Goal: Check status: Check status

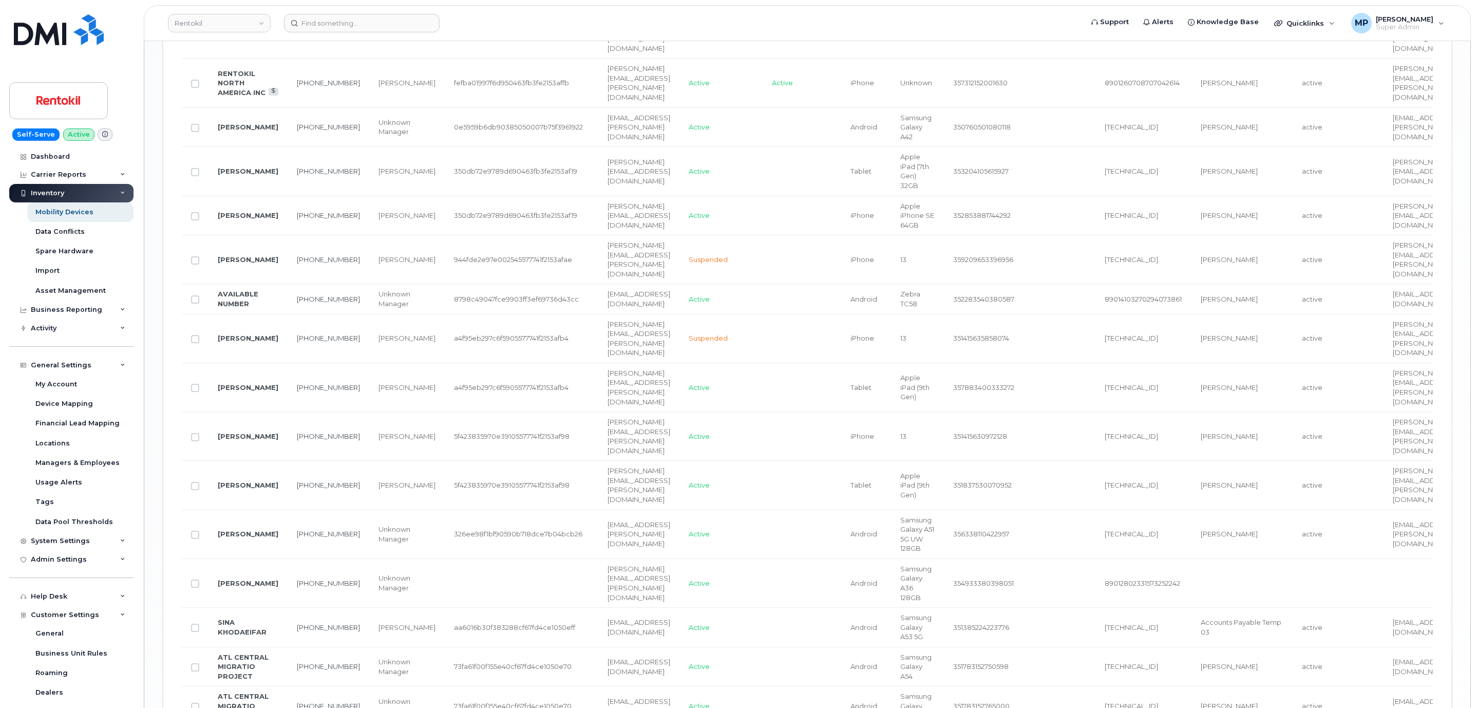
scroll to position [283, 0]
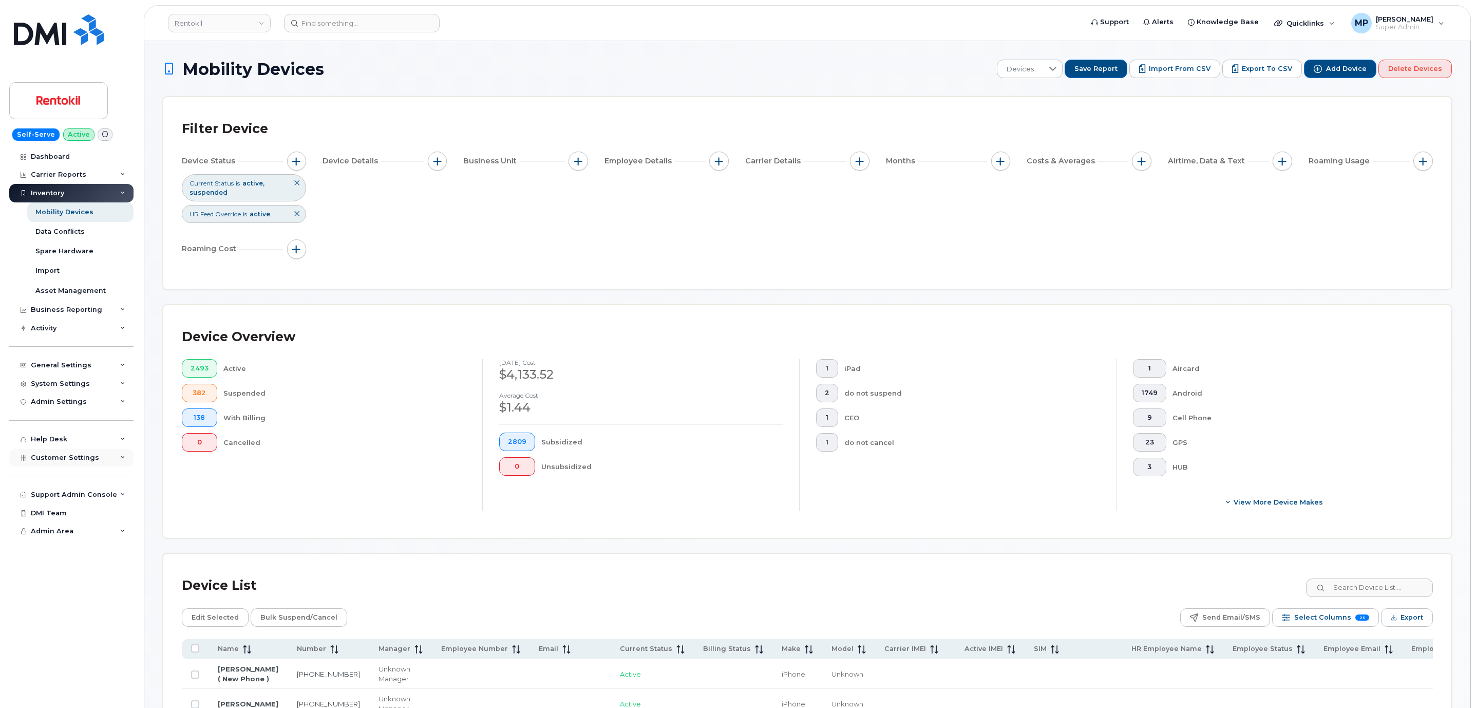
click at [59, 453] on span "Customer Settings" at bounding box center [65, 457] width 68 height 8
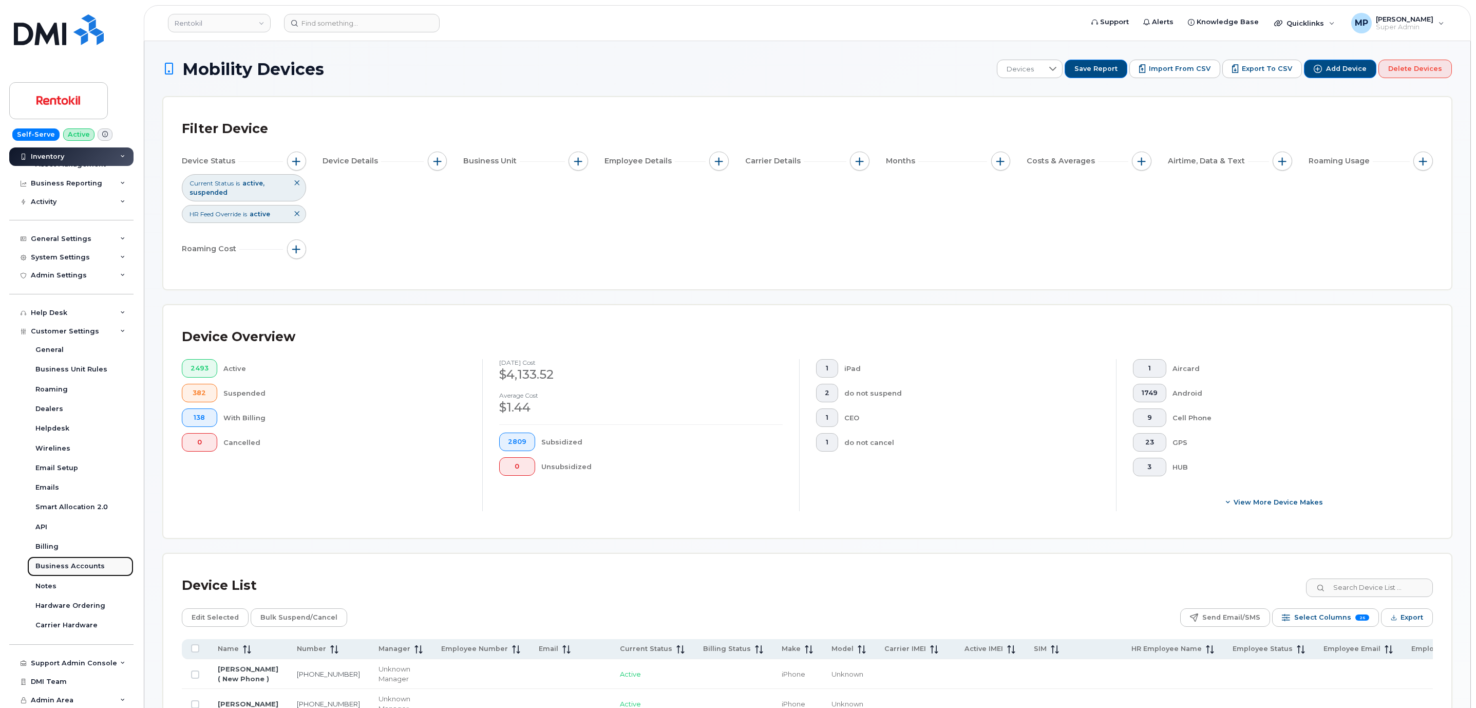
click at [62, 563] on div "Business Accounts" at bounding box center [69, 565] width 69 height 9
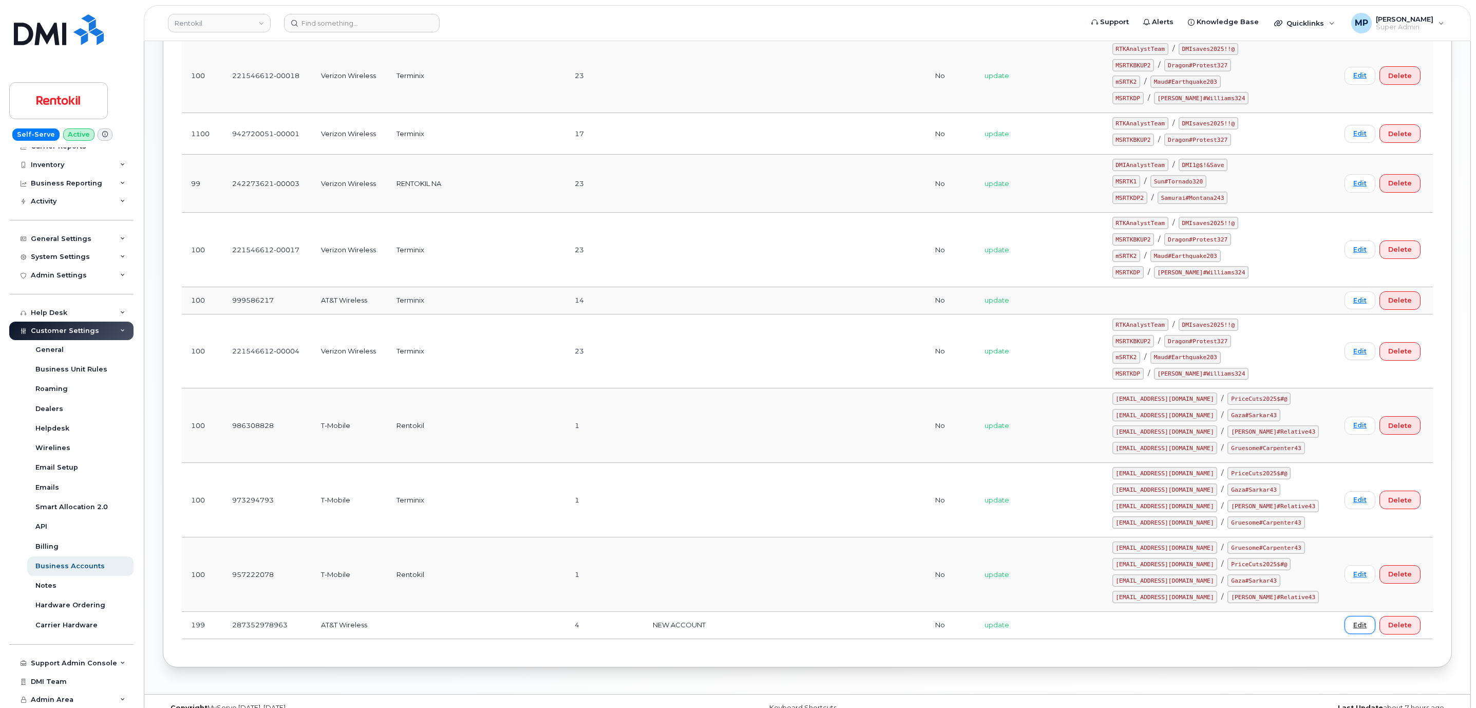
scroll to position [560, 0]
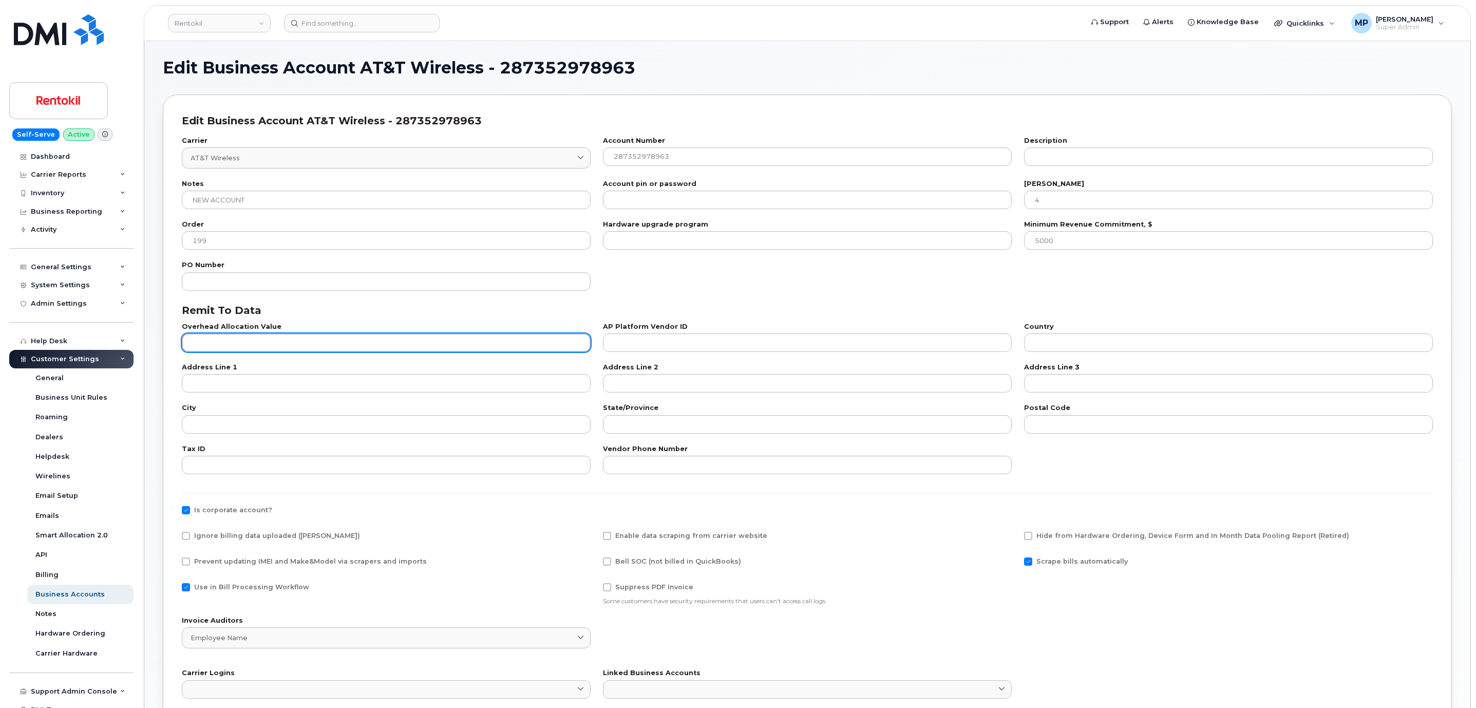
click at [239, 342] on input "text" at bounding box center [386, 342] width 409 height 18
type input "101"
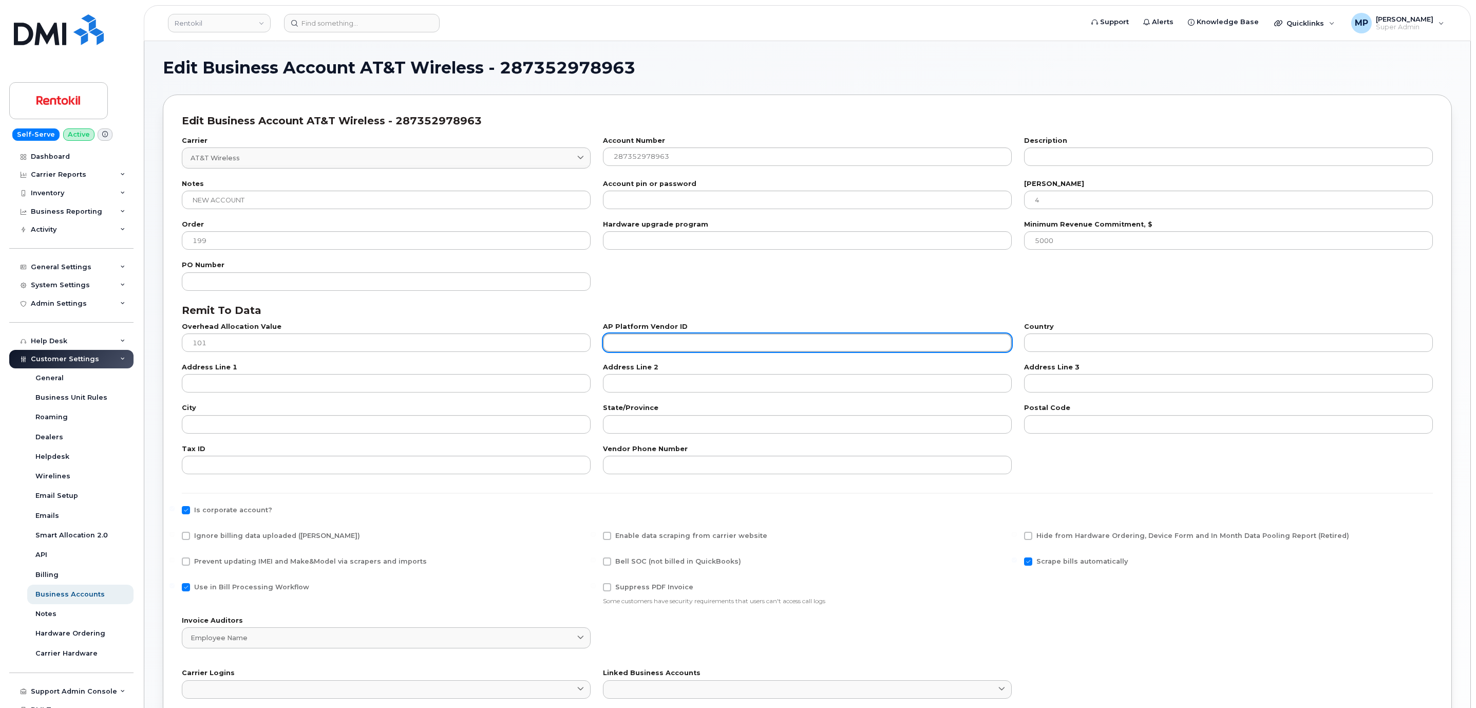
paste input "841659970"
type input "841659970"
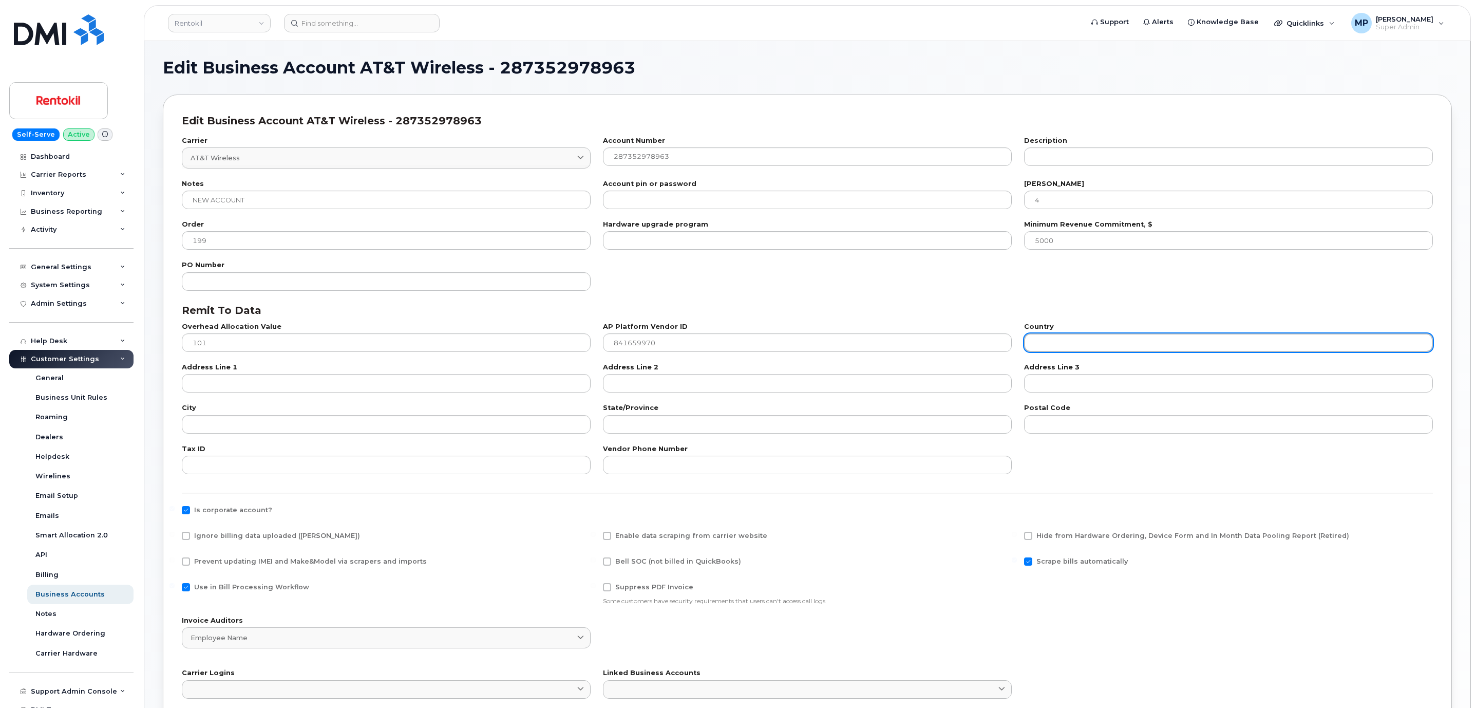
click at [1061, 342] on input "text" at bounding box center [1228, 342] width 409 height 18
type input "US"
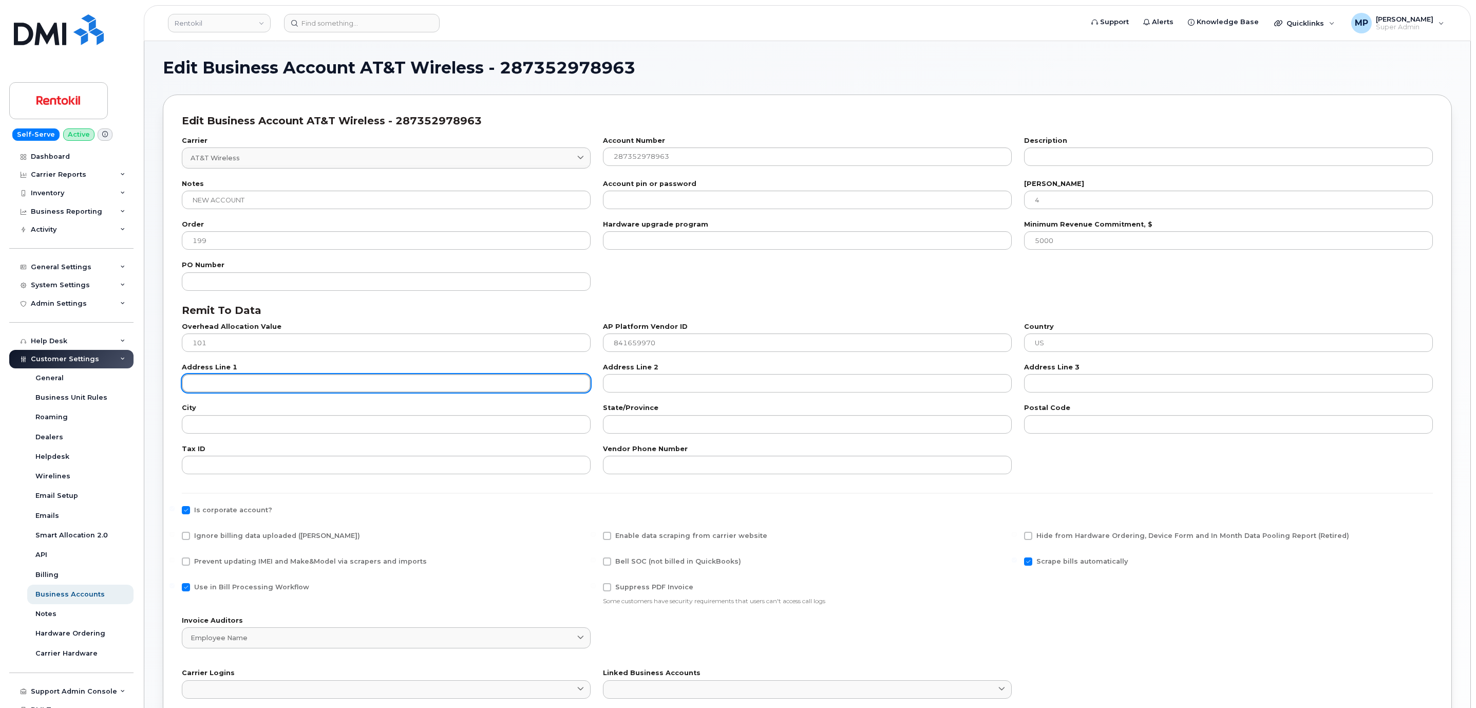
click at [289, 387] on input "text" at bounding box center [386, 383] width 409 height 18
paste input "National Business Services"
type input "National Business Services"
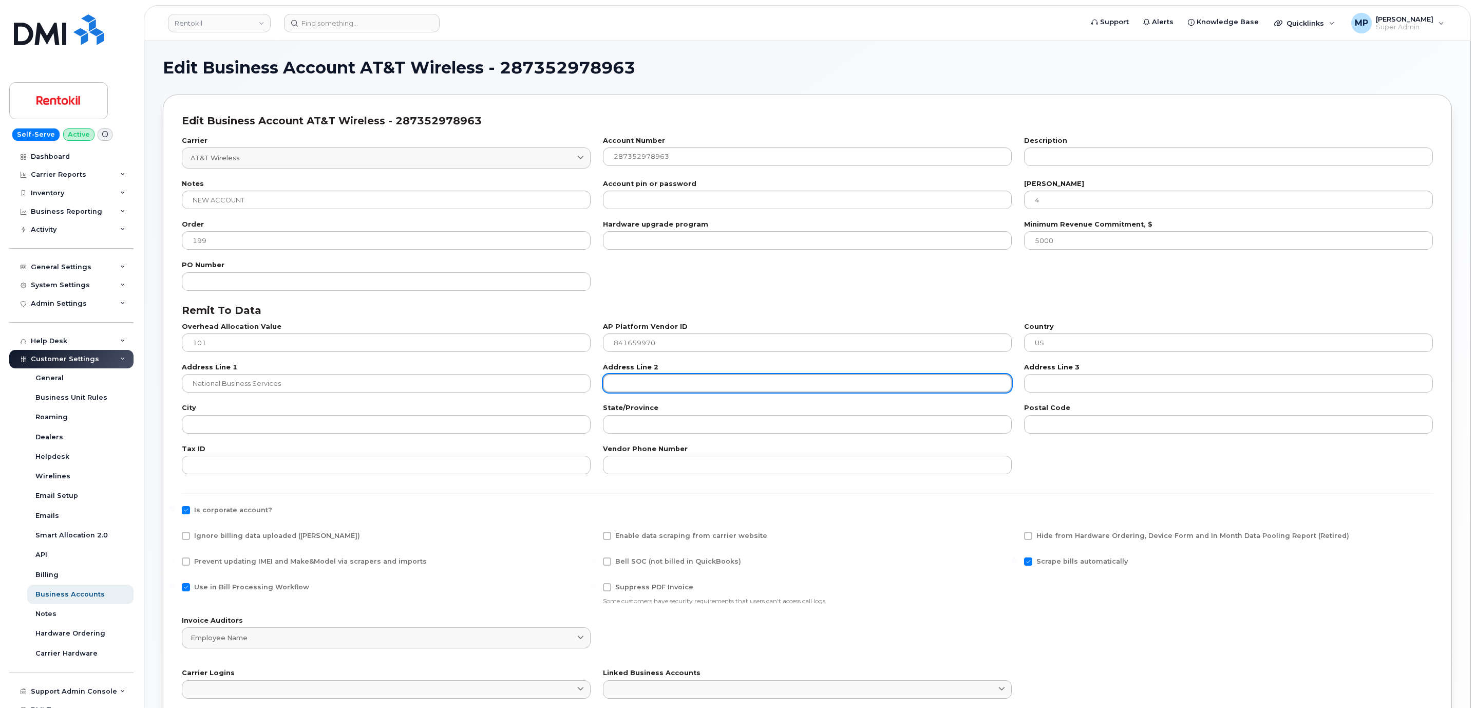
click at [692, 383] on input "text" at bounding box center [807, 383] width 409 height 18
paste input "PO Box 9004"
type input "PO Box 9004"
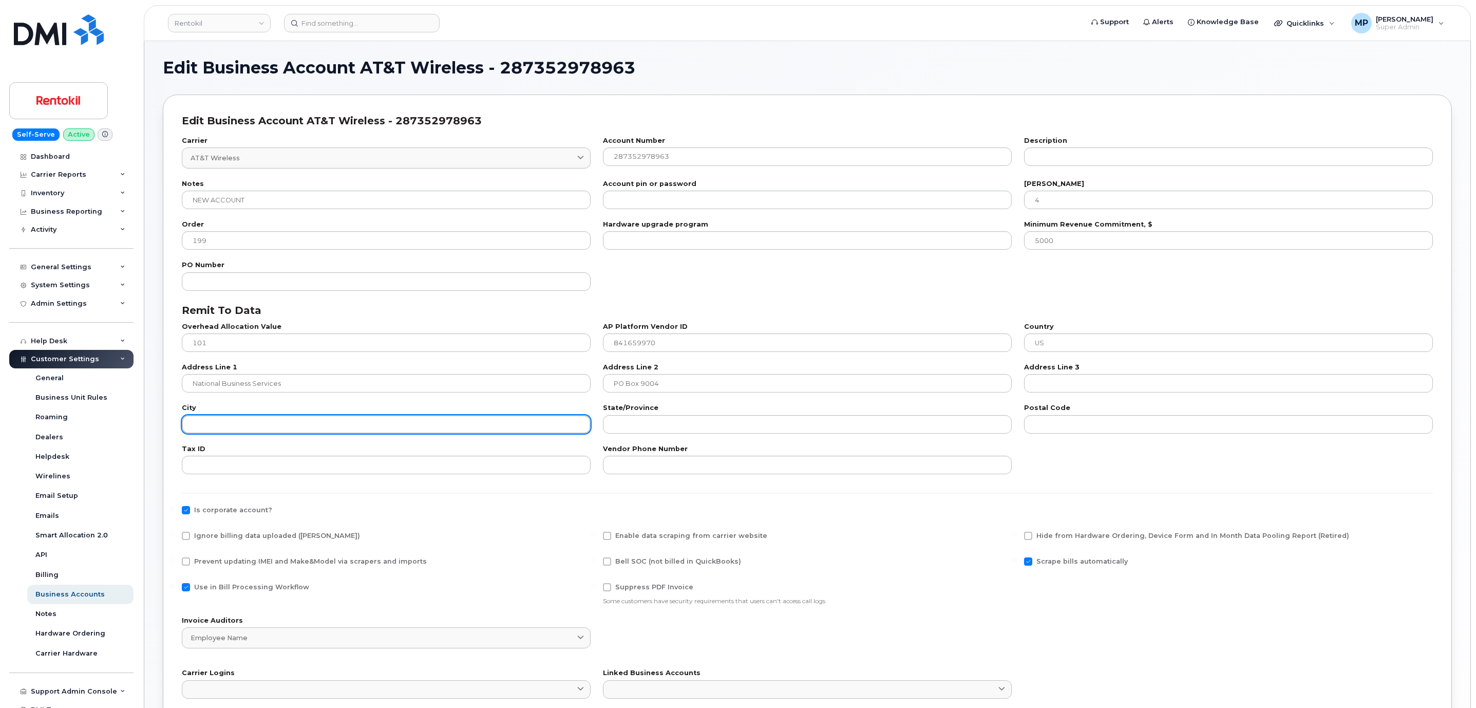
click at [298, 422] on input "text" at bounding box center [386, 424] width 409 height 18
paste input "Carol Stream"
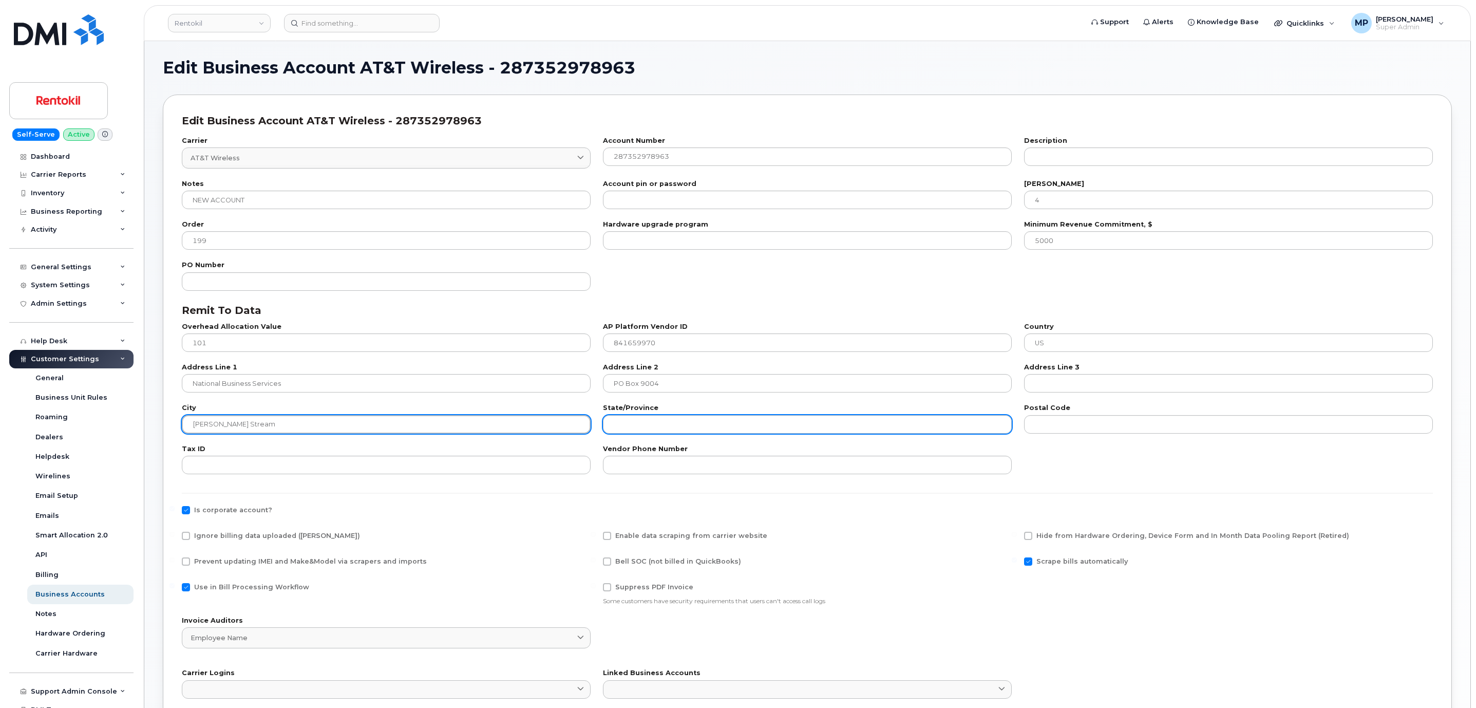
type input "Carol Stream"
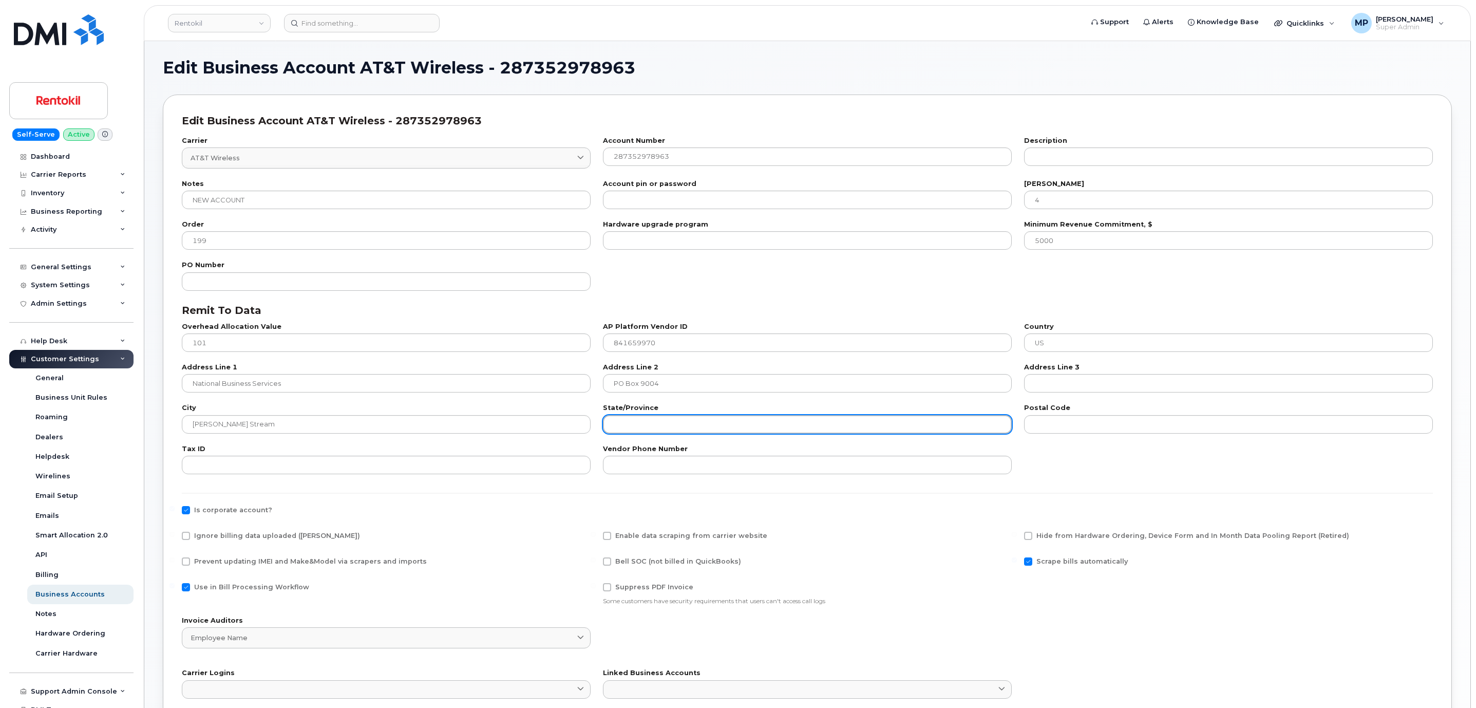
click at [640, 431] on input "text" at bounding box center [807, 424] width 409 height 18
type input "IL"
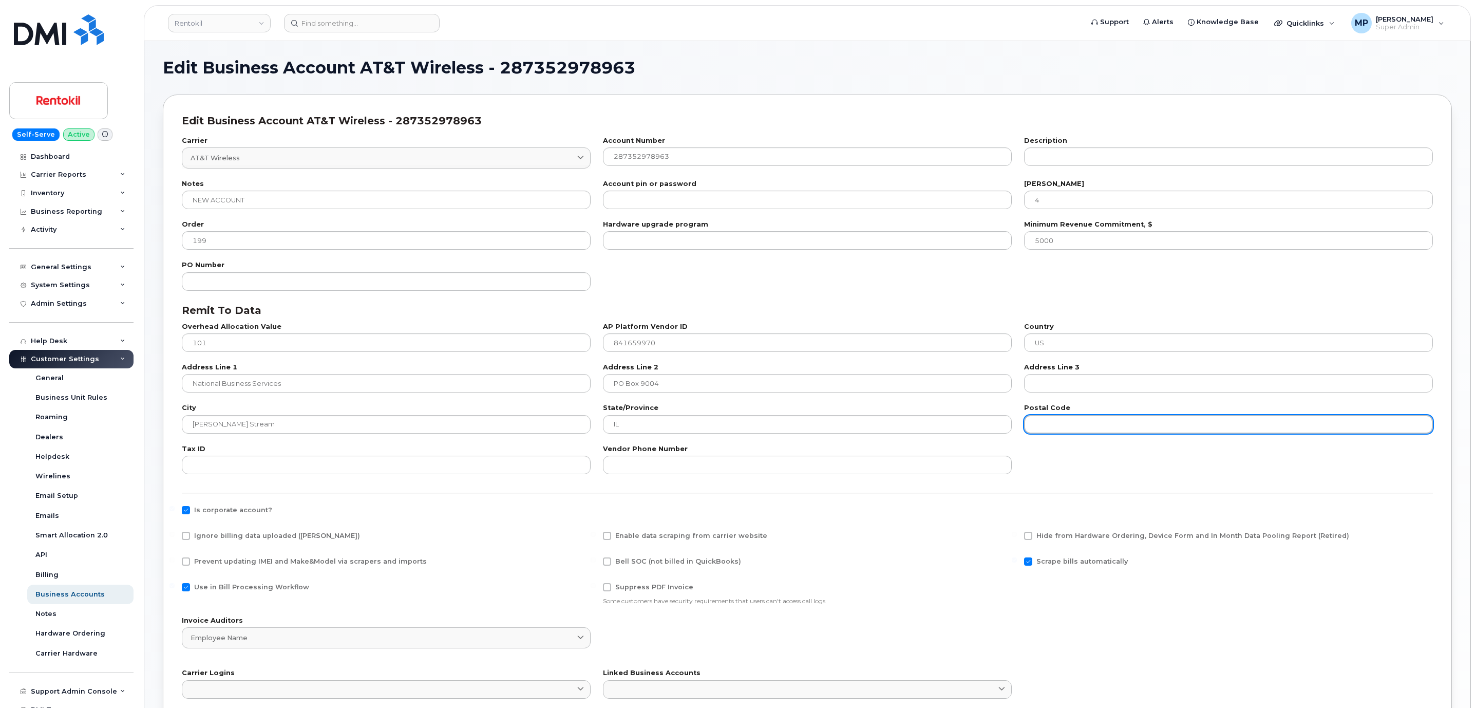
click at [1160, 424] on input "text" at bounding box center [1228, 424] width 409 height 18
paste input "60197-9004"
type input "60197-9004"
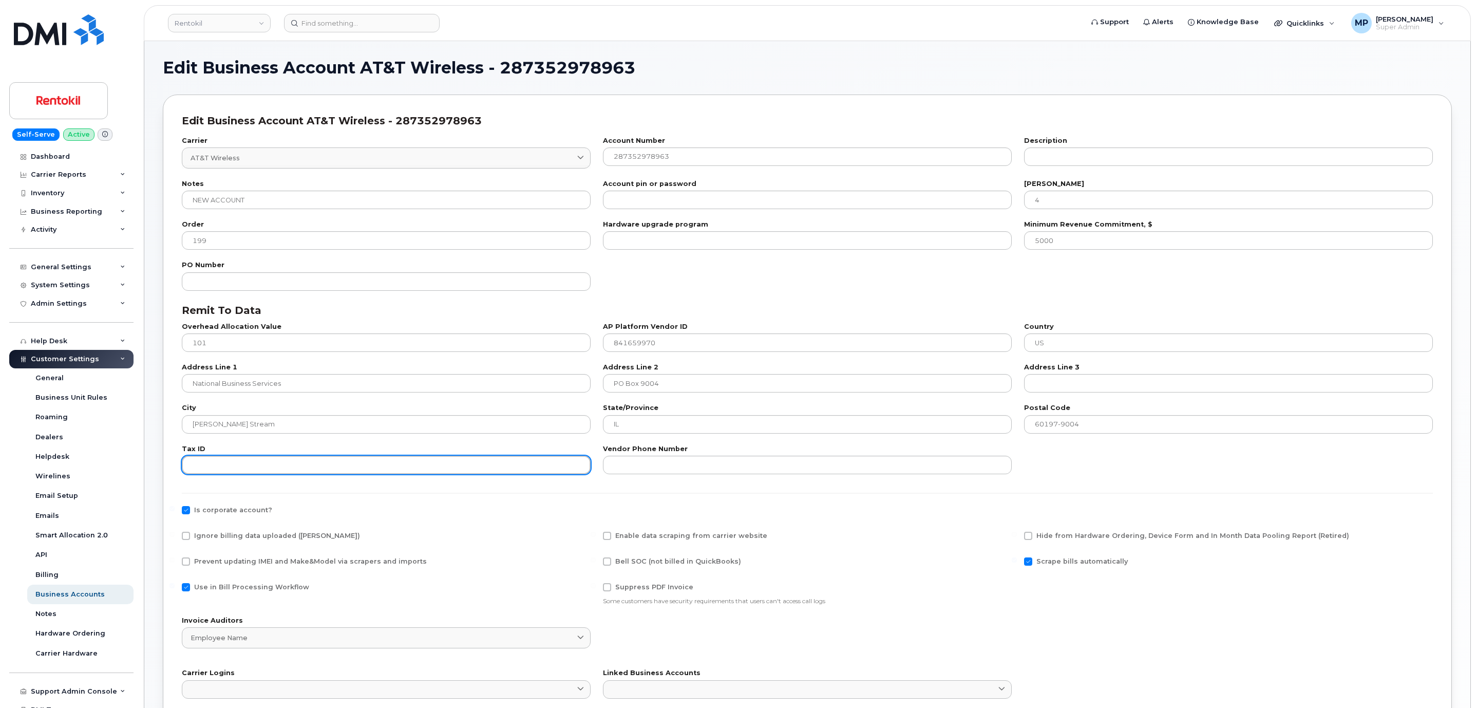
click at [204, 459] on input "text" at bounding box center [386, 464] width 409 height 18
paste input "841659970"
type input "841659970"
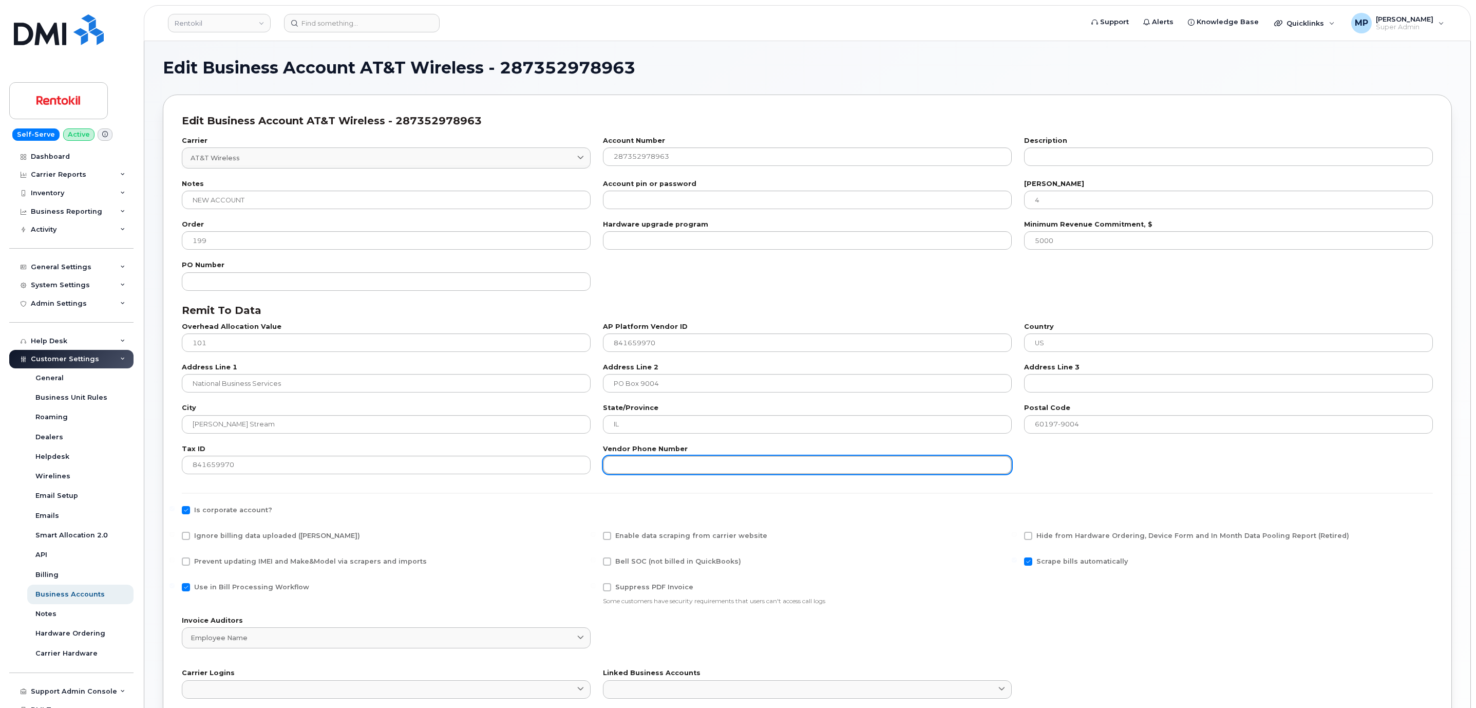
click at [675, 471] on input "text" at bounding box center [807, 464] width 409 height 18
paste input "800-331-0500"
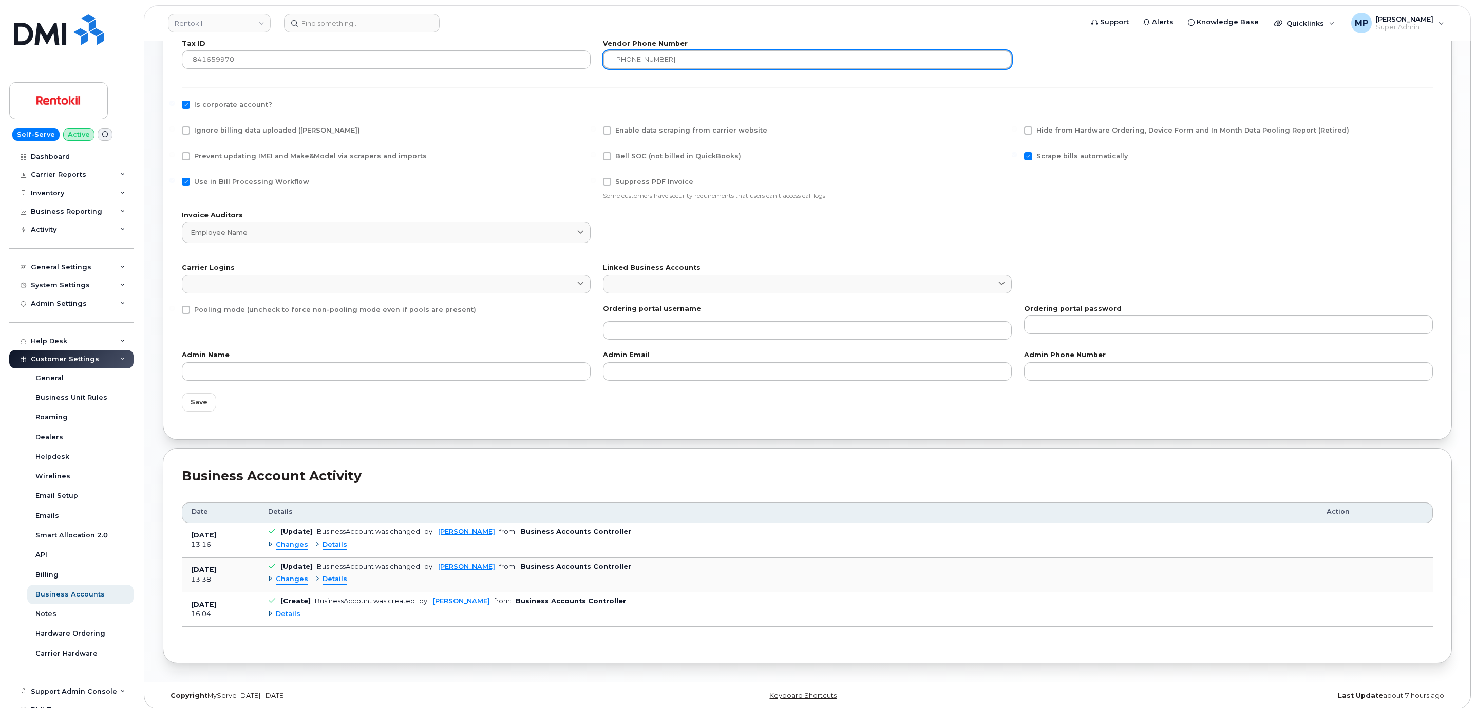
scroll to position [416, 0]
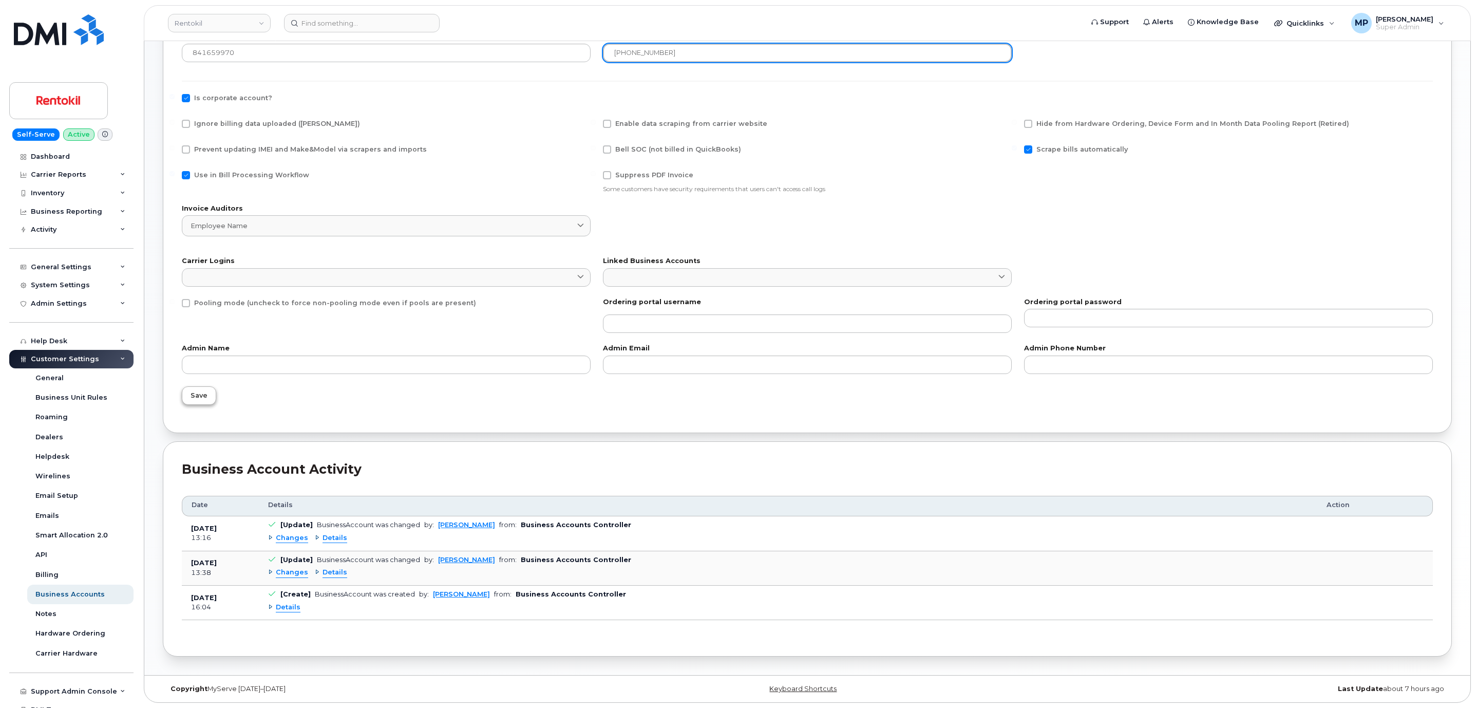
type input "800-331-0500"
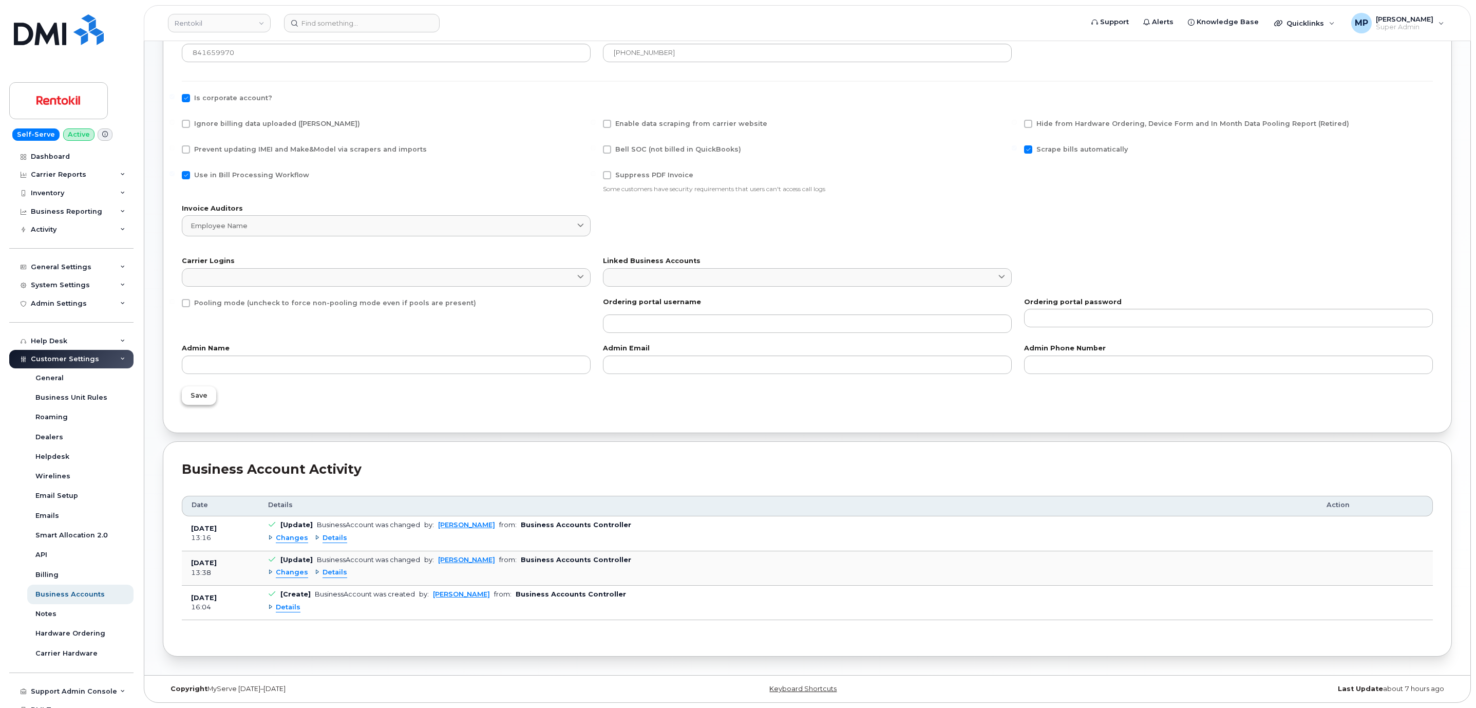
click at [196, 393] on span "Save" at bounding box center [199, 395] width 17 height 10
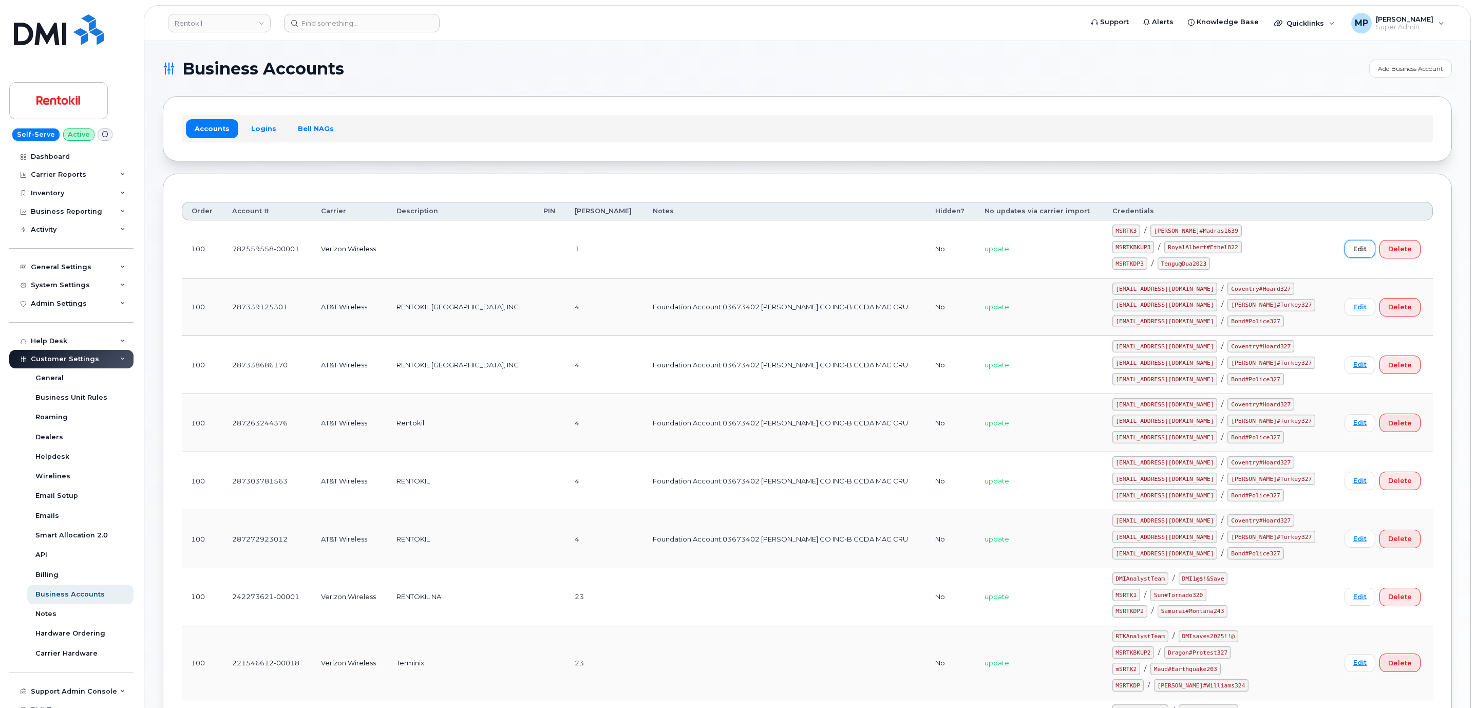
click at [1348, 253] on link "Edit" at bounding box center [1359, 249] width 31 height 18
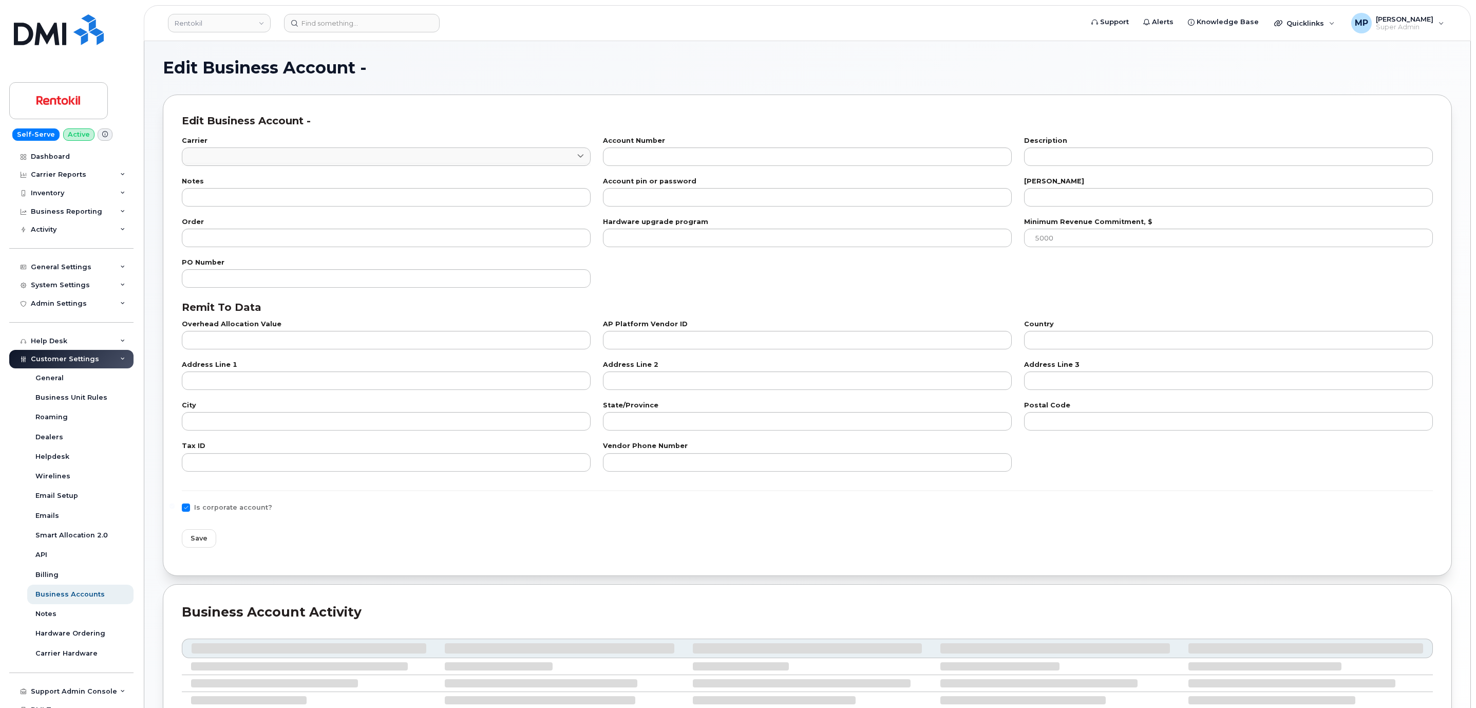
type input "8"
type input "782559558-00001"
type input "1"
type input "100"
type input "101"
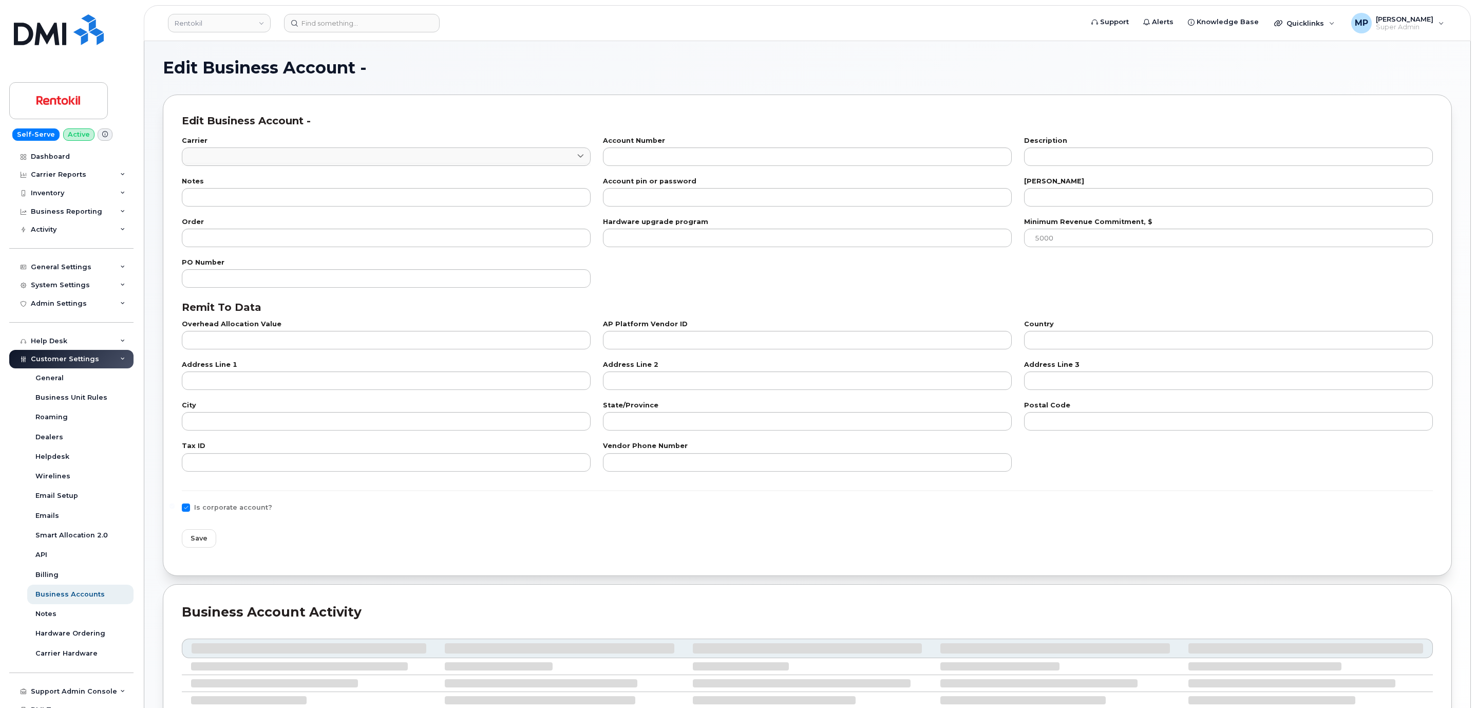
type input "232259884"
type input "US"
type input "PO BOX 660108"
type input "Dallas"
type input "TX"
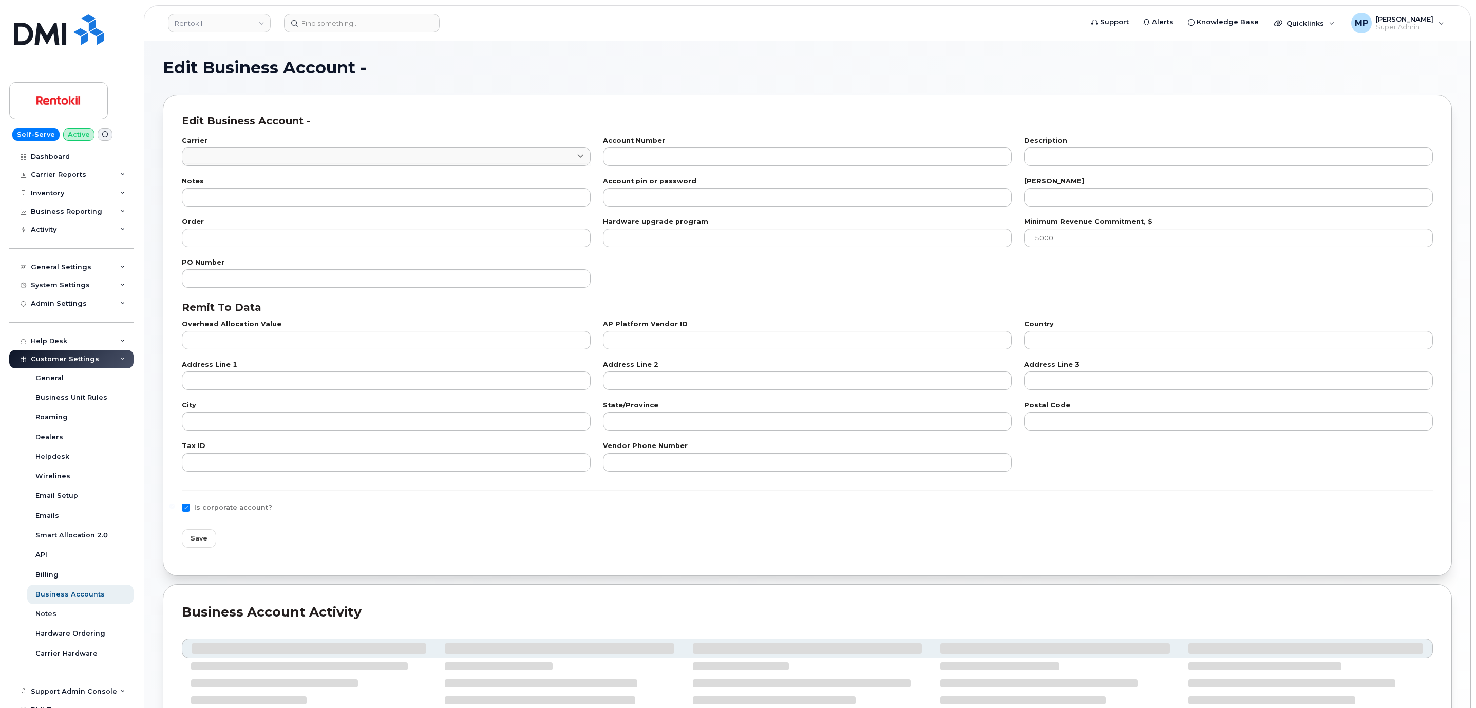
type input "75266-0108"
type input "232259884"
type input "800-922-0204"
checkbox input "true"
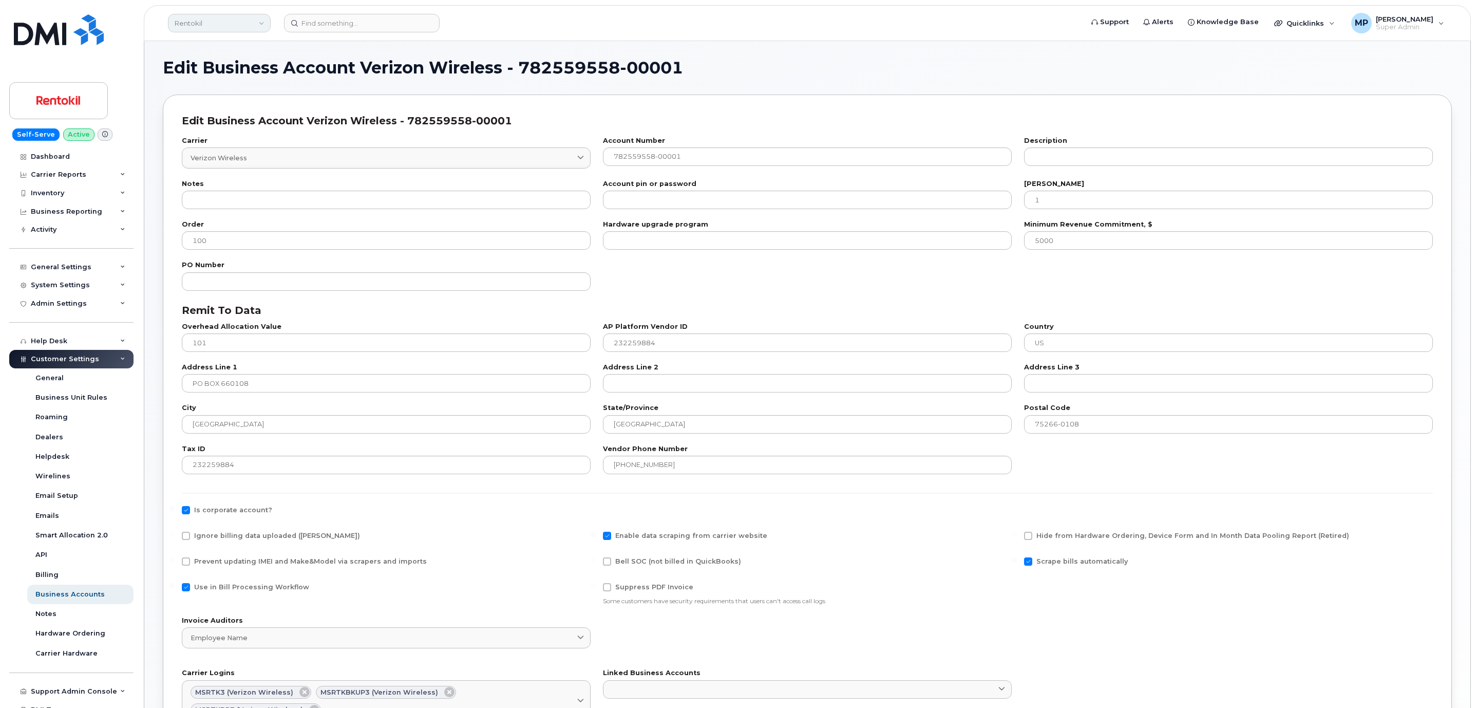
click at [210, 29] on link "Rentokil" at bounding box center [219, 23] width 103 height 18
type input "aecon"
click at [236, 99] on span "Aecon Construction Group Inc" at bounding box center [228, 97] width 101 height 10
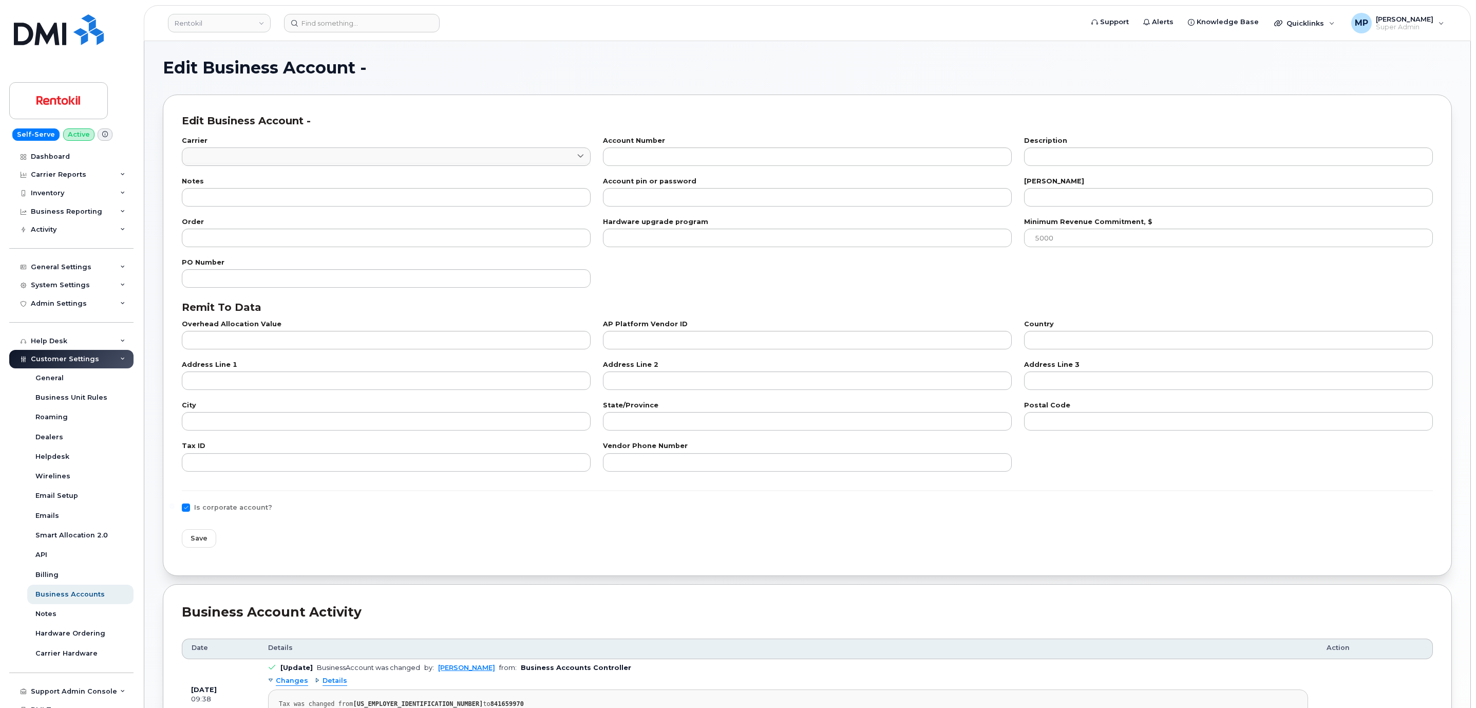
type input "7"
type input "999586217"
type input "Terminix"
type input "14"
type input "100"
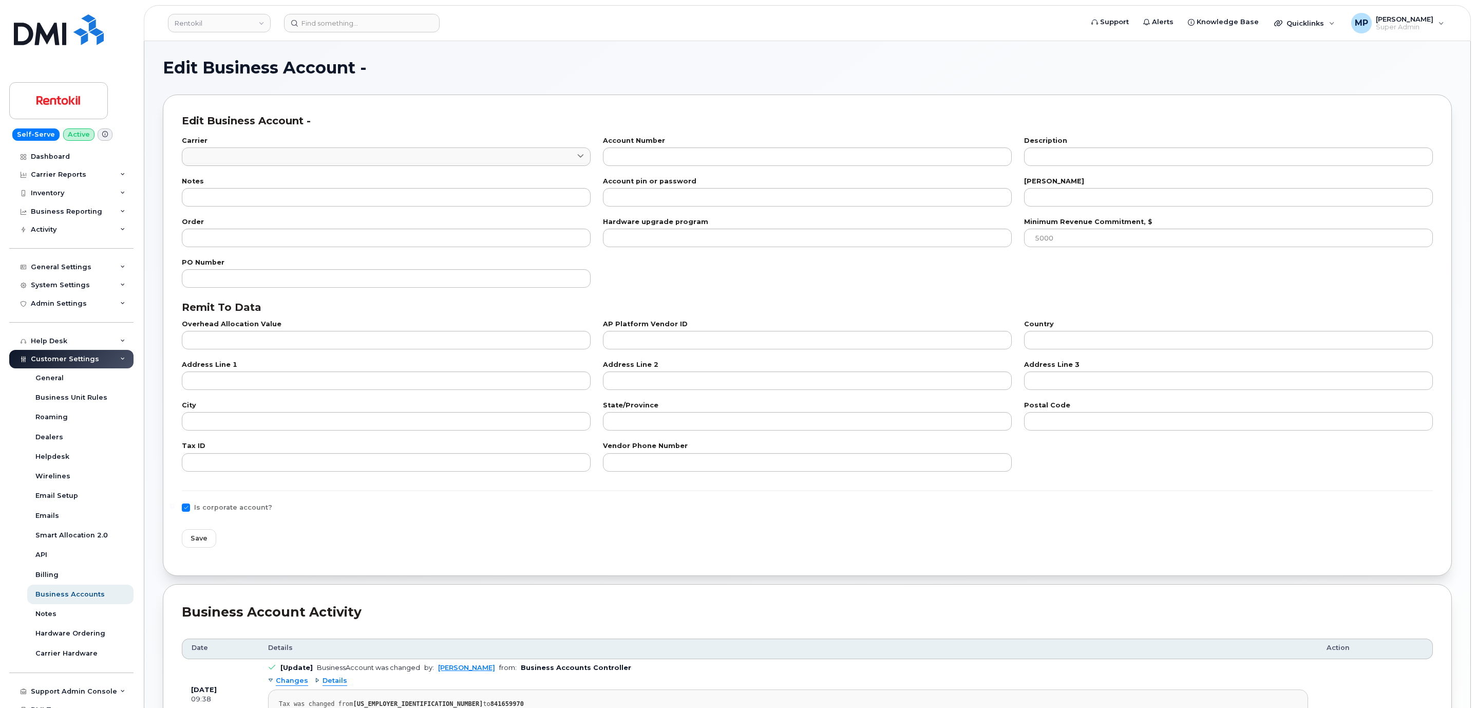
type input "101"
type input "841659970"
type input "US"
type input "National Business Services"
type input "PO Box 9004"
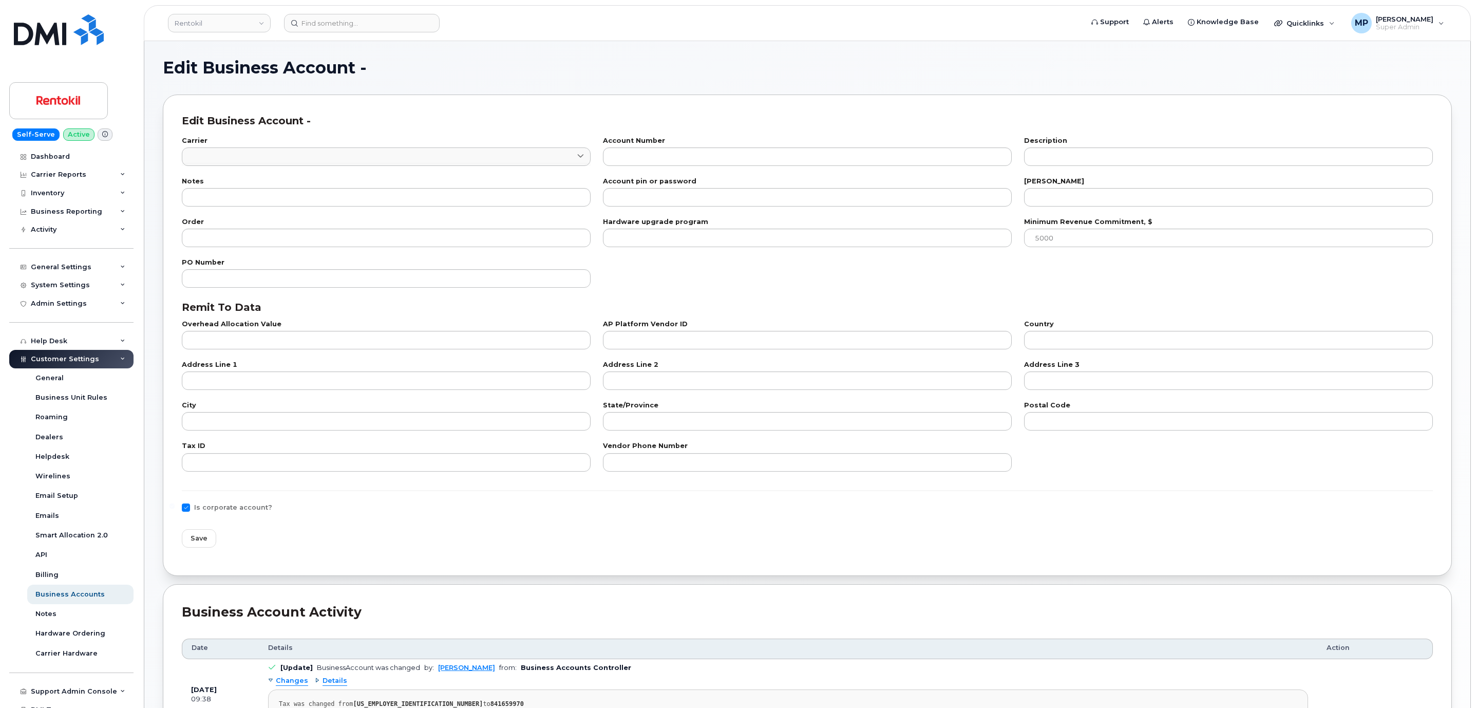
type input "Carol Stream"
type input "IL"
type input "60197-9004"
type input "841659970"
type input "800-331-0500"
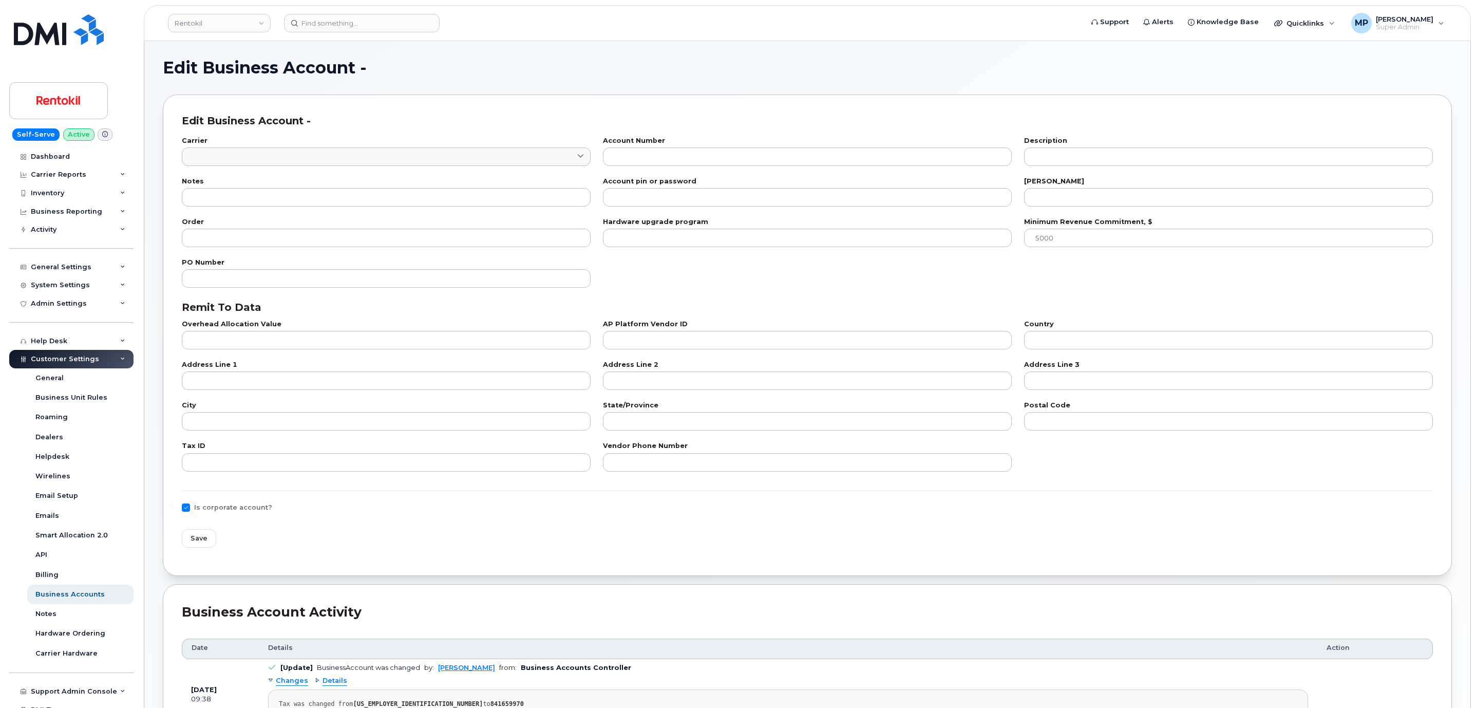
checkbox input "true"
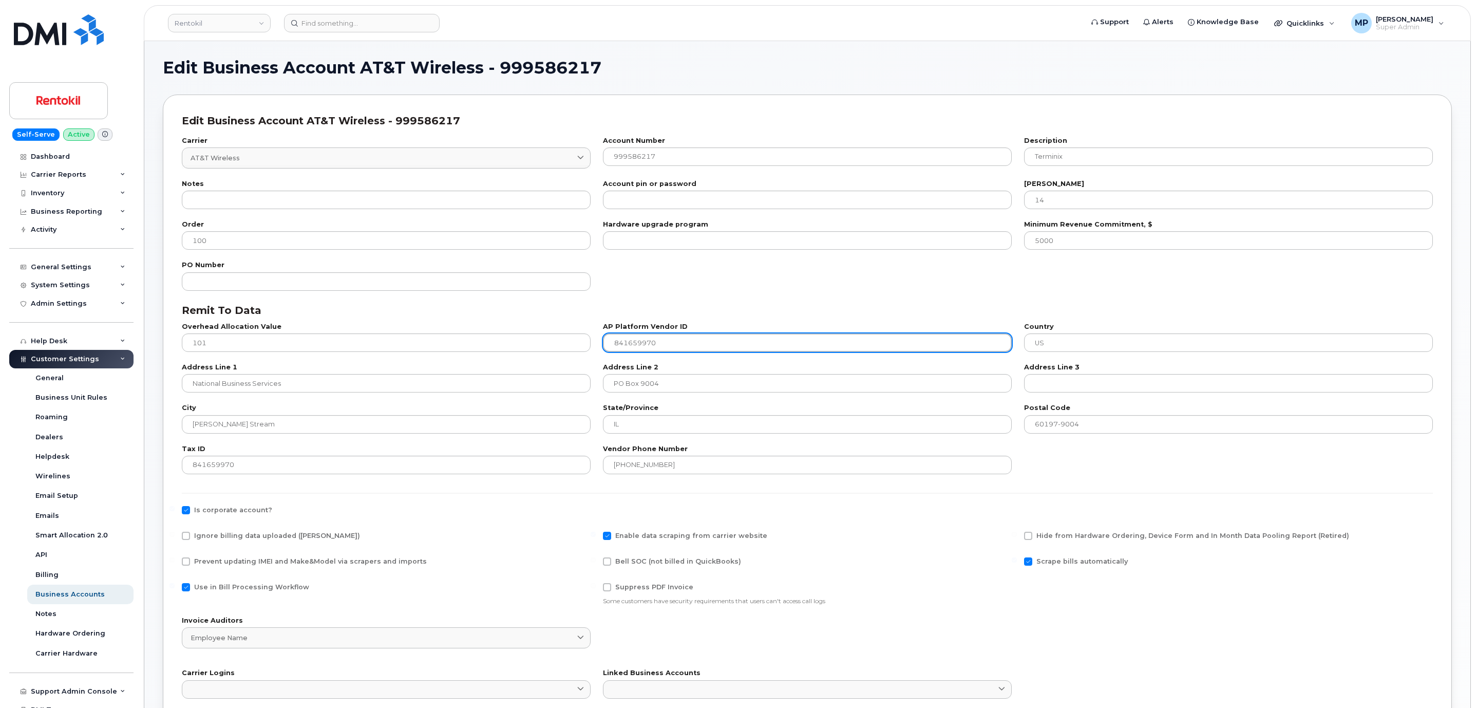
click at [642, 344] on input "841659970" at bounding box center [807, 342] width 409 height 18
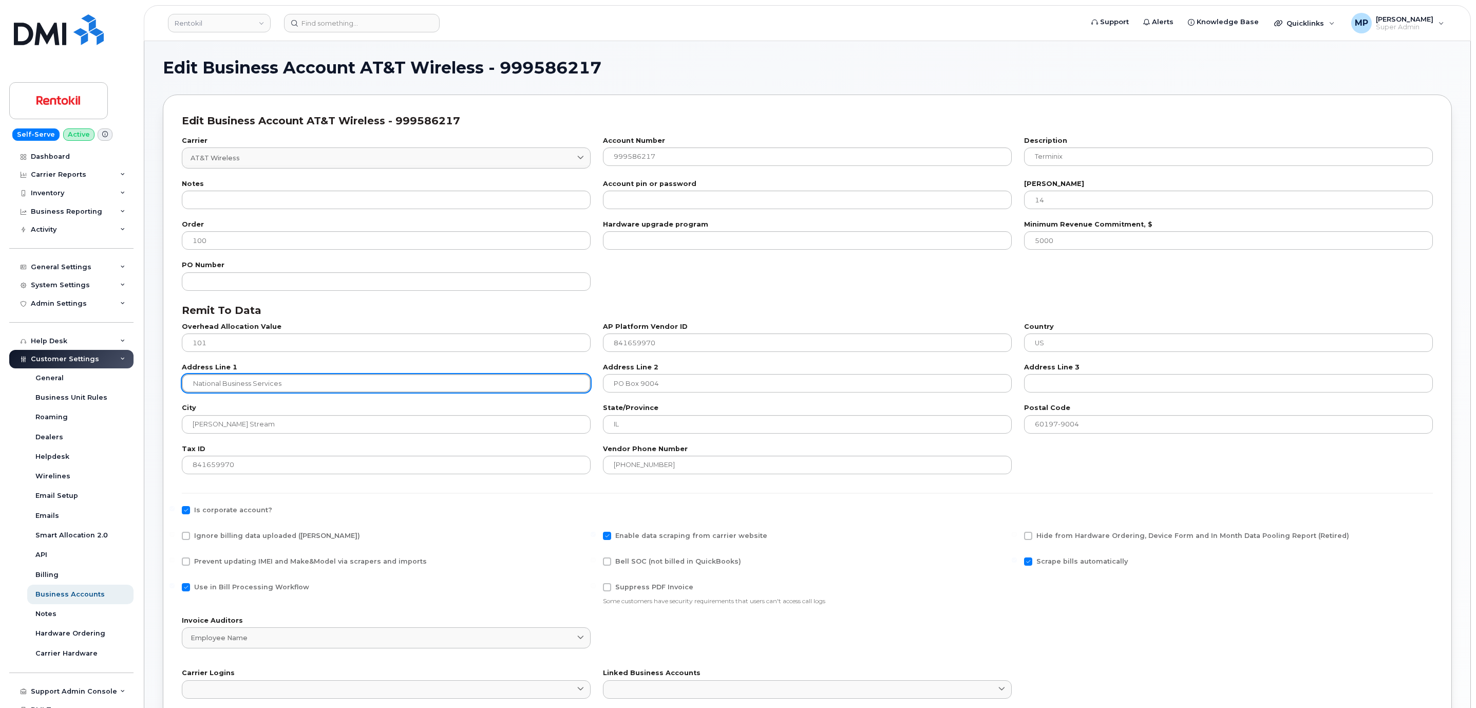
drag, startPoint x: 289, startPoint y: 379, endPoint x: 166, endPoint y: 384, distance: 122.3
click at [167, 384] on div "Edit Business Account AT&T Wireless - 999586217 Carrier AT&T Wireless 7 Interna…" at bounding box center [807, 469] width 1289 height 750
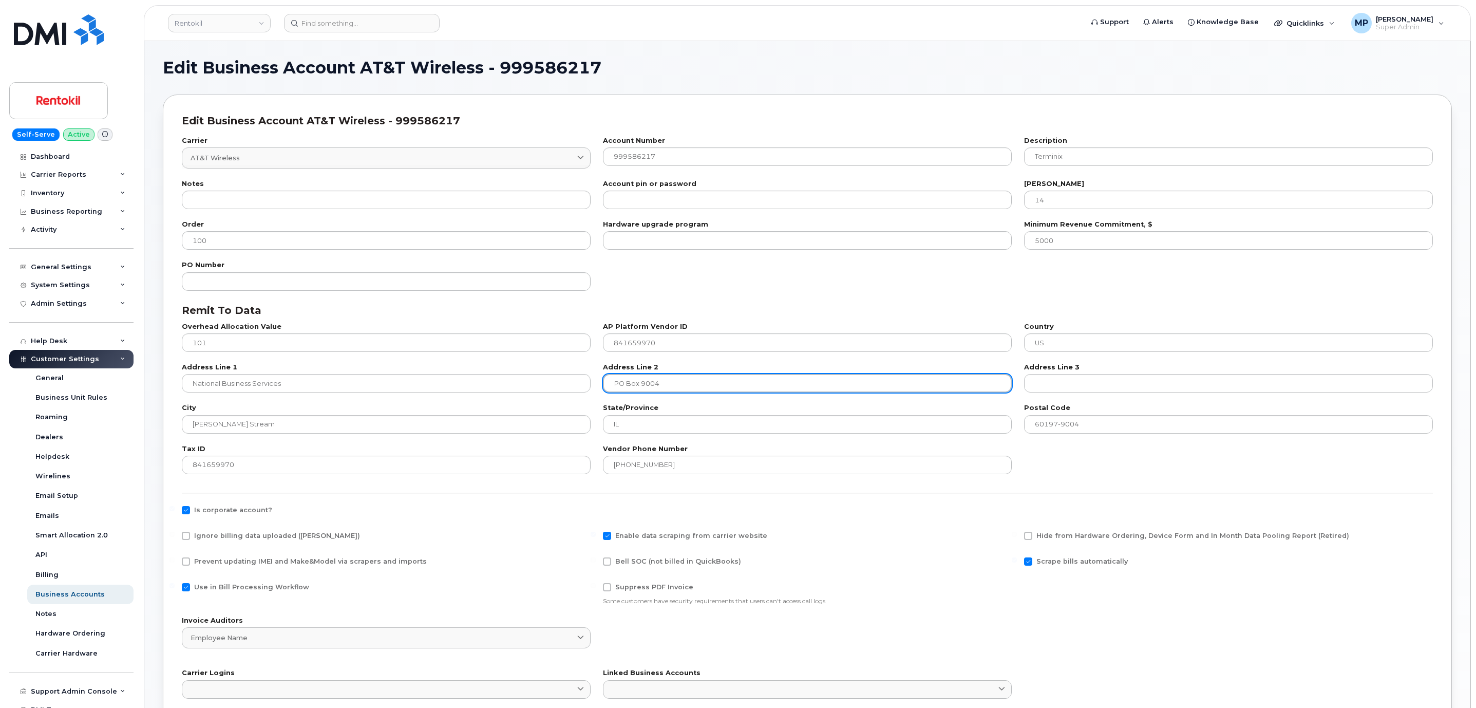
drag, startPoint x: 672, startPoint y: 381, endPoint x: 607, endPoint y: 385, distance: 65.3
click at [607, 385] on input "PO Box 9004" at bounding box center [807, 383] width 409 height 18
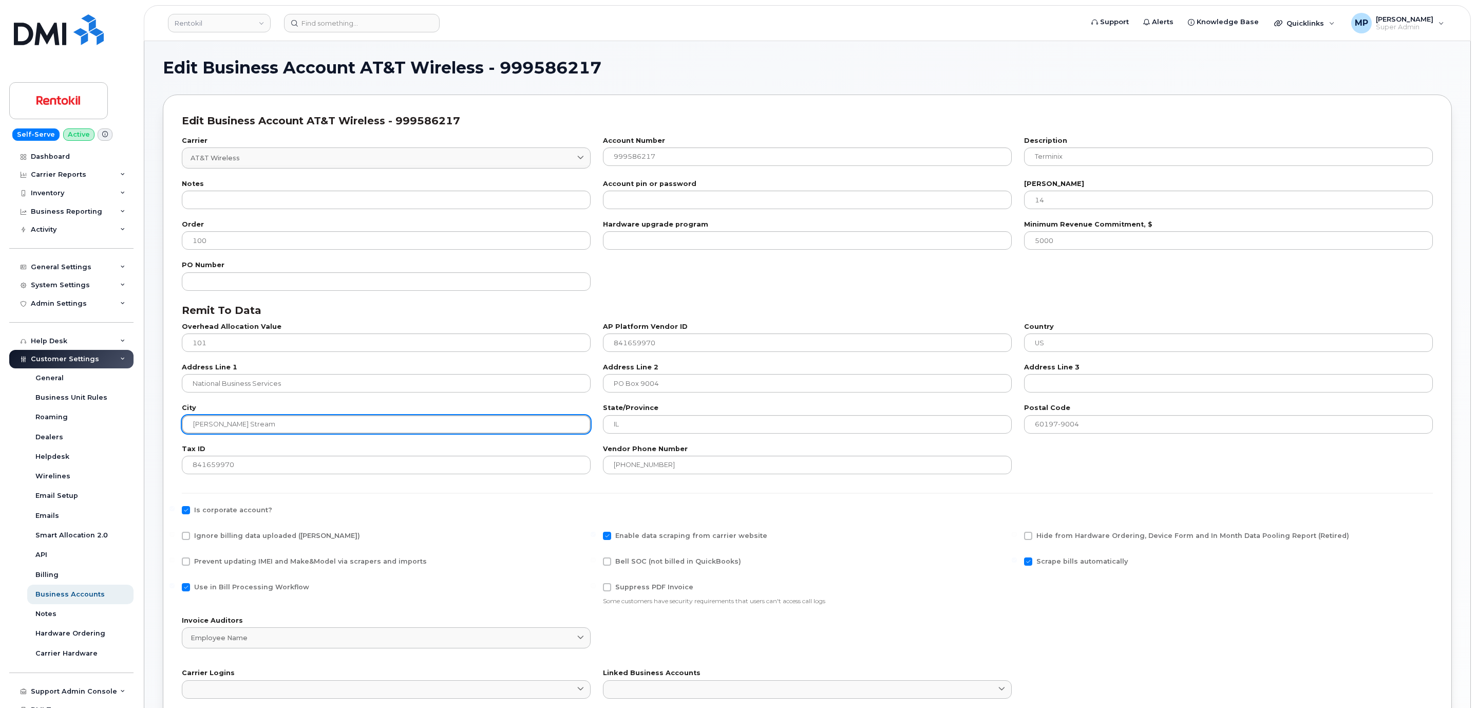
drag, startPoint x: 292, startPoint y: 422, endPoint x: 180, endPoint y: 428, distance: 111.6
click at [180, 428] on div "City Carol Stream" at bounding box center [386, 418] width 421 height 41
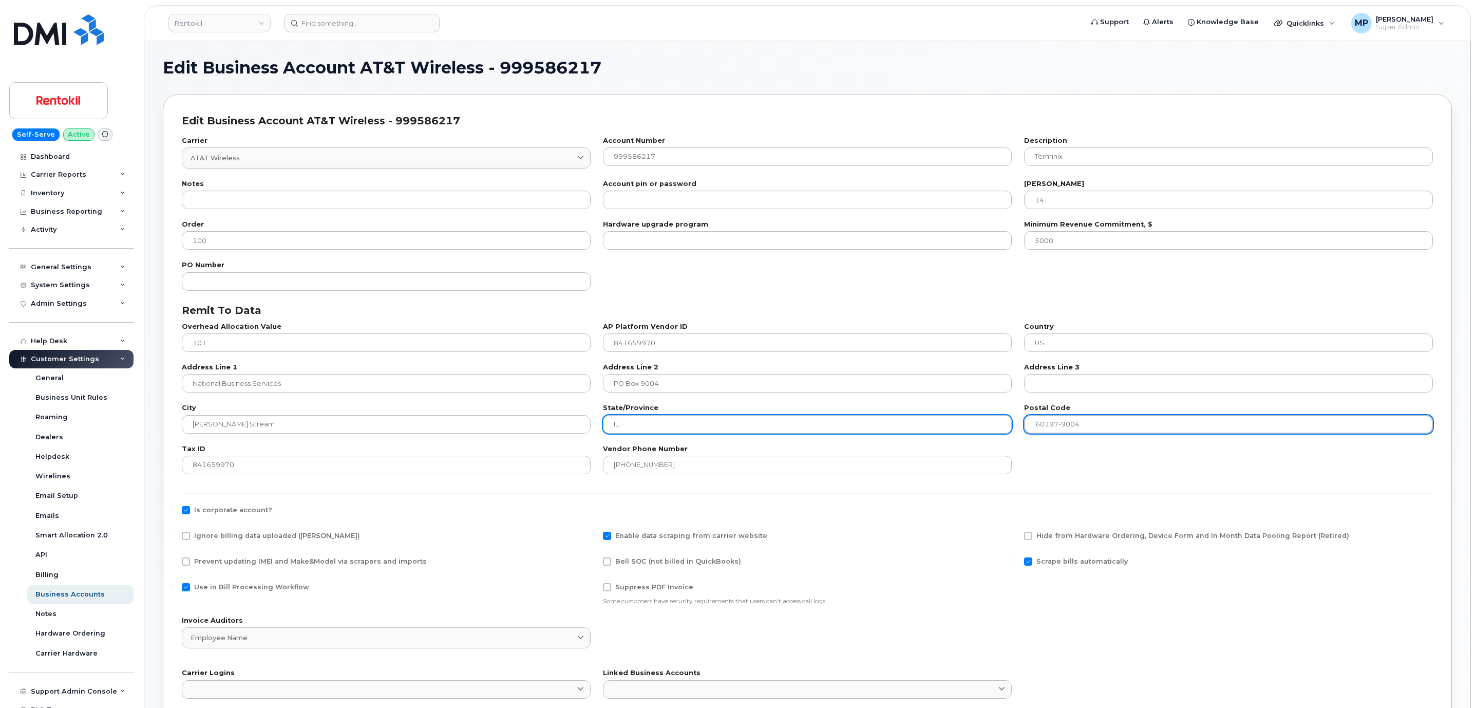
drag, startPoint x: 1085, startPoint y: 424, endPoint x: 992, endPoint y: 428, distance: 93.1
click at [992, 428] on div "City Carol Stream State/Province IL Postal Code 60197-9004" at bounding box center [807, 418] width 1263 height 41
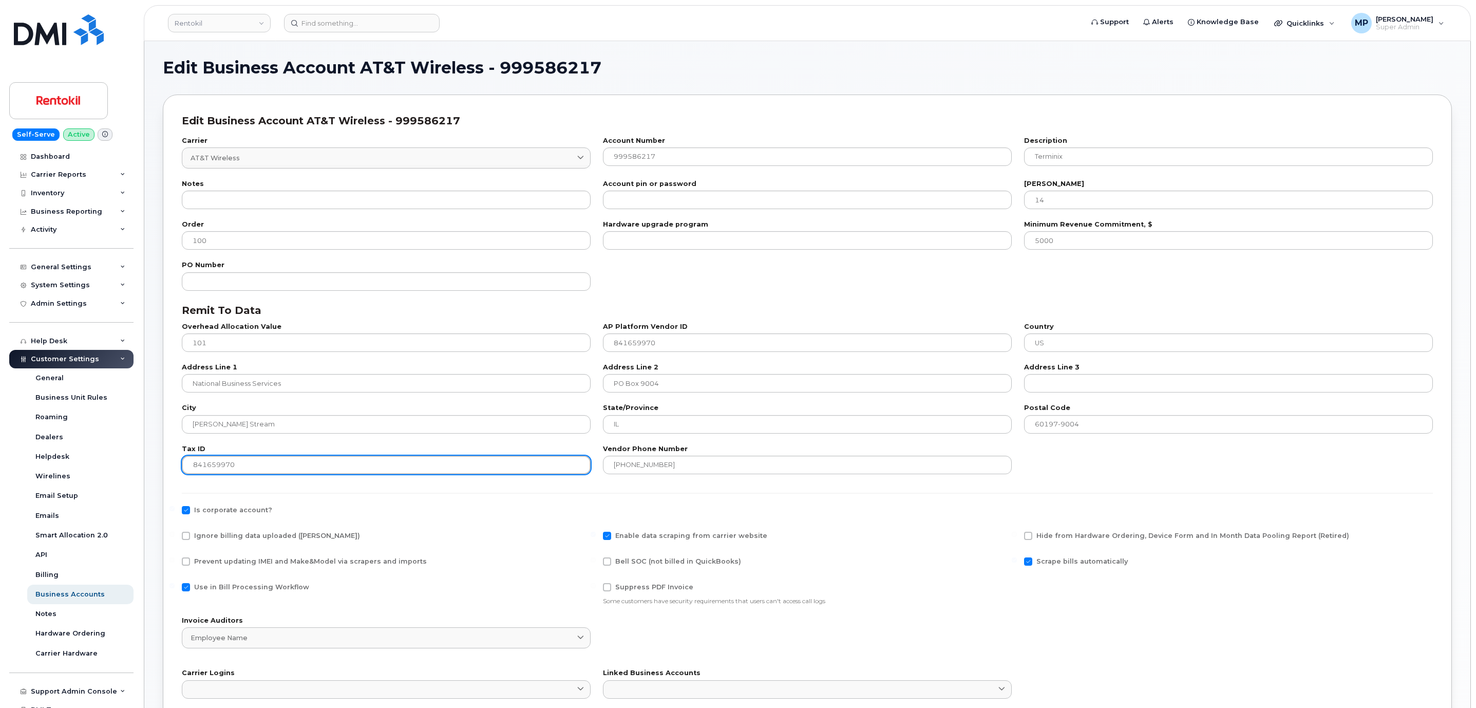
click at [221, 464] on input "841659970" at bounding box center [386, 464] width 409 height 18
click at [224, 466] on input "841659970" at bounding box center [386, 464] width 409 height 18
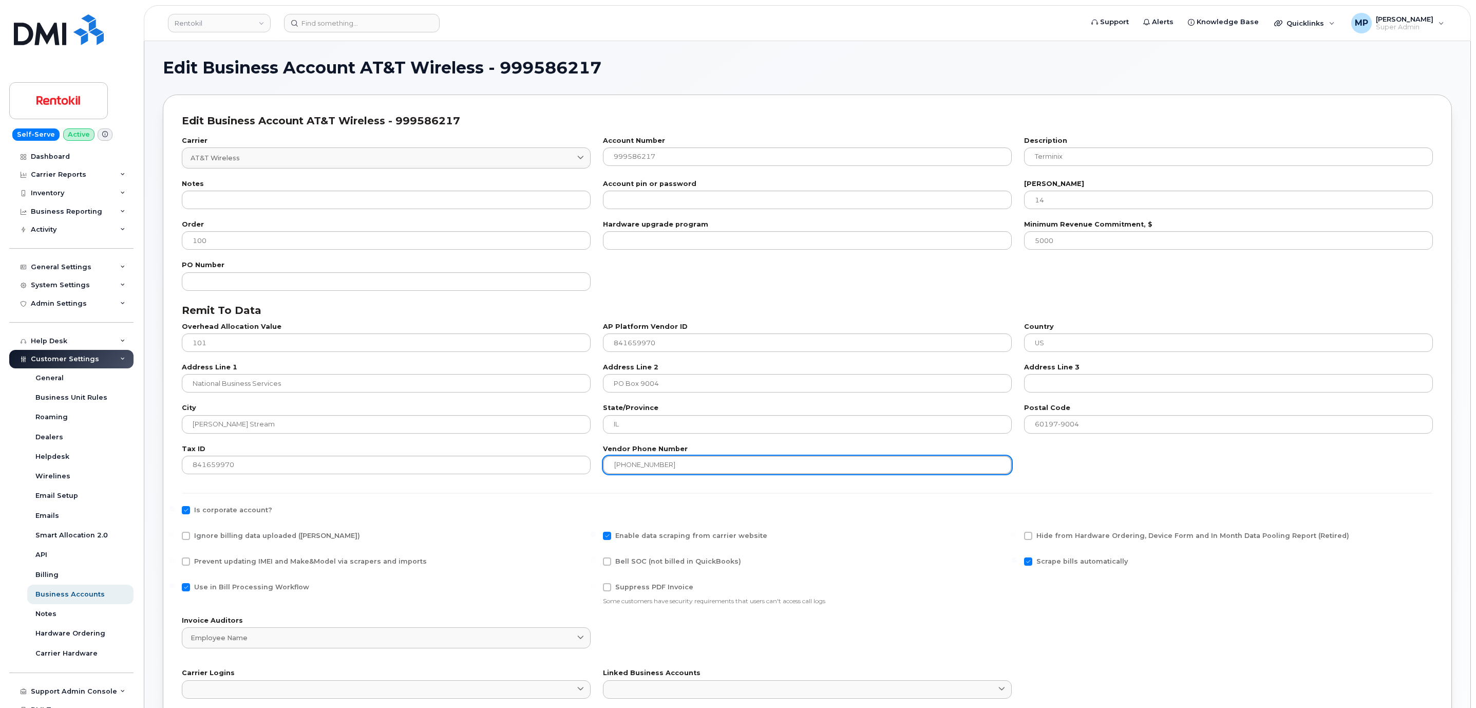
drag, startPoint x: 661, startPoint y: 462, endPoint x: 601, endPoint y: 461, distance: 60.6
click at [601, 461] on div "Vendor Phone Number 800-331-0500" at bounding box center [807, 460] width 421 height 41
click at [52, 359] on span "Customer Settings" at bounding box center [65, 359] width 68 height 8
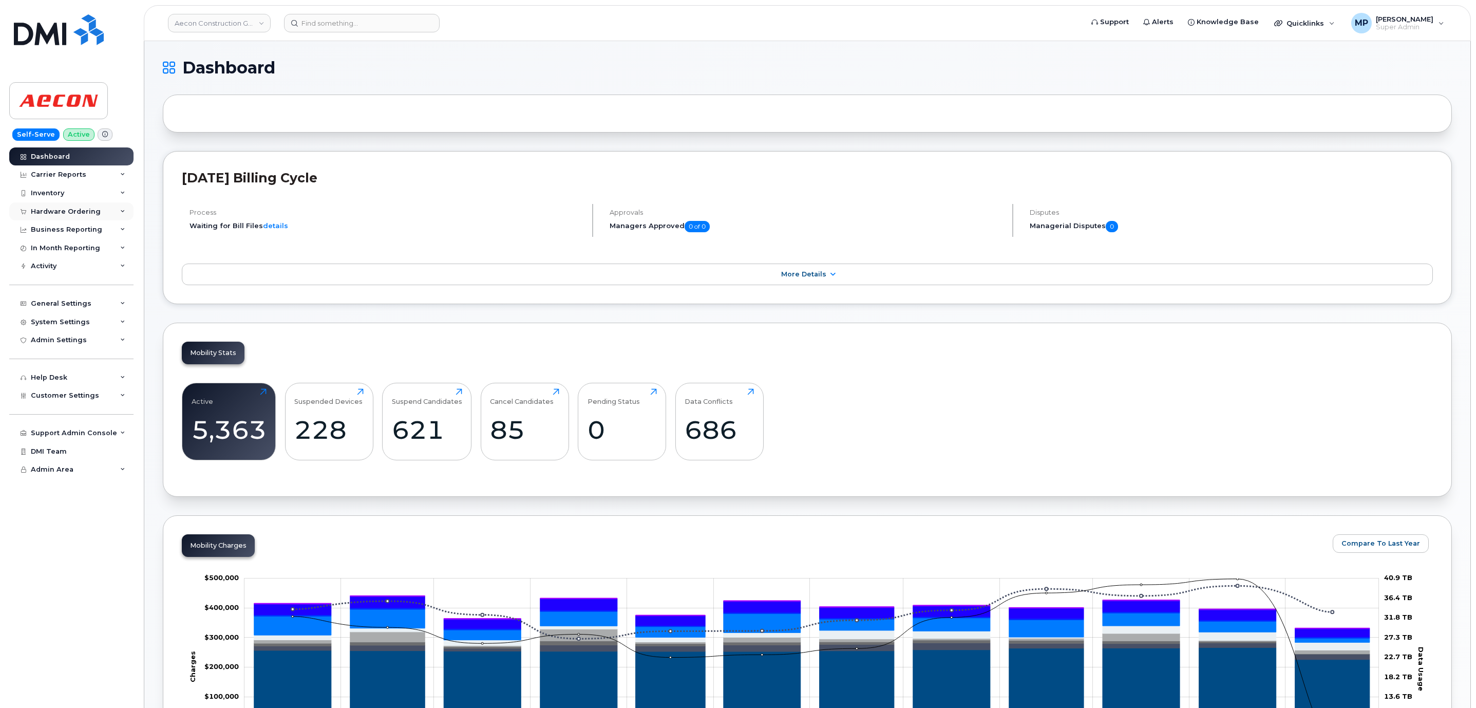
click at [51, 210] on div "Hardware Ordering" at bounding box center [66, 211] width 70 height 8
click at [50, 250] on div "Orders" at bounding box center [47, 249] width 25 height 9
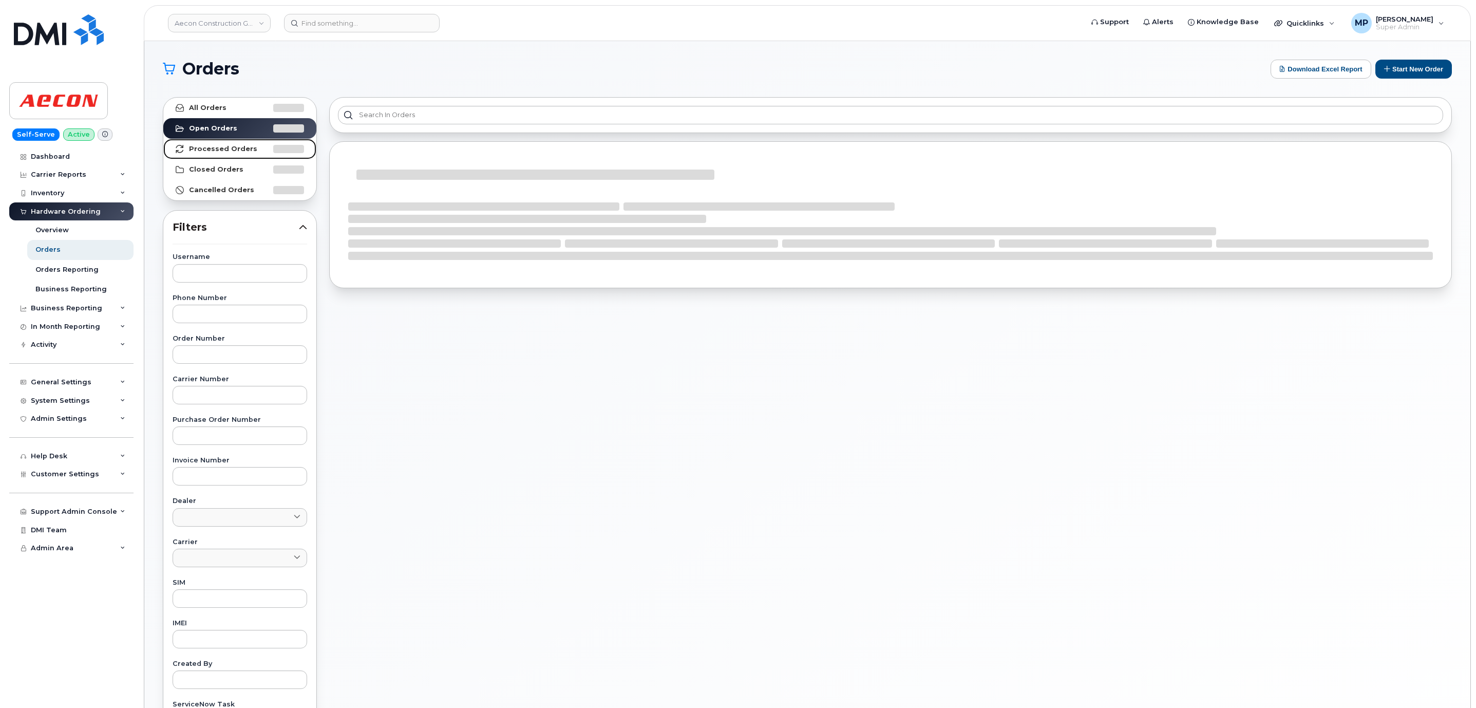
click at [210, 153] on strong "Processed Orders" at bounding box center [223, 149] width 68 height 8
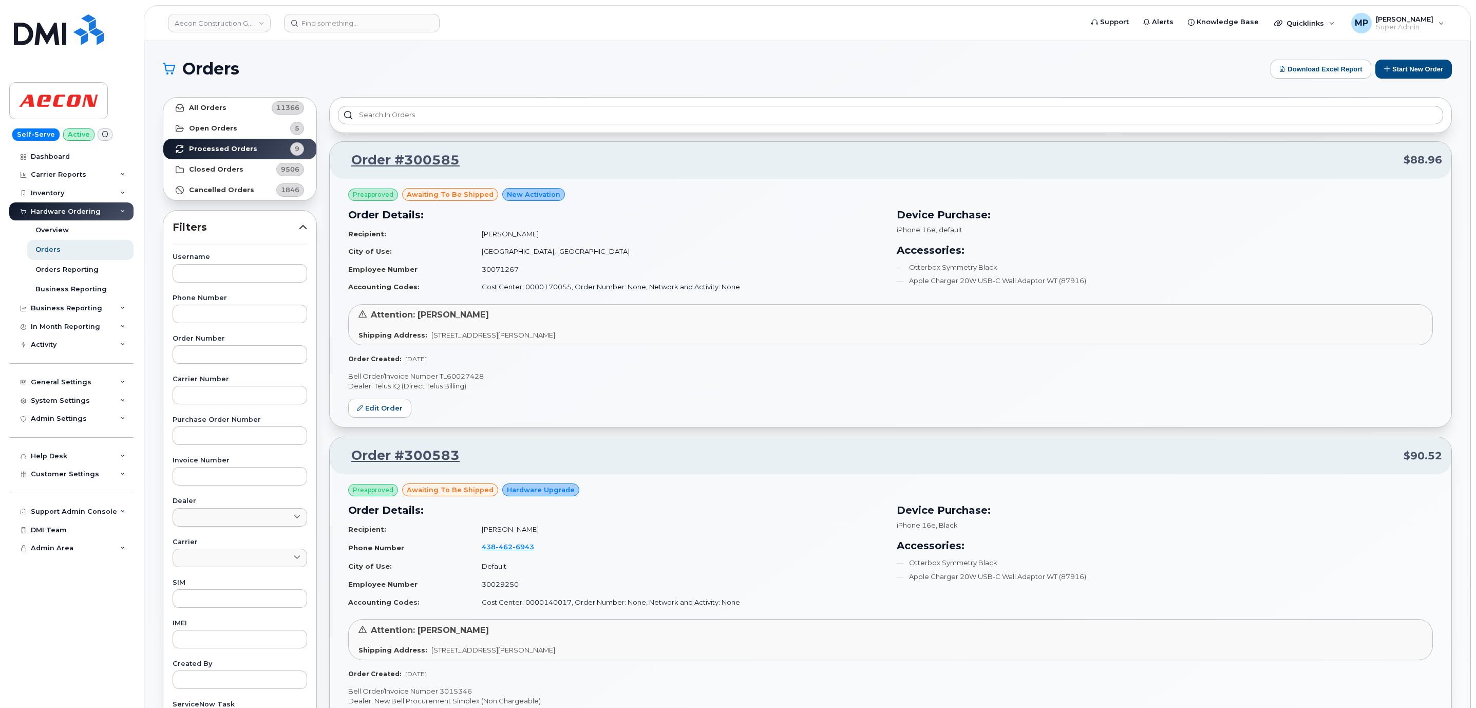
click at [203, 531] on div "Username Phone Number Order Number Carrier Number Purchase Order Number Invoice…" at bounding box center [239, 491] width 159 height 475
click at [201, 556] on link at bounding box center [240, 557] width 135 height 18
click at [193, 597] on div "Bell" at bounding box center [239, 596] width 129 height 17
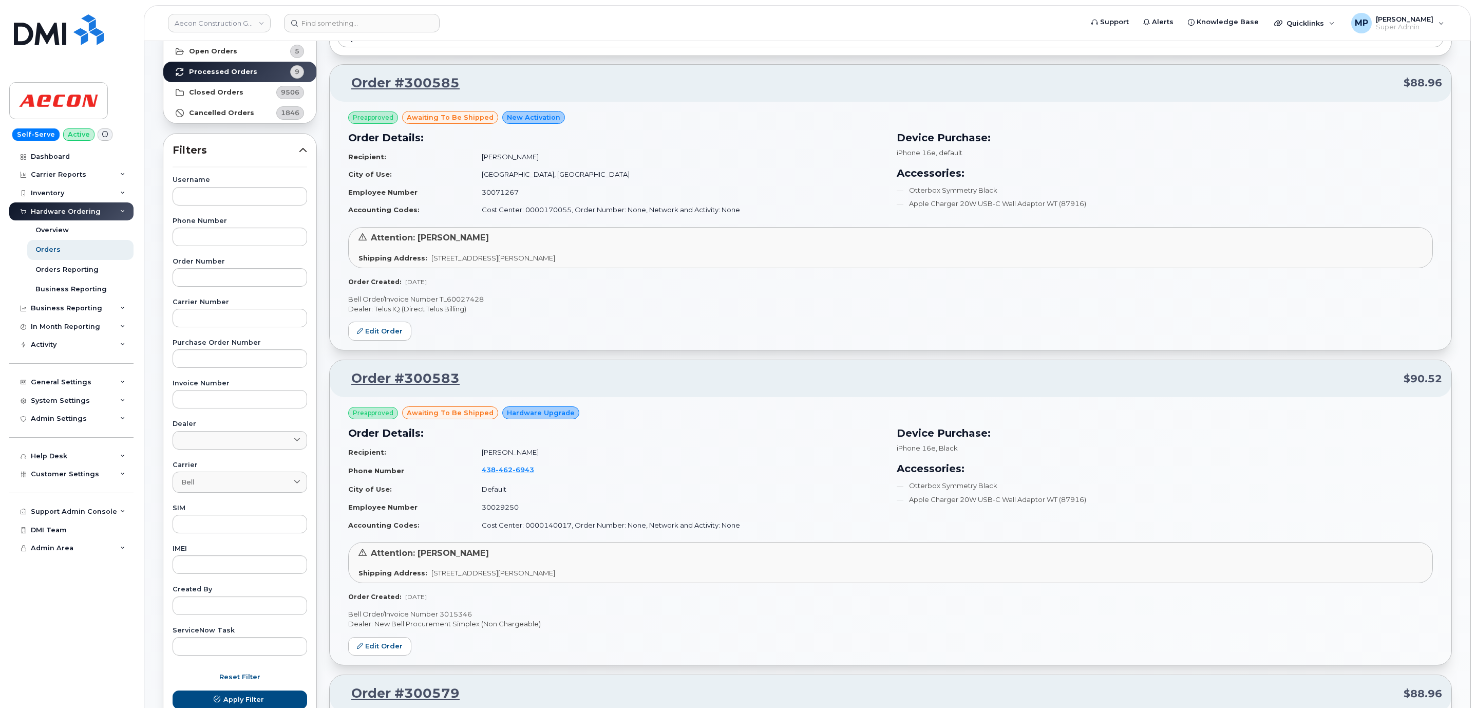
scroll to position [539, 0]
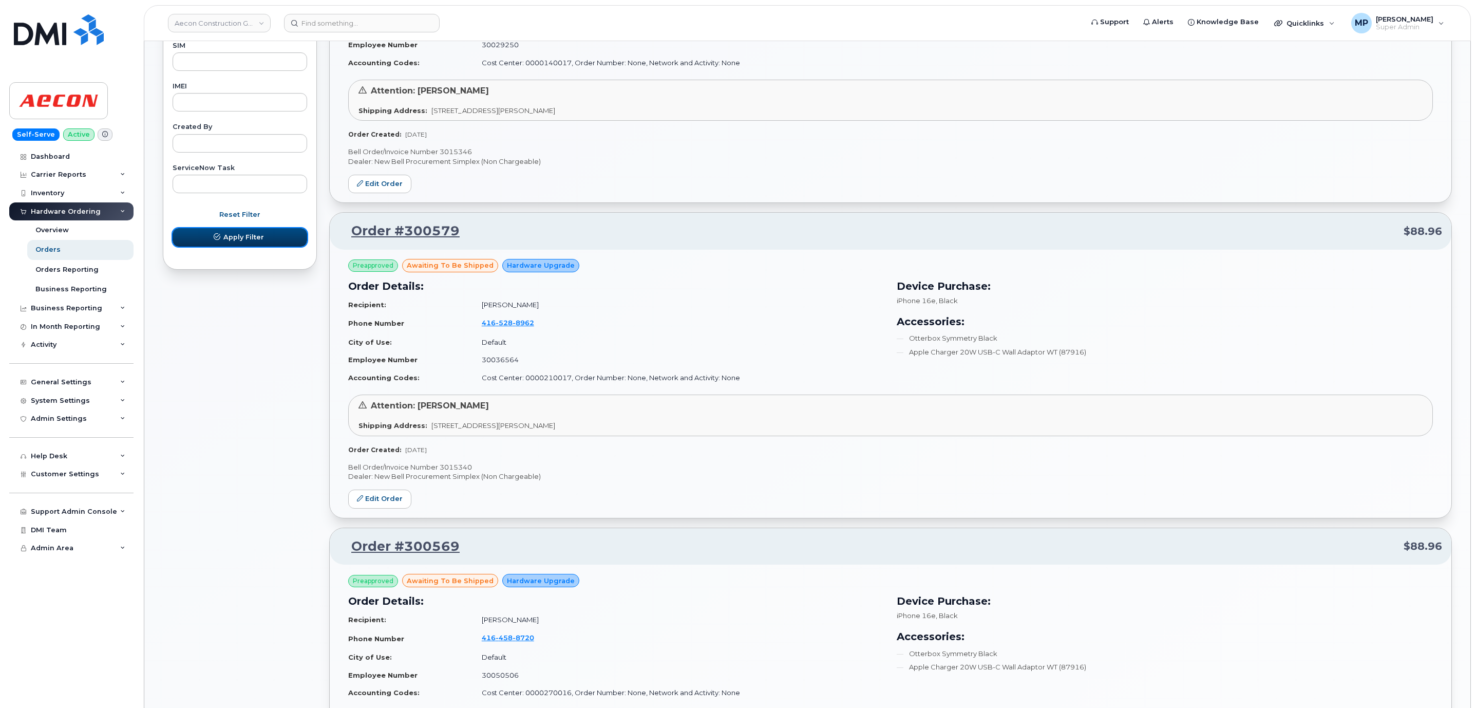
drag, startPoint x: 222, startPoint y: 239, endPoint x: 219, endPoint y: 245, distance: 6.9
click at [225, 239] on button "Apply Filter" at bounding box center [240, 237] width 135 height 18
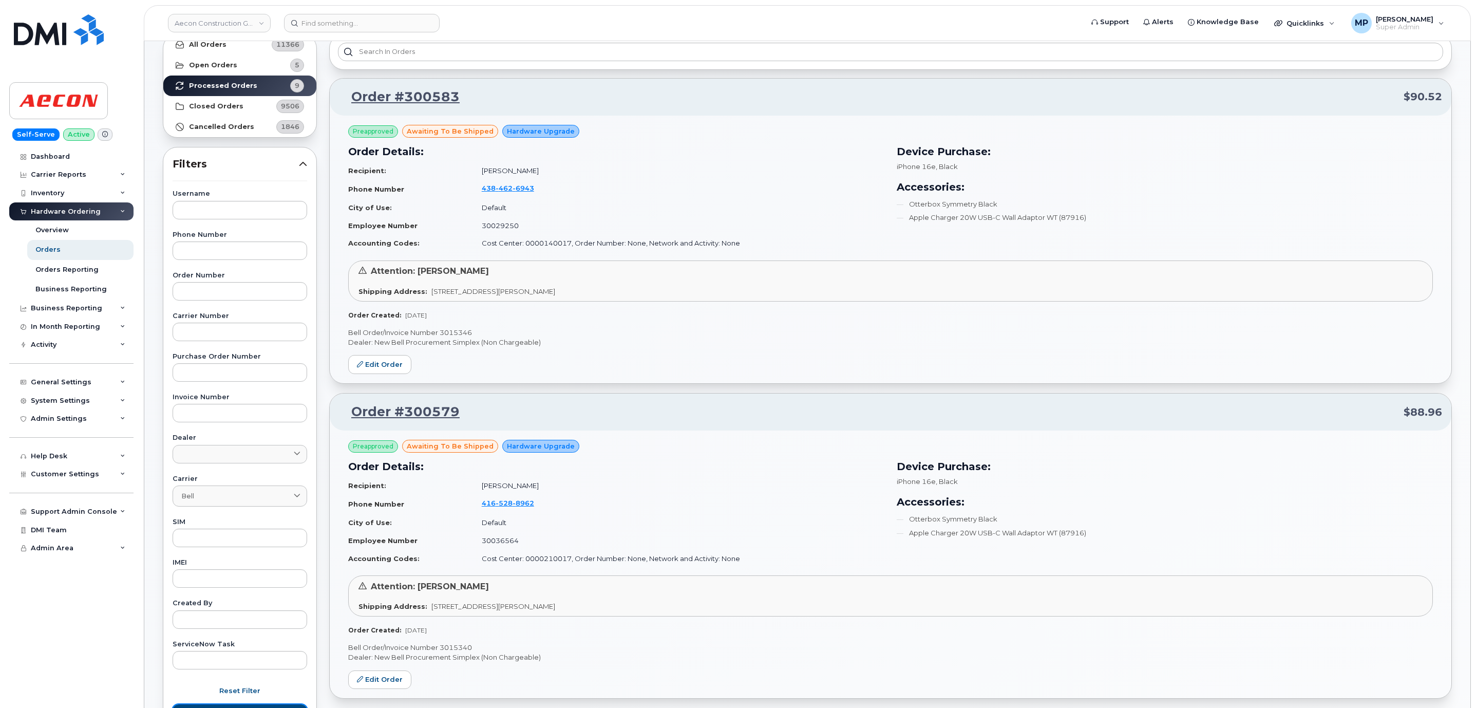
scroll to position [0, 0]
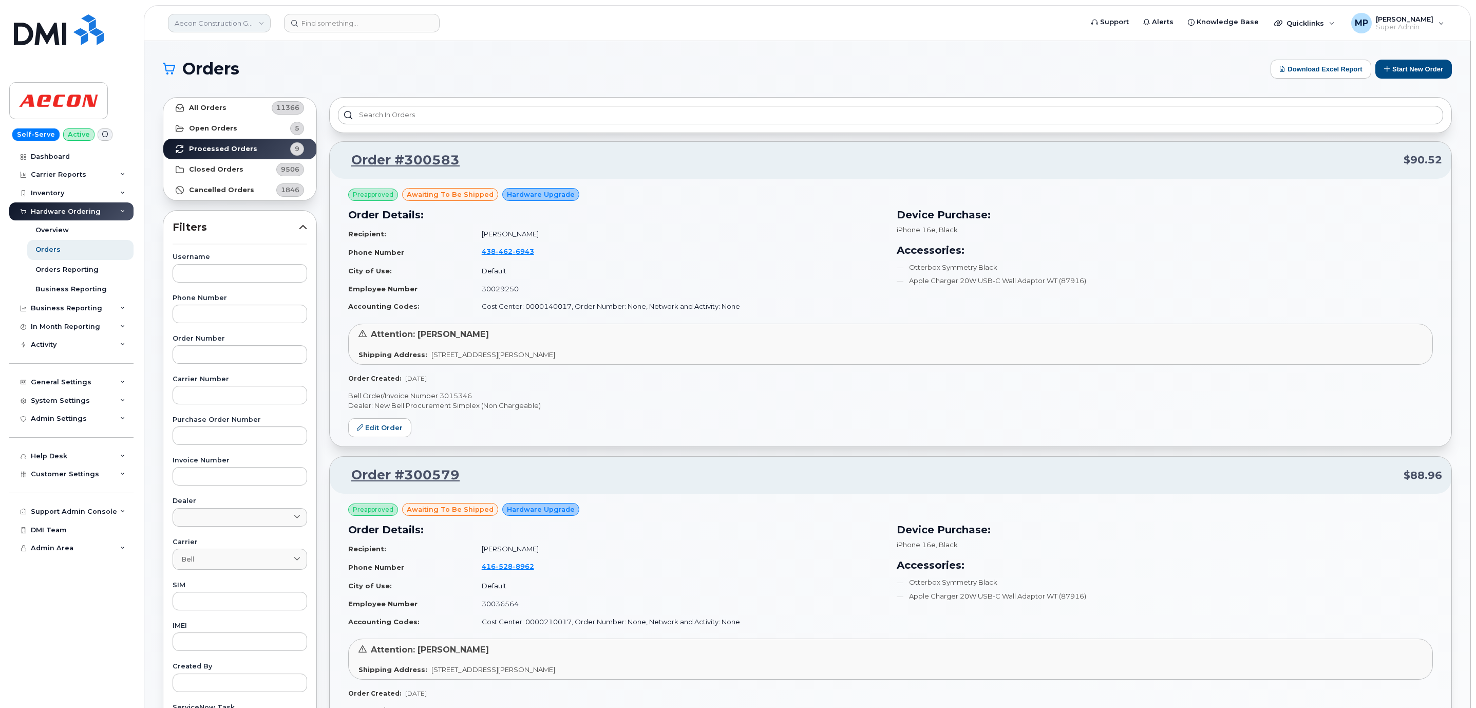
click at [217, 20] on link "Aecon Construction Group Inc" at bounding box center [219, 23] width 103 height 18
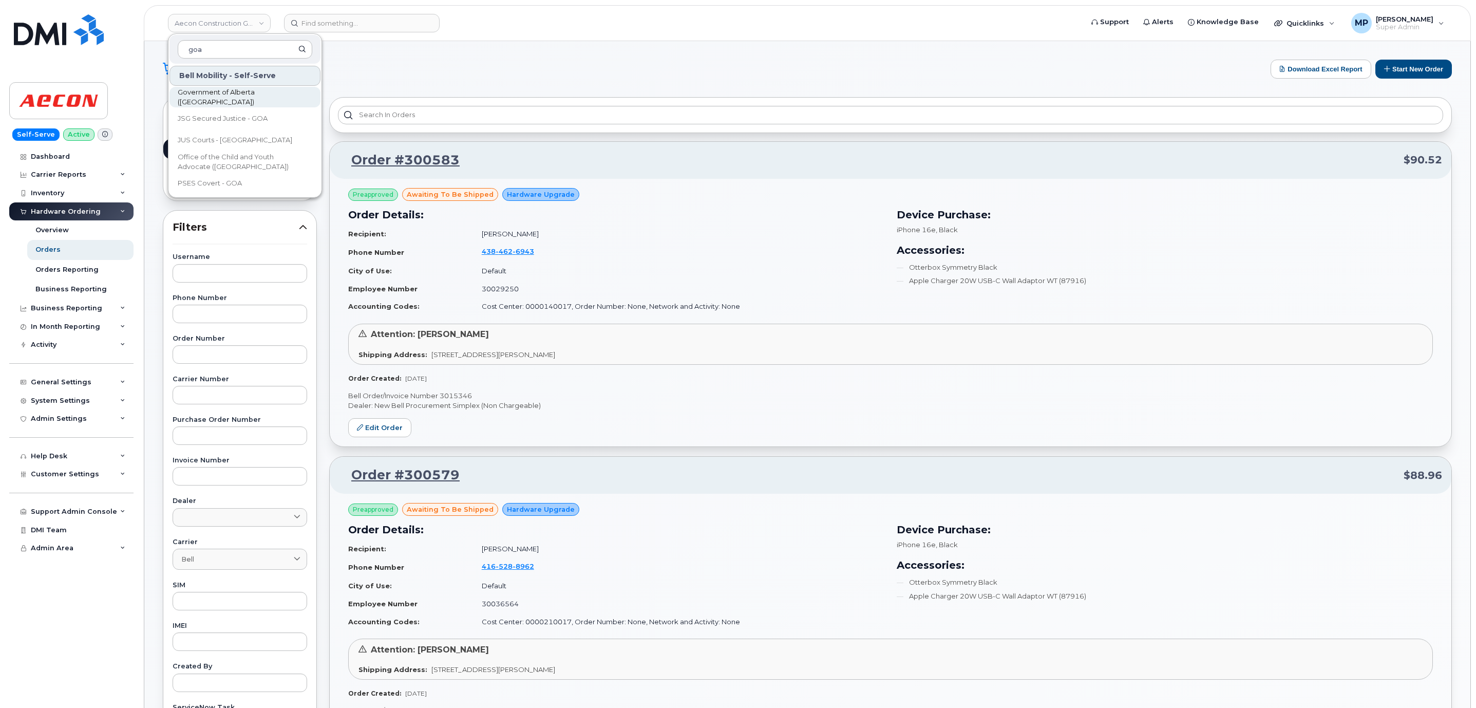
type input "goa"
click at [225, 101] on span "Government of Alberta ([GEOGRAPHIC_DATA])" at bounding box center [237, 97] width 118 height 20
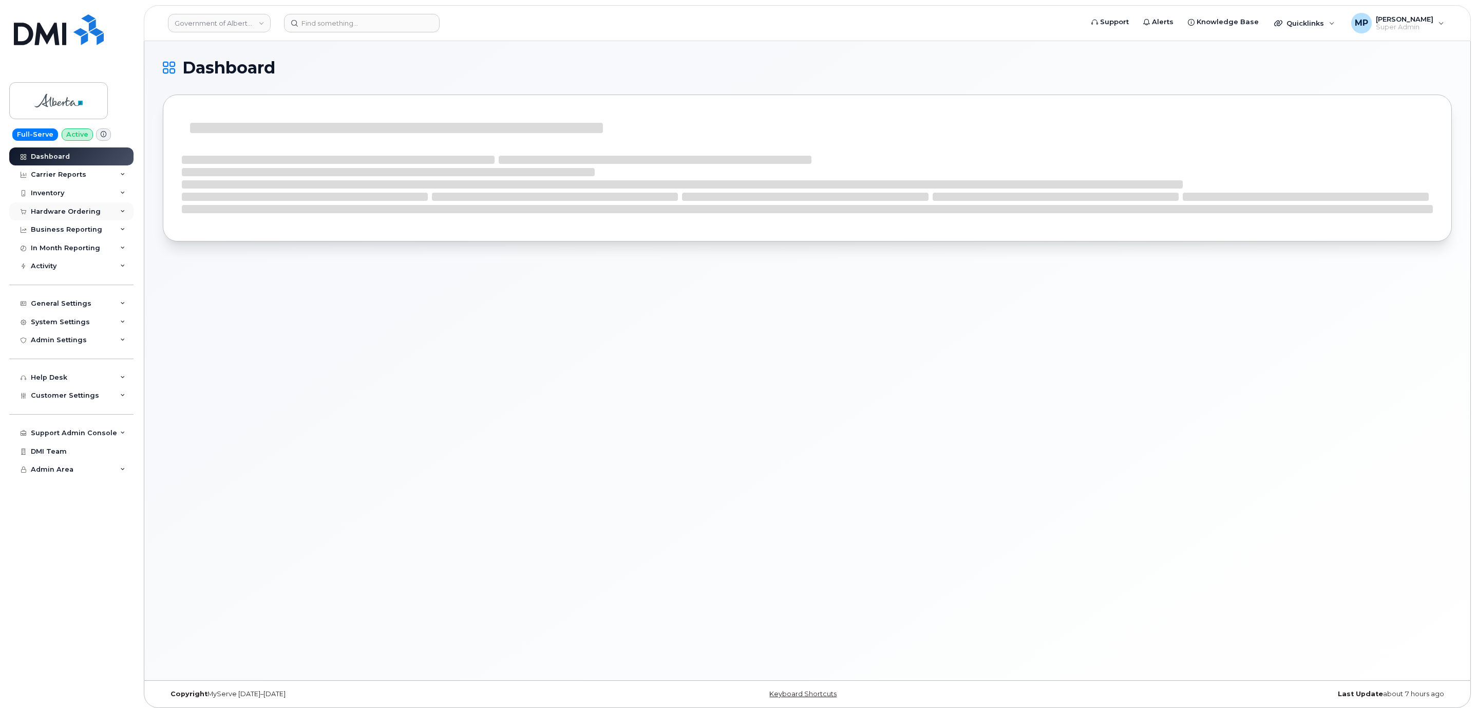
click at [48, 213] on div "Hardware Ordering" at bounding box center [66, 211] width 70 height 8
click at [49, 250] on div "Orders" at bounding box center [47, 249] width 25 height 9
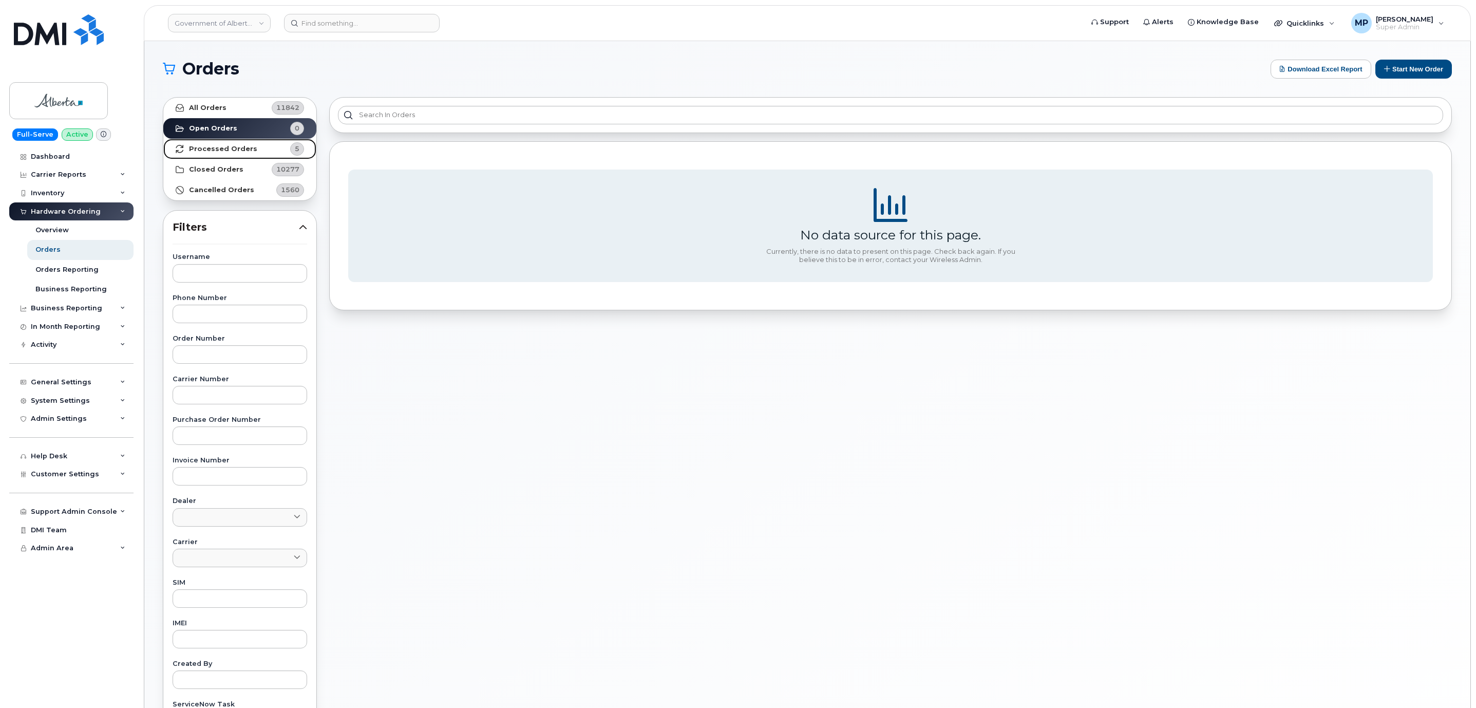
click at [208, 151] on strong "Processed Orders" at bounding box center [223, 149] width 68 height 8
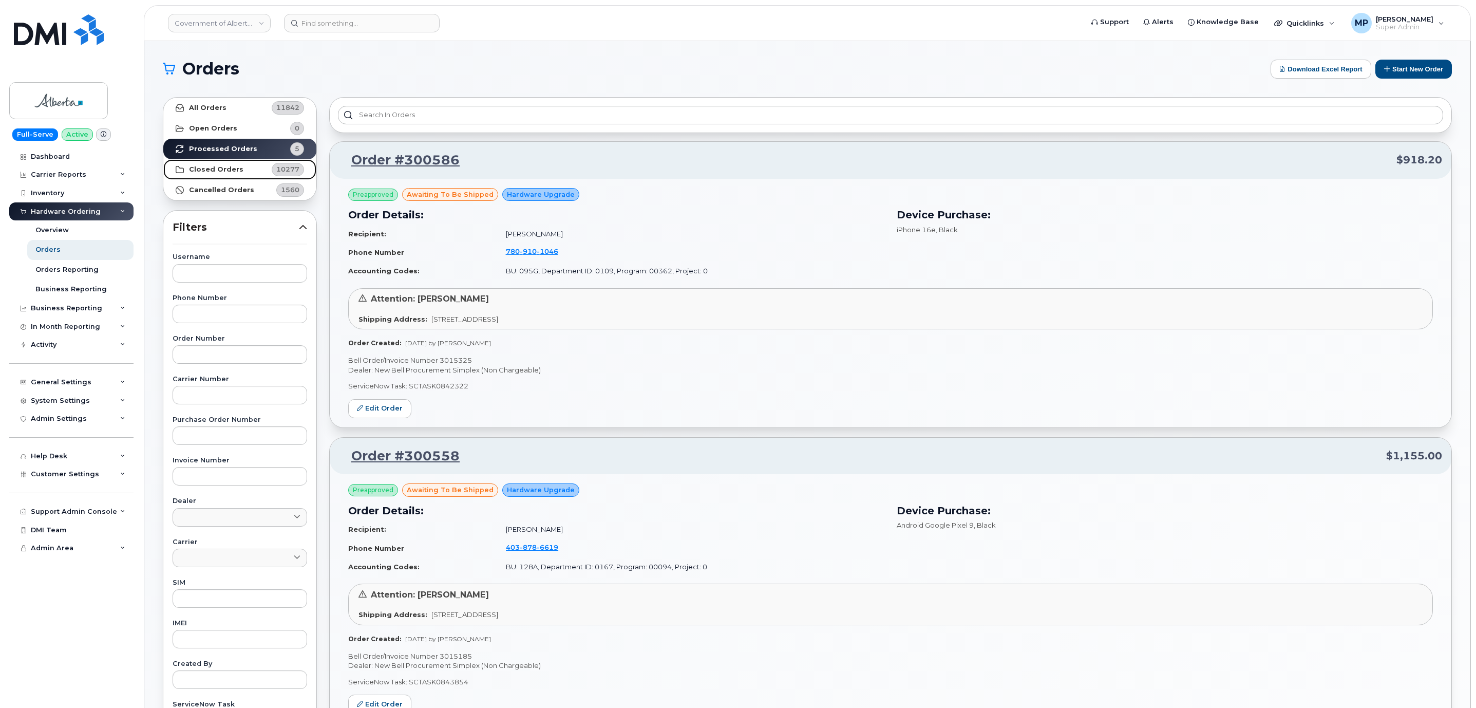
click at [208, 167] on strong "Closed Orders" at bounding box center [216, 169] width 54 height 8
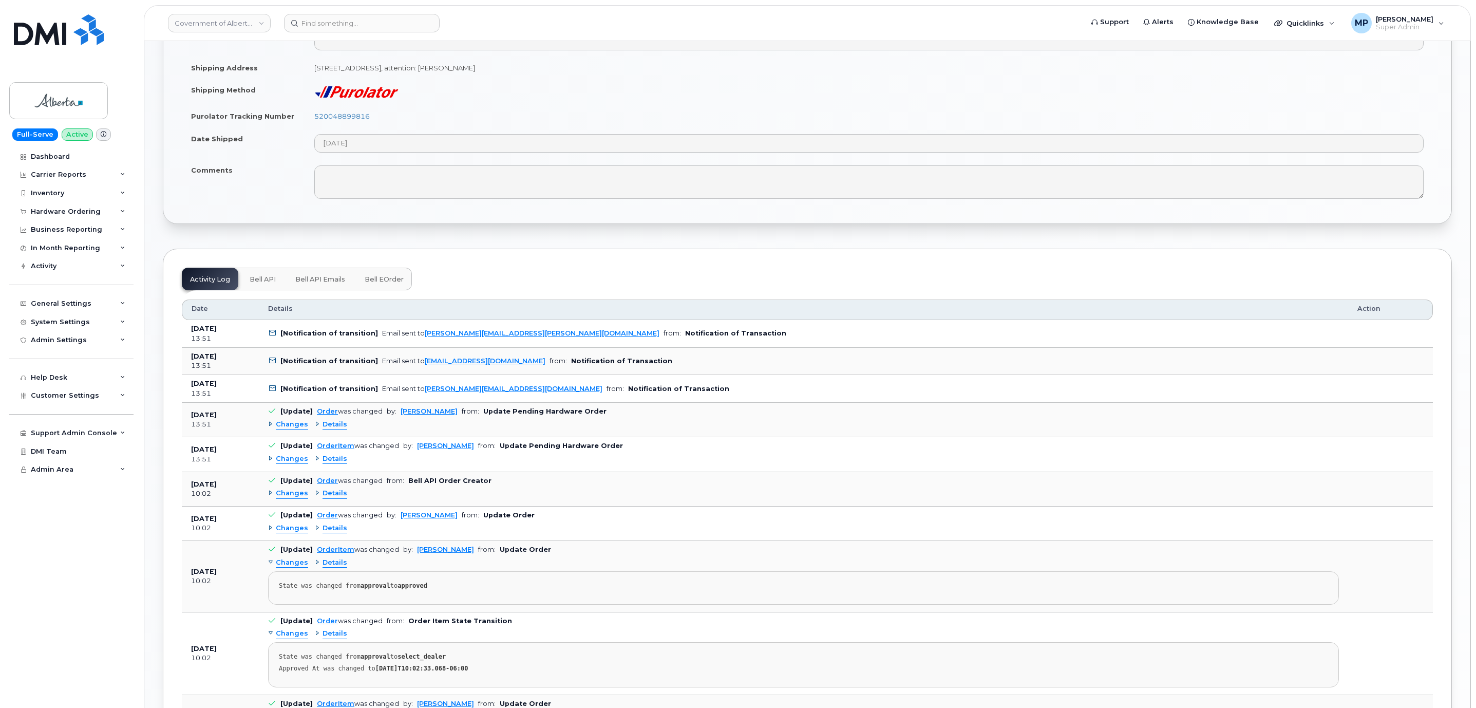
scroll to position [693, 0]
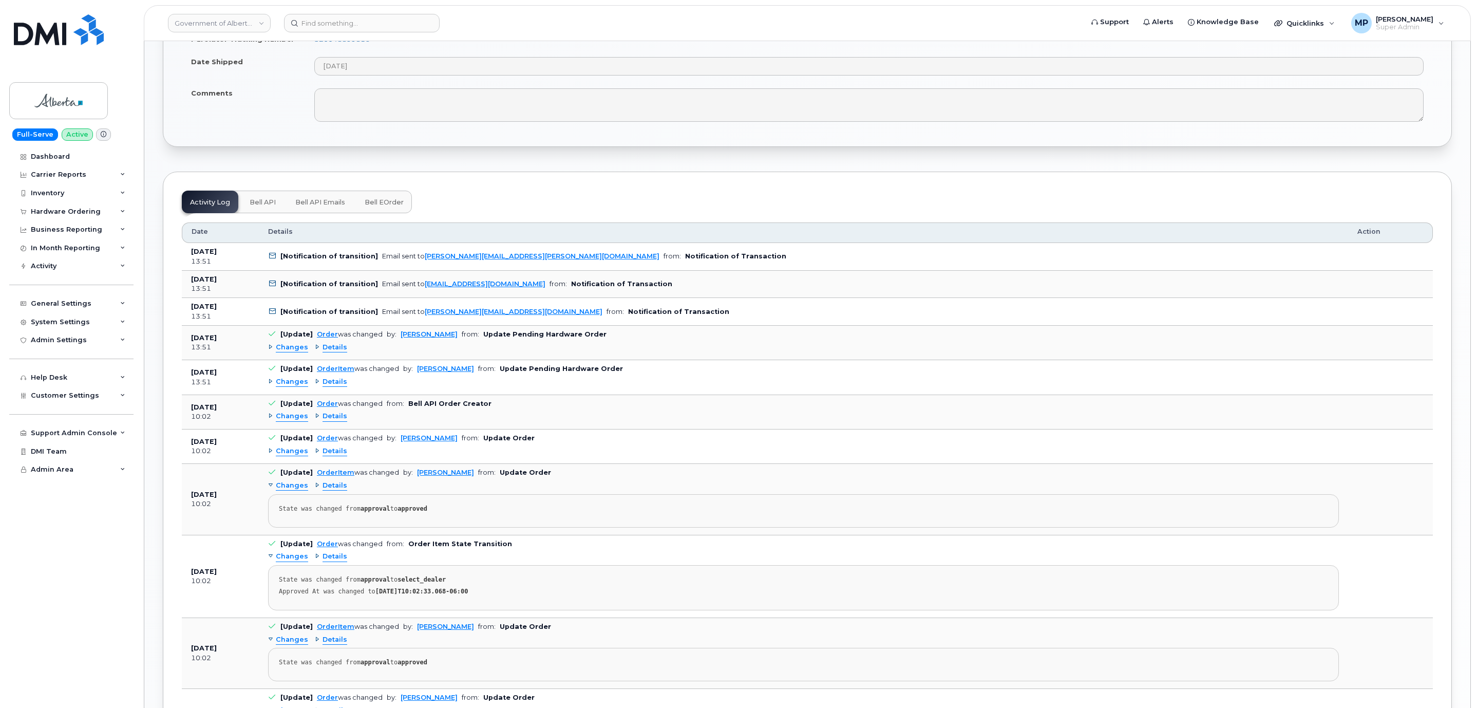
click at [287, 379] on span "Changes" at bounding box center [292, 382] width 32 height 10
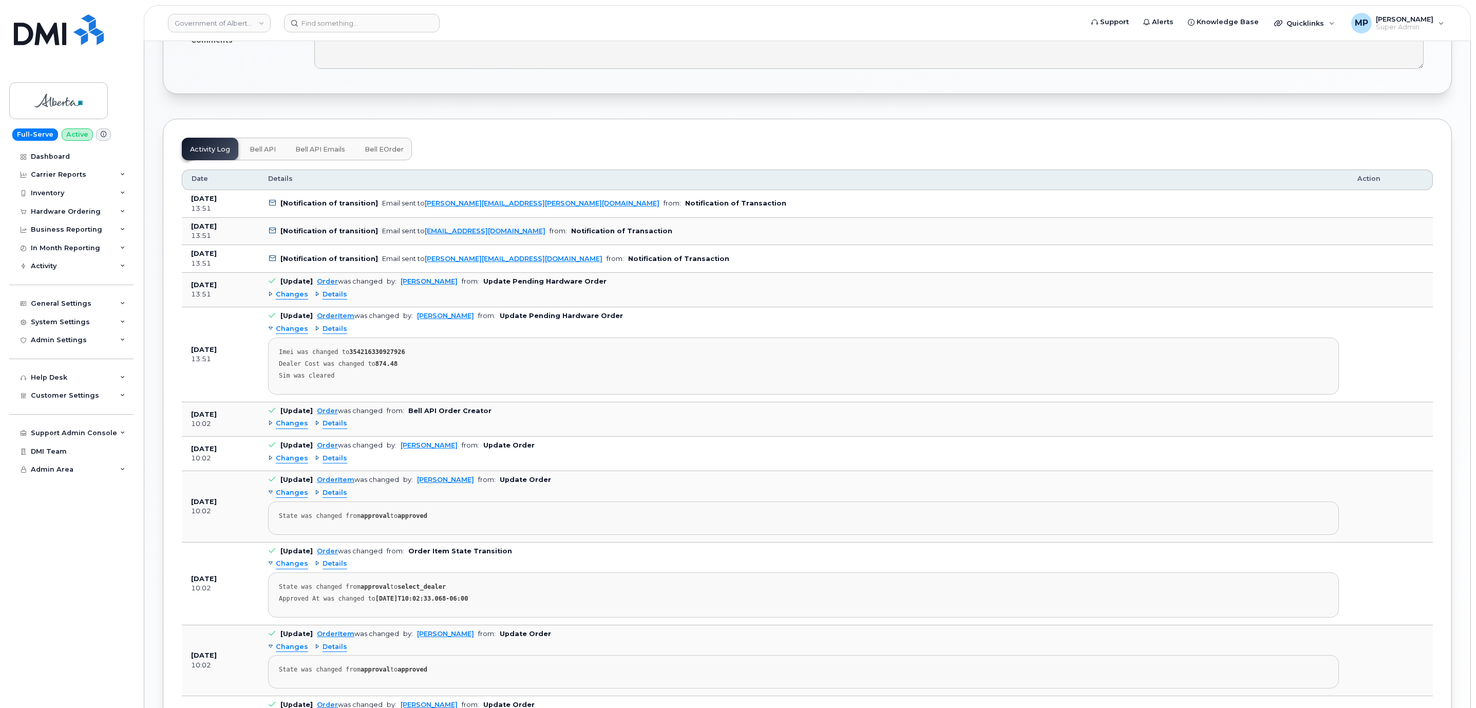
scroll to position [770, 0]
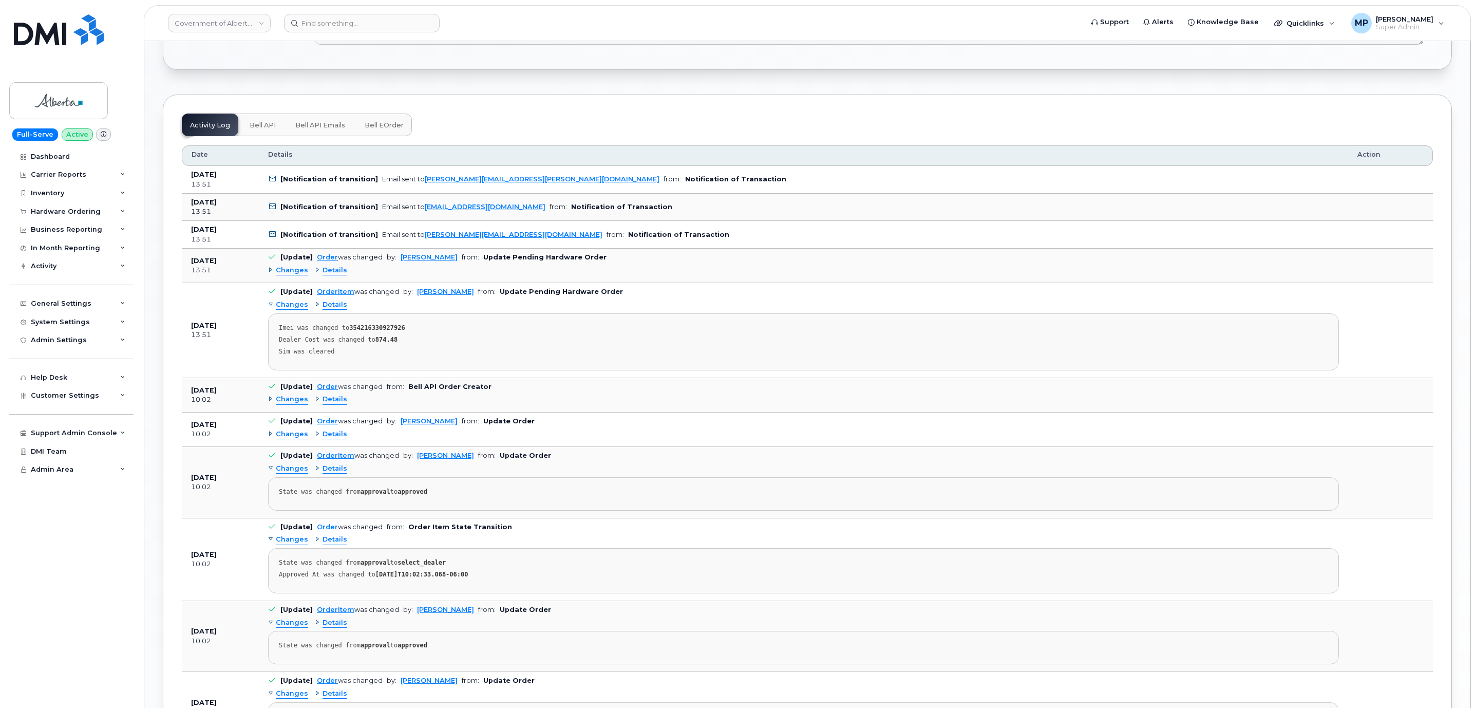
click at [286, 269] on span "Changes" at bounding box center [292, 270] width 32 height 10
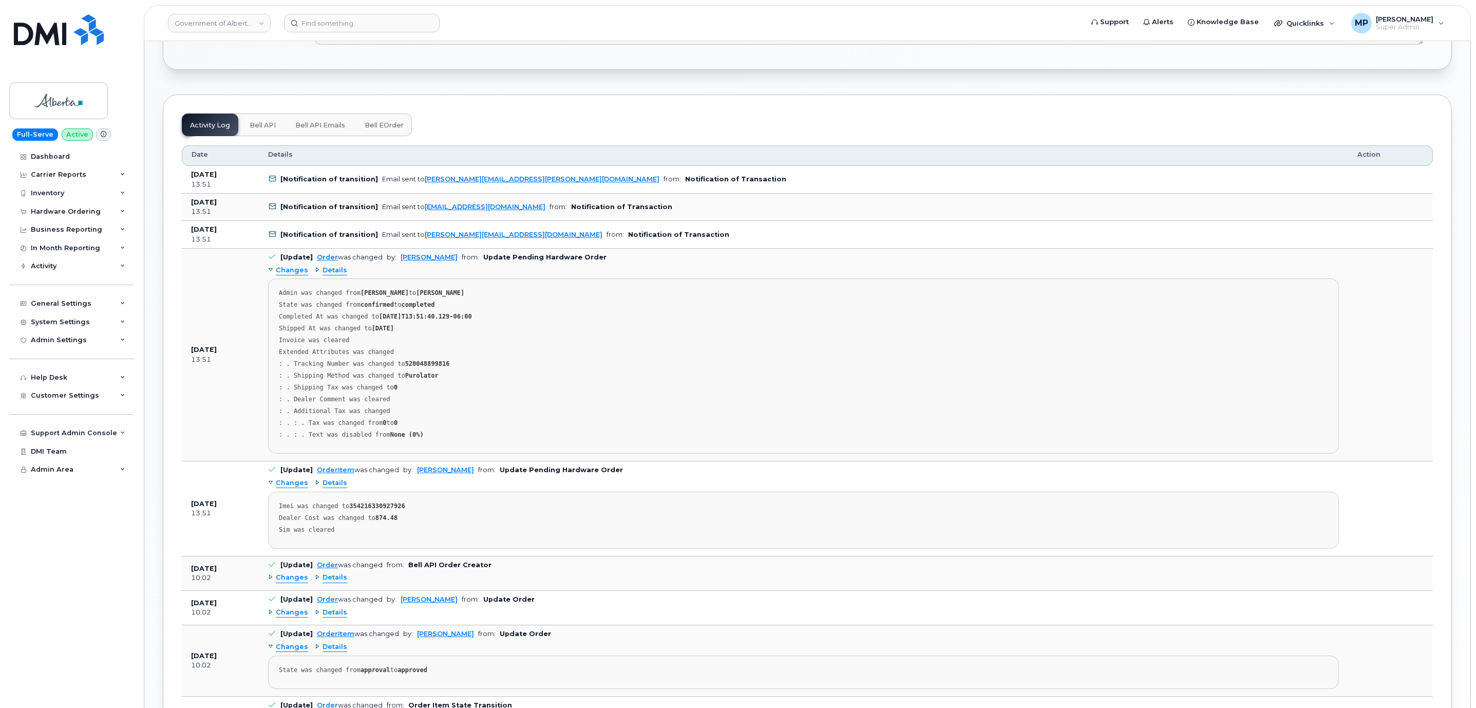
click at [286, 267] on span "Changes" at bounding box center [292, 270] width 32 height 10
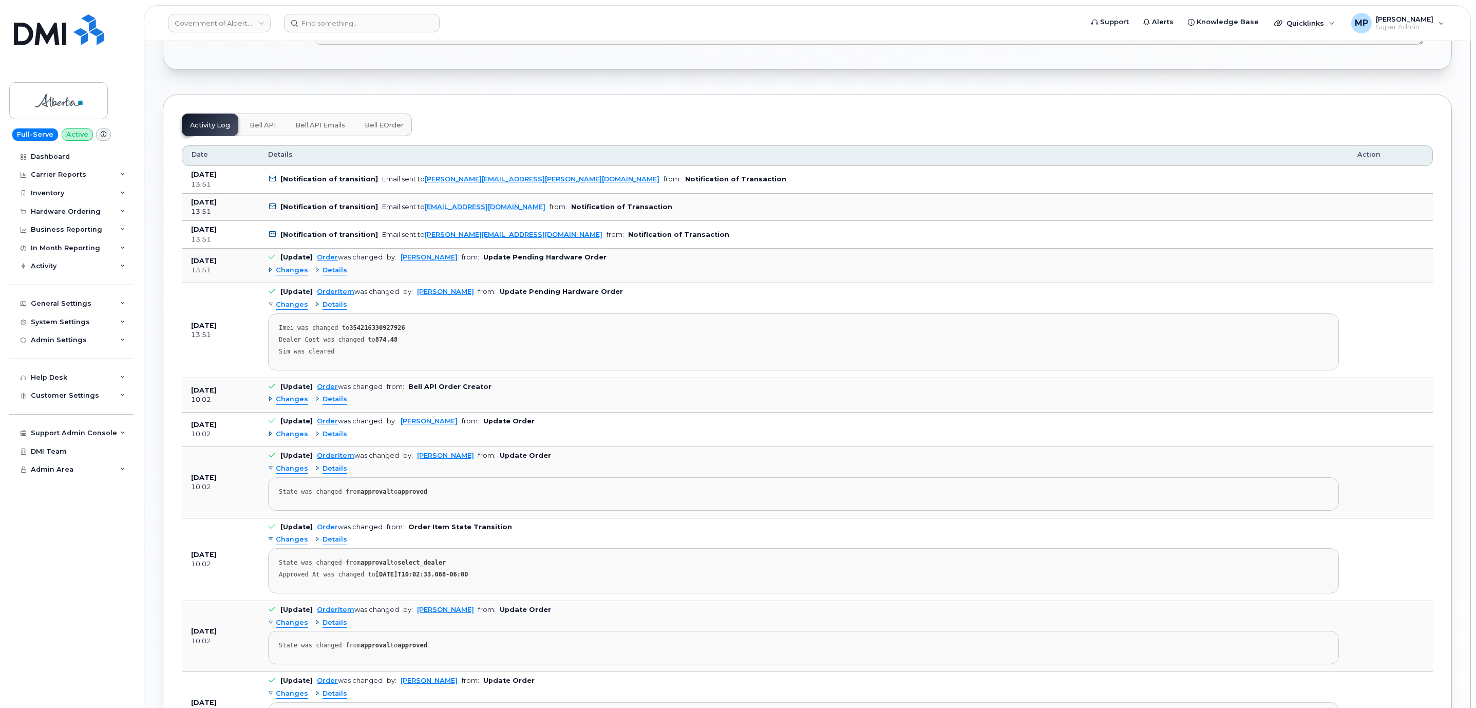
click span "Changes"
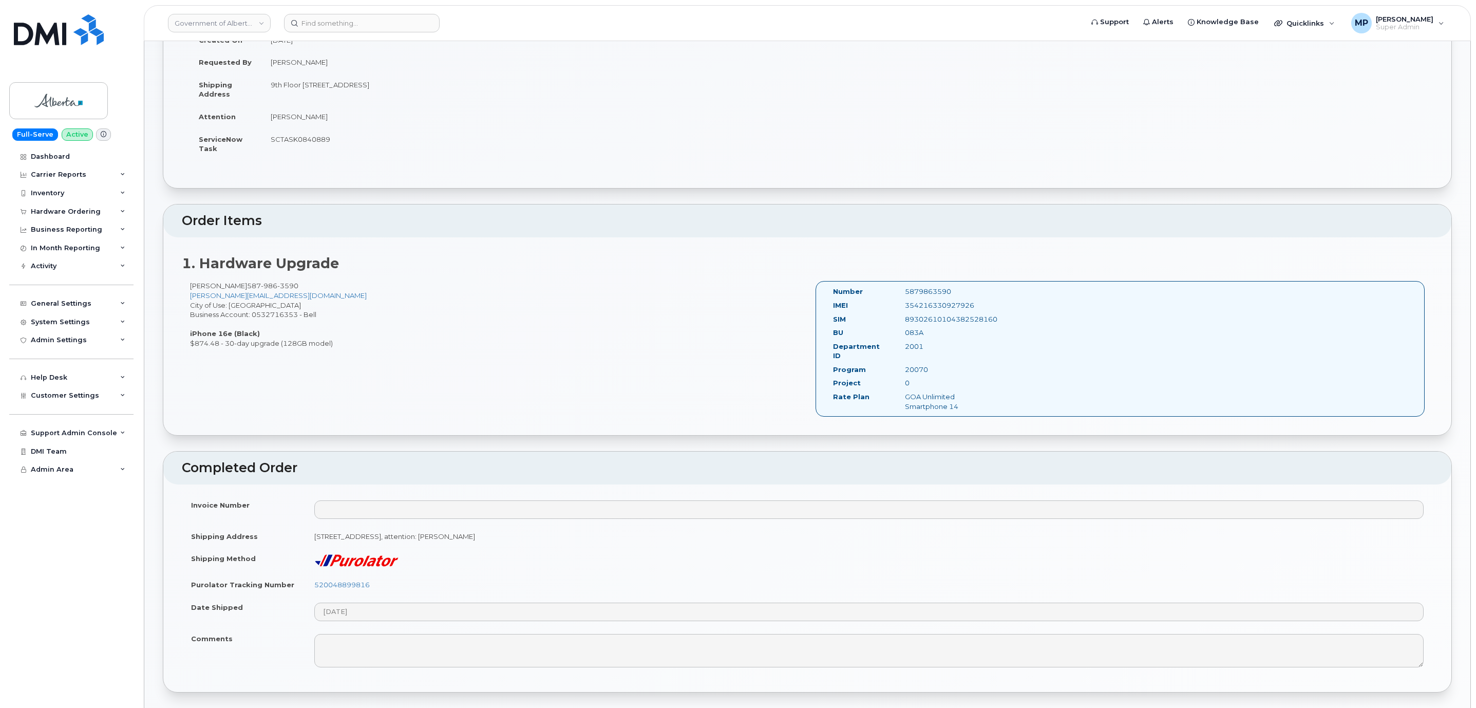
scroll to position [0, 0]
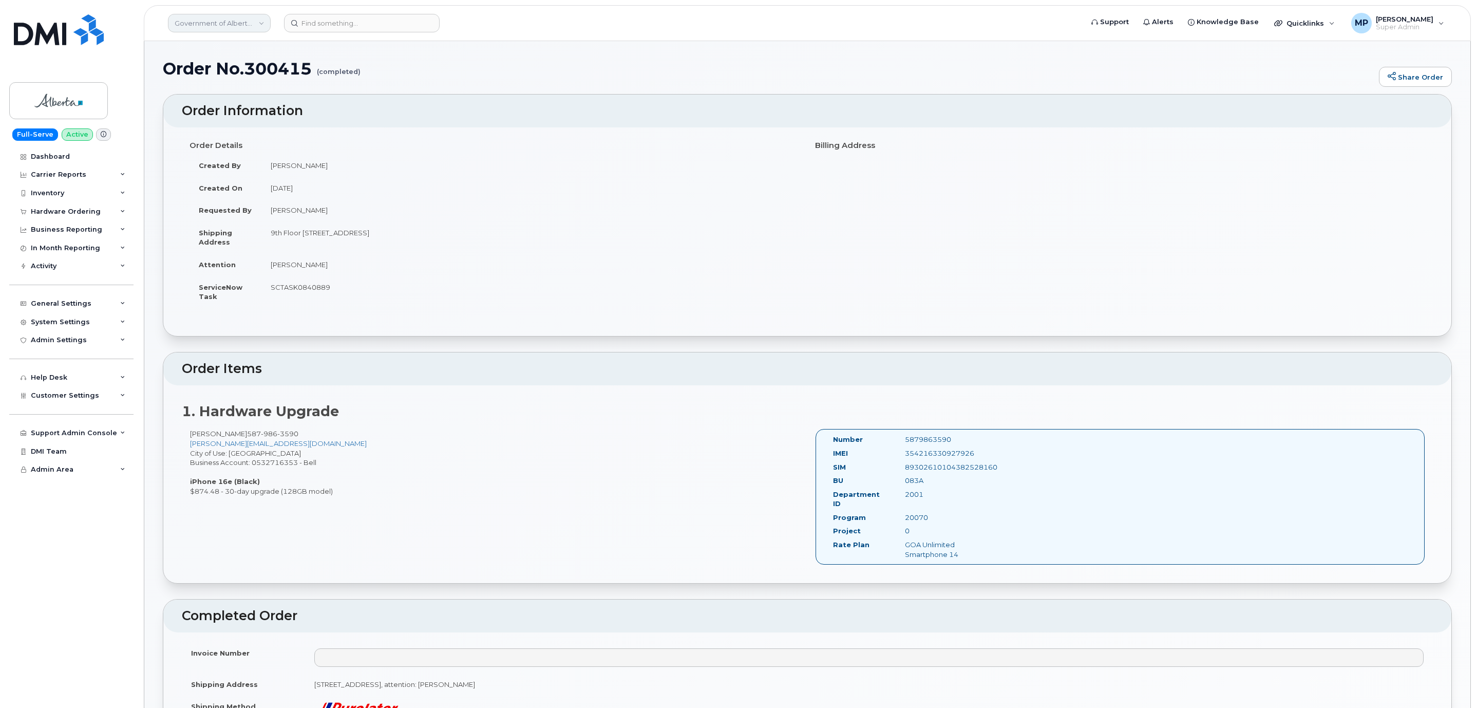
click link "Government of Alberta ([GEOGRAPHIC_DATA])"
type input "aecon"
click span "Aecon Construction Group Inc"
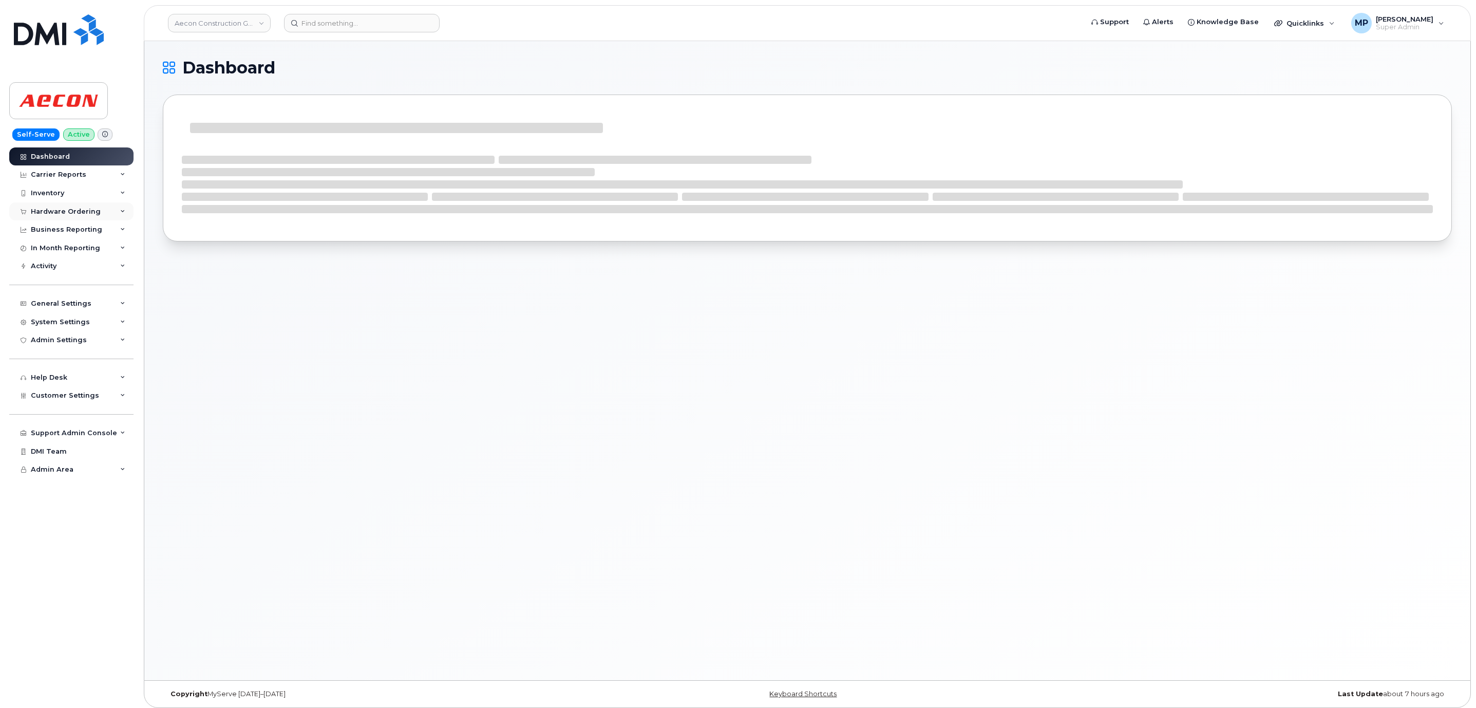
click at [39, 208] on div "Hardware Ordering" at bounding box center [66, 211] width 70 height 8
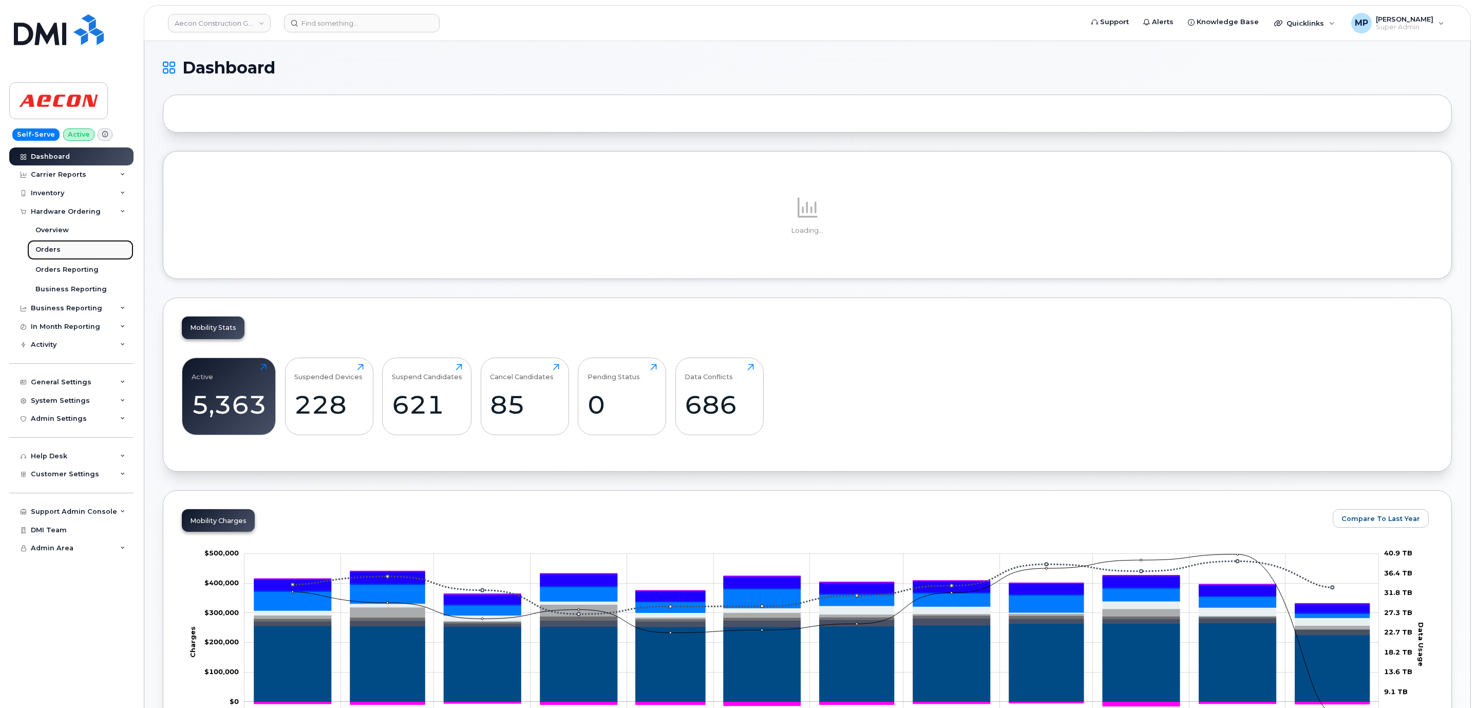
click at [45, 251] on div "Orders" at bounding box center [47, 249] width 25 height 9
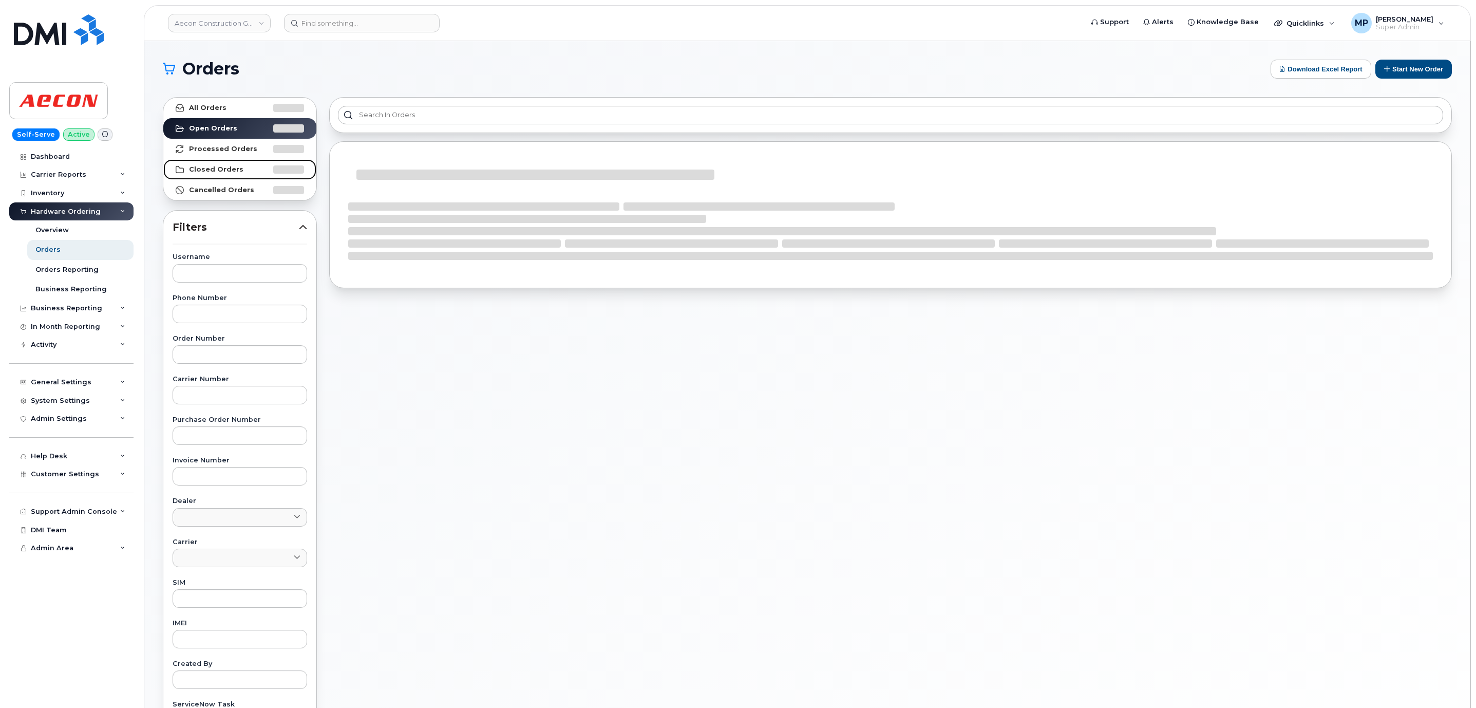
click at [221, 176] on link "Closed Orders" at bounding box center [239, 169] width 153 height 21
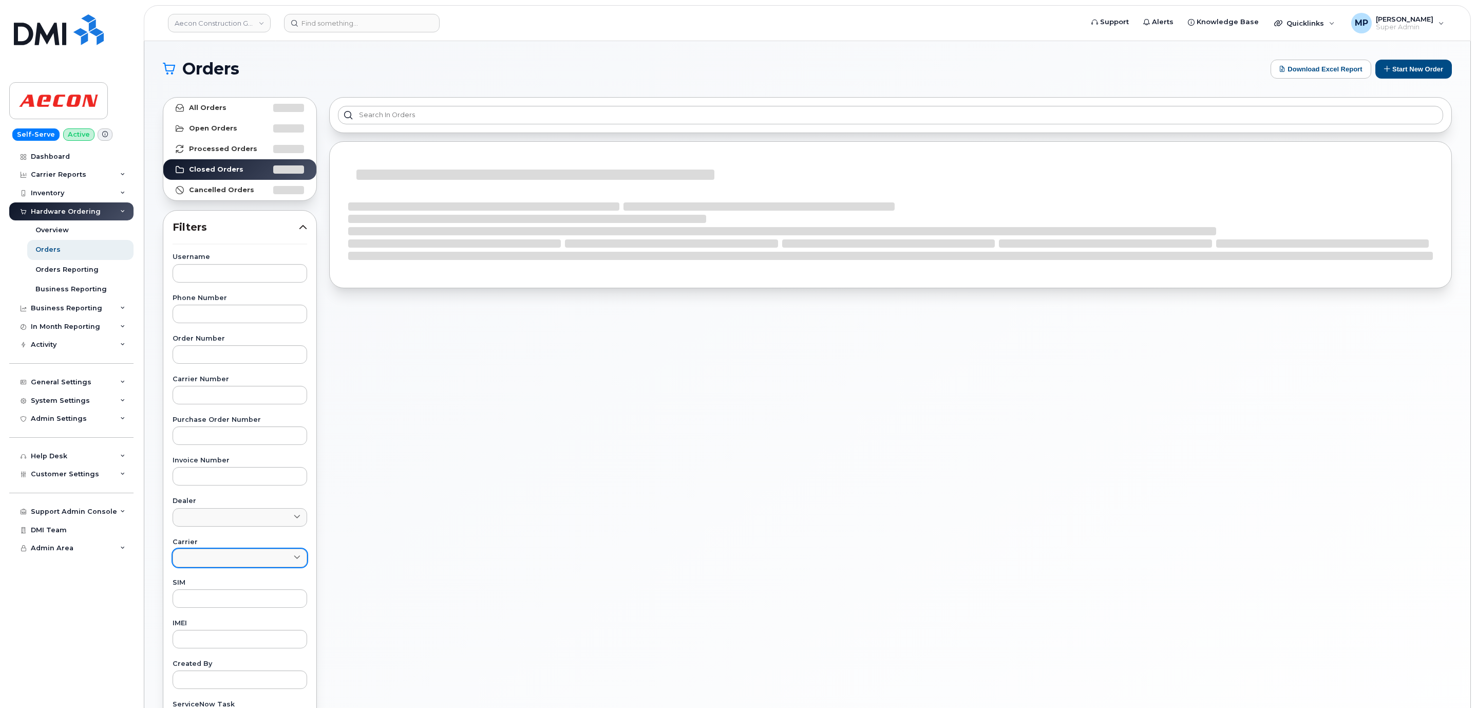
click at [199, 561] on link at bounding box center [240, 557] width 135 height 18
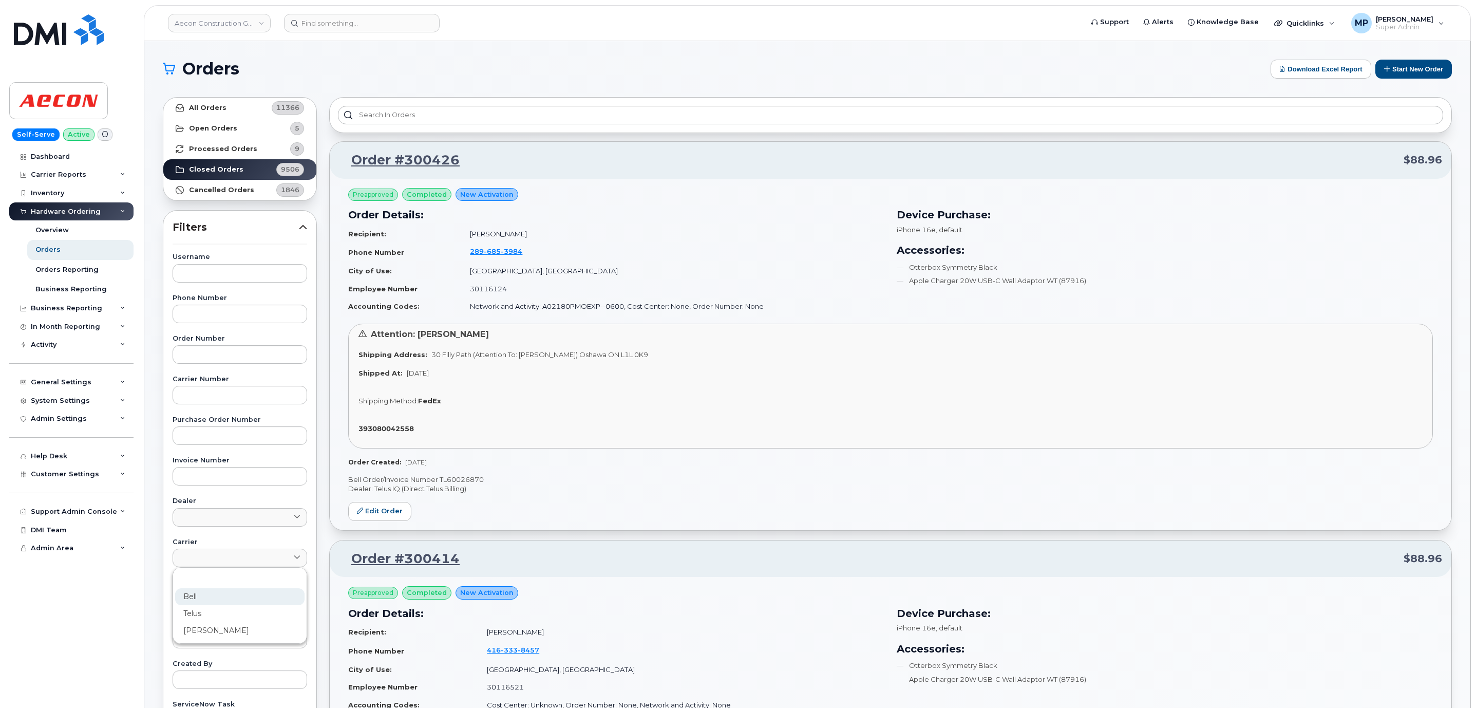
click at [190, 601] on div "Bell" at bounding box center [239, 596] width 129 height 17
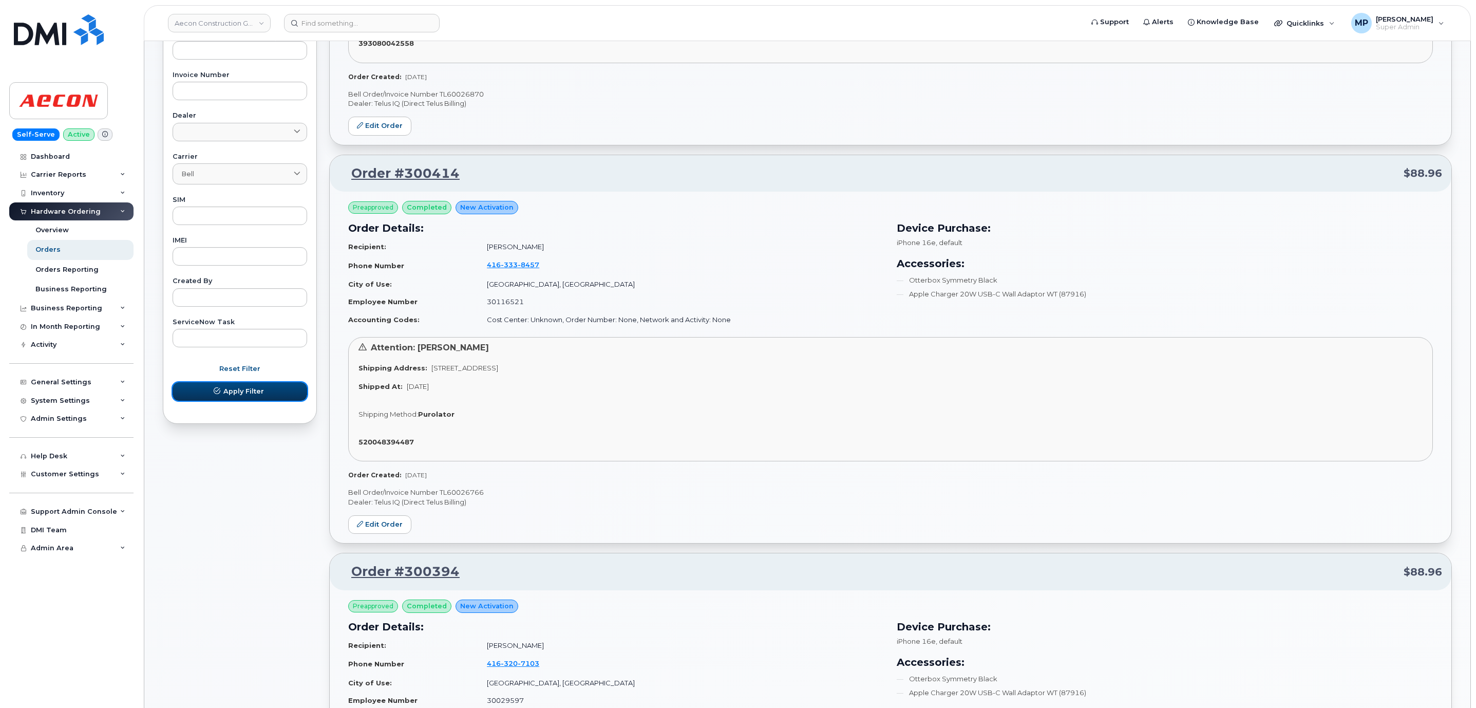
click at [240, 390] on span "Apply Filter" at bounding box center [243, 391] width 41 height 10
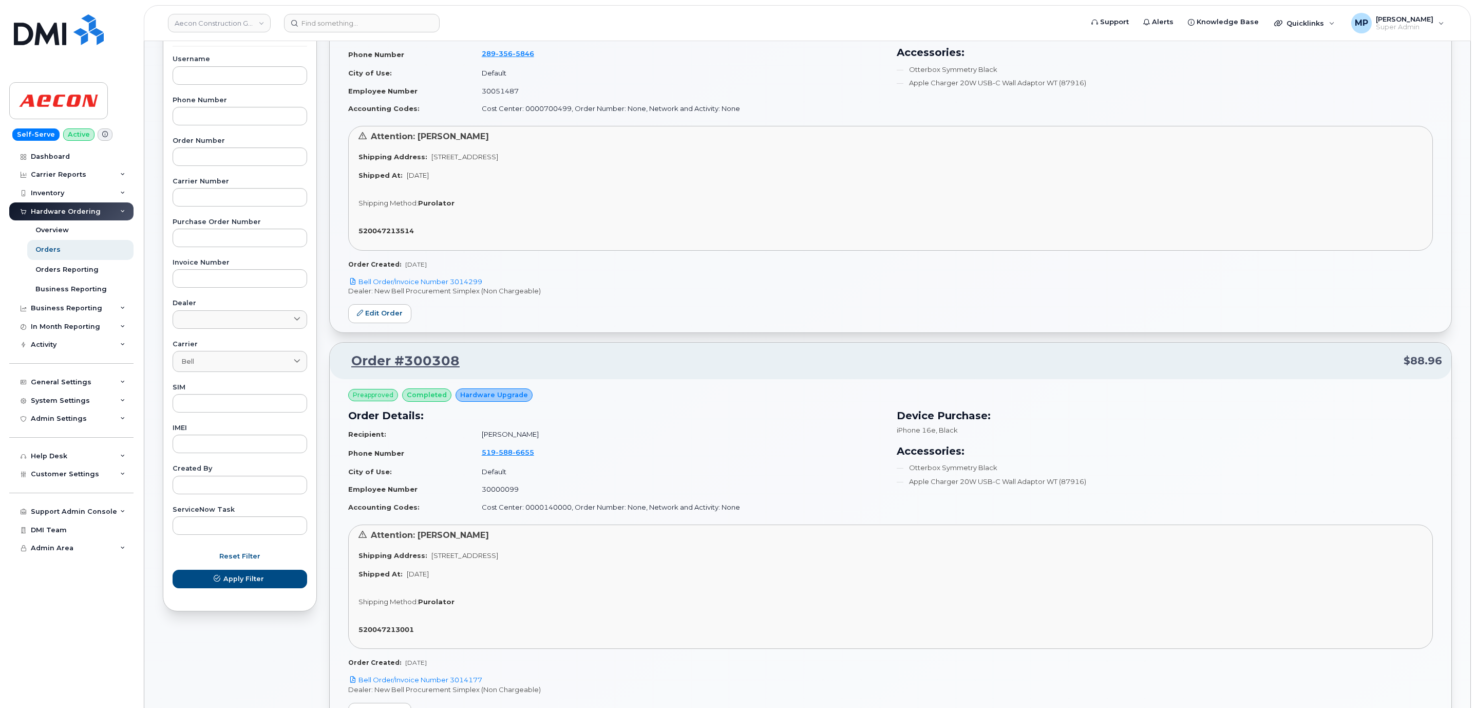
scroll to position [308, 0]
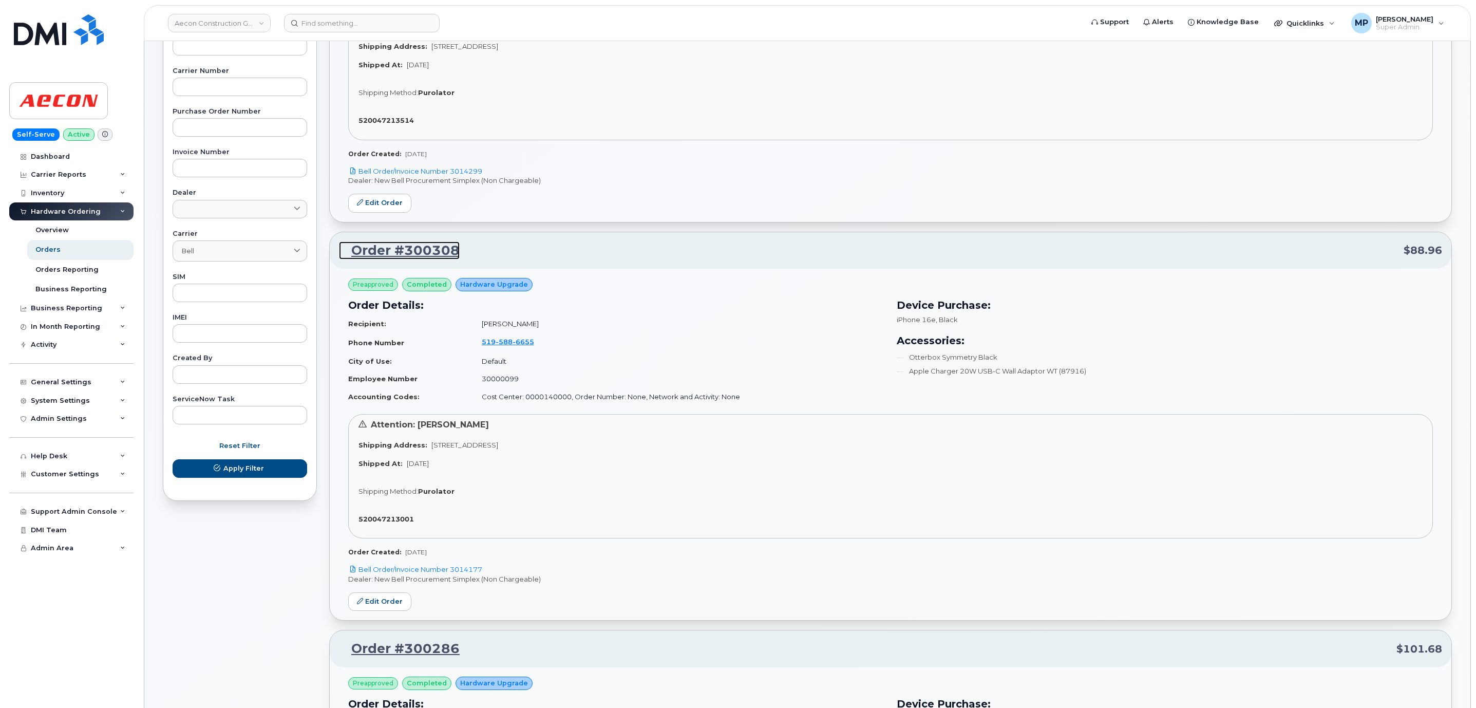
drag, startPoint x: 406, startPoint y: 247, endPoint x: 412, endPoint y: 242, distance: 8.0
click at [214, 22] on link "Aecon Construction Group Inc" at bounding box center [219, 23] width 103 height 18
click at [196, 28] on link "Aecon Construction Group Inc" at bounding box center [219, 23] width 103 height 18
click at [232, 14] on link "Aecon Construction Group Inc" at bounding box center [219, 23] width 103 height 18
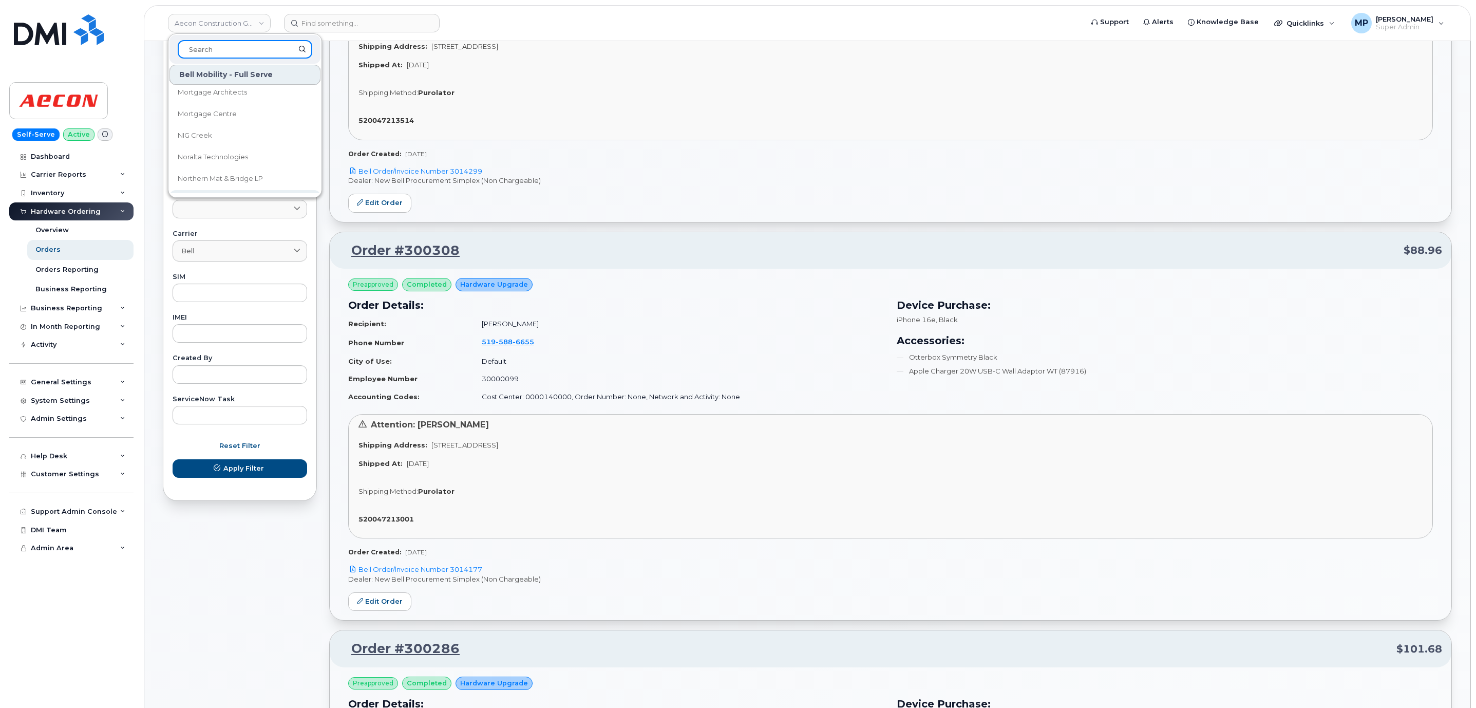
scroll to position [16483, 0]
click at [222, 169] on span "Noralta Technologies" at bounding box center [213, 174] width 70 height 10
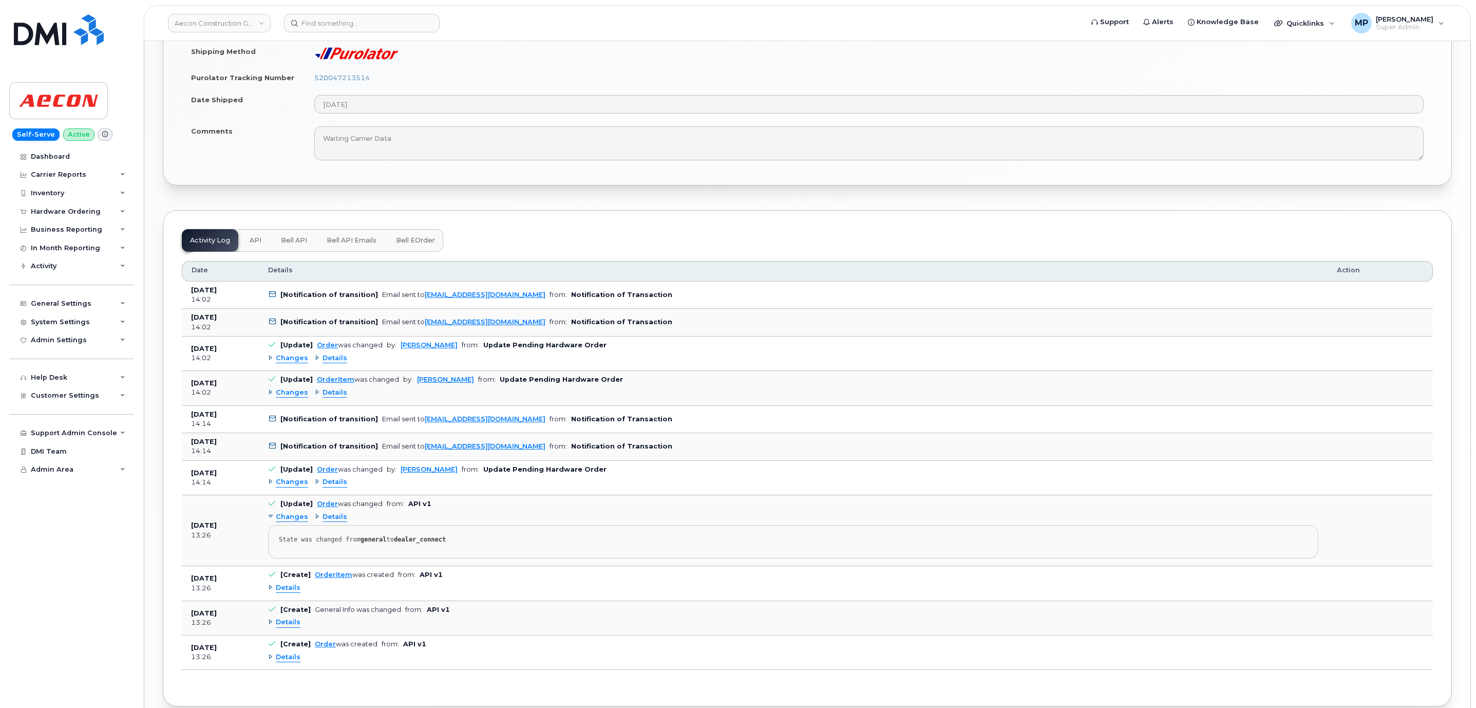
scroll to position [924, 0]
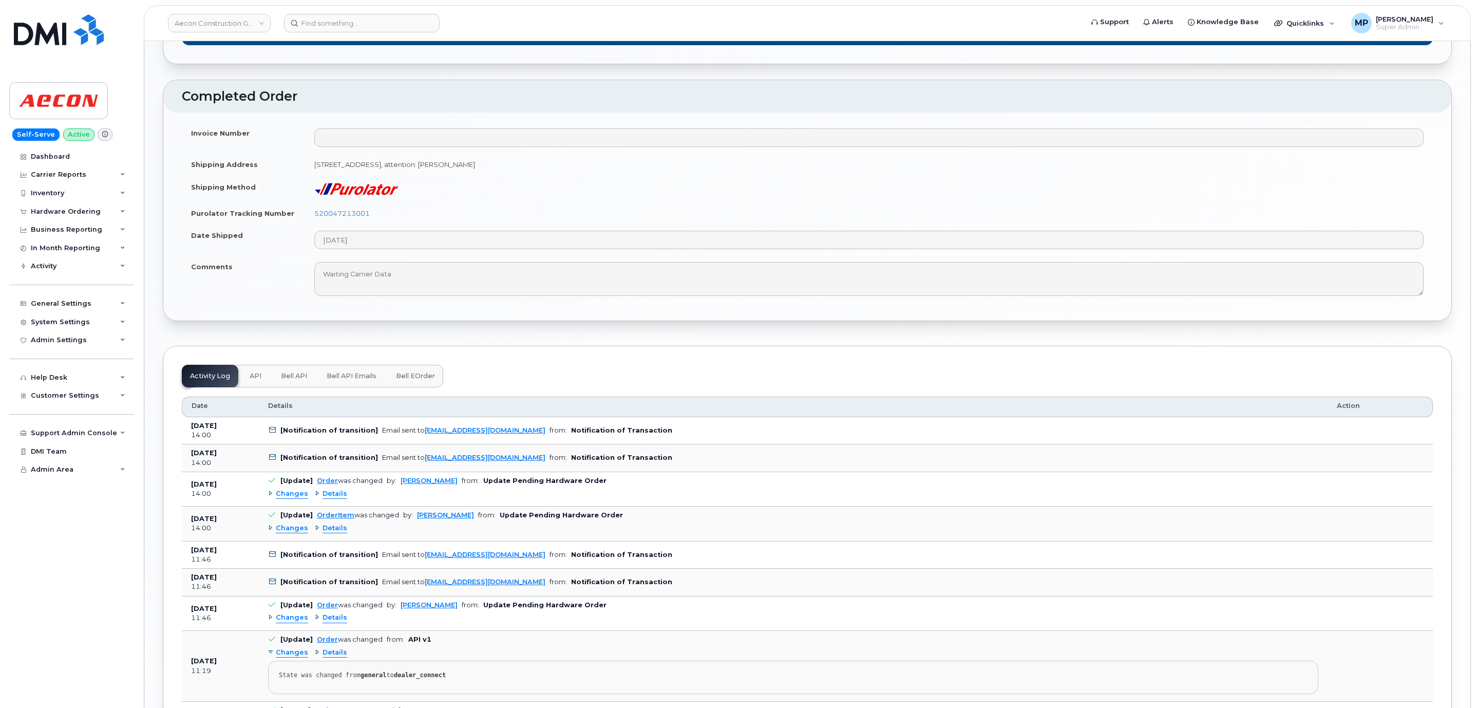
scroll to position [847, 0]
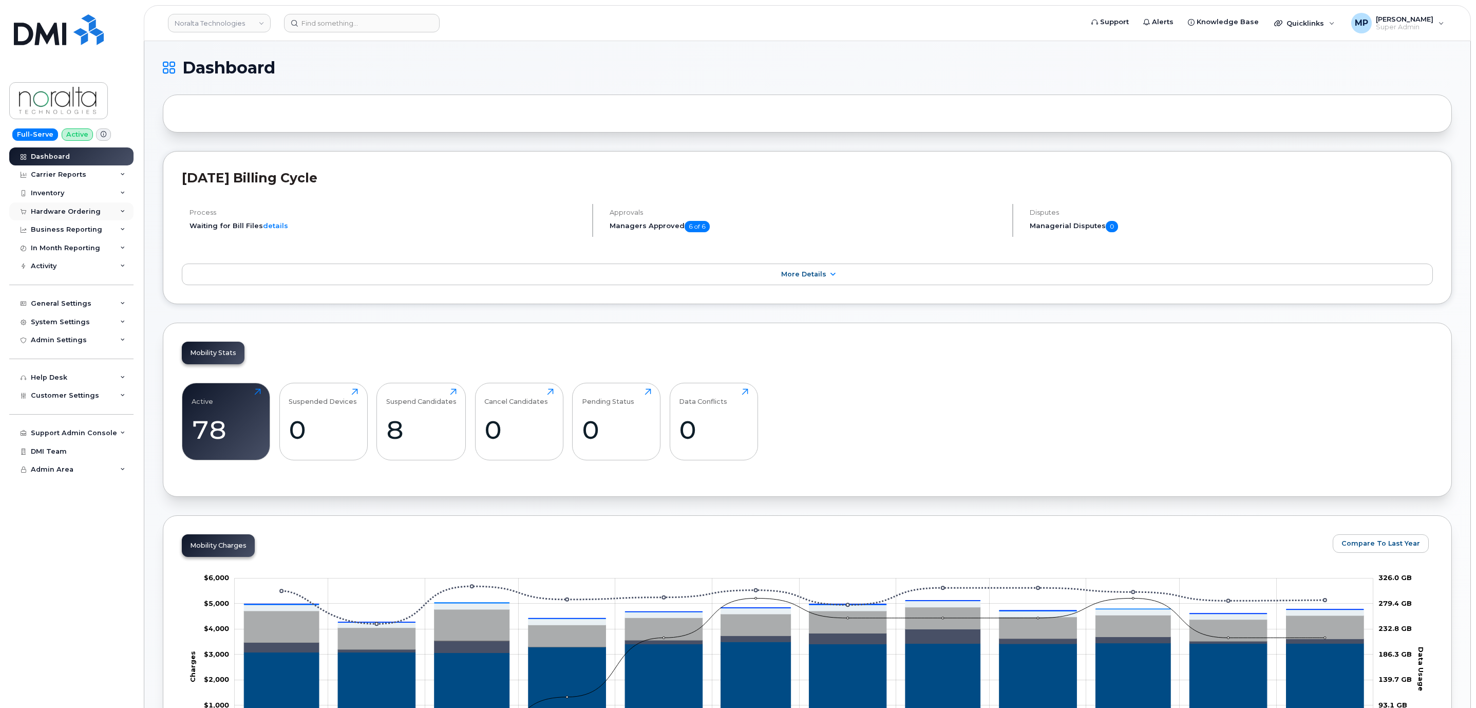
click at [62, 208] on div "Hardware Ordering" at bounding box center [66, 211] width 70 height 8
click at [59, 249] on link "Orders" at bounding box center [80, 250] width 106 height 20
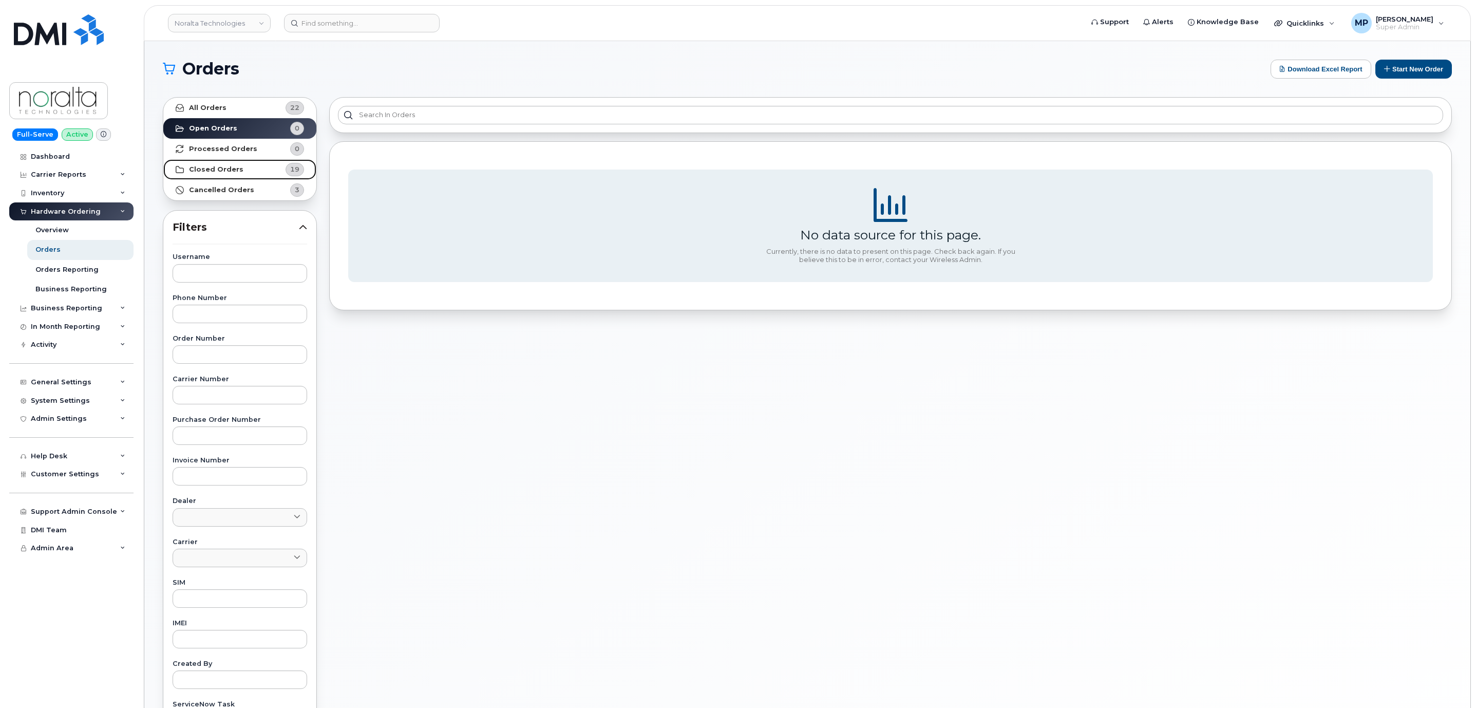
click at [225, 168] on strong "Closed Orders" at bounding box center [216, 169] width 54 height 8
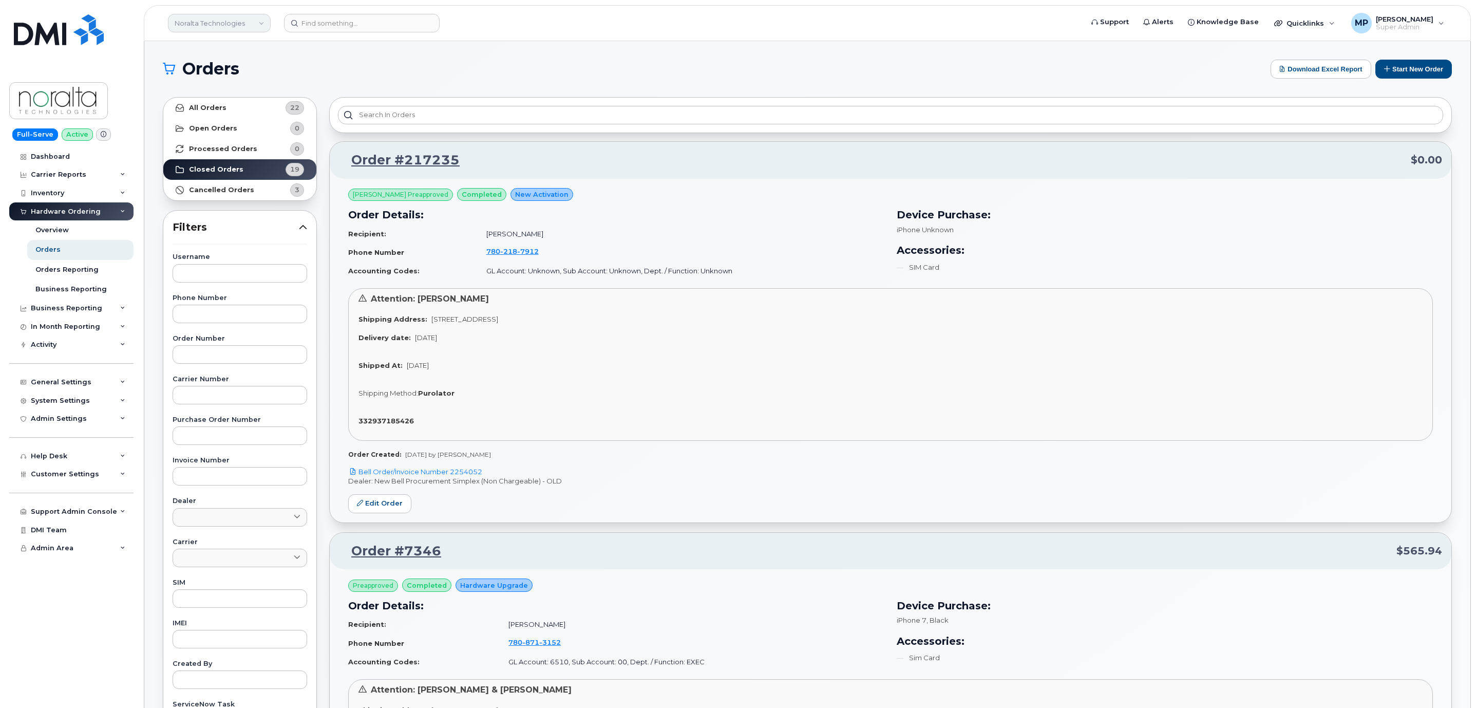
click at [196, 20] on link "Noralta Technologies" at bounding box center [219, 23] width 103 height 18
type input "tc en"
click at [211, 96] on span "TC Energy" at bounding box center [195, 97] width 34 height 10
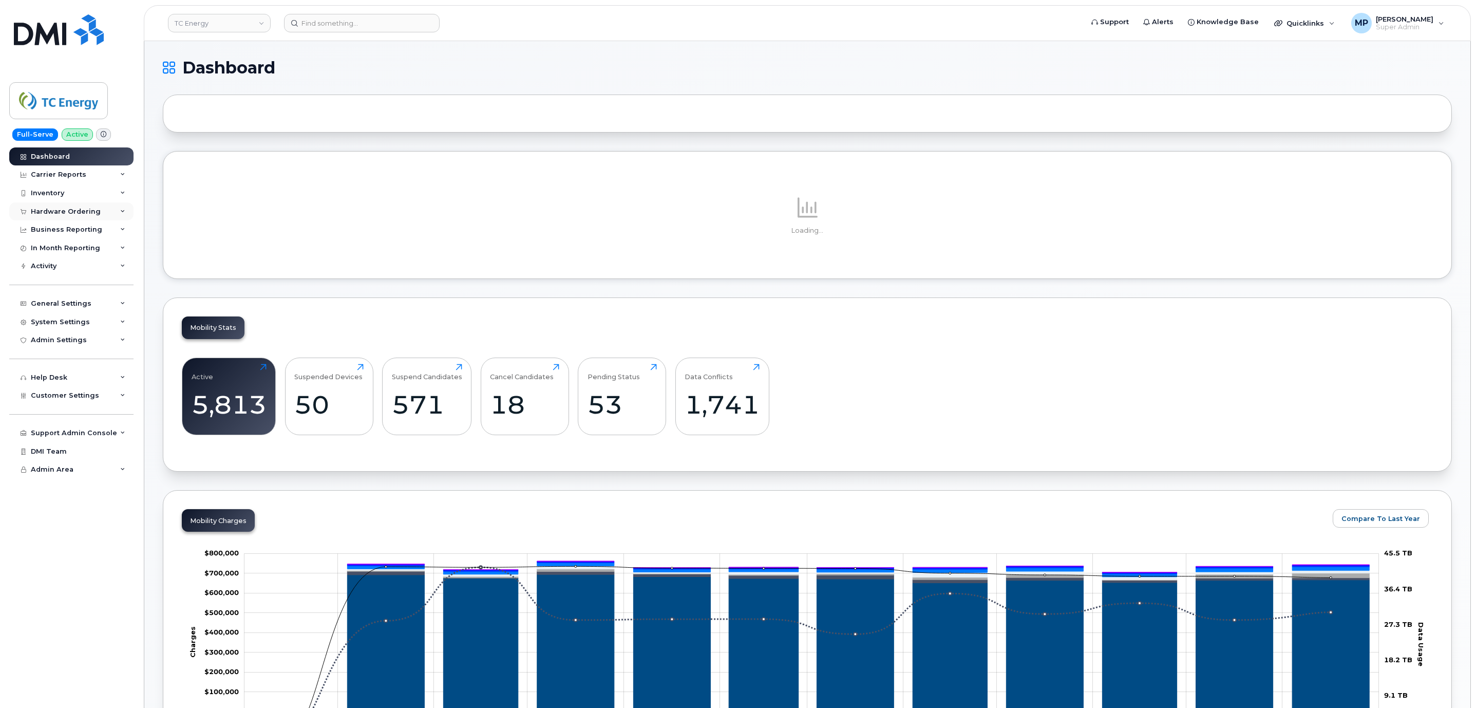
click at [64, 210] on div "Hardware Ordering" at bounding box center [66, 211] width 70 height 8
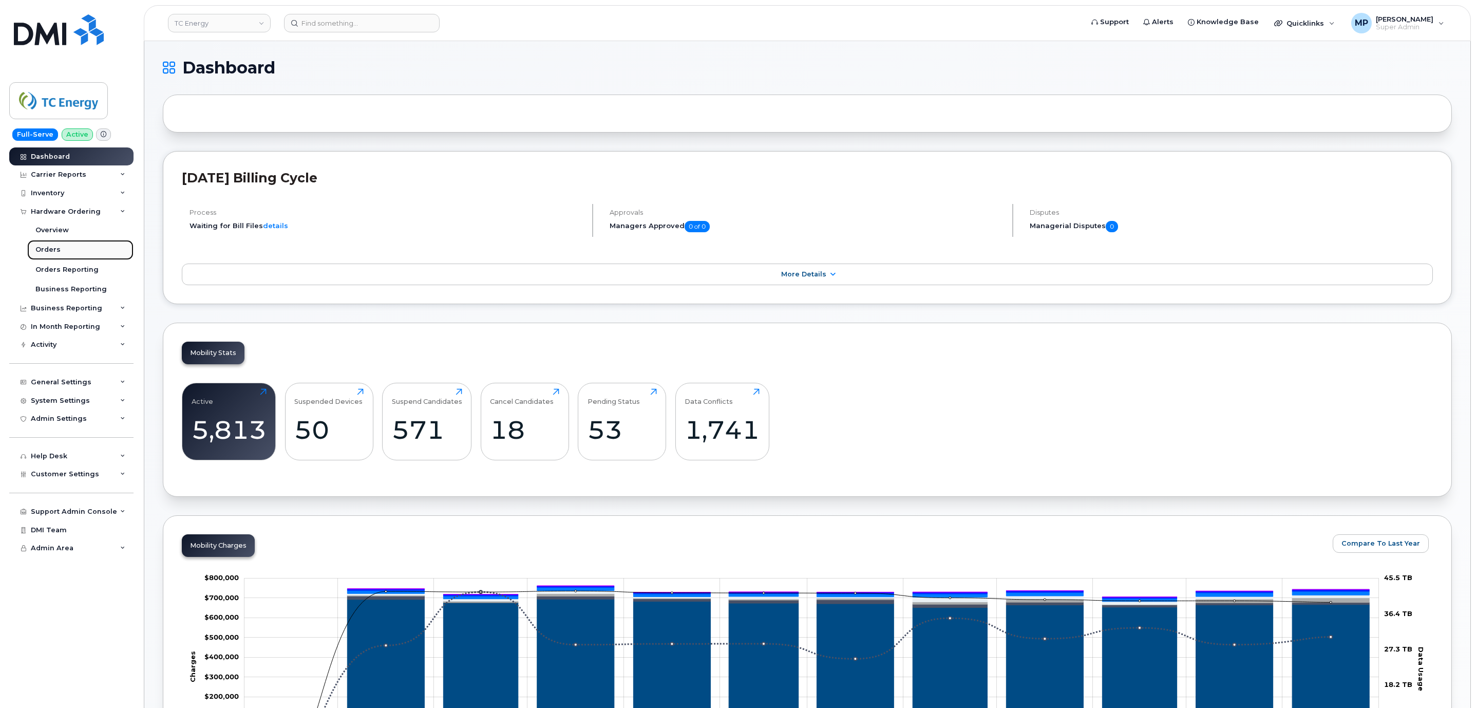
click at [54, 253] on div "Orders" at bounding box center [47, 249] width 25 height 9
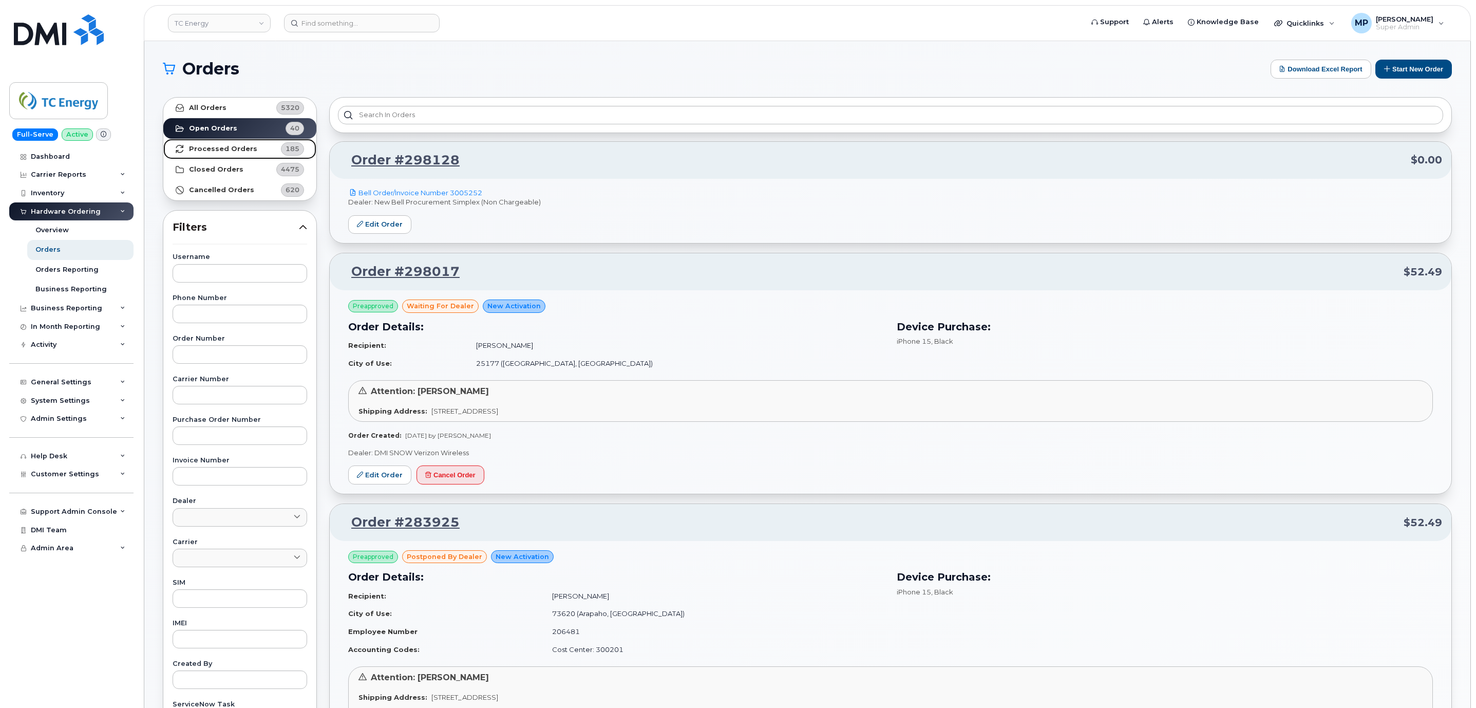
click at [221, 147] on strong "Processed Orders" at bounding box center [223, 149] width 68 height 8
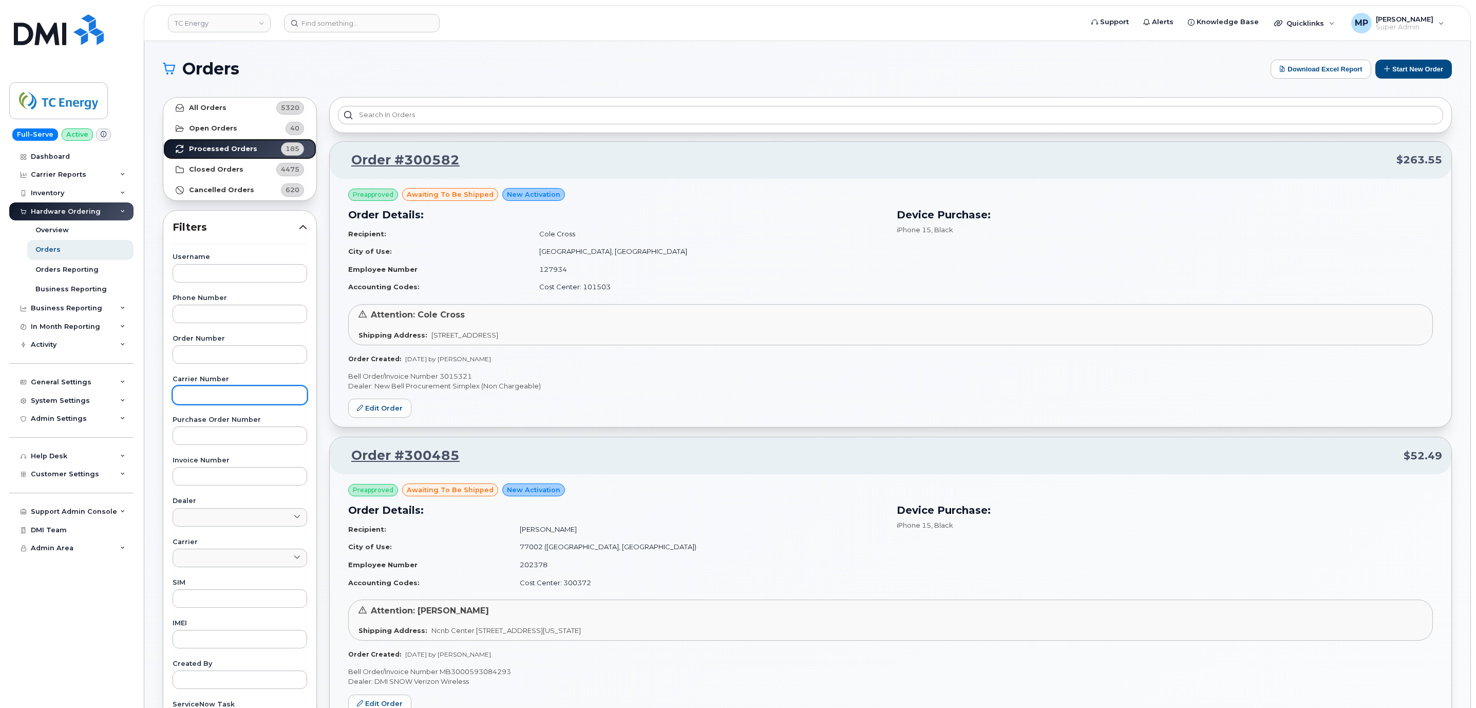
scroll to position [77, 0]
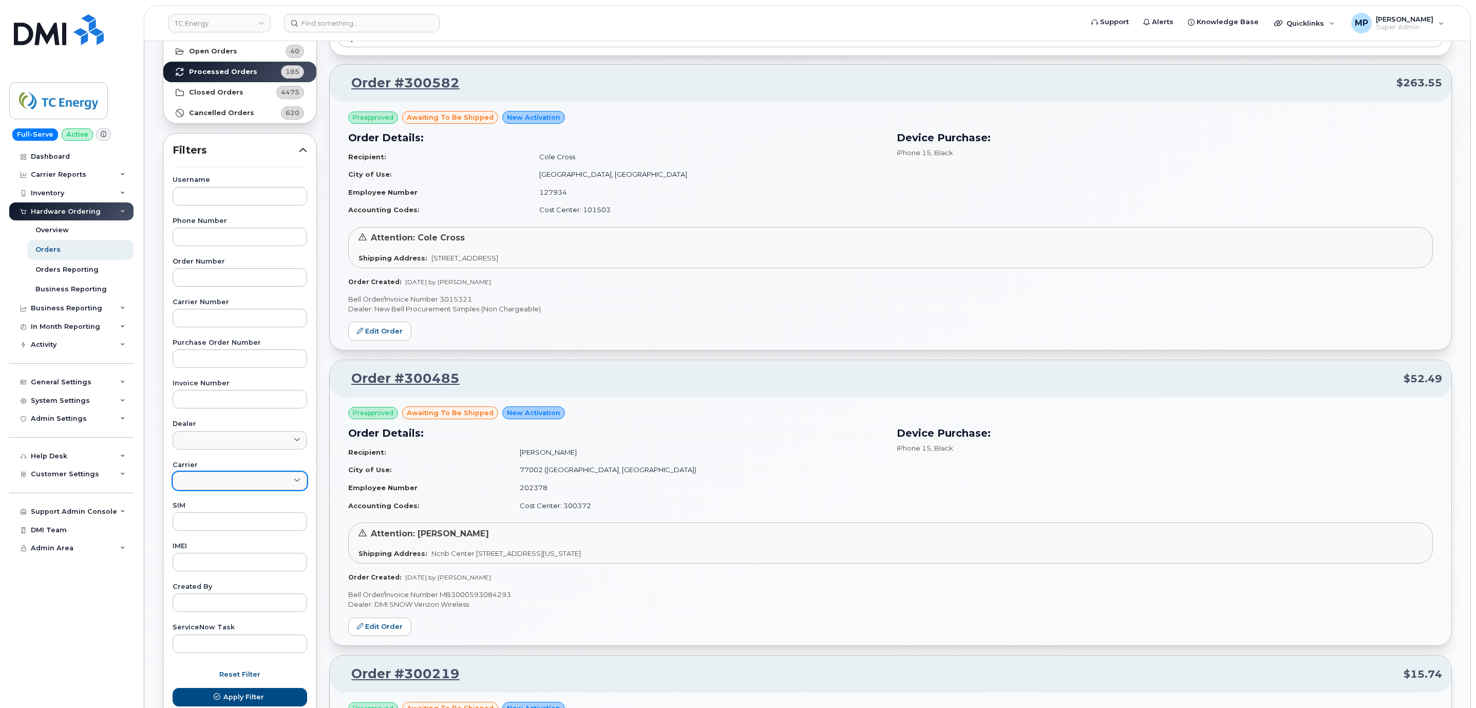
click at [201, 478] on link at bounding box center [240, 480] width 135 height 18
click at [198, 524] on div "Bell" at bounding box center [239, 519] width 129 height 17
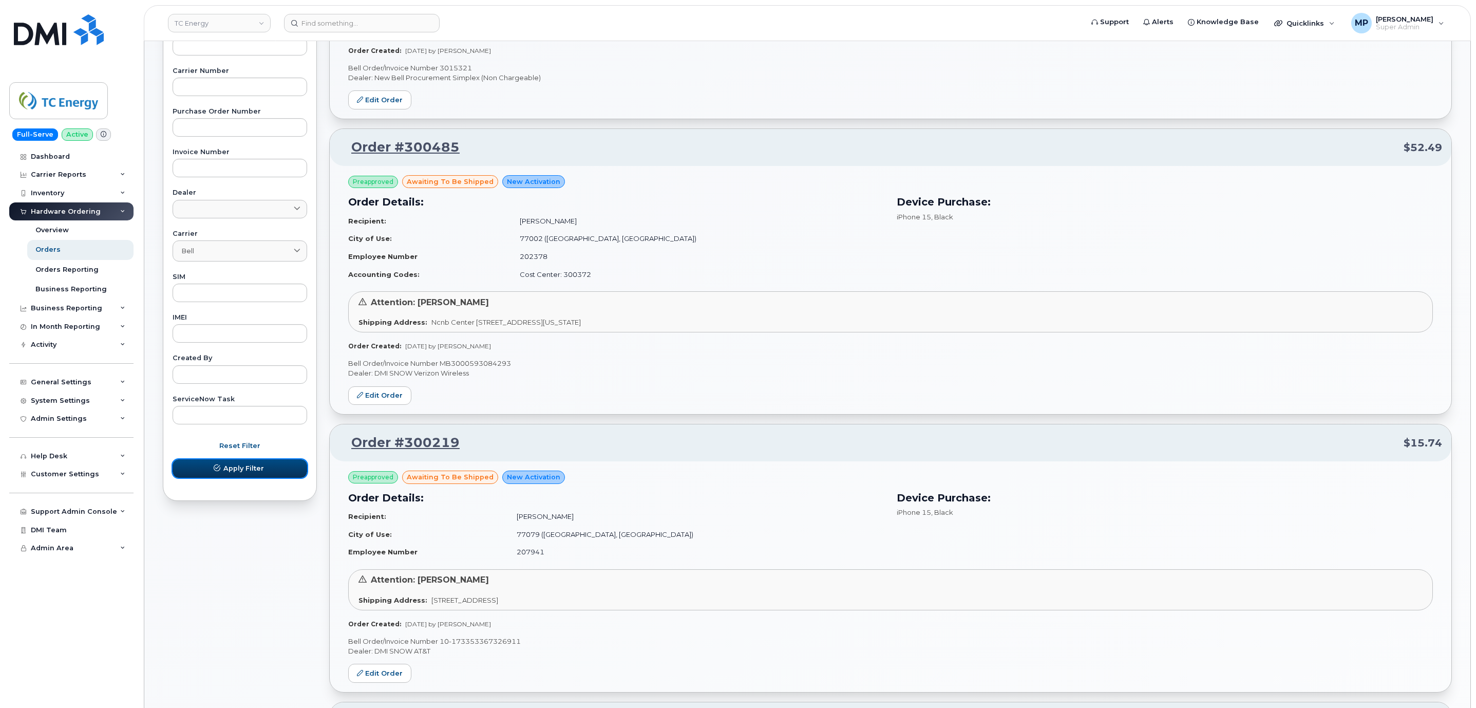
click at [221, 473] on span "submit" at bounding box center [217, 468] width 10 height 10
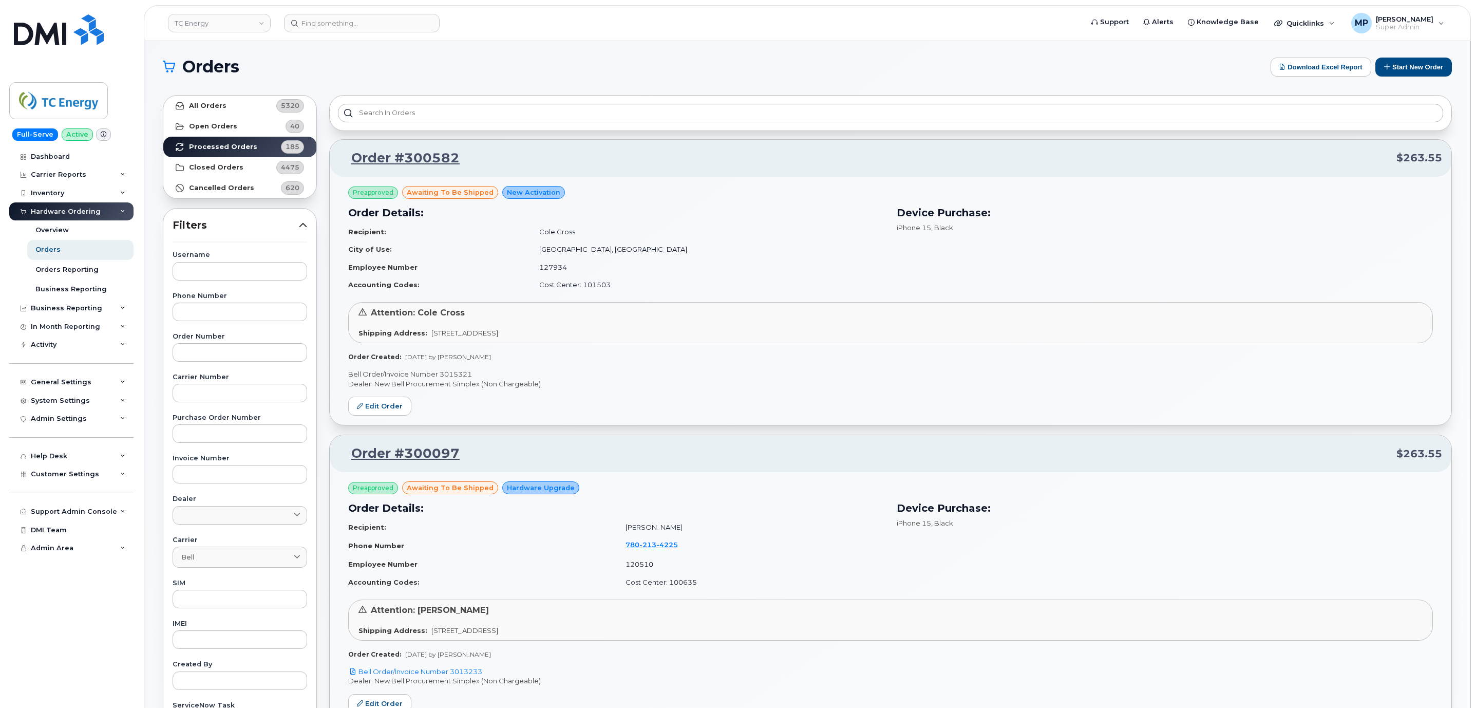
scroll to position [0, 0]
click at [44, 422] on div "Admin Settings" at bounding box center [59, 418] width 56 height 8
click at [54, 534] on span "Customer Settings" at bounding box center [65, 533] width 68 height 8
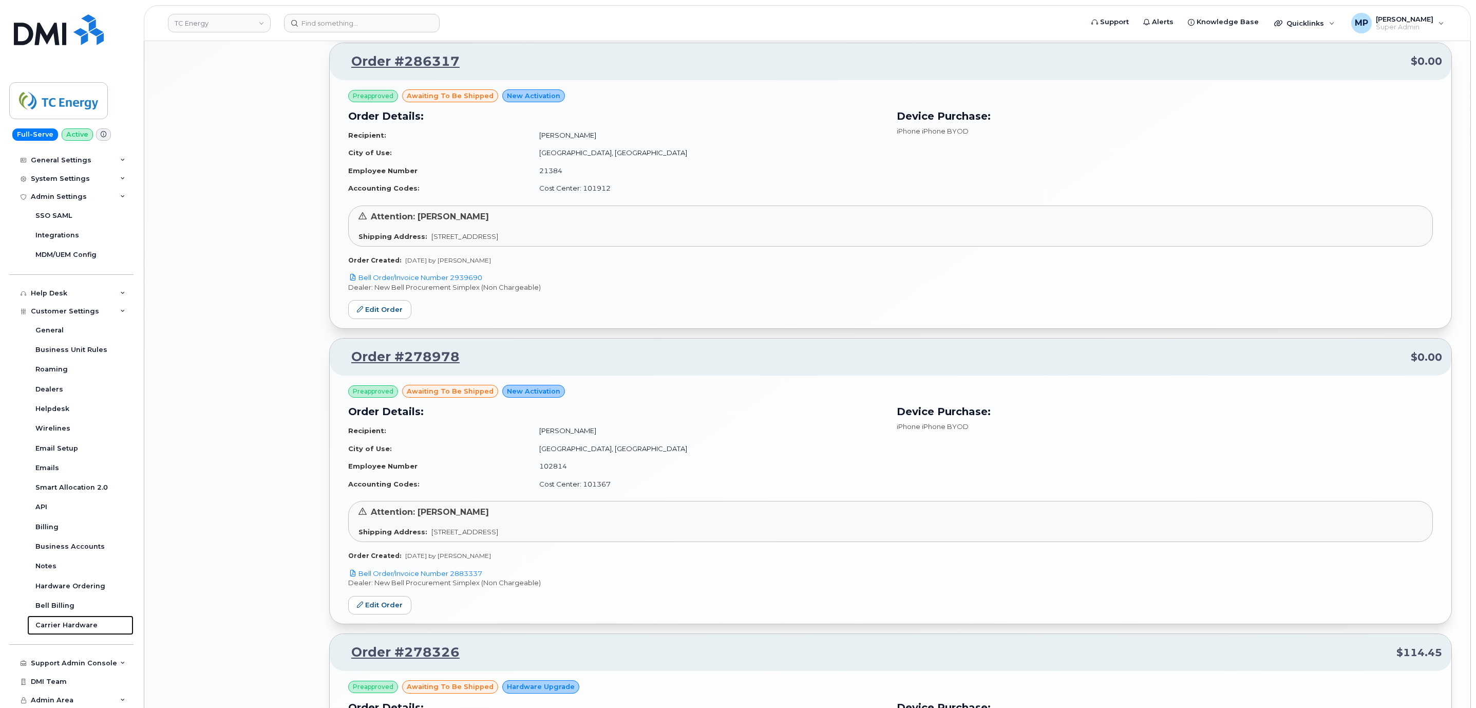
scroll to position [1386, 0]
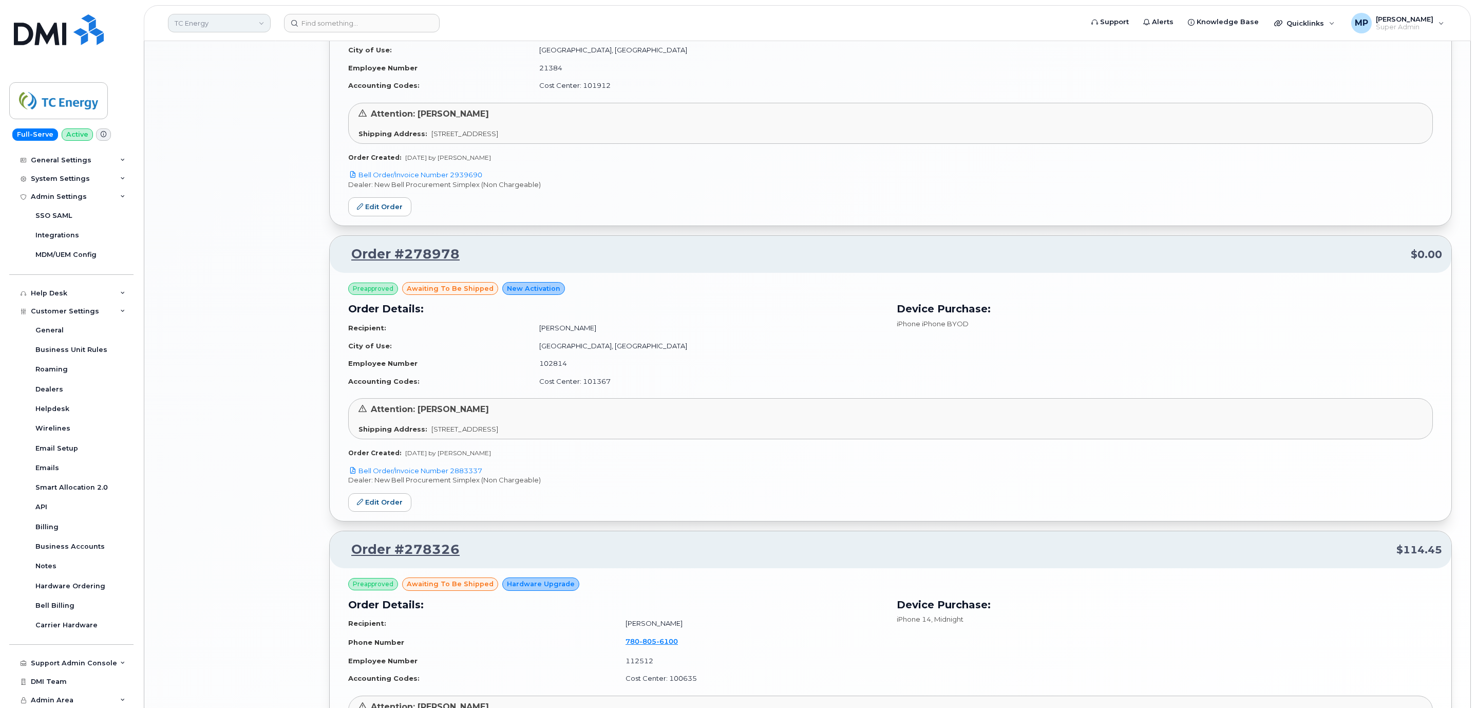
click at [207, 17] on link "TC Energy" at bounding box center [219, 23] width 103 height 18
click at [56, 313] on span "Customer Settings" at bounding box center [65, 311] width 68 height 8
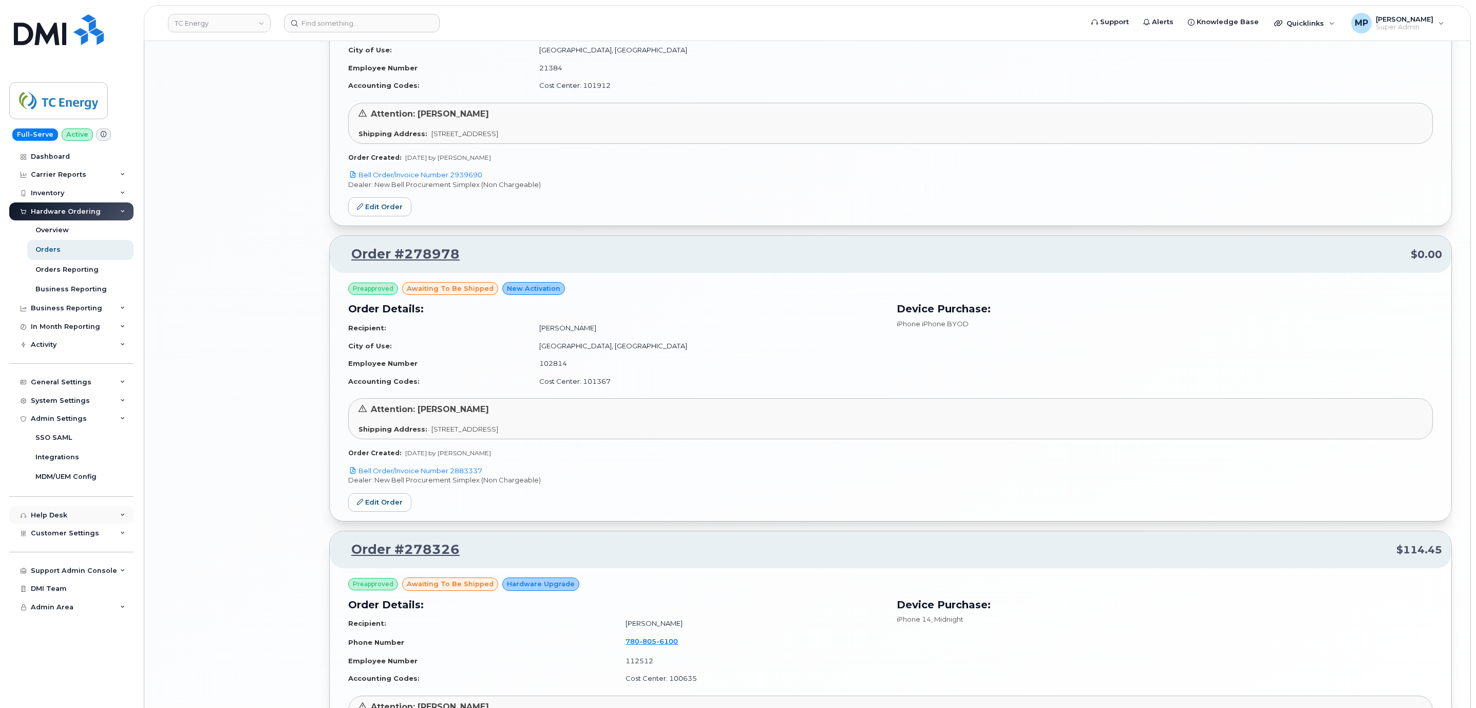
click at [47, 516] on div "Help Desk" at bounding box center [49, 515] width 36 height 8
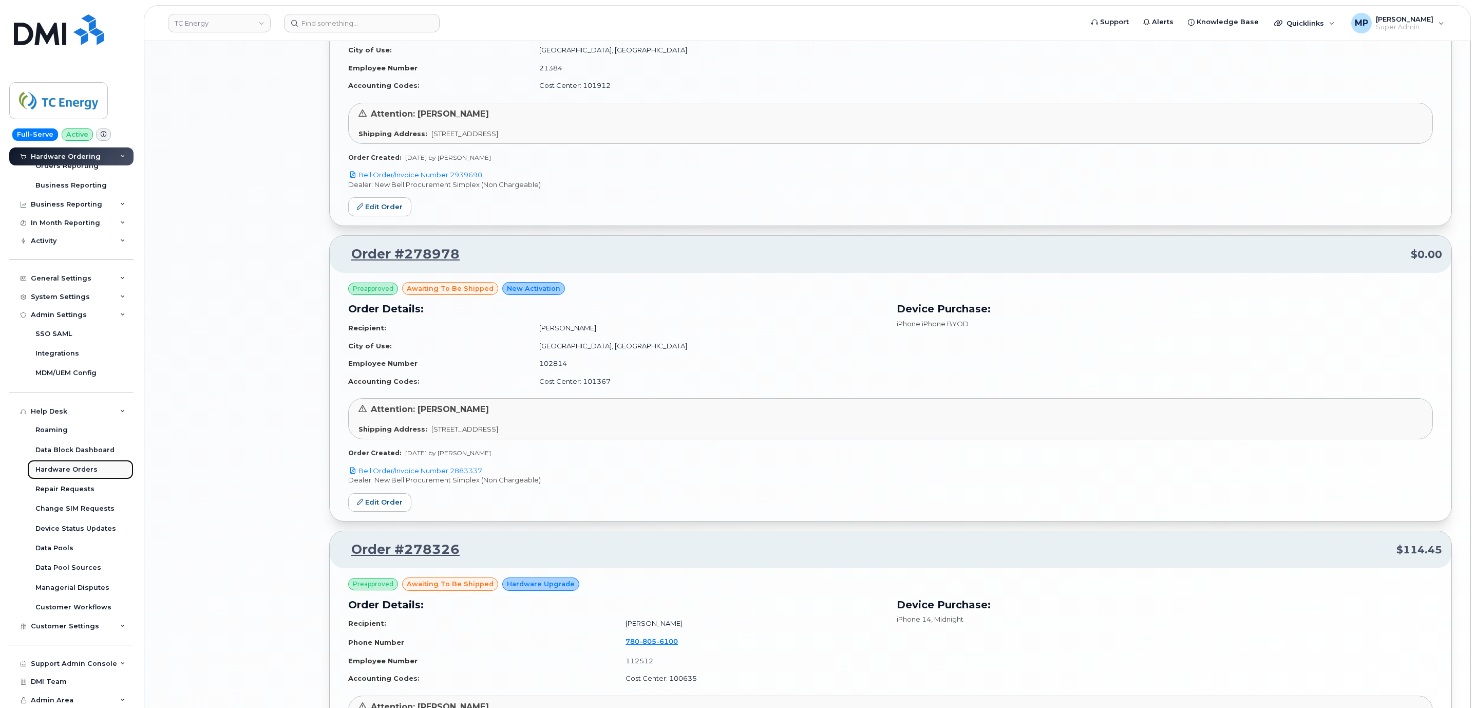
click at [56, 465] on div "Hardware Orders" at bounding box center [66, 469] width 62 height 9
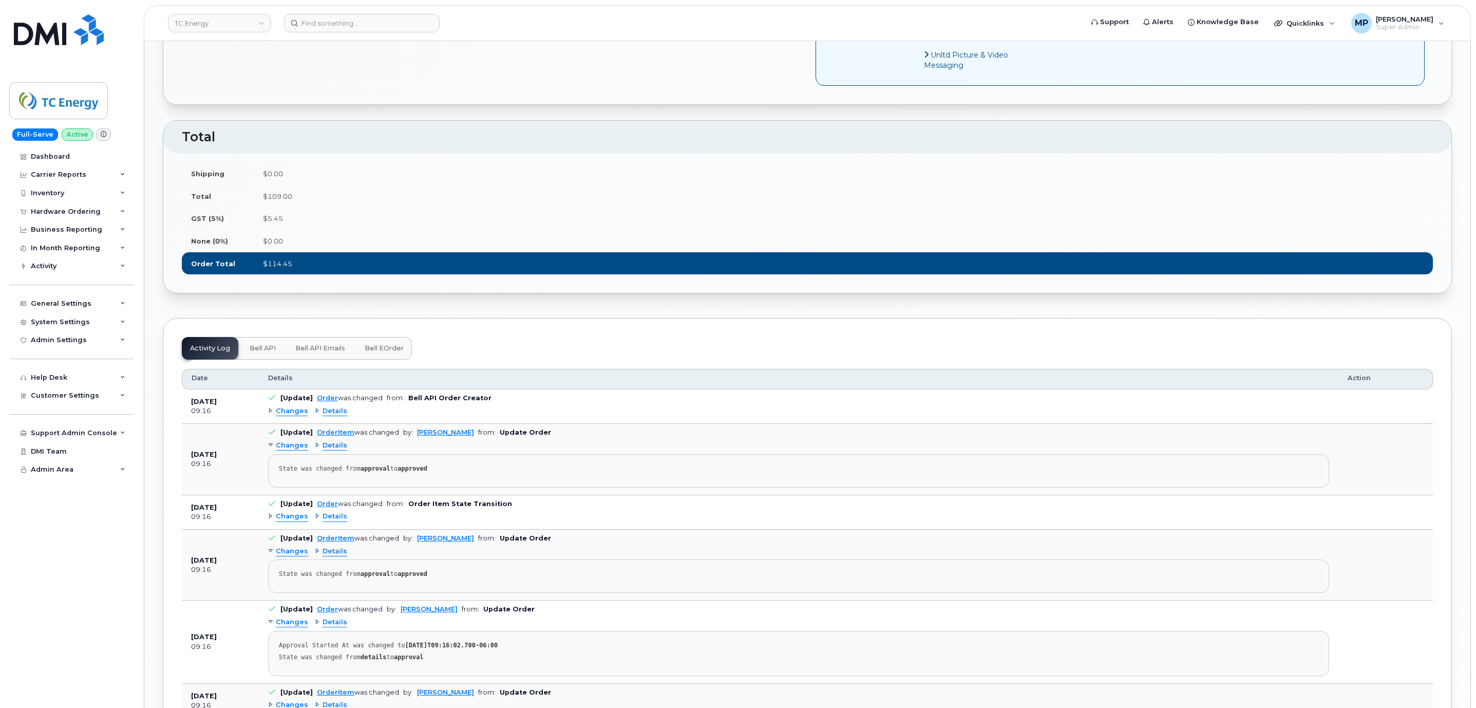
scroll to position [1155, 0]
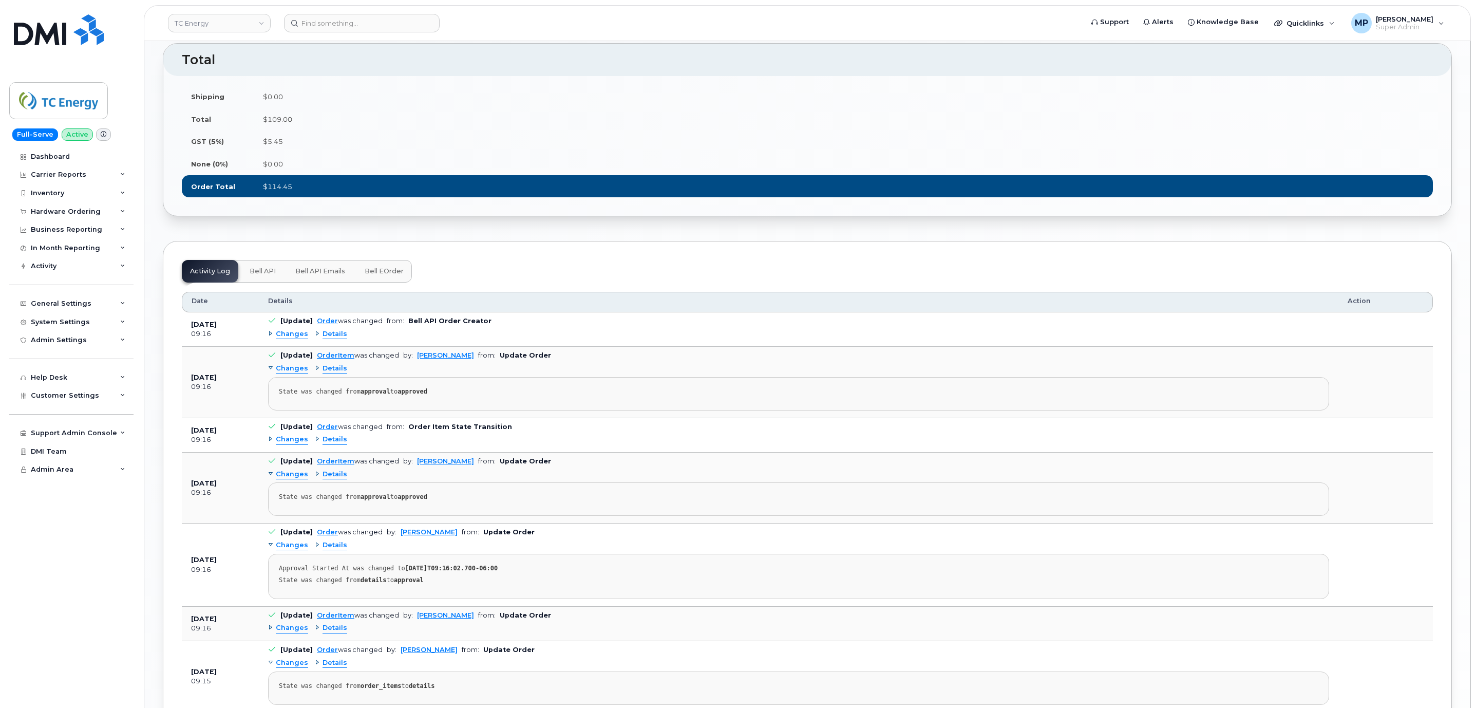
click at [256, 275] on span "Bell API" at bounding box center [263, 271] width 26 height 8
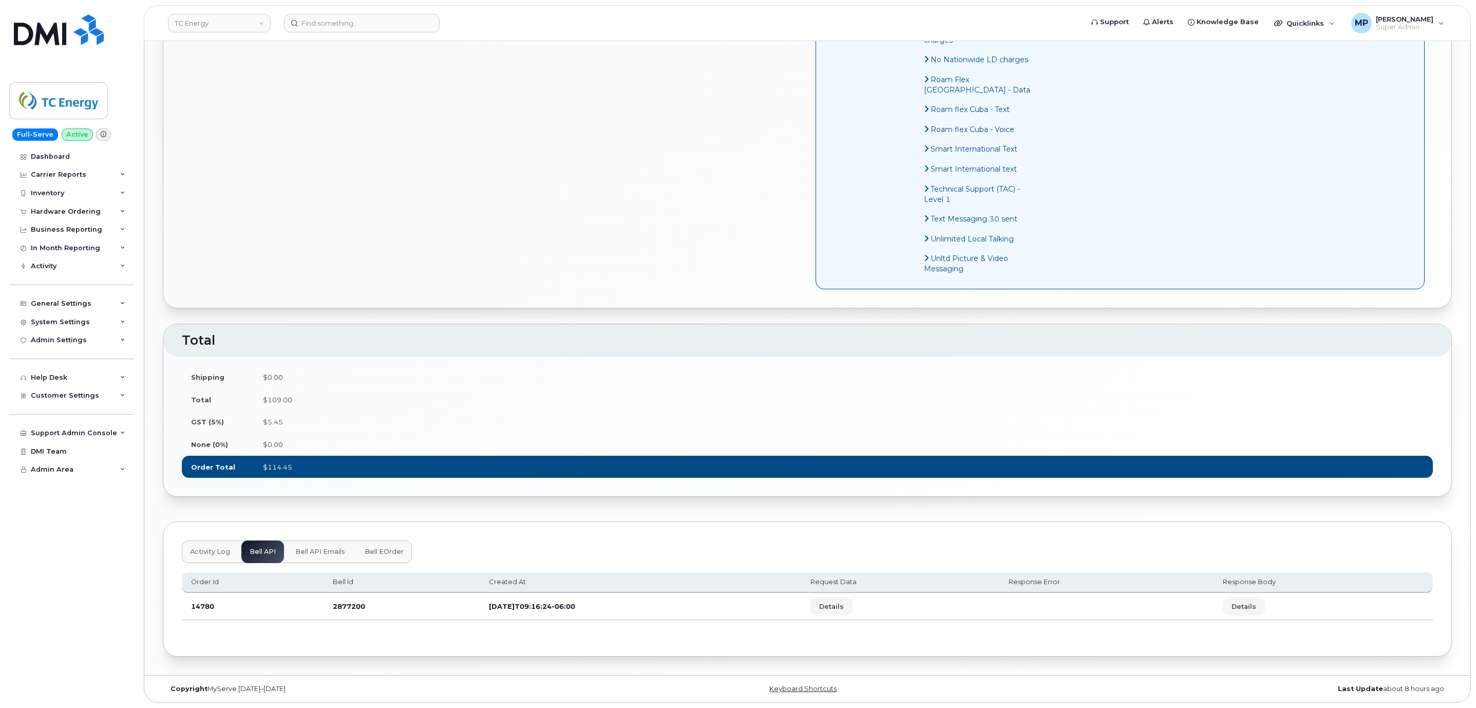
scroll to position [903, 0]
click at [207, 544] on button "Activity Log" at bounding box center [210, 551] width 56 height 23
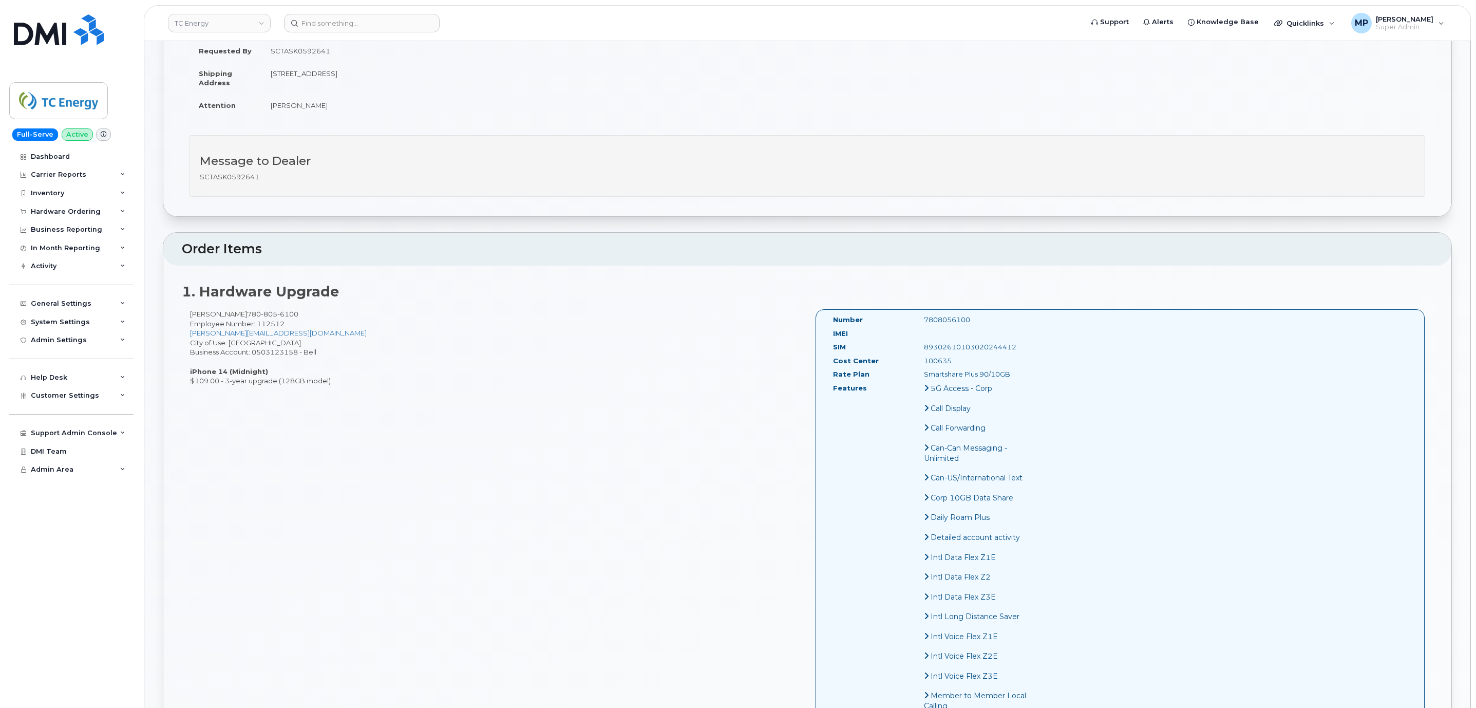
scroll to position [0, 0]
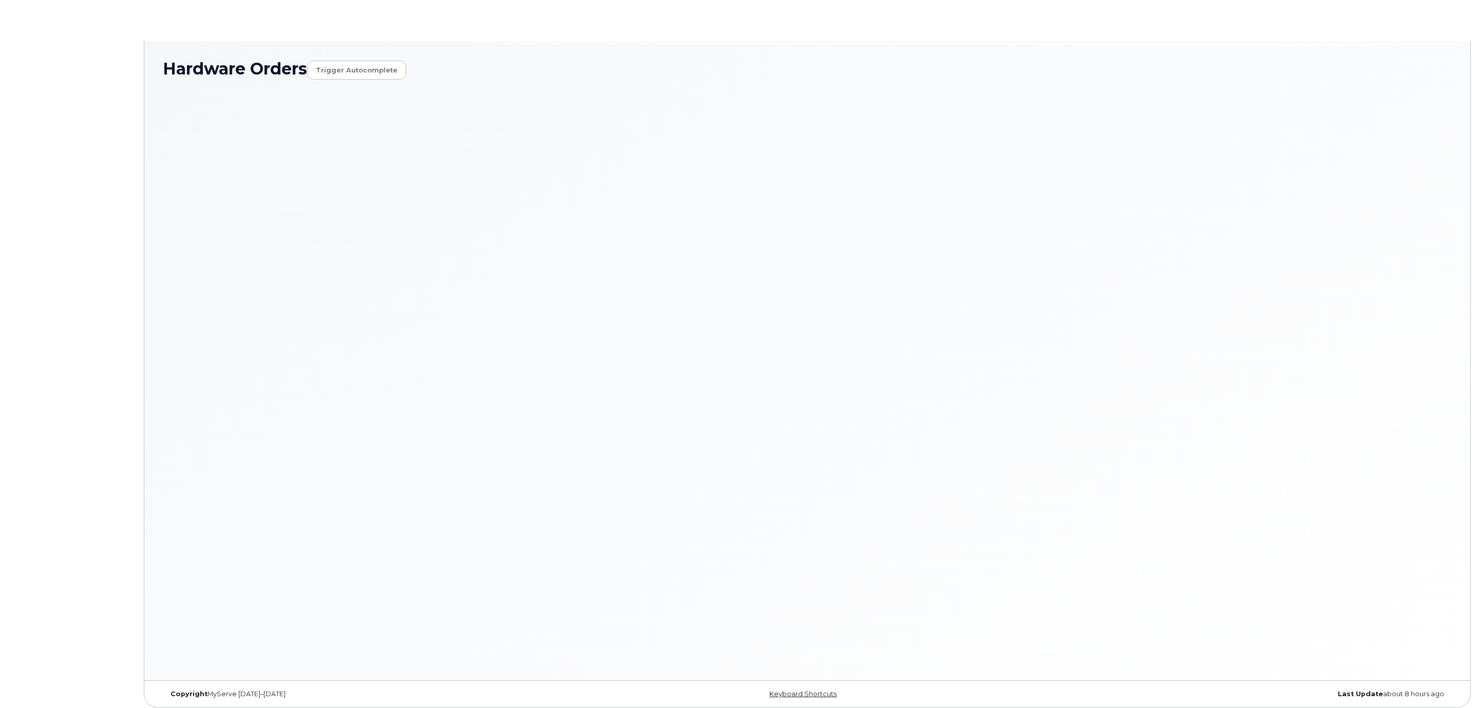
select select "Waiting for Dealer"
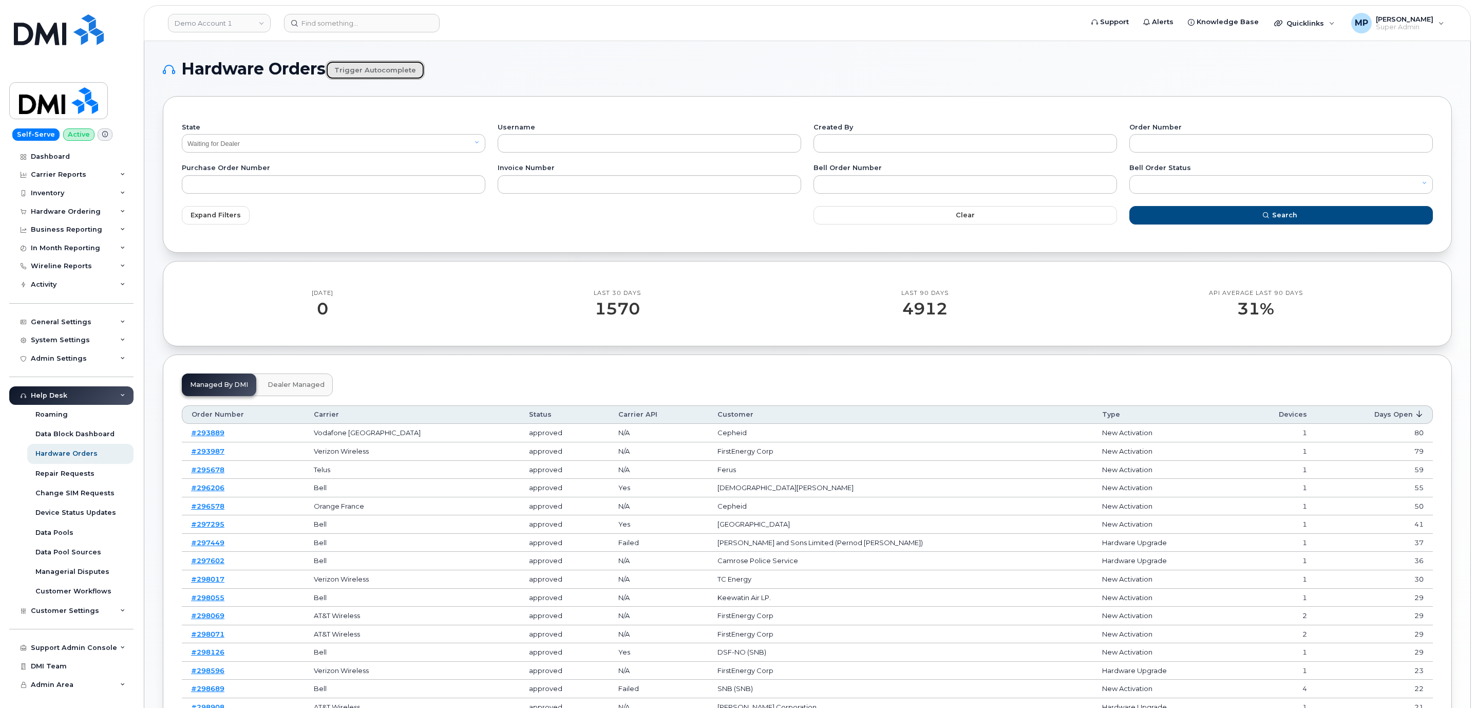
click at [370, 70] on link "Trigger autocomplete" at bounding box center [375, 70] width 99 height 19
click at [1391, 421] on th "Days Open" at bounding box center [1374, 414] width 117 height 18
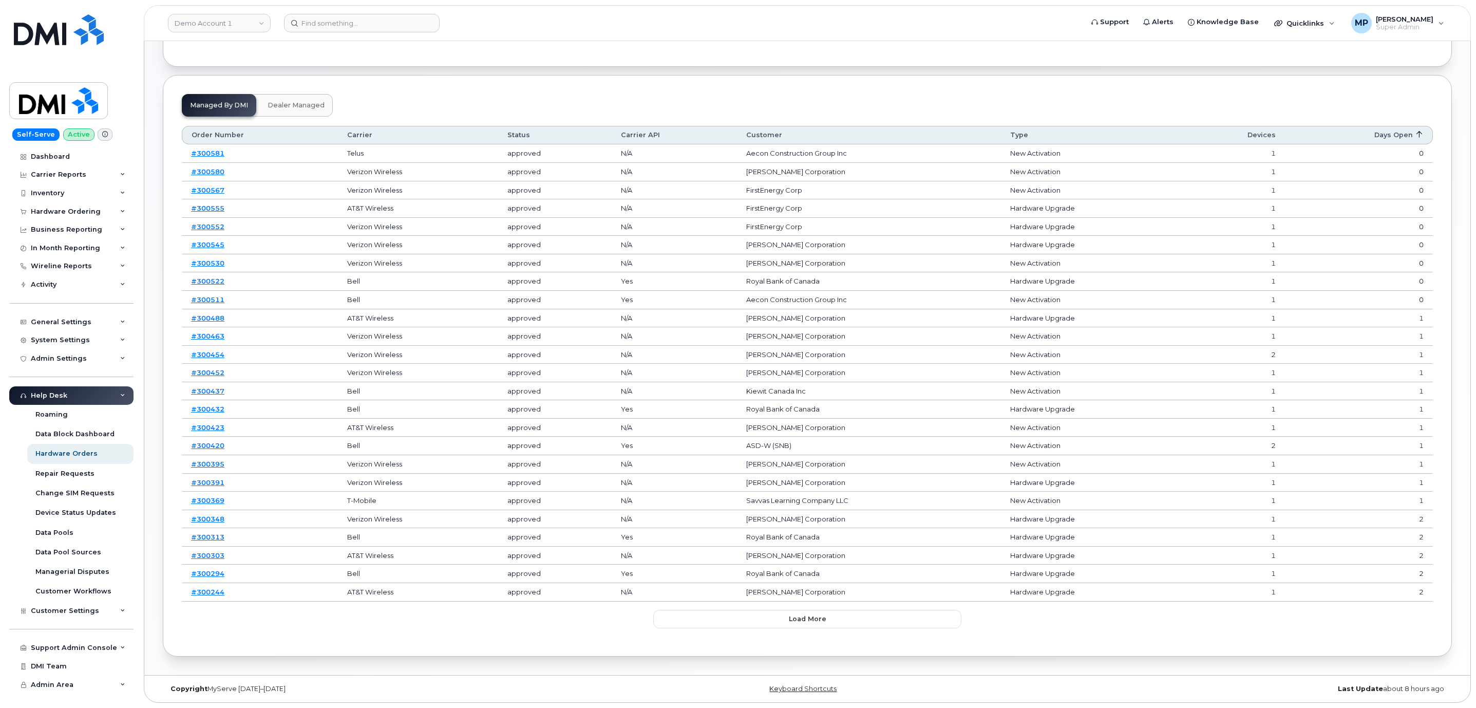
scroll to position [288, 0]
click at [700, 619] on button "Load more" at bounding box center [807, 619] width 308 height 18
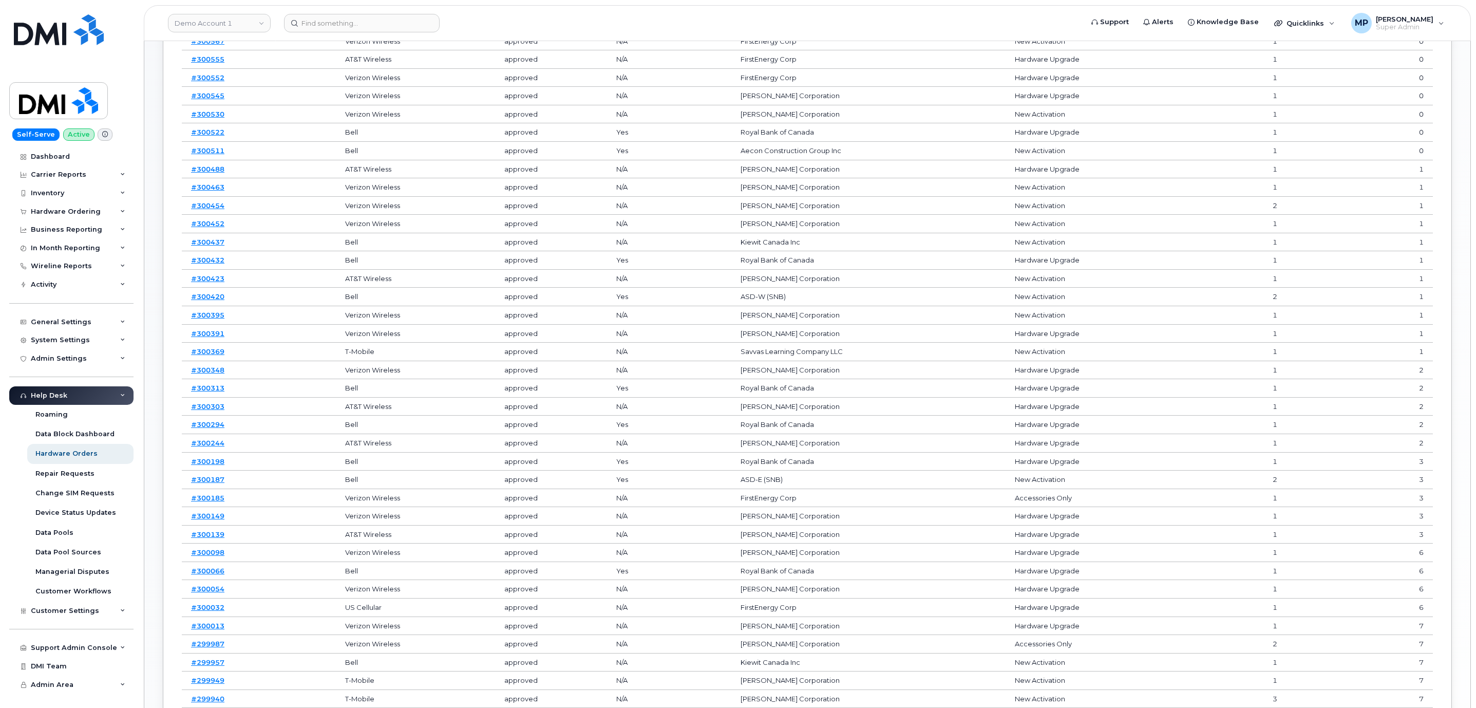
scroll to position [442, 0]
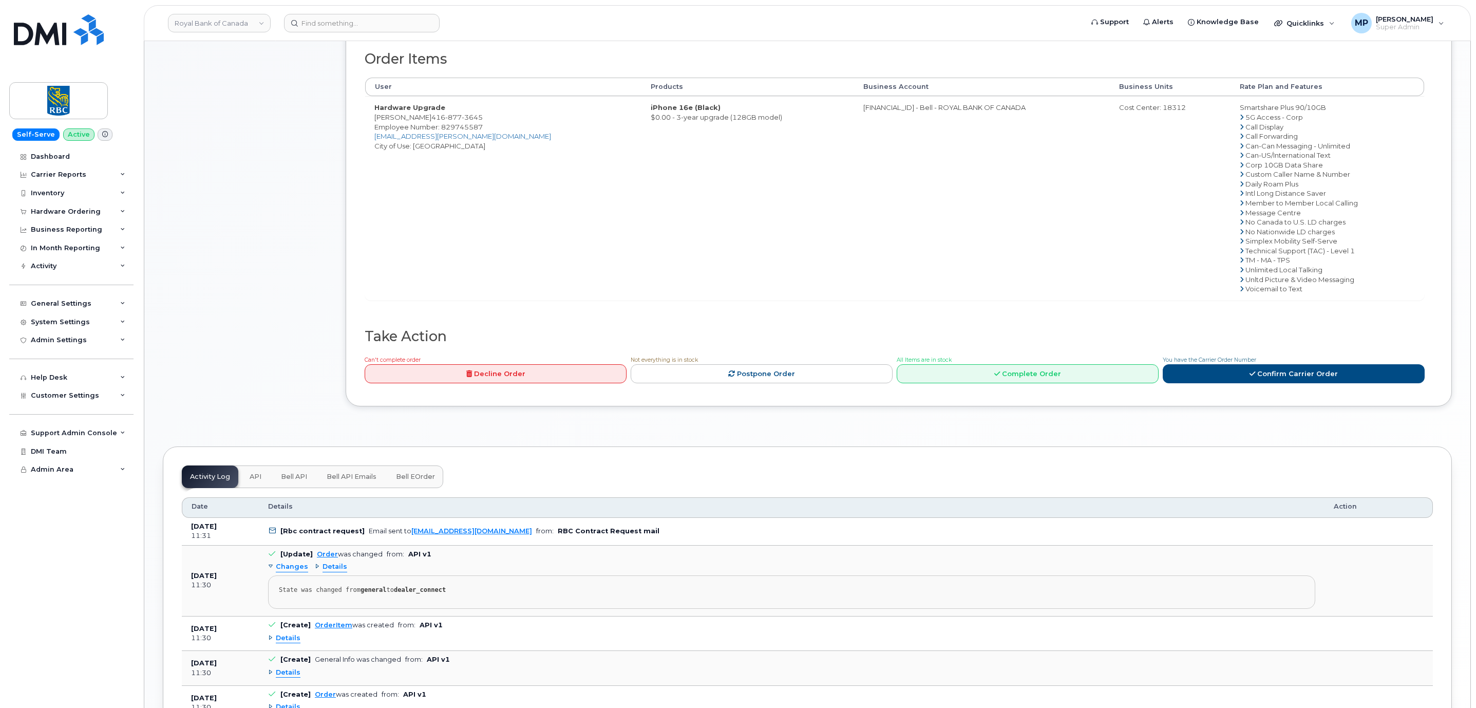
scroll to position [535, 0]
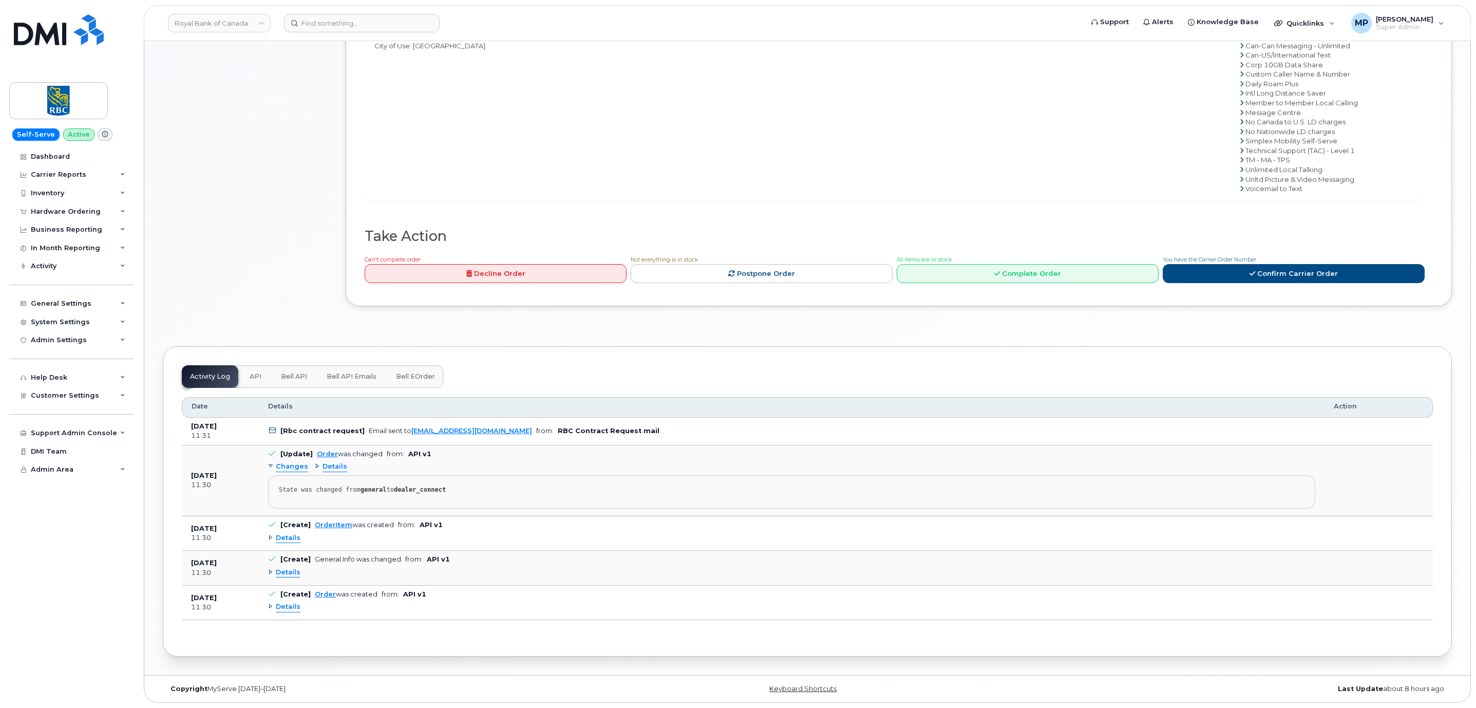
click at [356, 373] on span "Bell API Emails" at bounding box center [352, 376] width 50 height 8
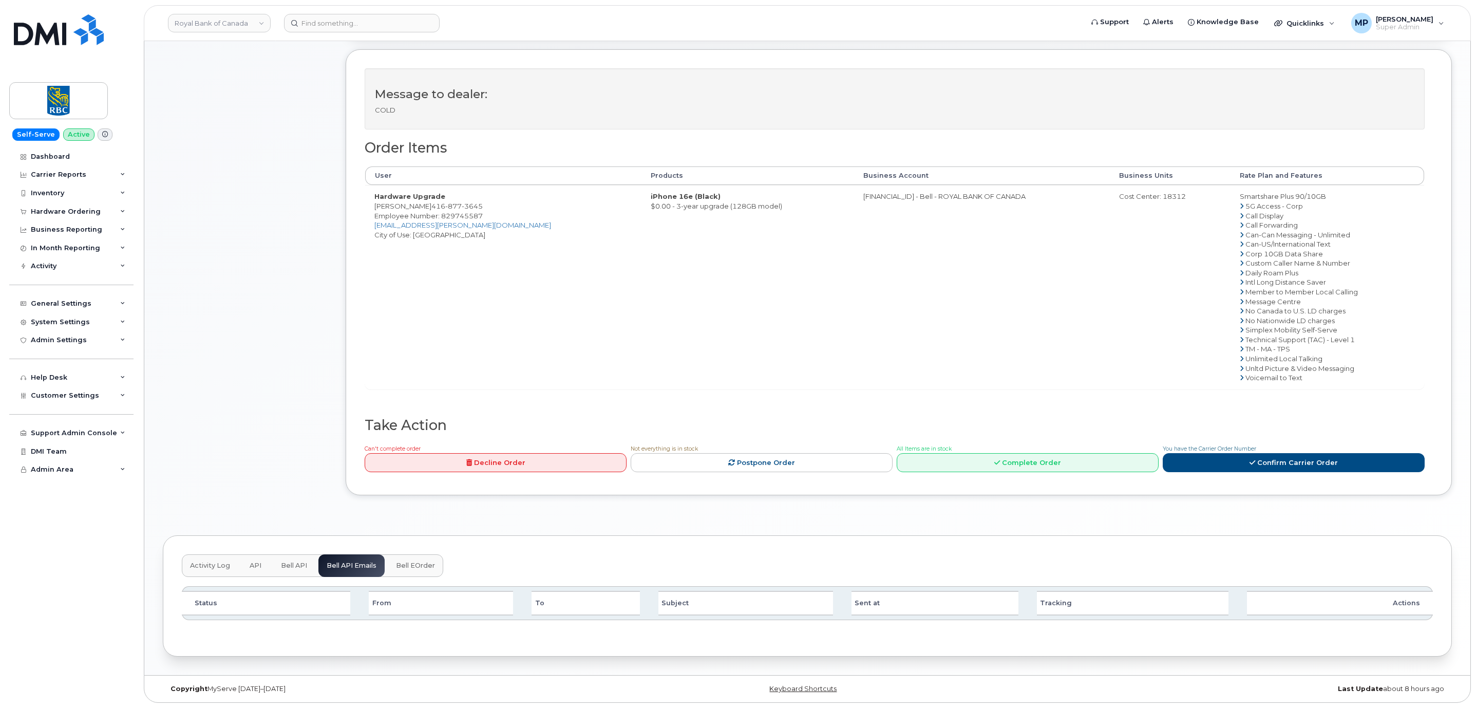
scroll to position [344, 0]
click at [295, 564] on span "Bell API" at bounding box center [294, 565] width 26 height 8
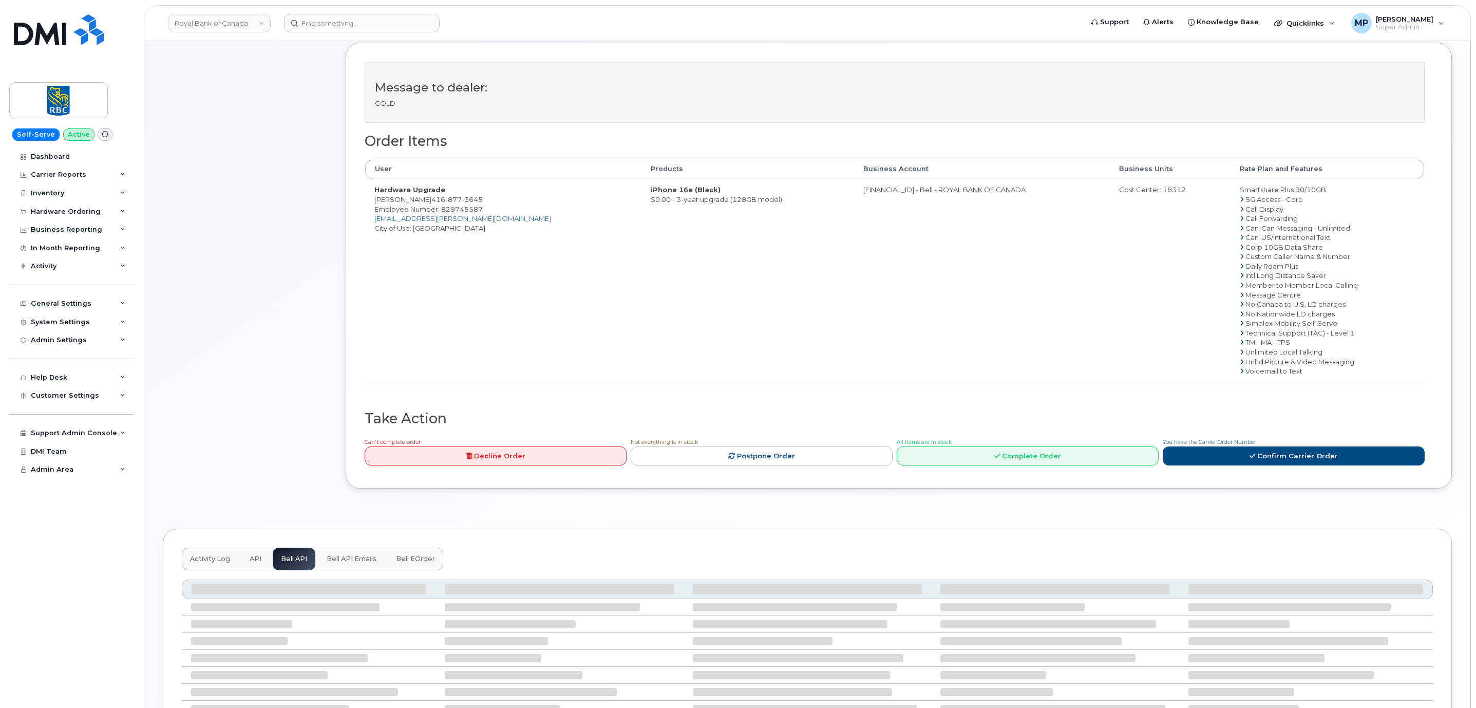
scroll to position [330, 0]
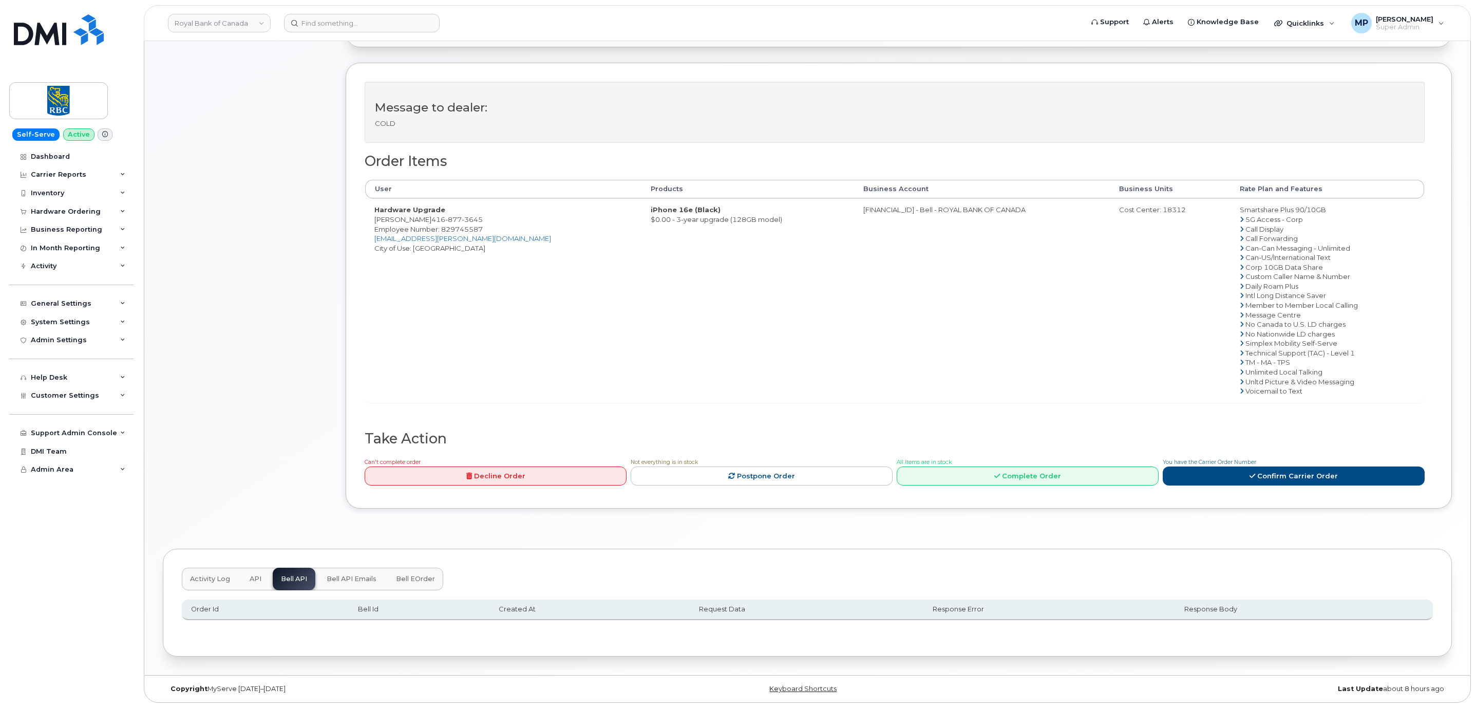
click at [256, 576] on span "API" at bounding box center [256, 579] width 12 height 8
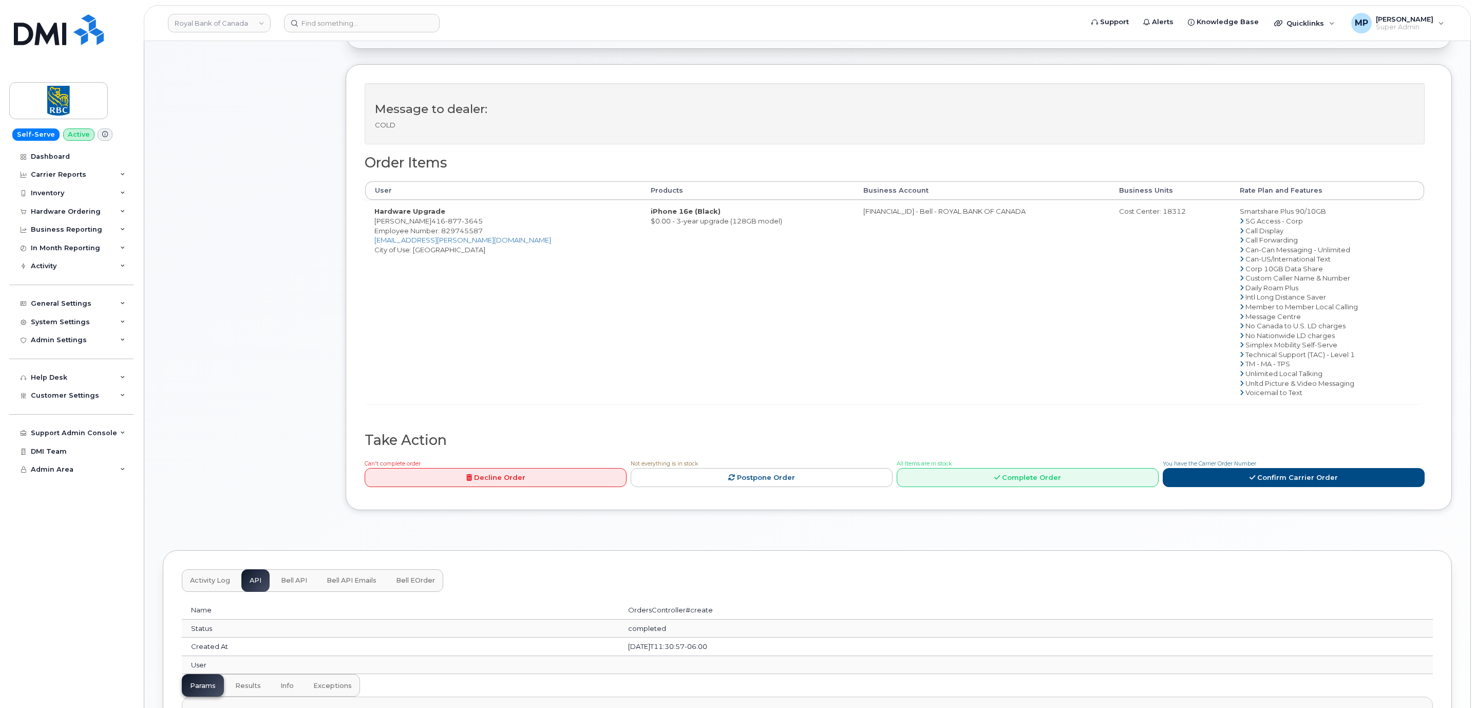
scroll to position [462, 0]
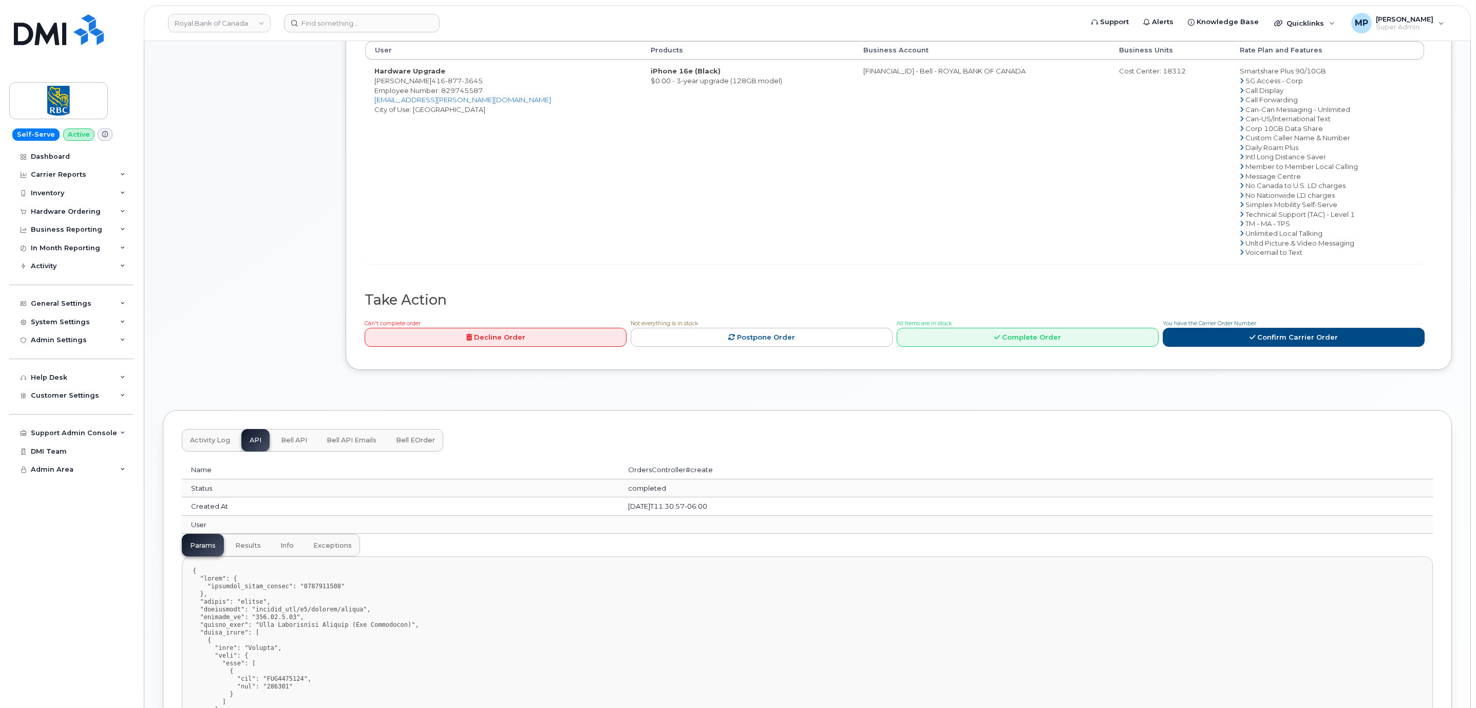
click at [210, 444] on span "Activity Log" at bounding box center [210, 440] width 40 height 8
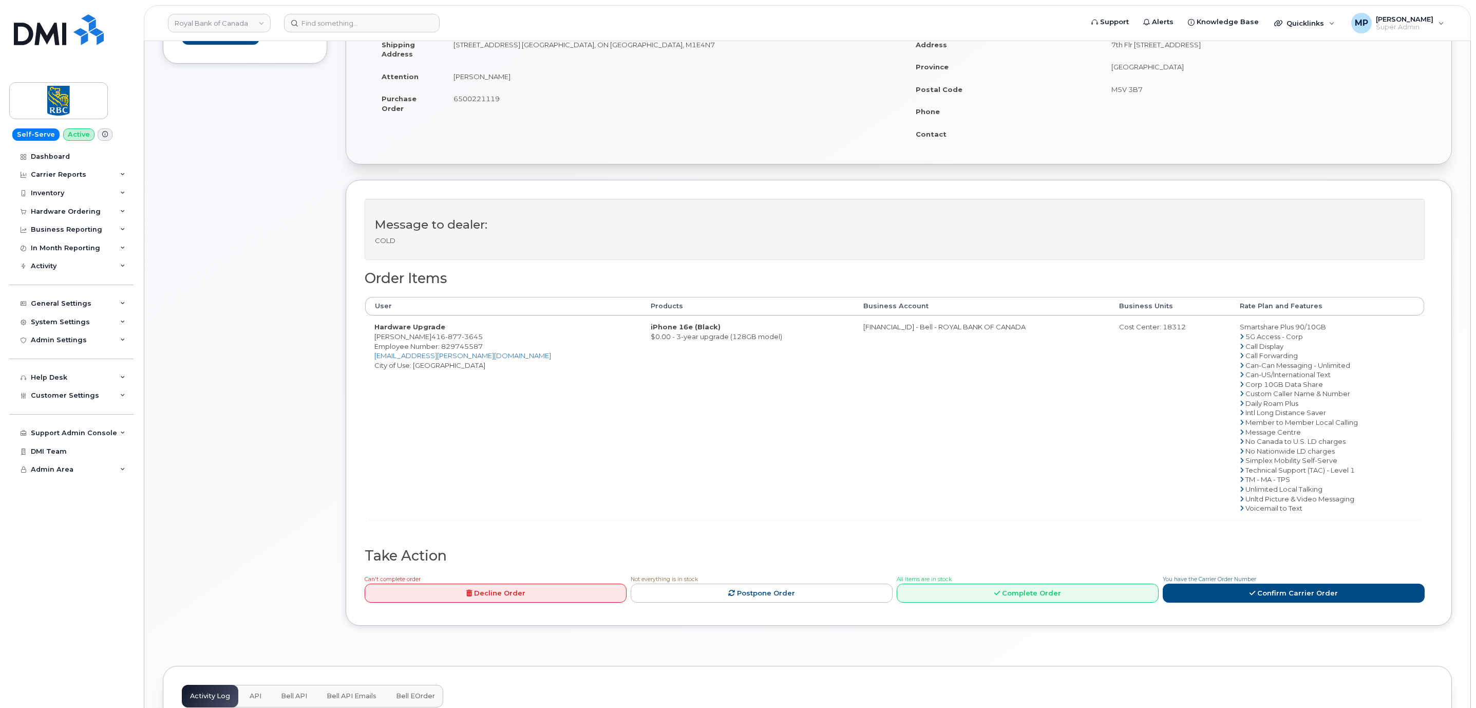
scroll to position [0, 0]
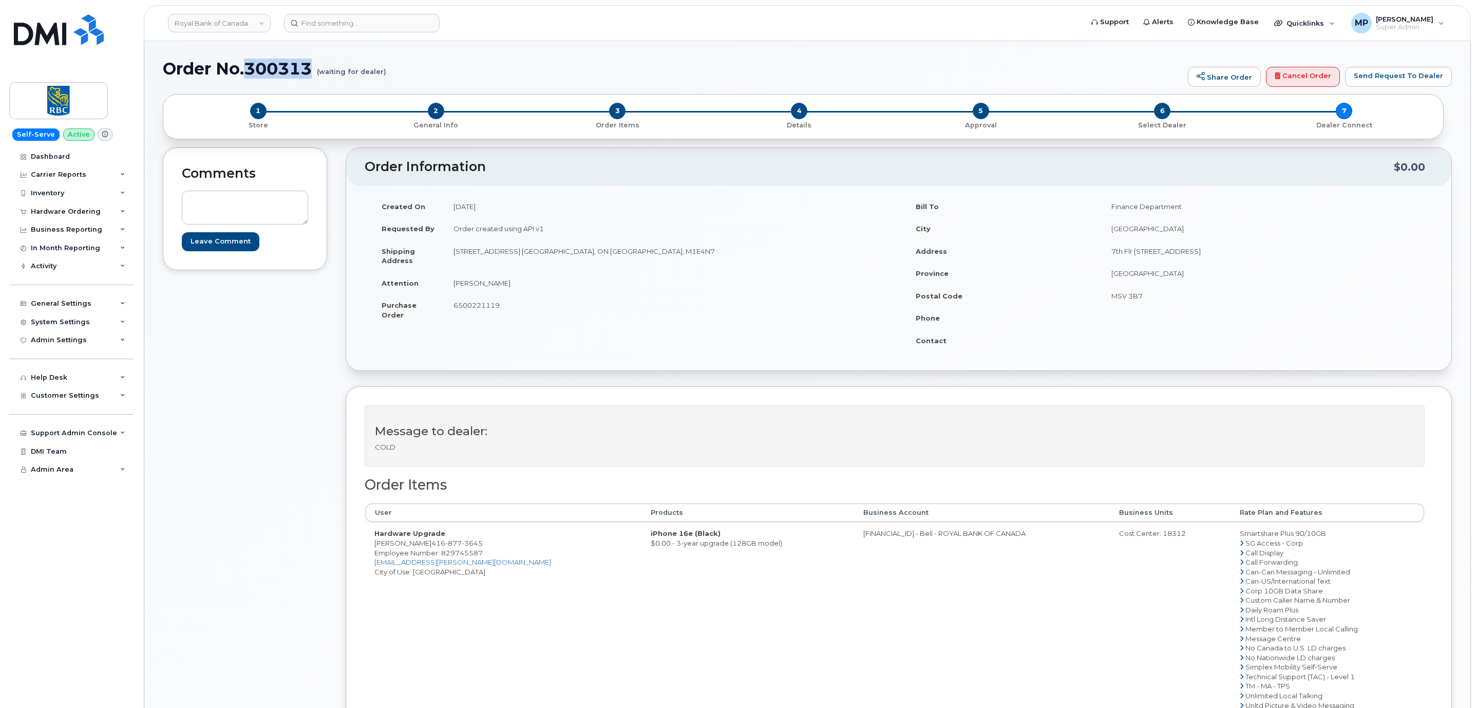
drag, startPoint x: 312, startPoint y: 67, endPoint x: 247, endPoint y: 75, distance: 65.3
click at [247, 75] on h1 "Order No.300313 (waiting for dealer)" at bounding box center [673, 69] width 1020 height 18
copy h1 "300313"
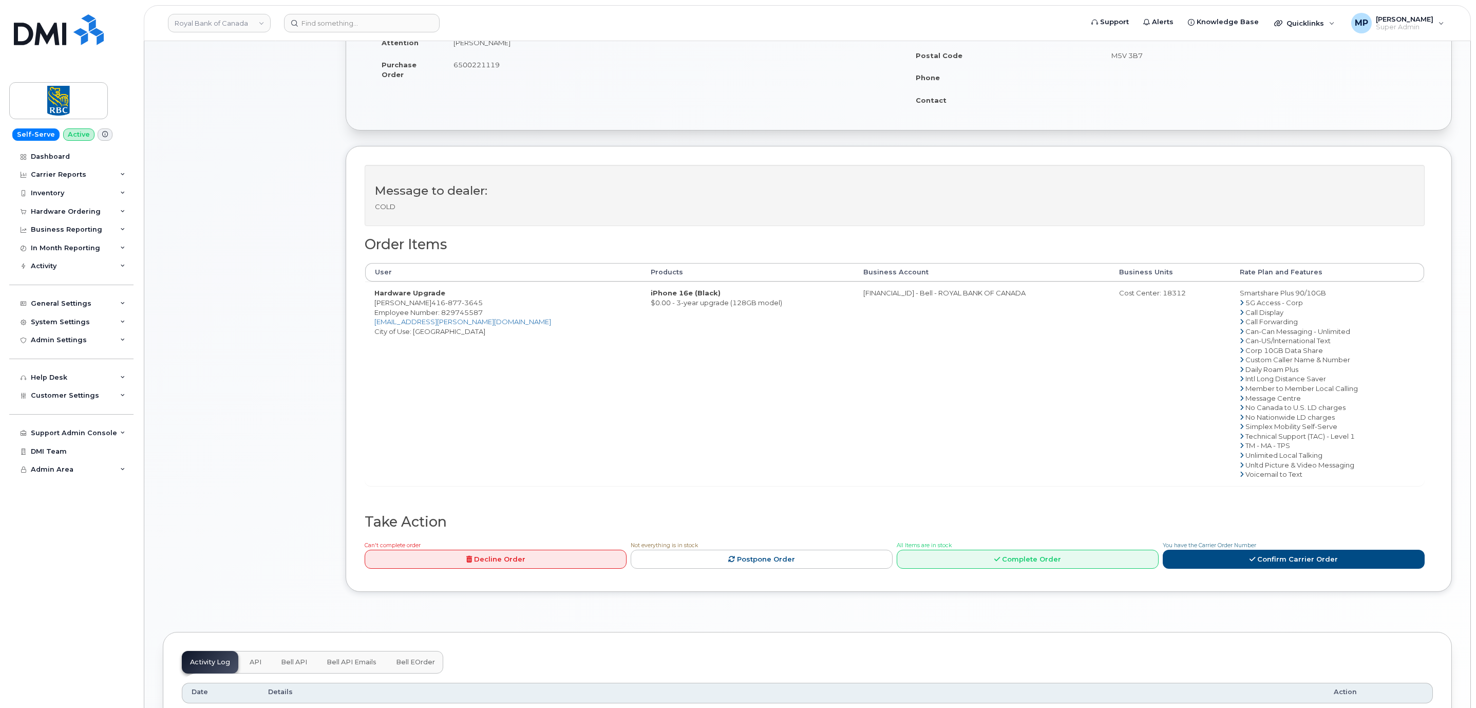
scroll to position [227, 0]
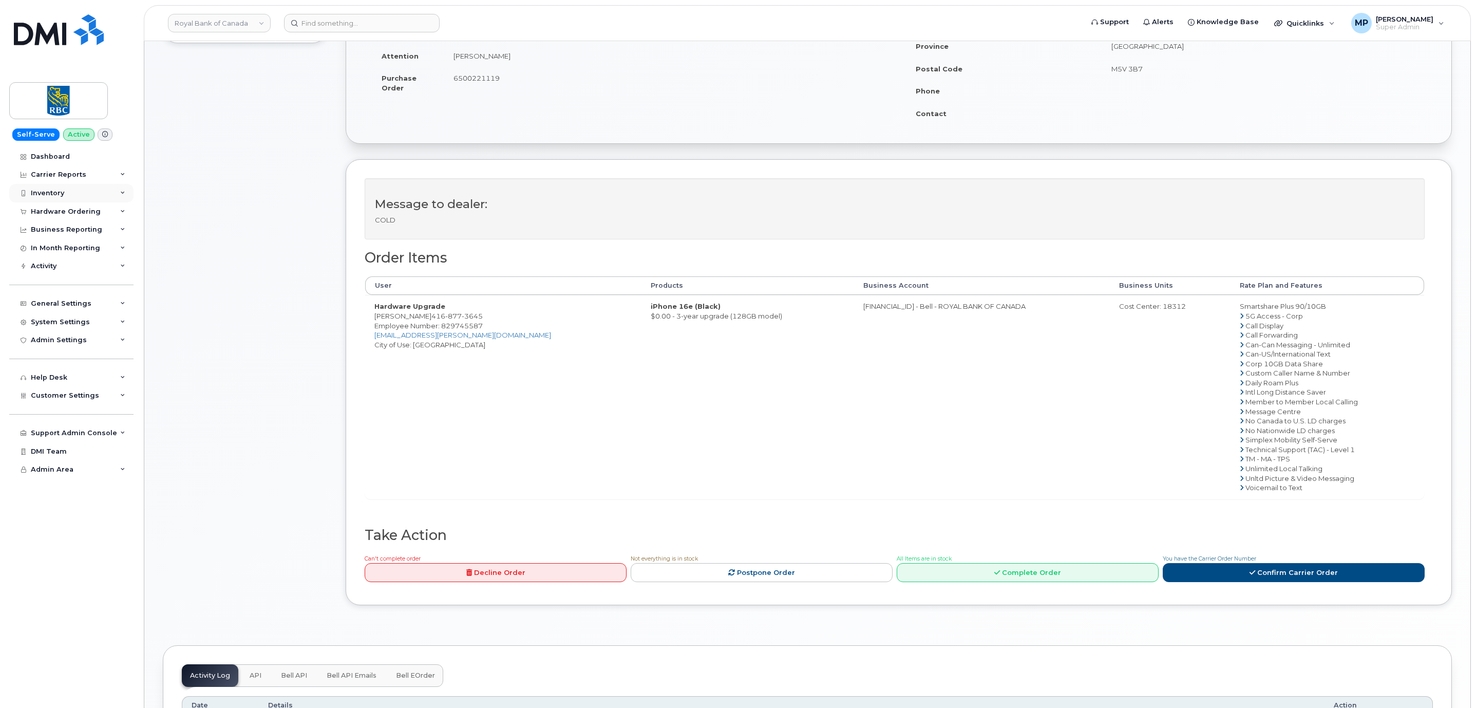
click at [48, 196] on div "Inventory" at bounding box center [47, 193] width 33 height 8
click at [48, 194] on div "Inventory" at bounding box center [47, 193] width 33 height 8
click at [54, 210] on div "Hardware Ordering" at bounding box center [66, 211] width 70 height 8
click at [49, 250] on div "Orders" at bounding box center [47, 249] width 25 height 9
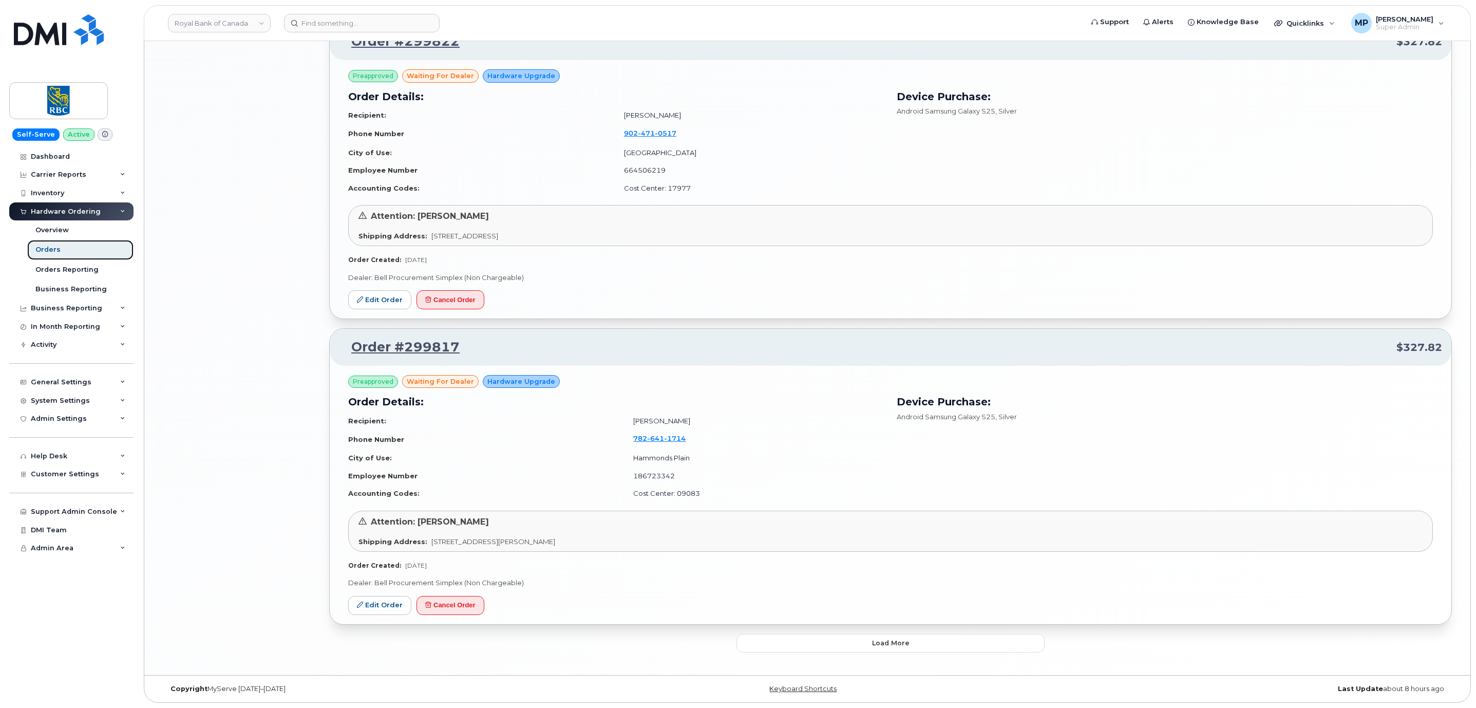
scroll to position [1961, 0]
click at [849, 645] on button "Load more" at bounding box center [890, 643] width 308 height 18
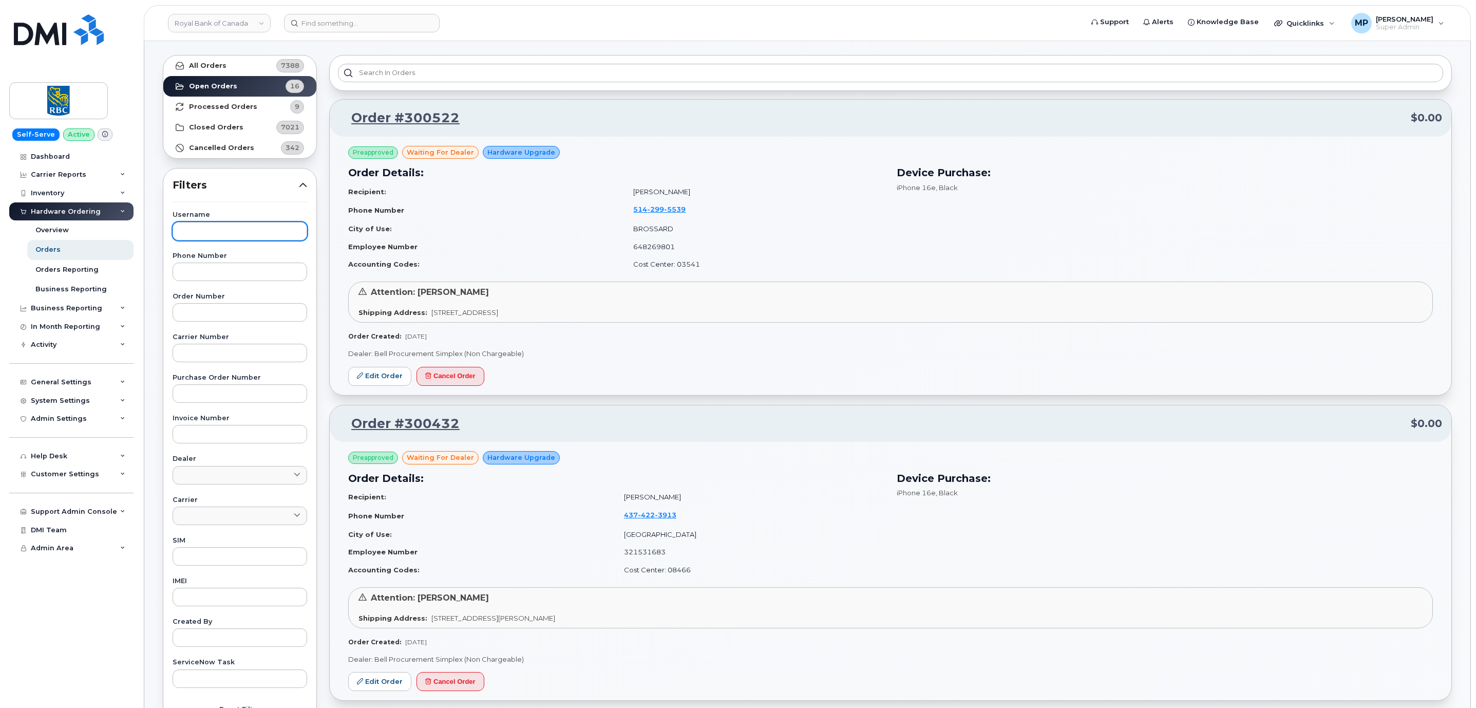
scroll to position [0, 0]
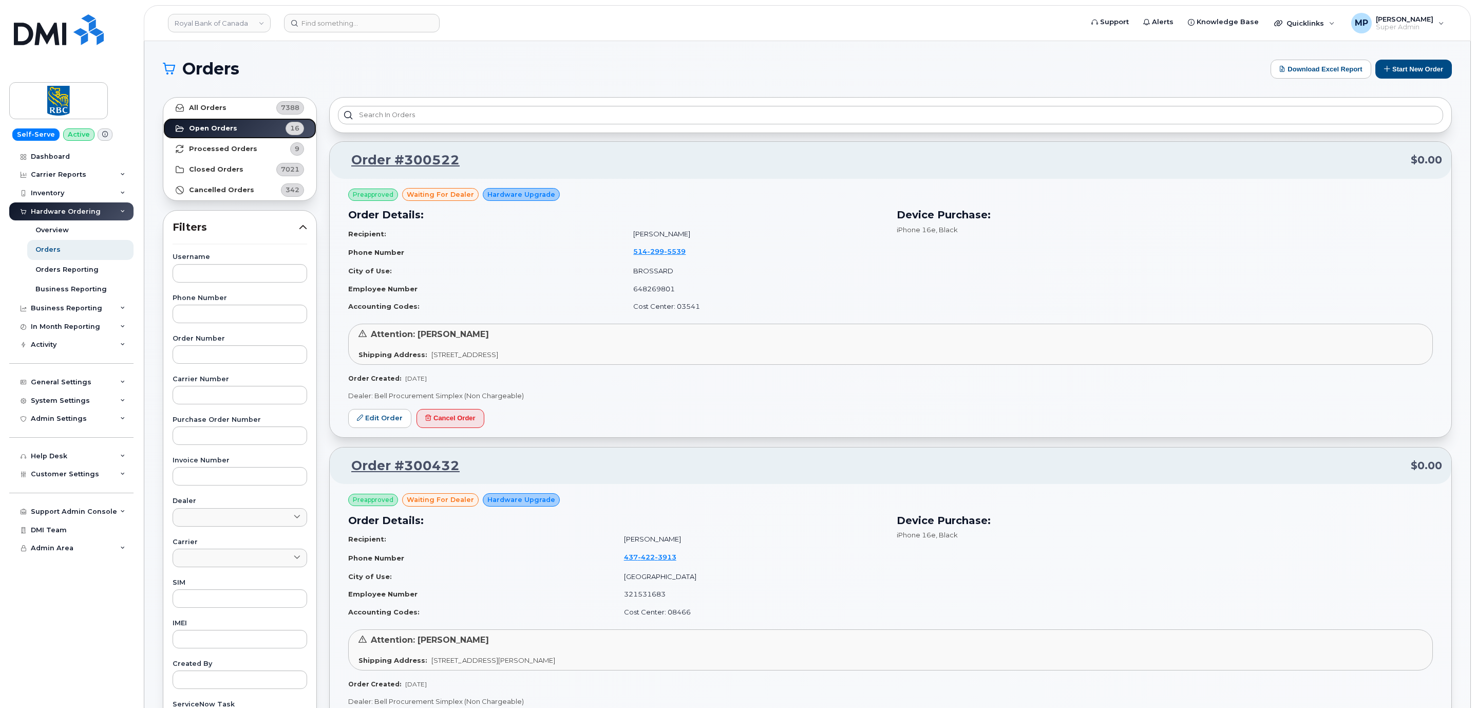
click at [249, 131] on link "Open Orders 16" at bounding box center [239, 128] width 153 height 21
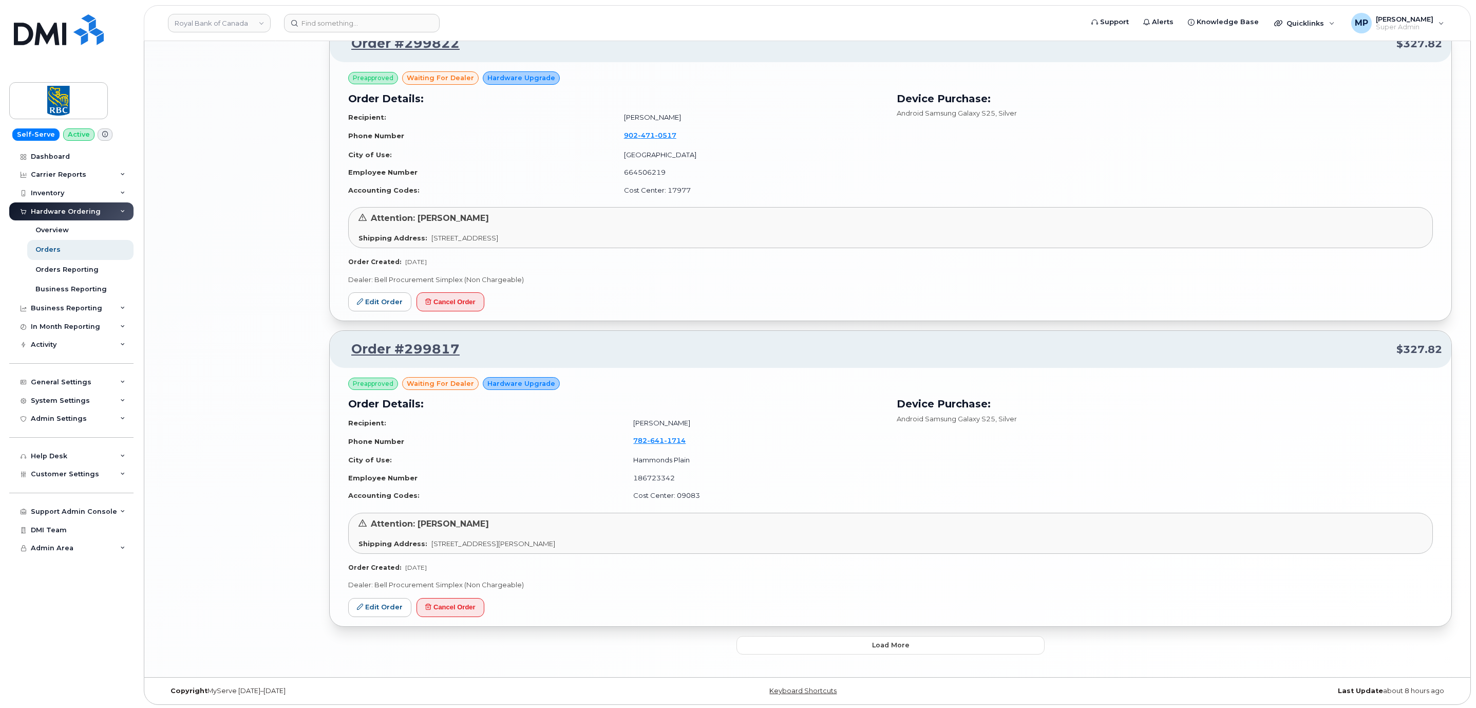
scroll to position [1961, 0]
drag, startPoint x: 764, startPoint y: 621, endPoint x: 764, endPoint y: 636, distance: 14.9
click at [764, 624] on div "Order #299817 $327.82 Preapproved waiting for dealer Hardware Upgrade Order Det…" at bounding box center [890, 476] width 1122 height 296
click at [768, 645] on button "Load more" at bounding box center [890, 643] width 308 height 18
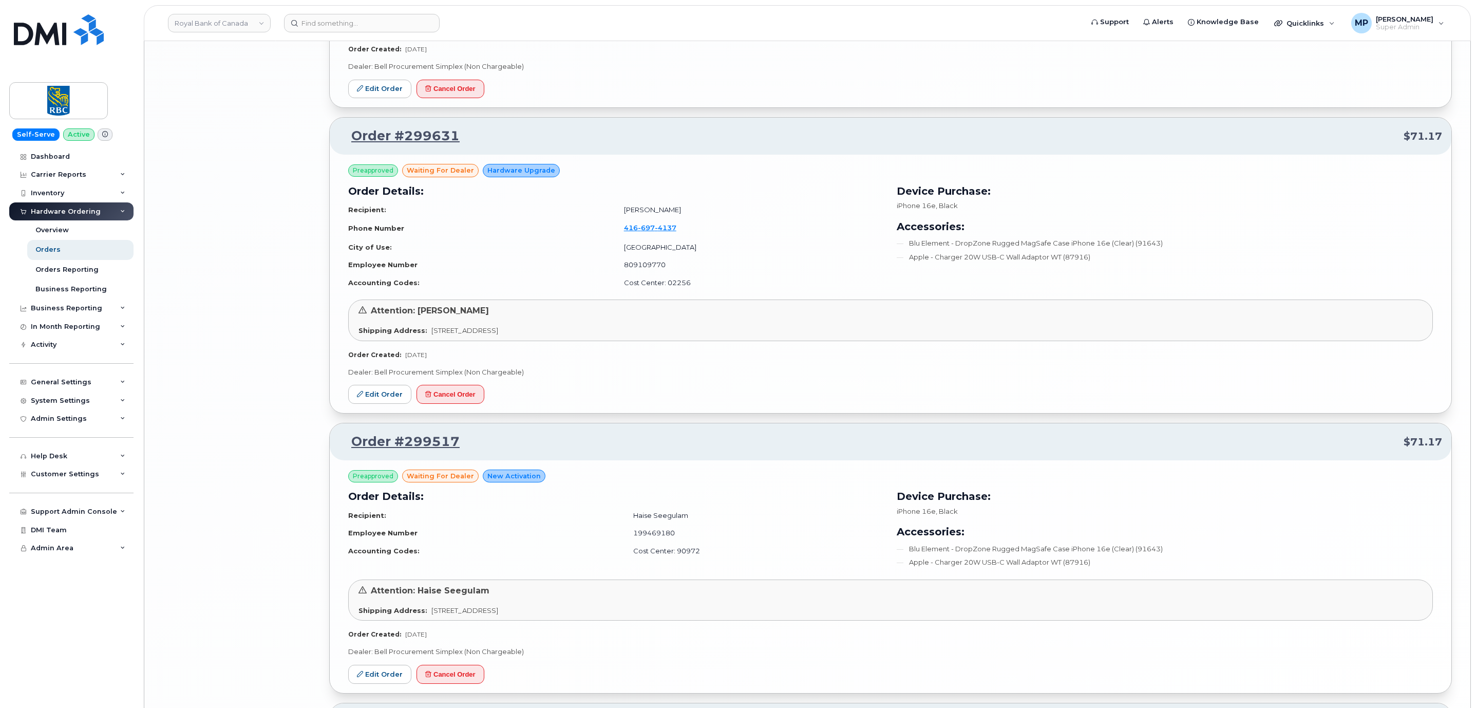
scroll to position [4327, 0]
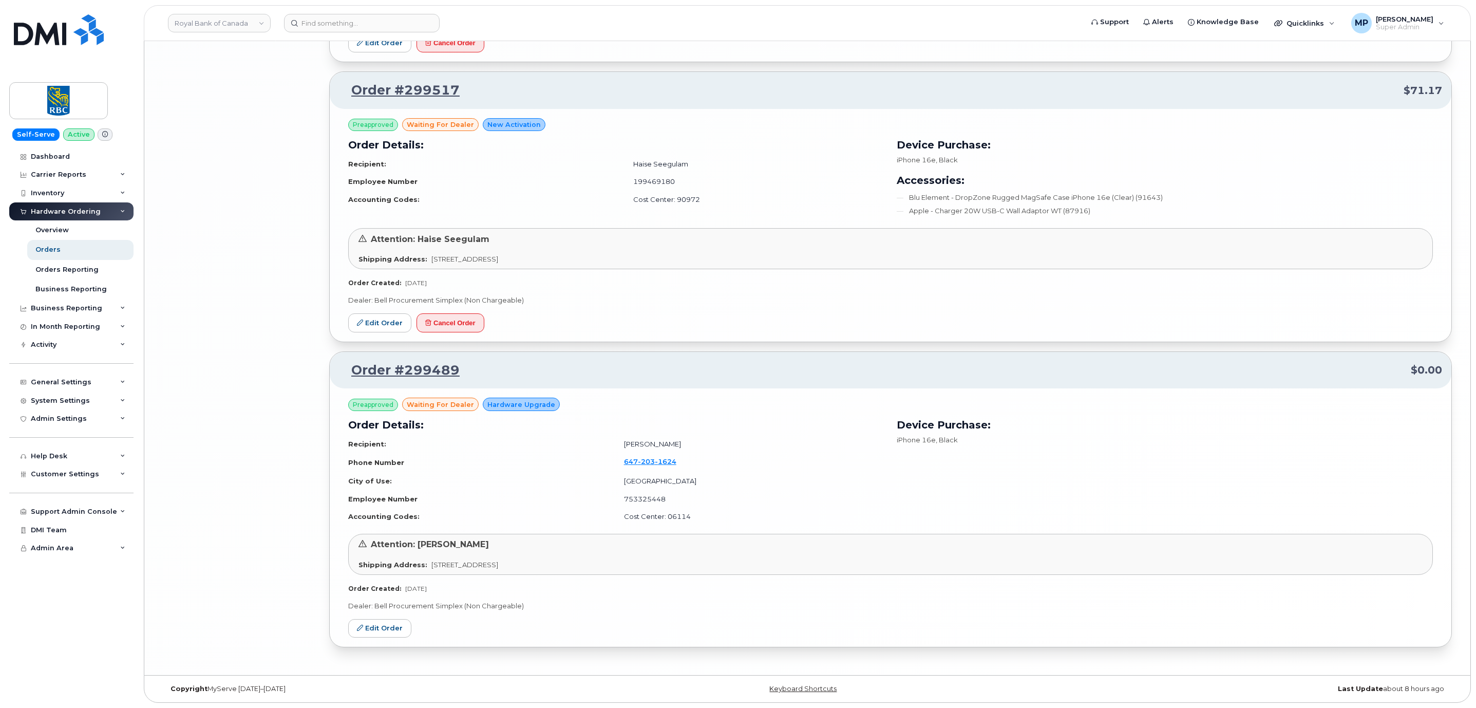
click at [771, 642] on div "Preapproved waiting for dealer Hardware Upgrade Order Details: Recipient: Franc…" at bounding box center [890, 517] width 1121 height 258
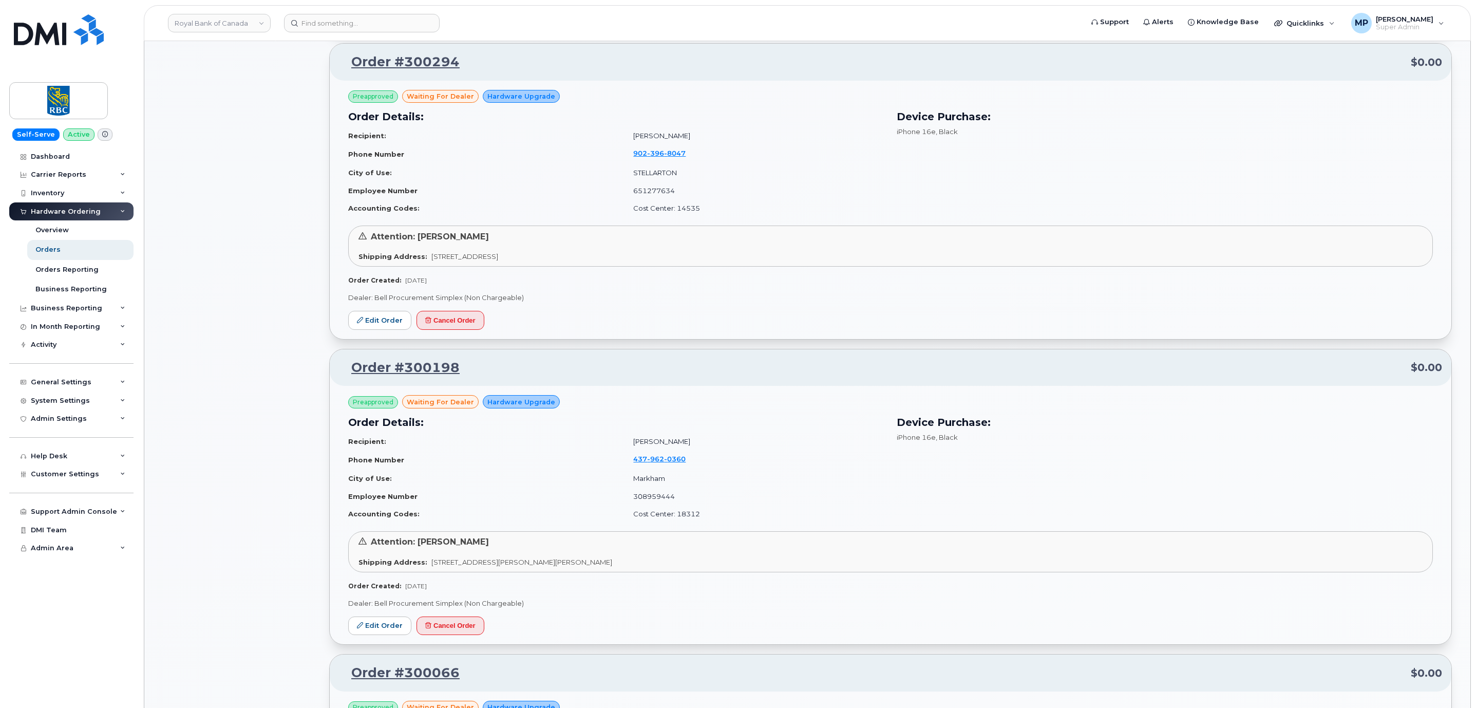
scroll to position [1015, 0]
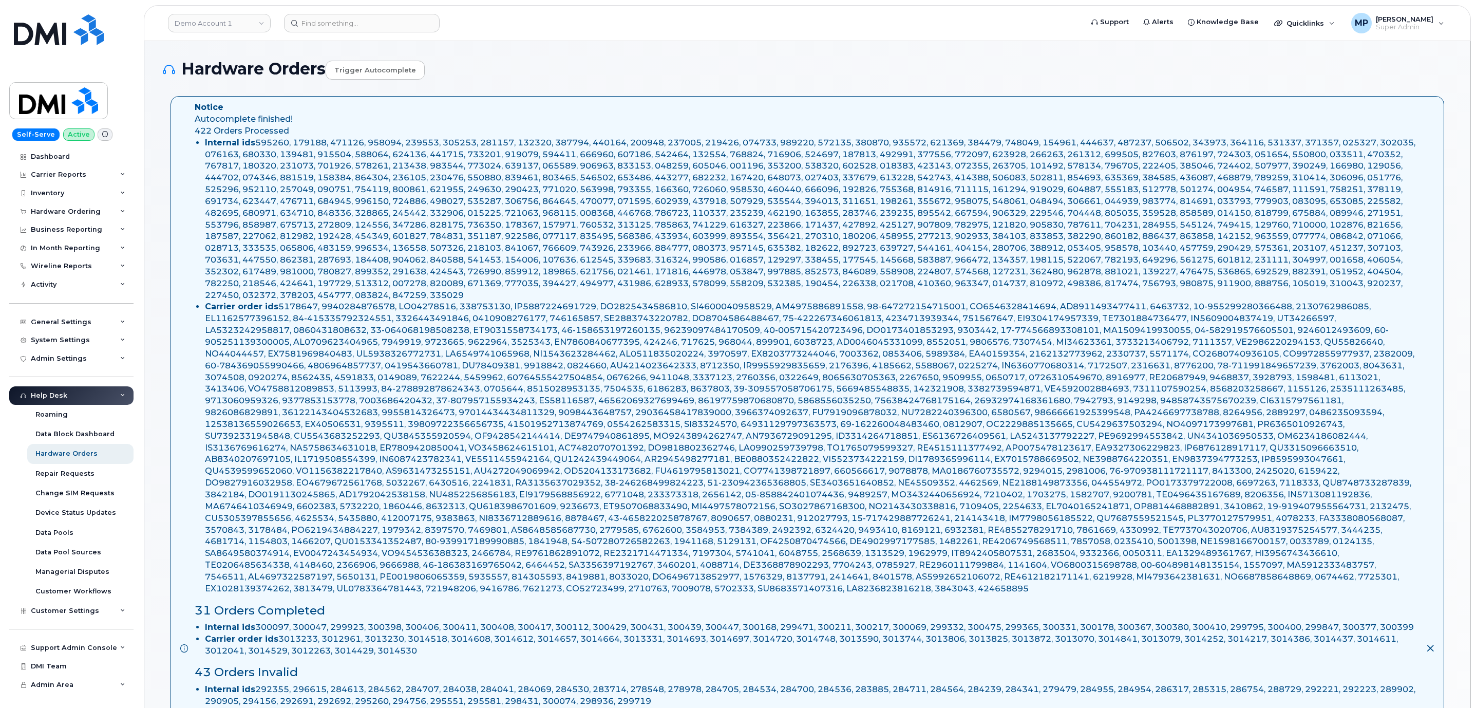
select select "Waiting for Dealer"
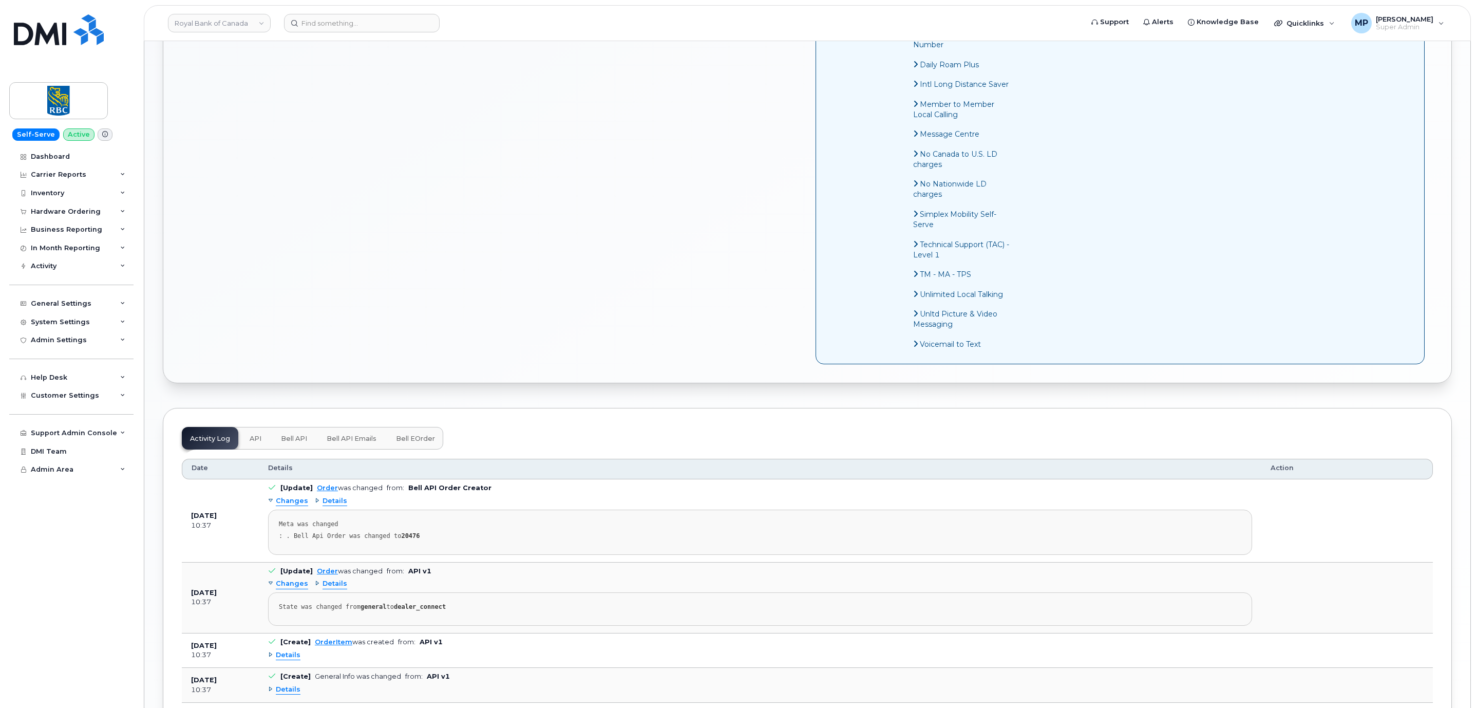
scroll to position [693, 0]
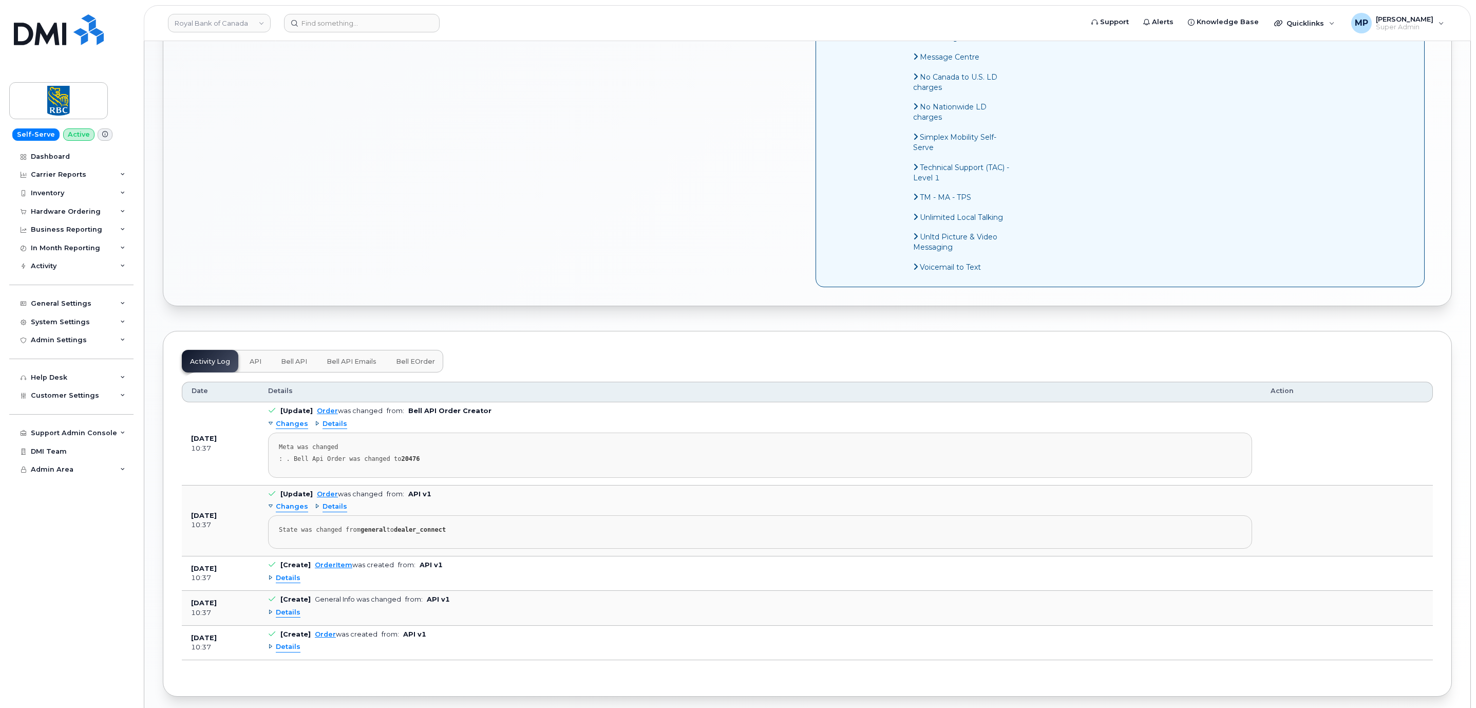
click at [404, 462] on strong "20476" at bounding box center [410, 458] width 18 height 7
click at [289, 364] on span "Bell API" at bounding box center [294, 361] width 26 height 8
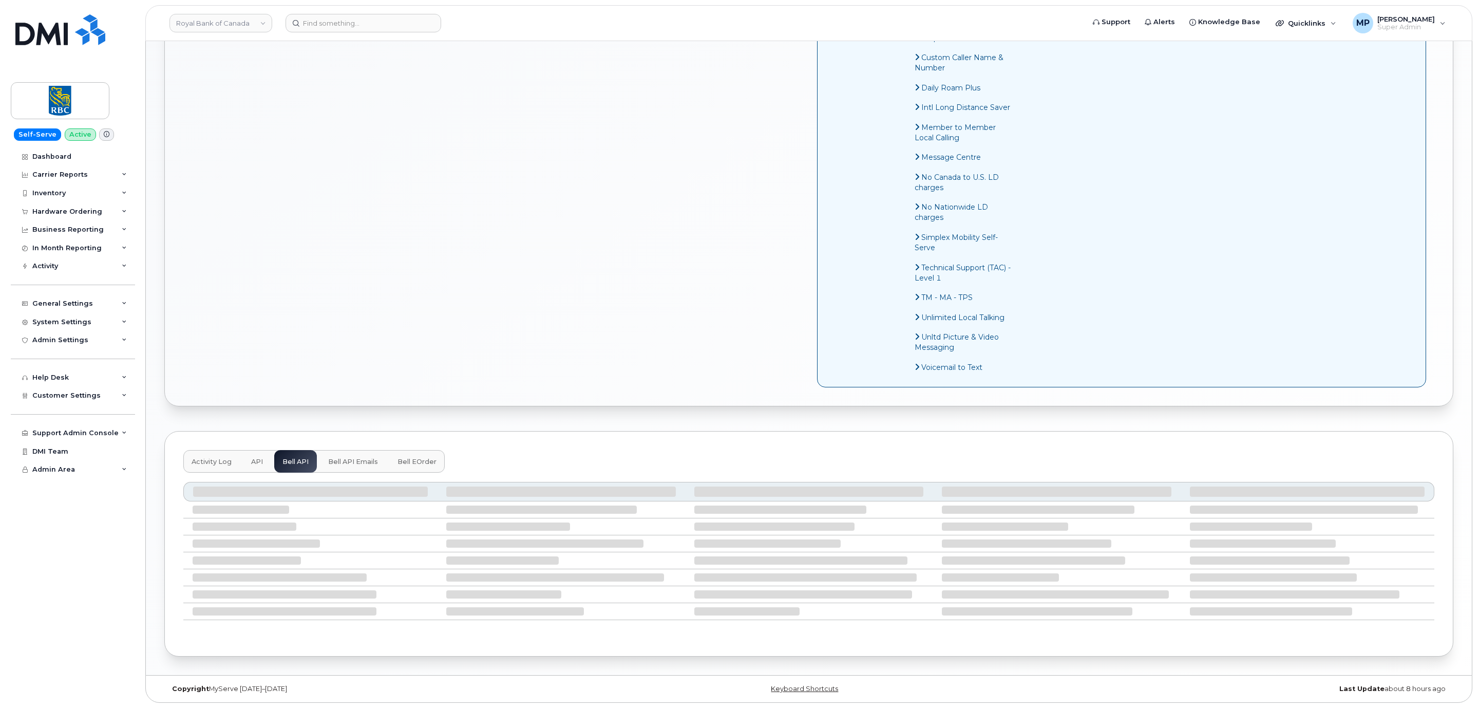
scroll to position [508, 0]
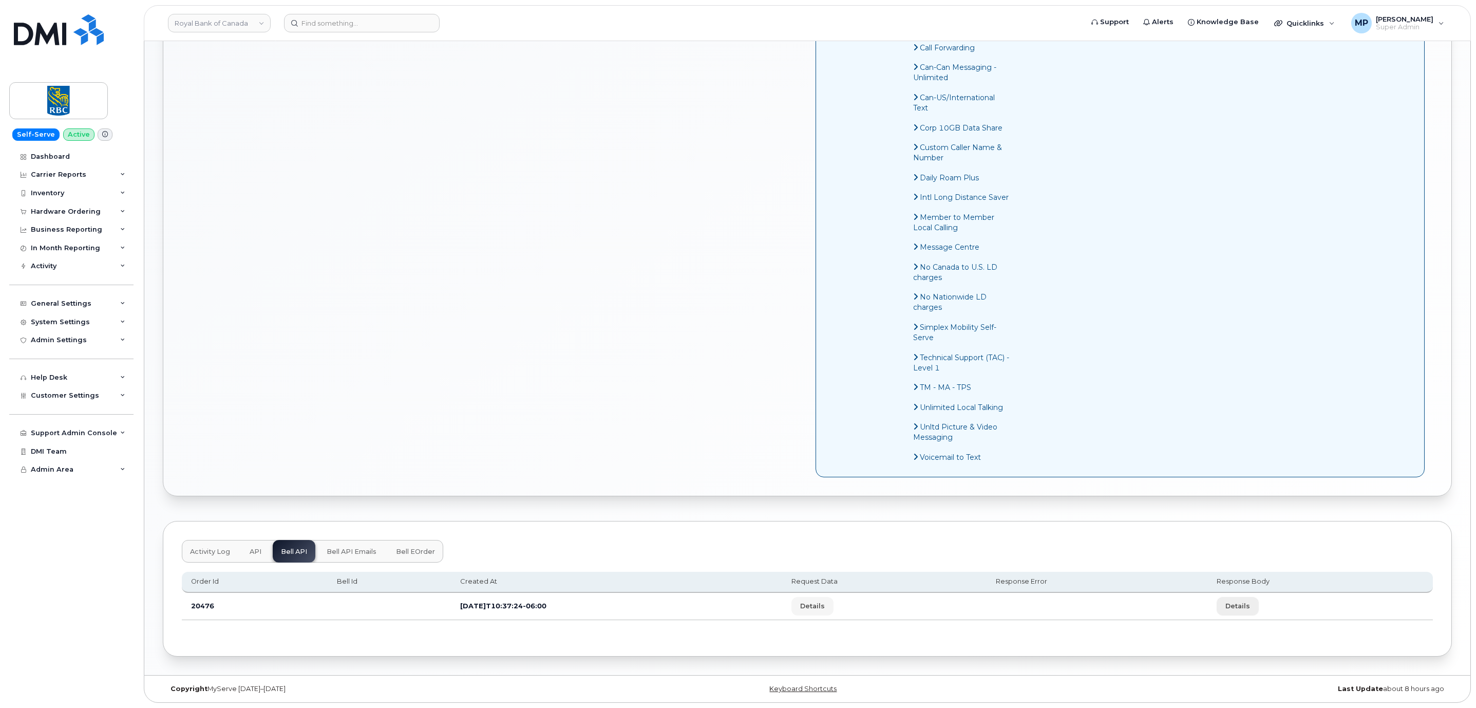
click at [1247, 601] on span "Details" at bounding box center [1237, 606] width 25 height 10
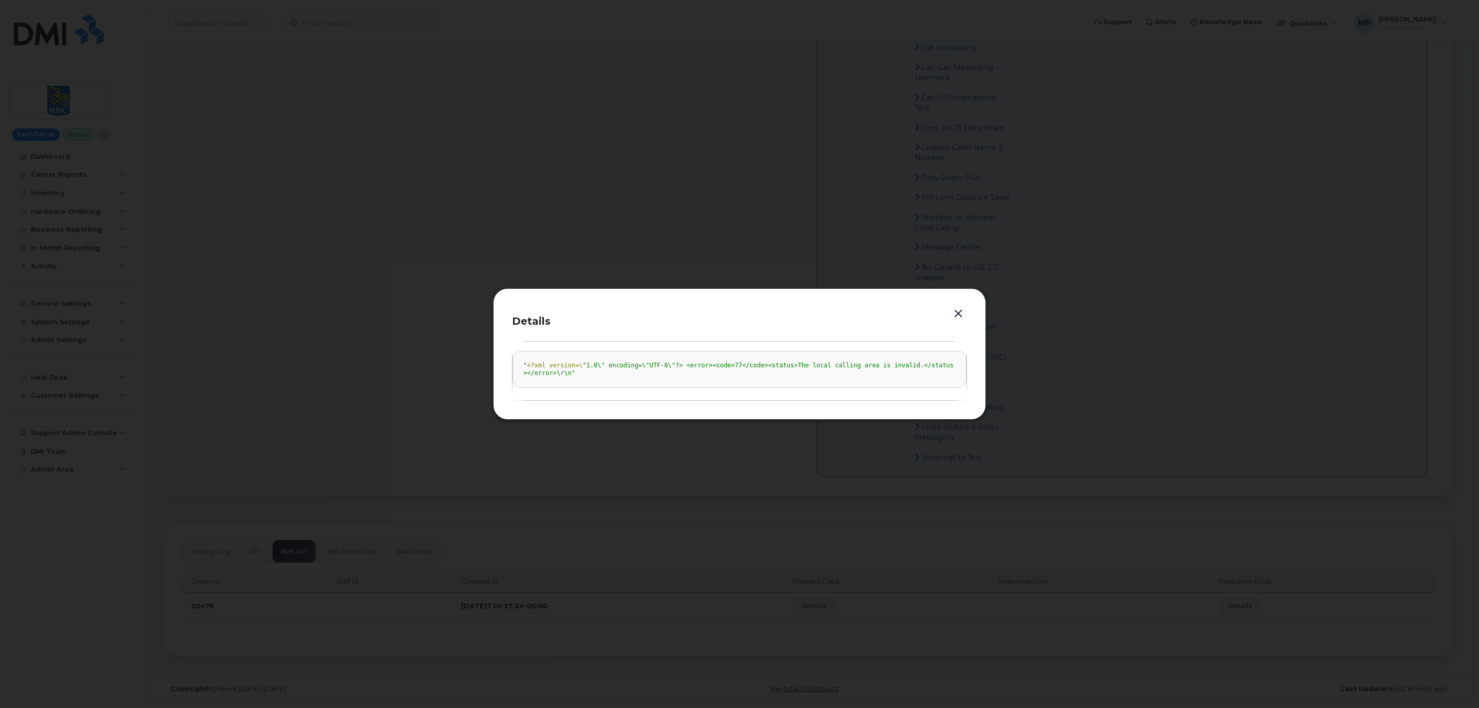
click at [957, 311] on button "button" at bounding box center [957, 314] width 15 height 14
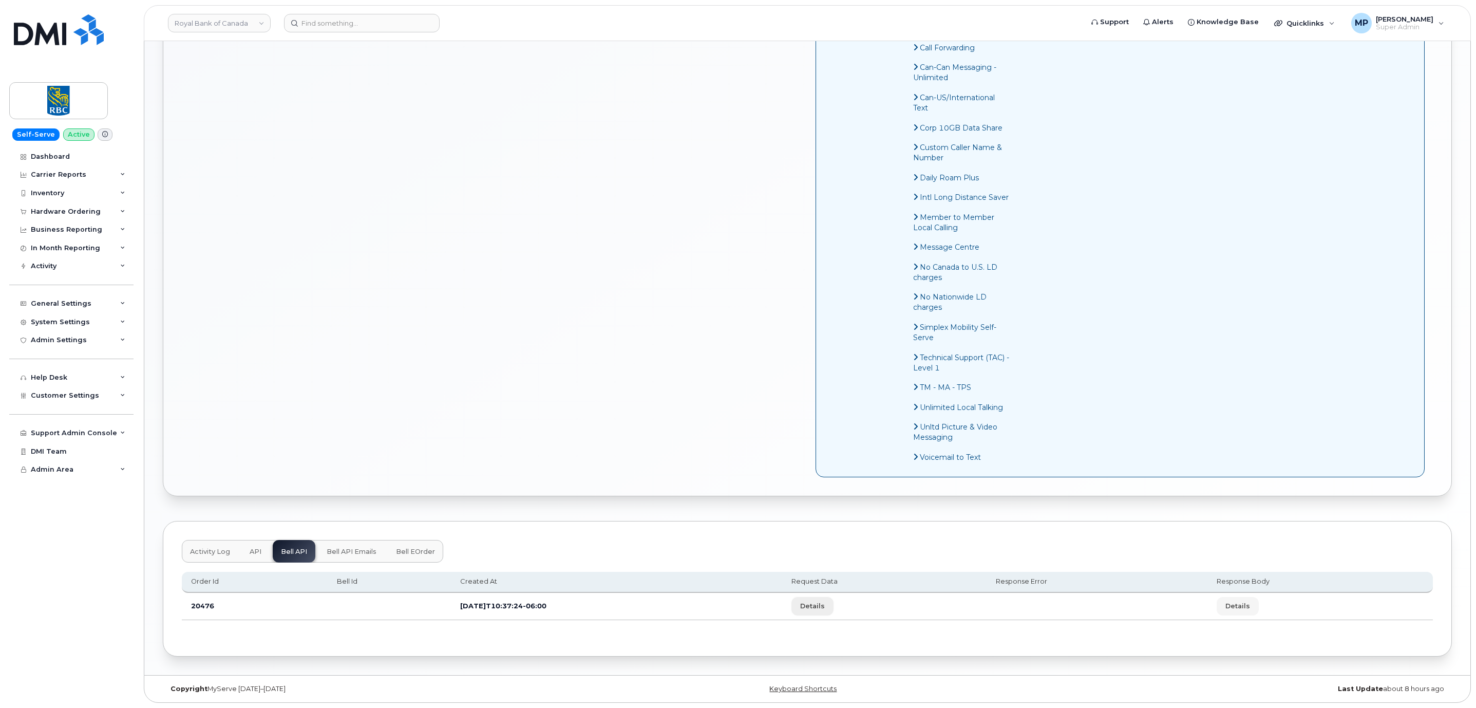
click at [825, 604] on span "Details" at bounding box center [812, 606] width 25 height 10
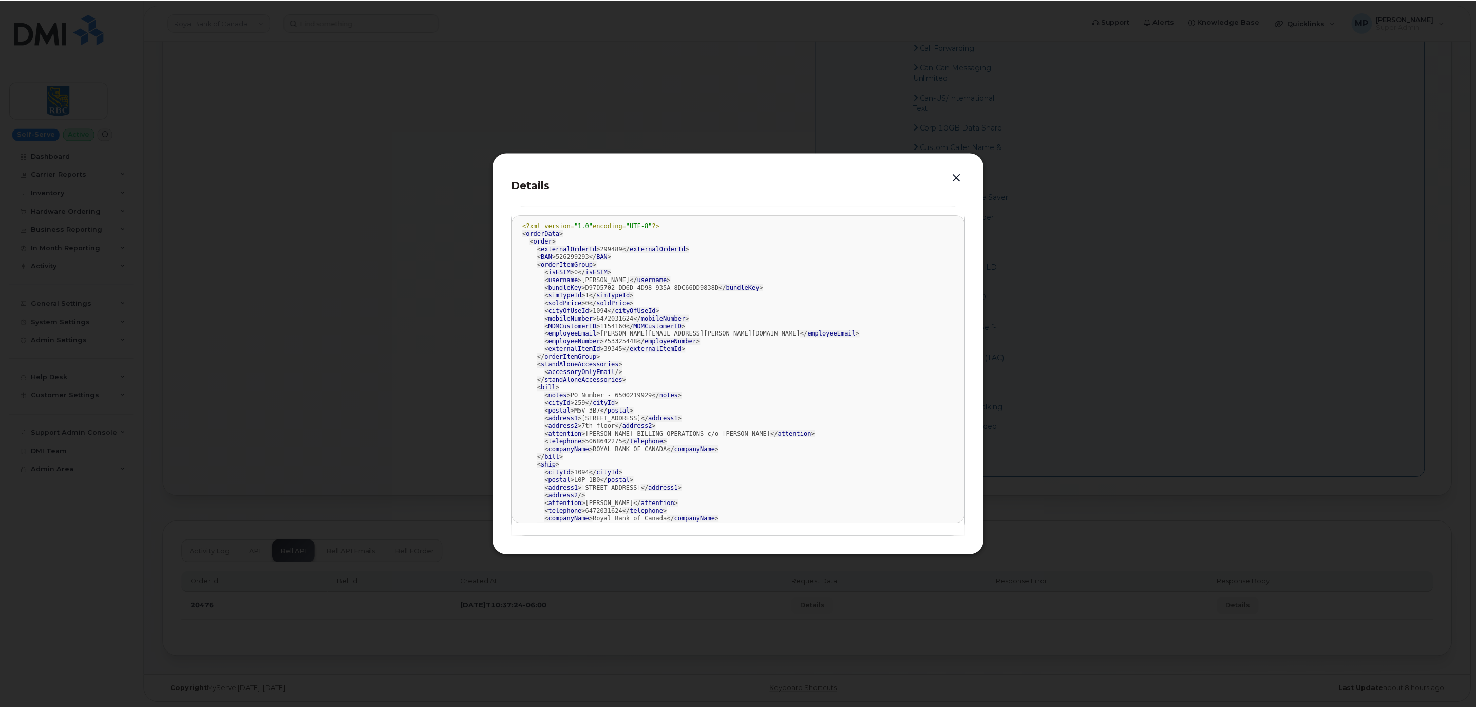
scroll to position [0, 0]
click at [959, 175] on button "button" at bounding box center [957, 178] width 15 height 14
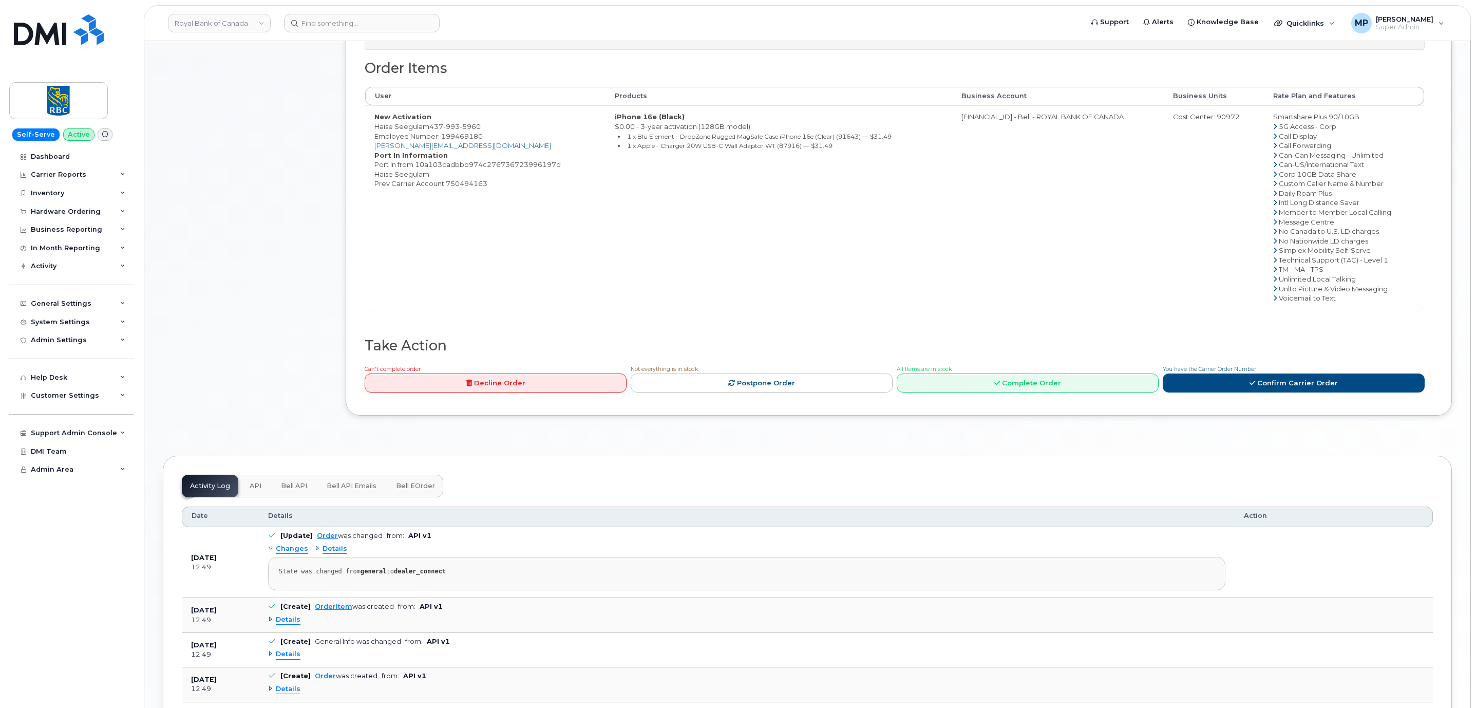
scroll to position [507, 0]
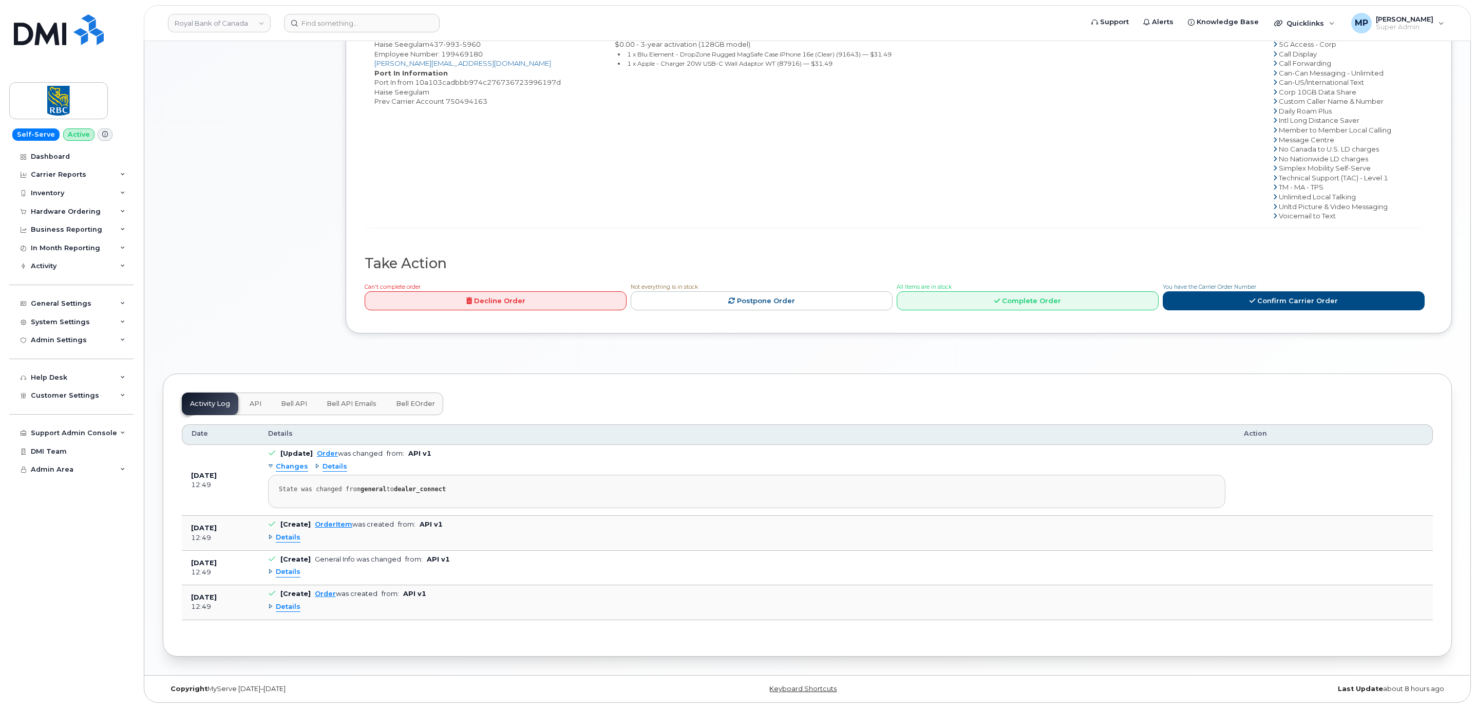
click at [355, 399] on span "Bell API Emails" at bounding box center [352, 403] width 50 height 8
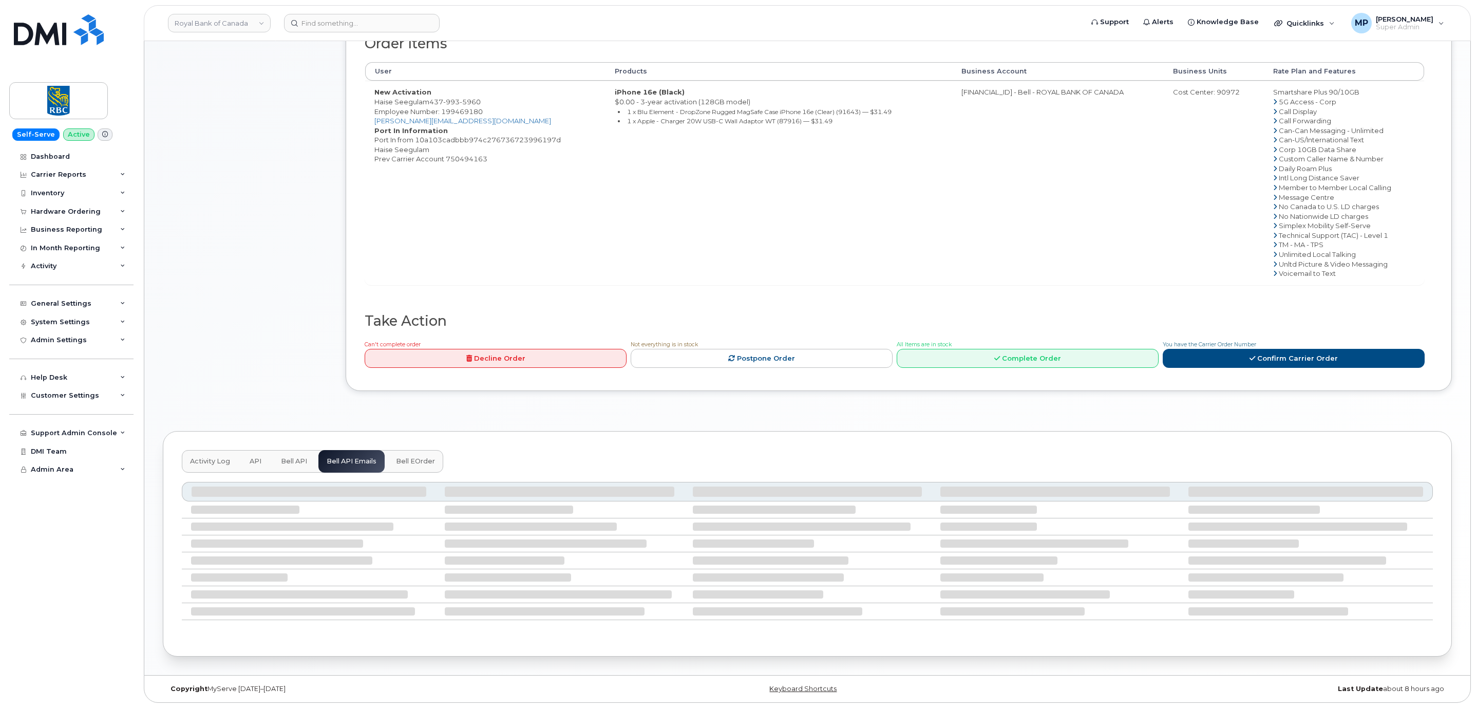
scroll to position [450, 0]
click at [289, 457] on span "Bell API" at bounding box center [294, 461] width 26 height 8
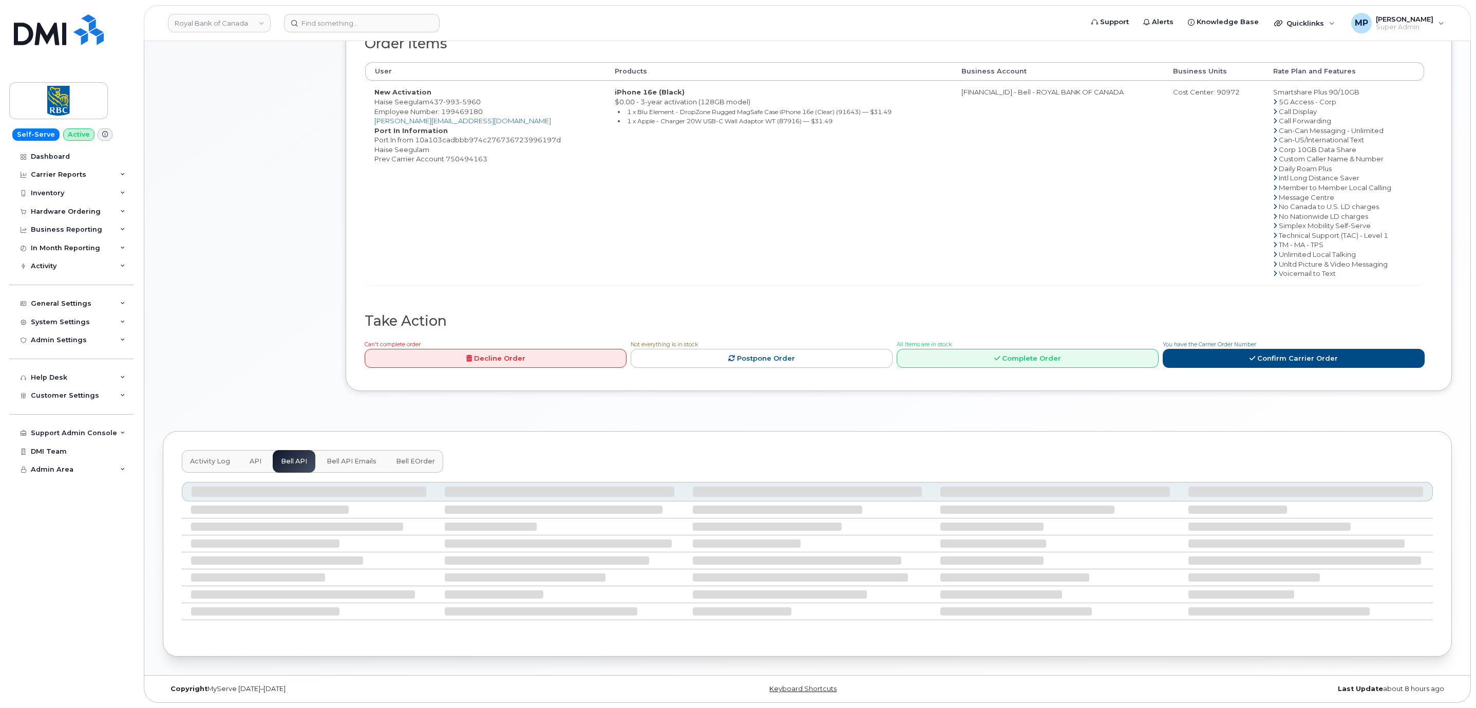
scroll to position [330, 0]
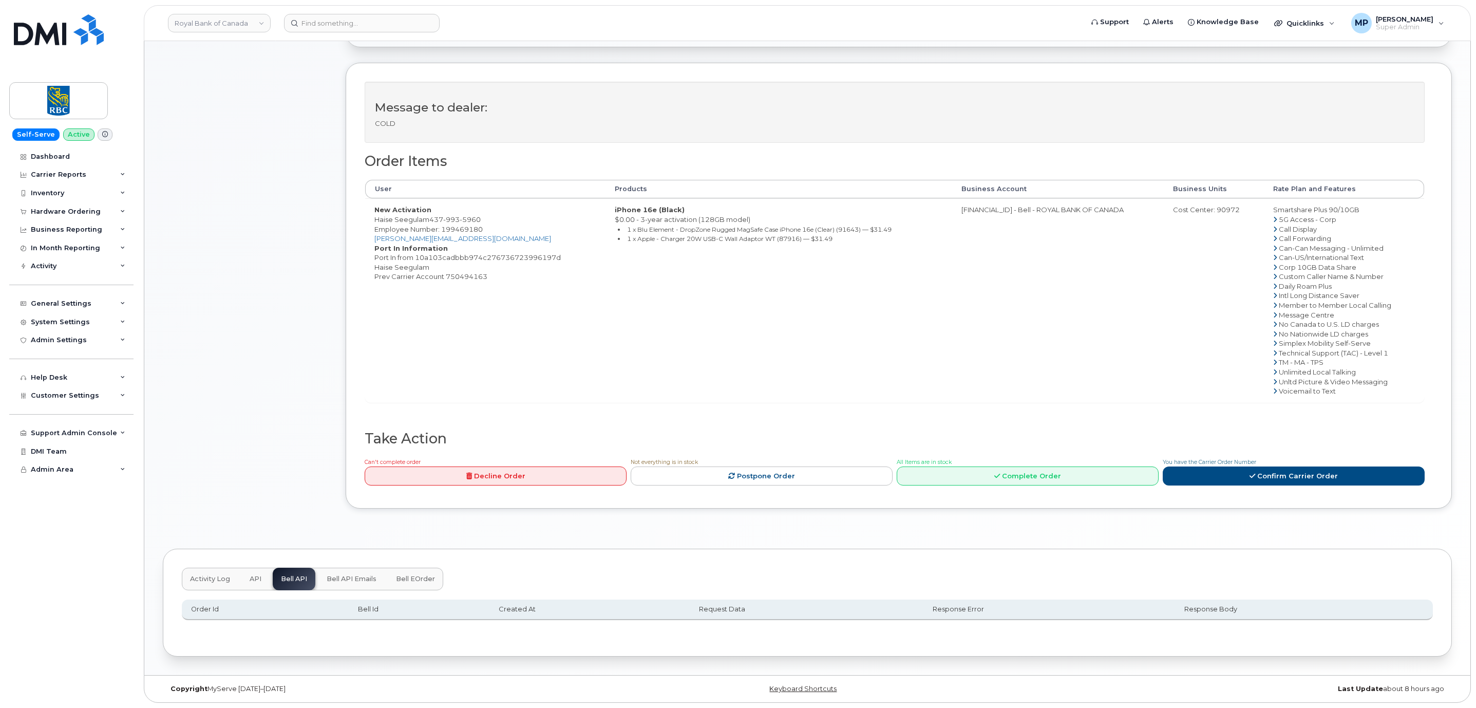
click at [355, 579] on span "Bell API Emails" at bounding box center [352, 579] width 50 height 8
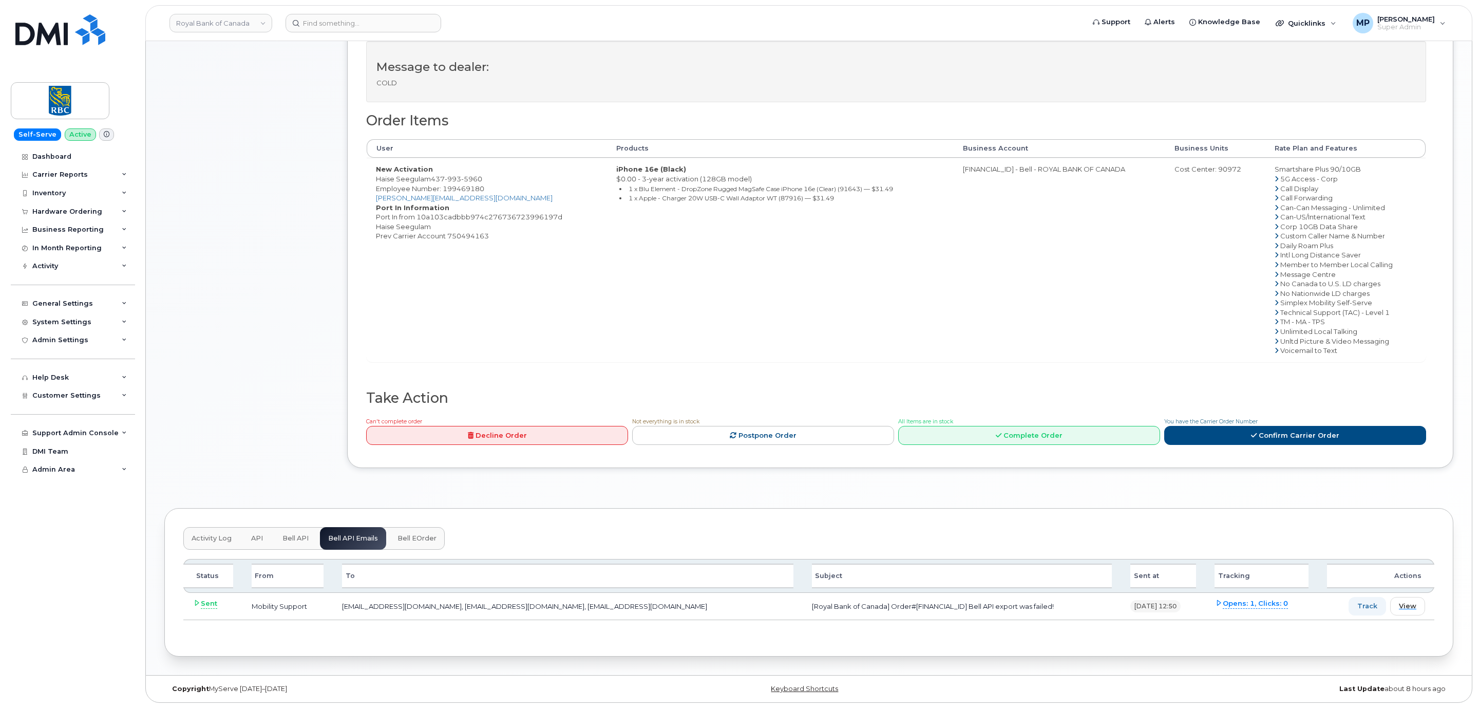
scroll to position [371, 0]
click at [1409, 605] on span "View" at bounding box center [1405, 606] width 17 height 10
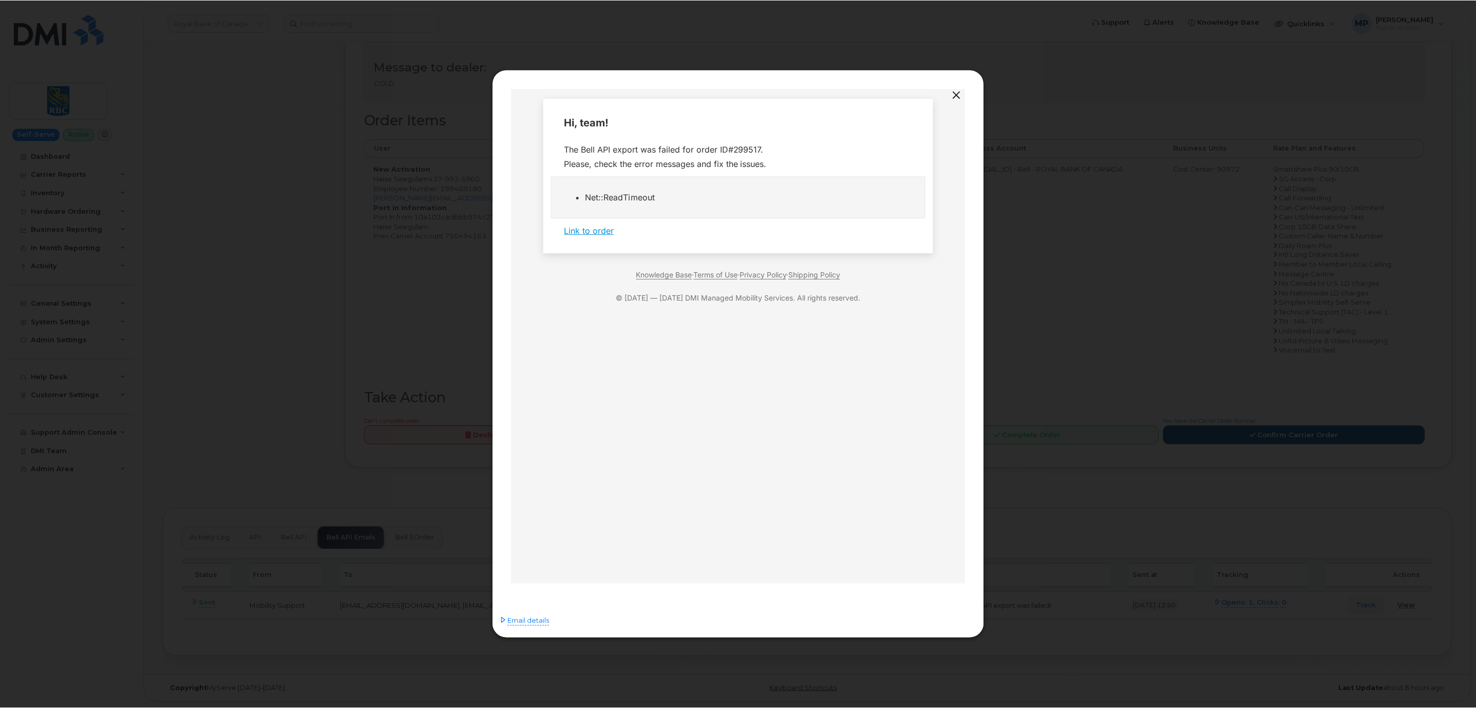
scroll to position [0, 0]
click at [751, 149] on div "The Bell API export was failed for order ID#299517. Please, check the error mes…" at bounding box center [739, 156] width 349 height 29
click at [752, 149] on div "The Bell API export was failed for order ID#299517. Please, check the error mes…" at bounding box center [739, 156] width 349 height 29
copy div "299517"
click at [957, 88] on button "button" at bounding box center [957, 95] width 15 height 14
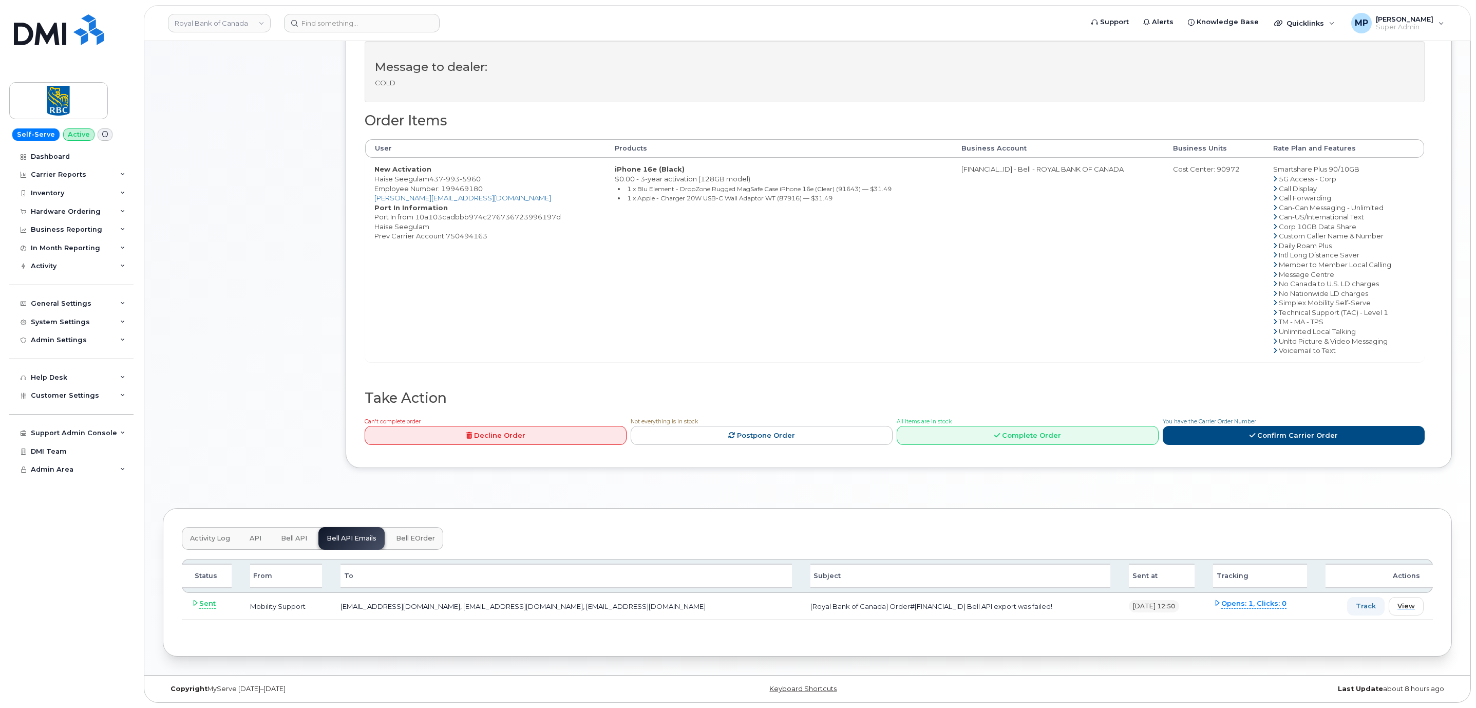
scroll to position [371, 0]
click at [294, 535] on span "Bell API" at bounding box center [294, 538] width 26 height 8
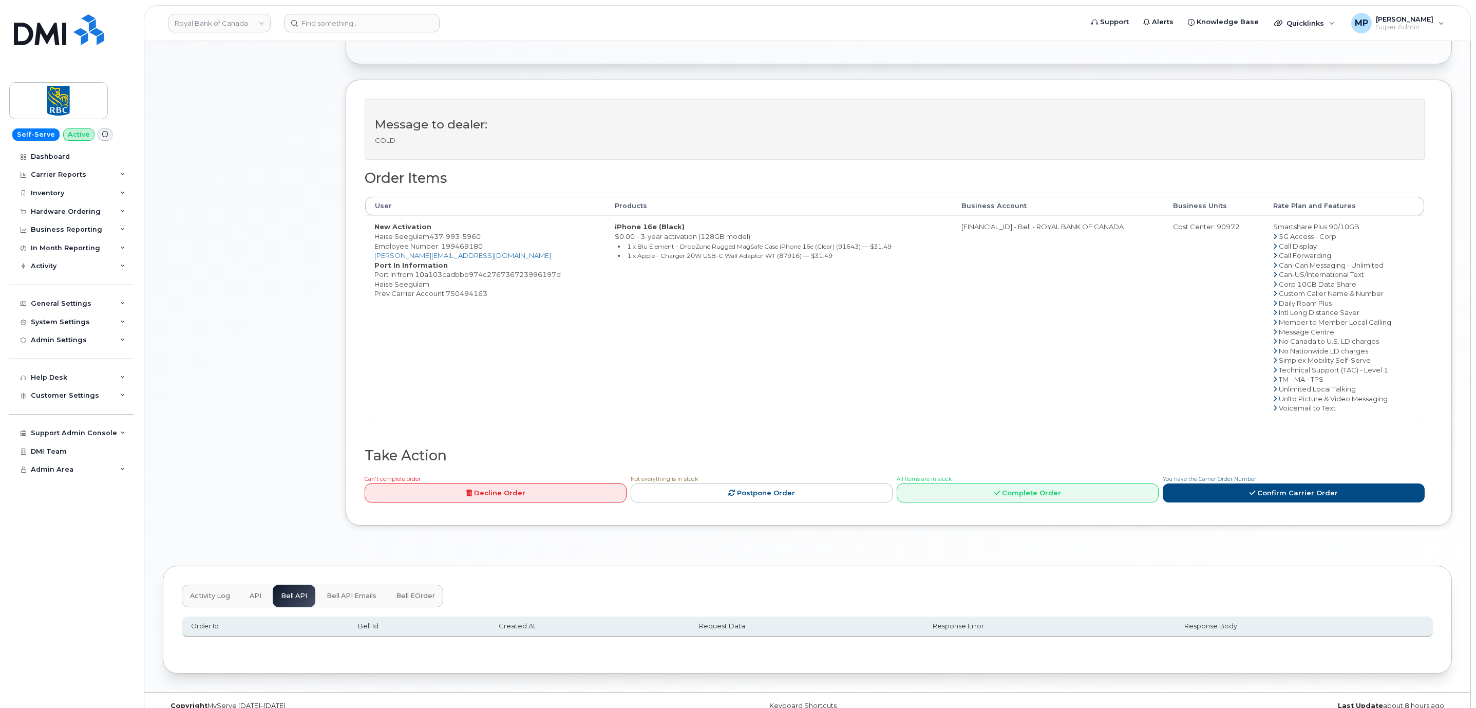
scroll to position [308, 0]
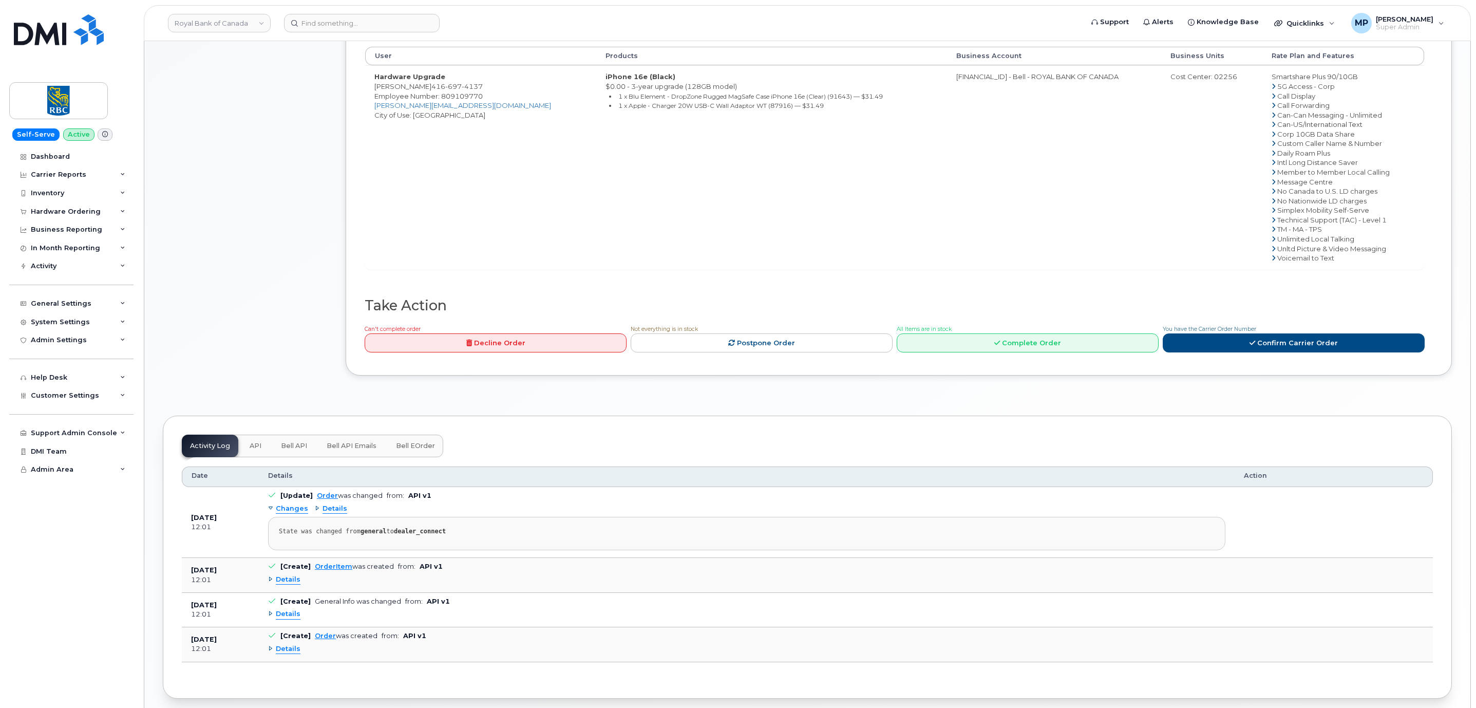
scroll to position [507, 0]
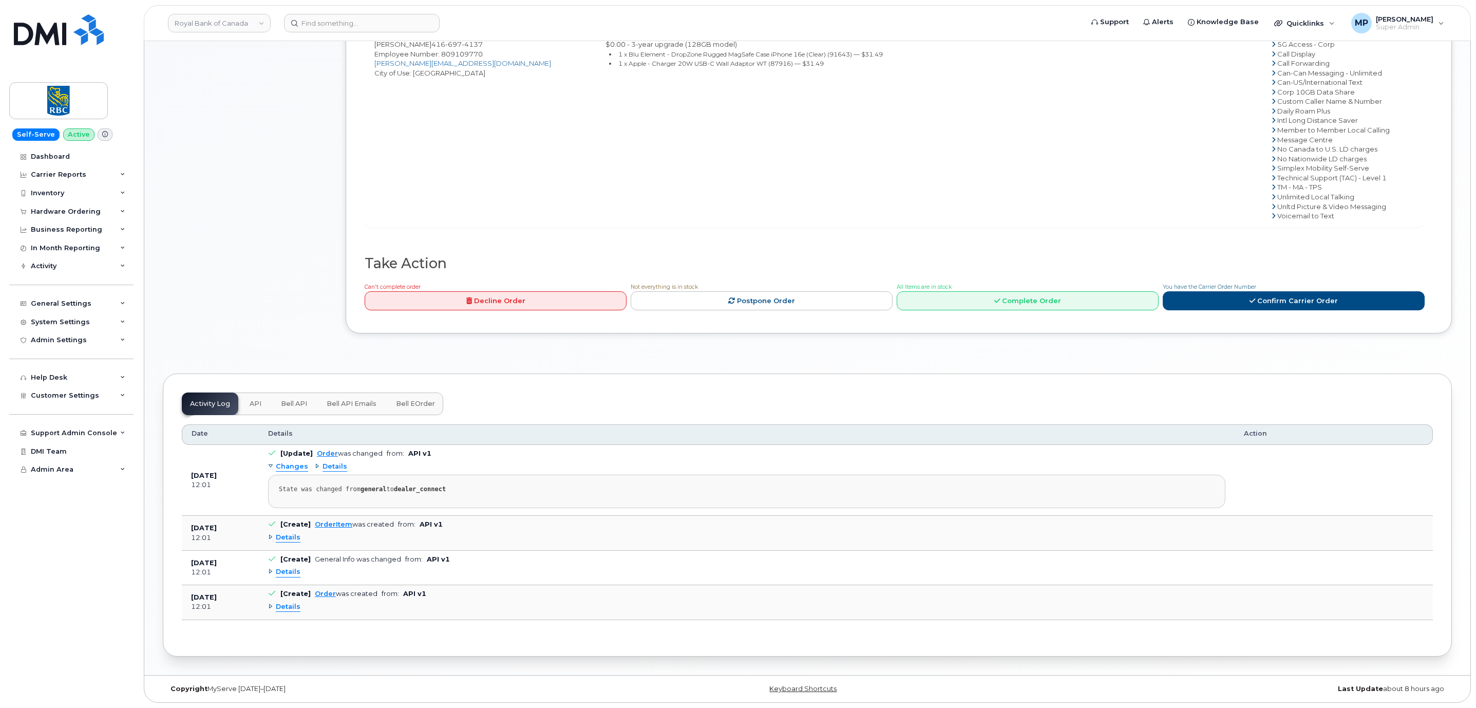
click at [341, 401] on span "Bell API Emails" at bounding box center [352, 403] width 50 height 8
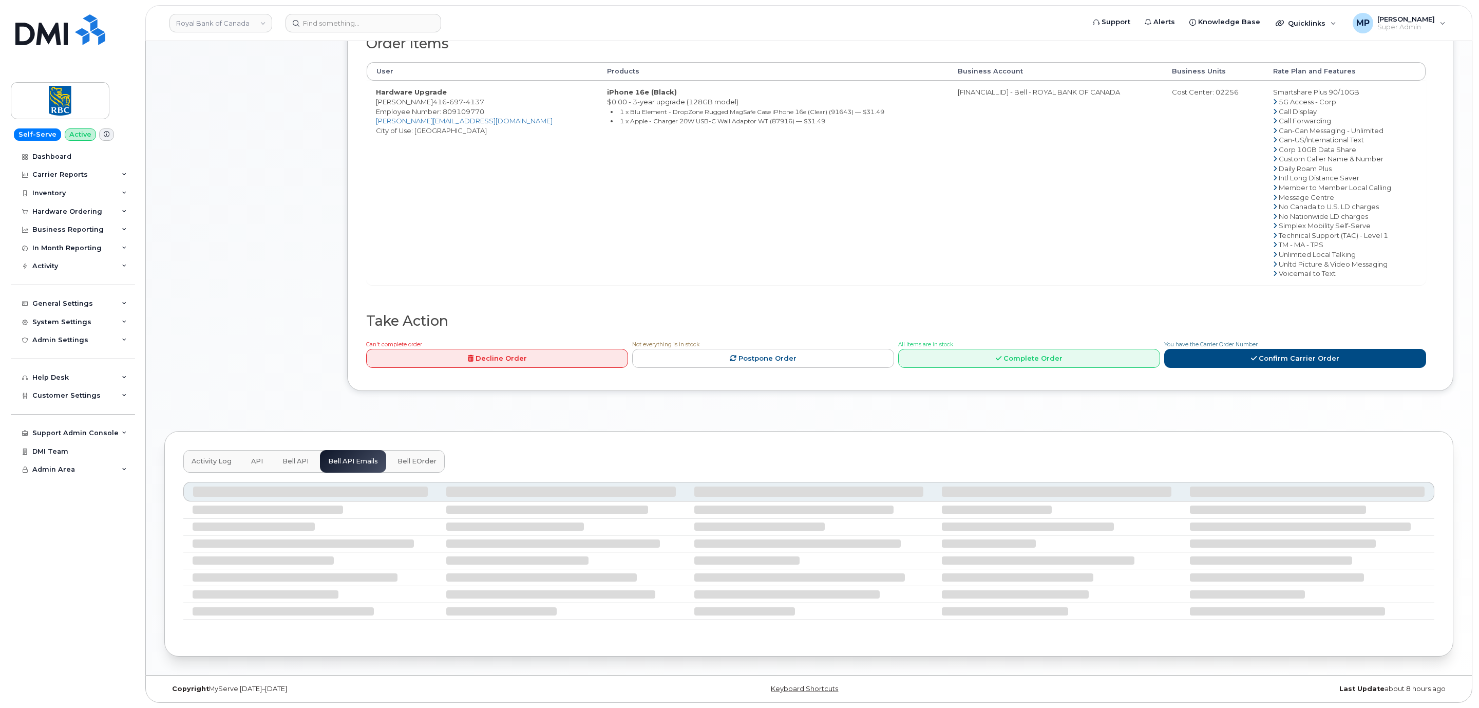
scroll to position [371, 0]
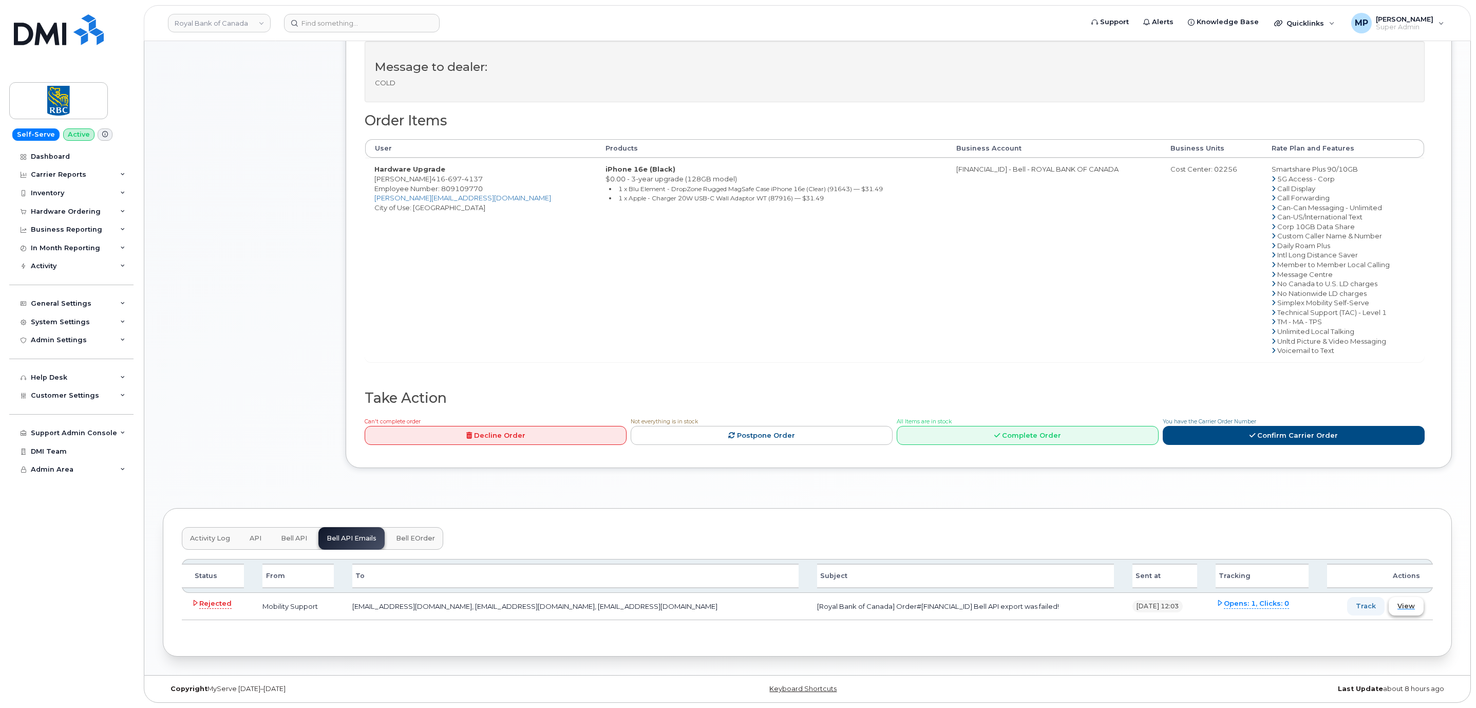
click at [1401, 607] on span "View" at bounding box center [1405, 606] width 17 height 10
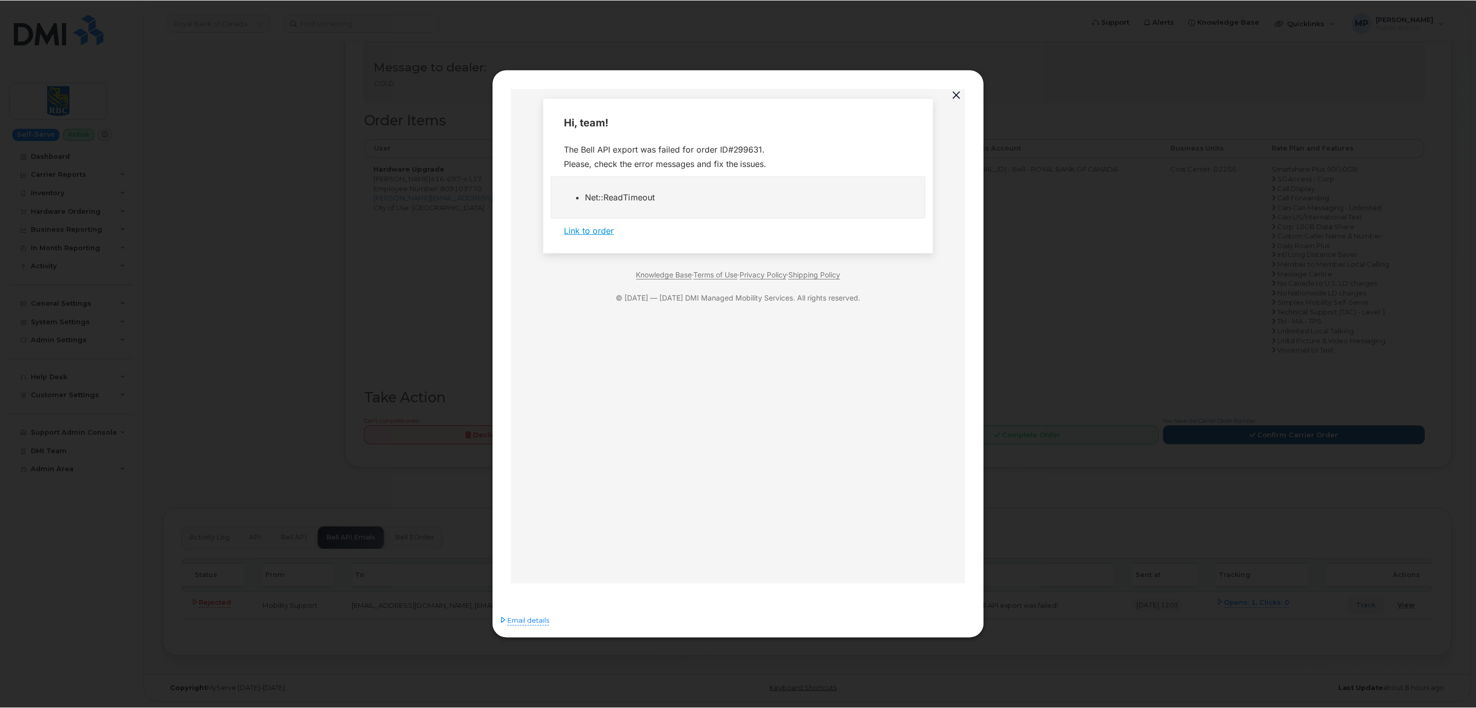
scroll to position [0, 0]
click at [957, 94] on button "button" at bounding box center [957, 95] width 15 height 14
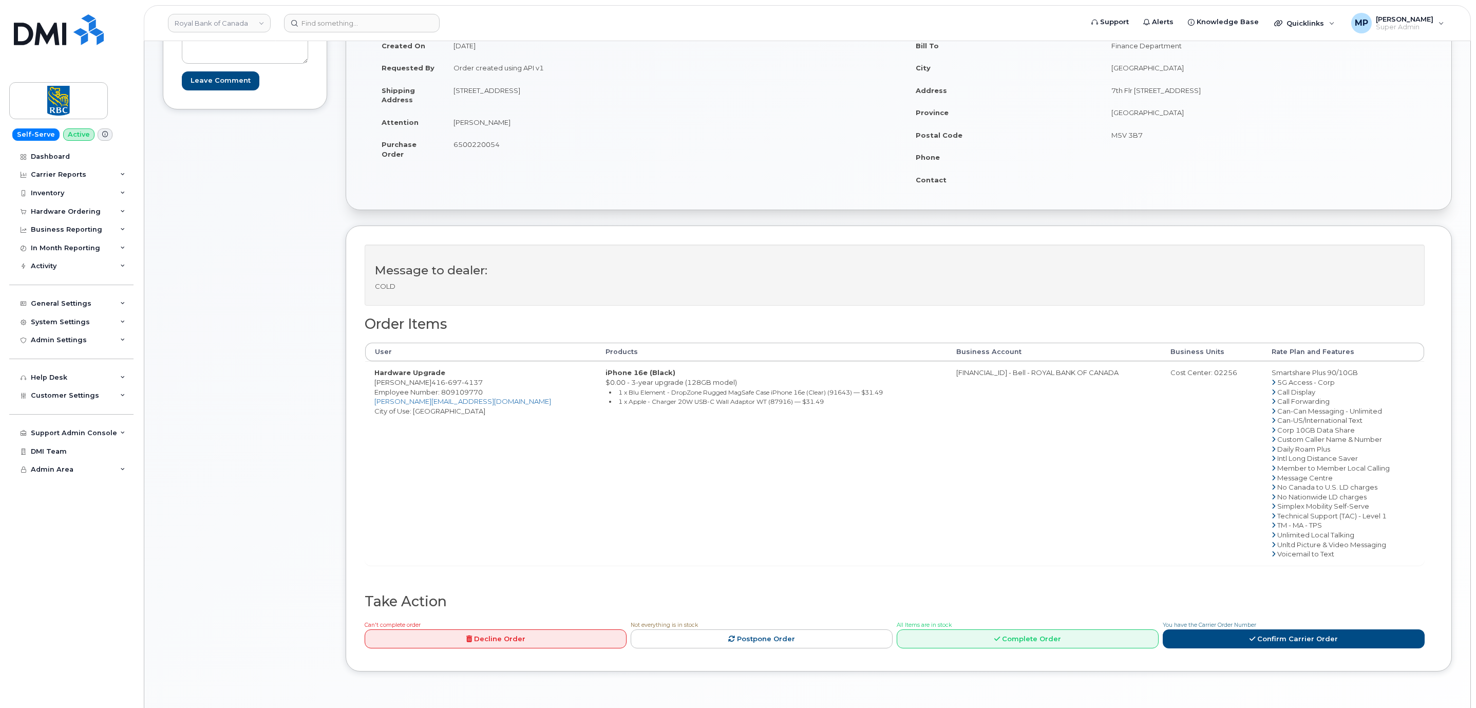
scroll to position [308, 0]
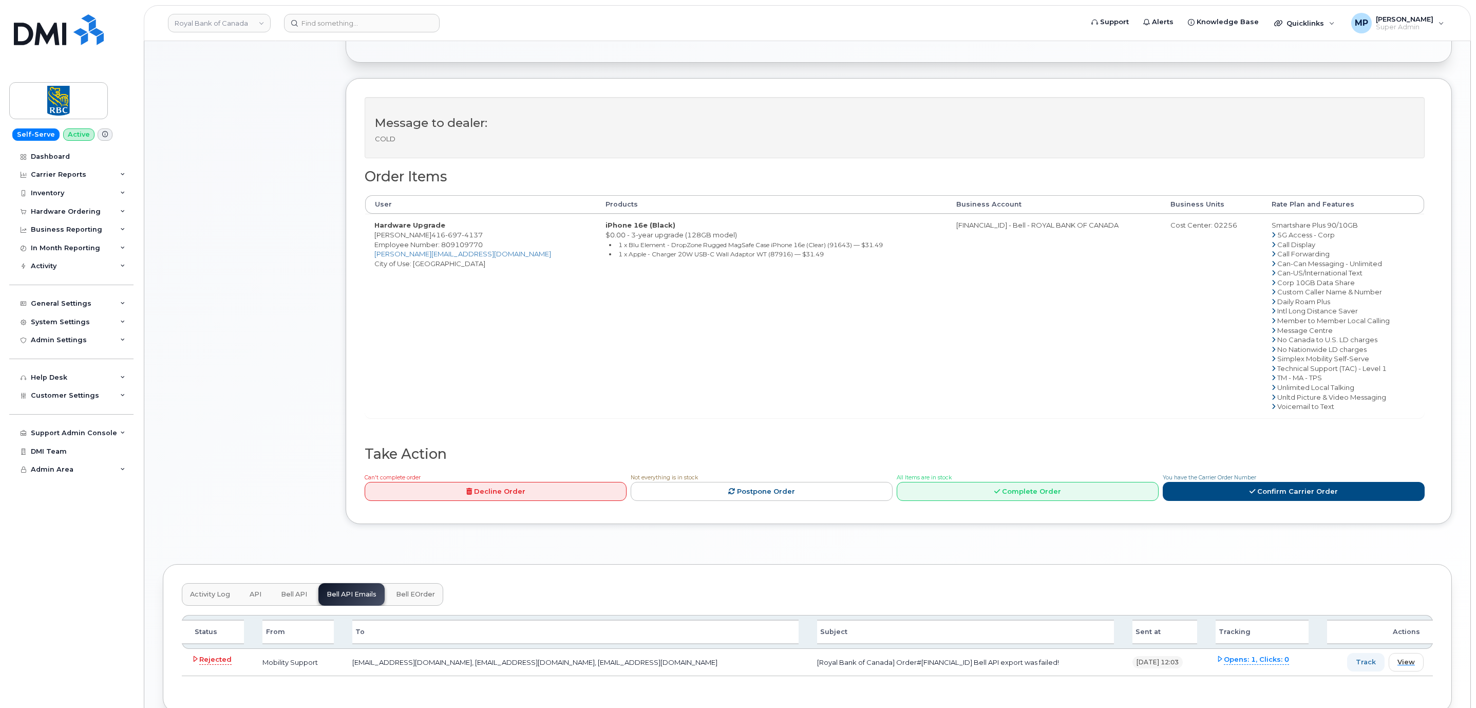
click at [891, 666] on td "[Royal Bank of Canada] Order#[FINANCIAL_ID] Bell API export was failed!" at bounding box center [965, 662] width 315 height 27
copy td "299631"
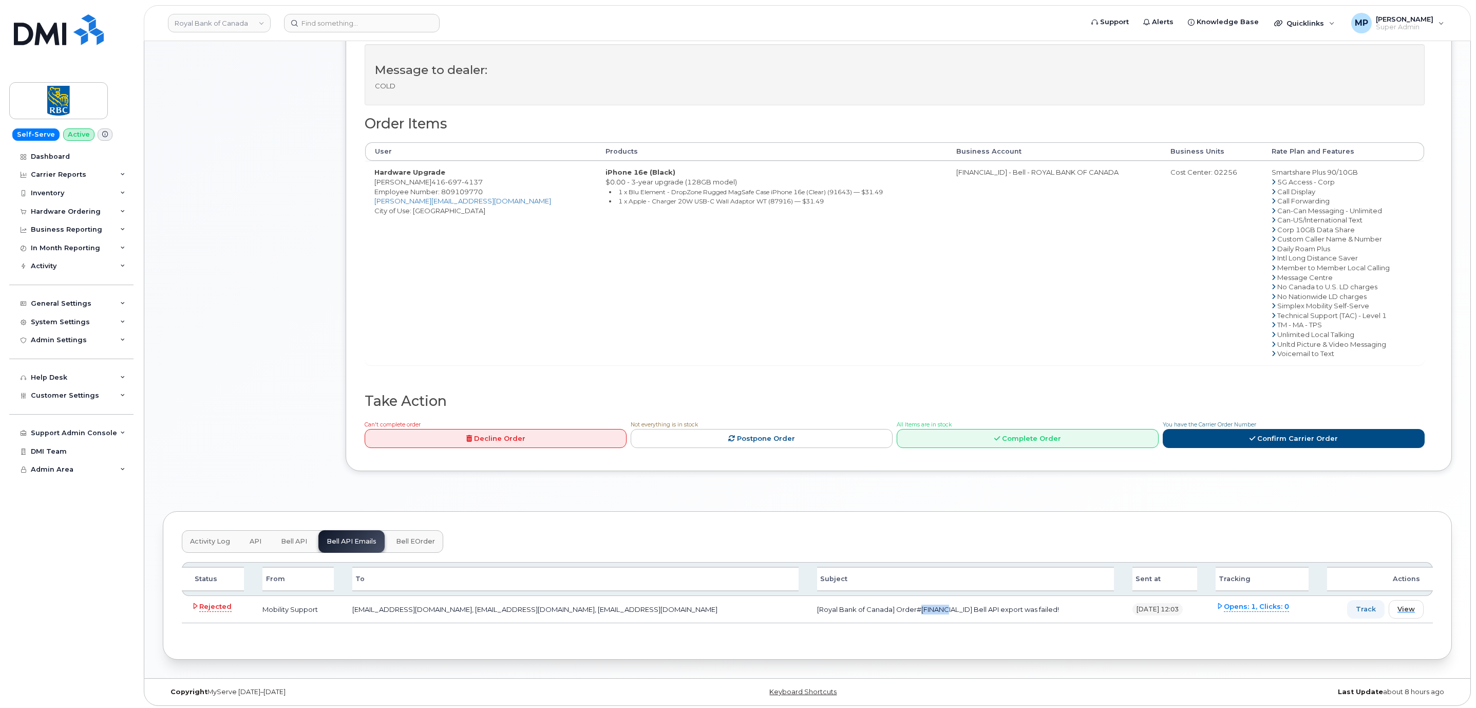
scroll to position [371, 0]
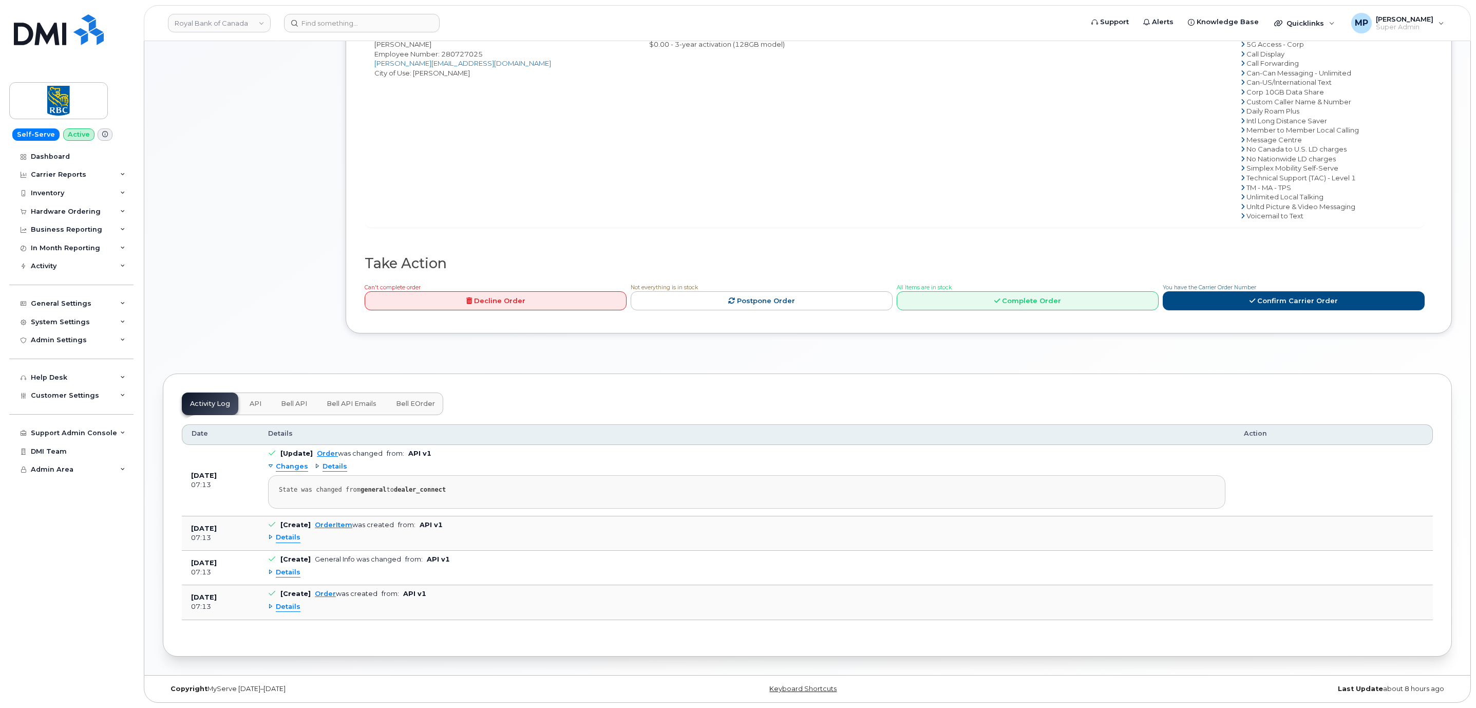
scroll to position [436, 0]
click at [350, 399] on span "Bell API Emails" at bounding box center [352, 403] width 50 height 8
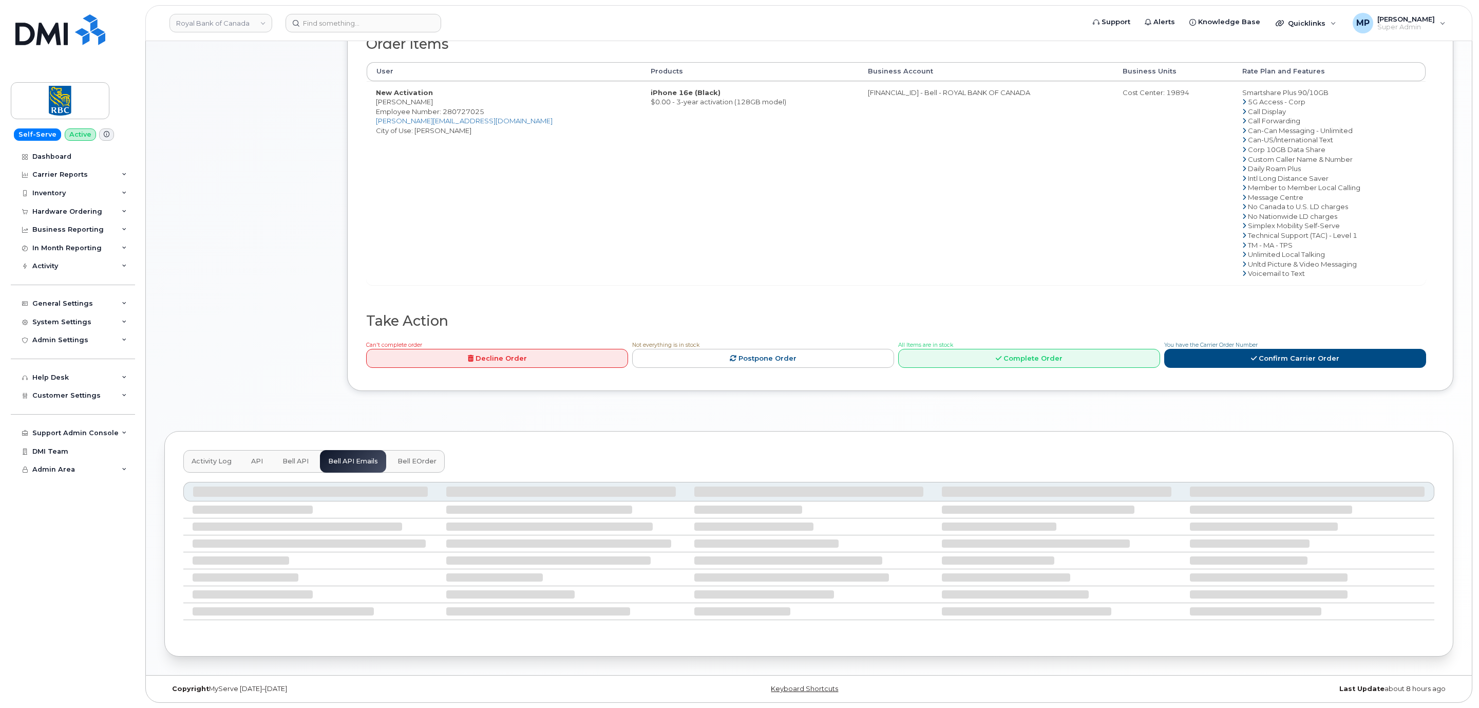
scroll to position [299, 0]
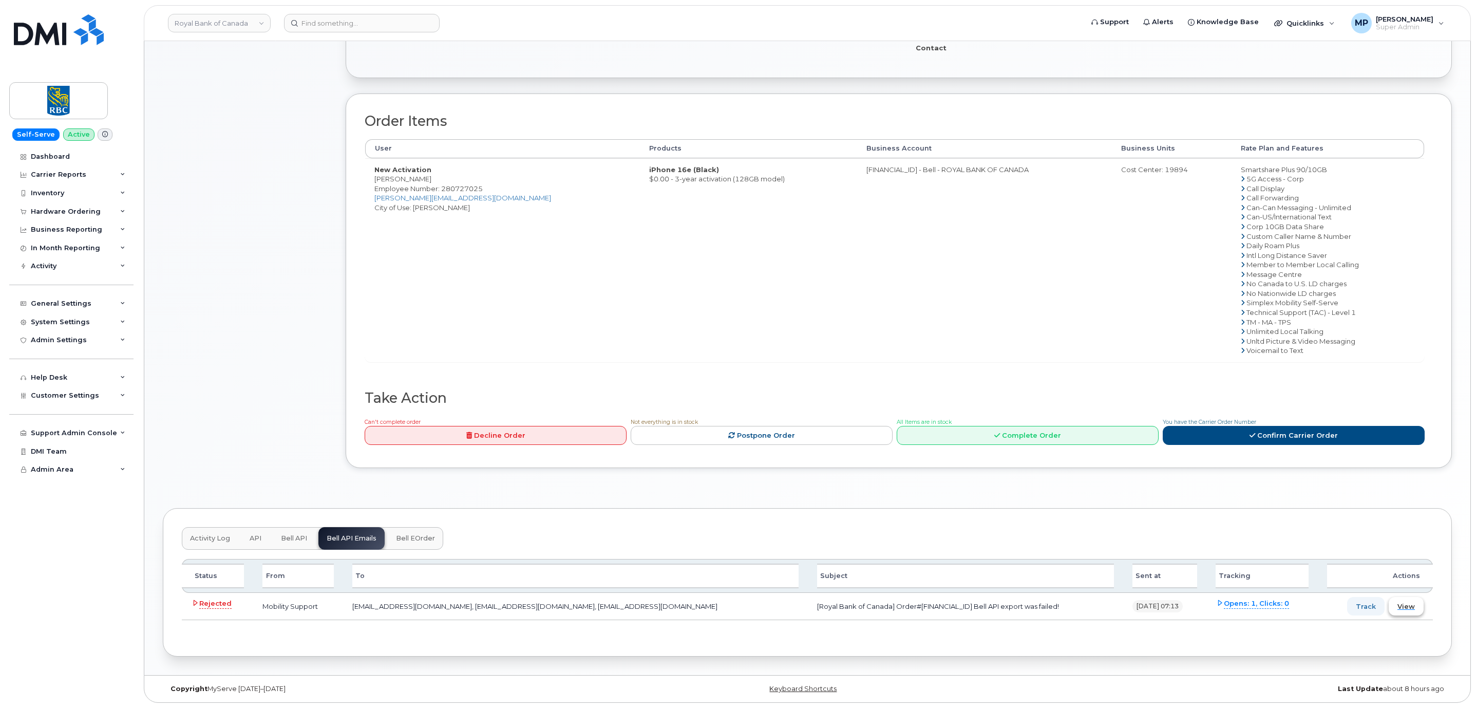
click at [1411, 601] on span "View" at bounding box center [1405, 606] width 17 height 10
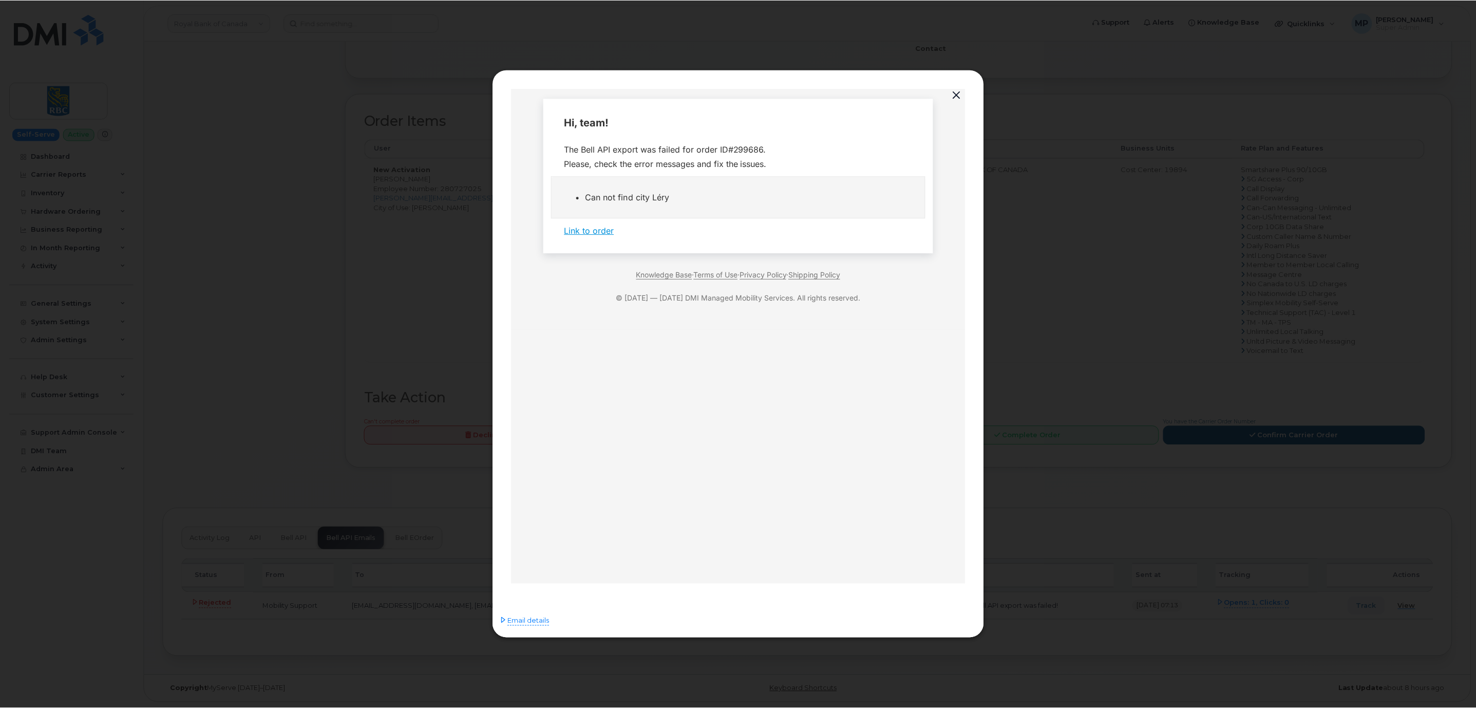
scroll to position [0, 0]
click at [957, 89] on button "button" at bounding box center [957, 95] width 15 height 14
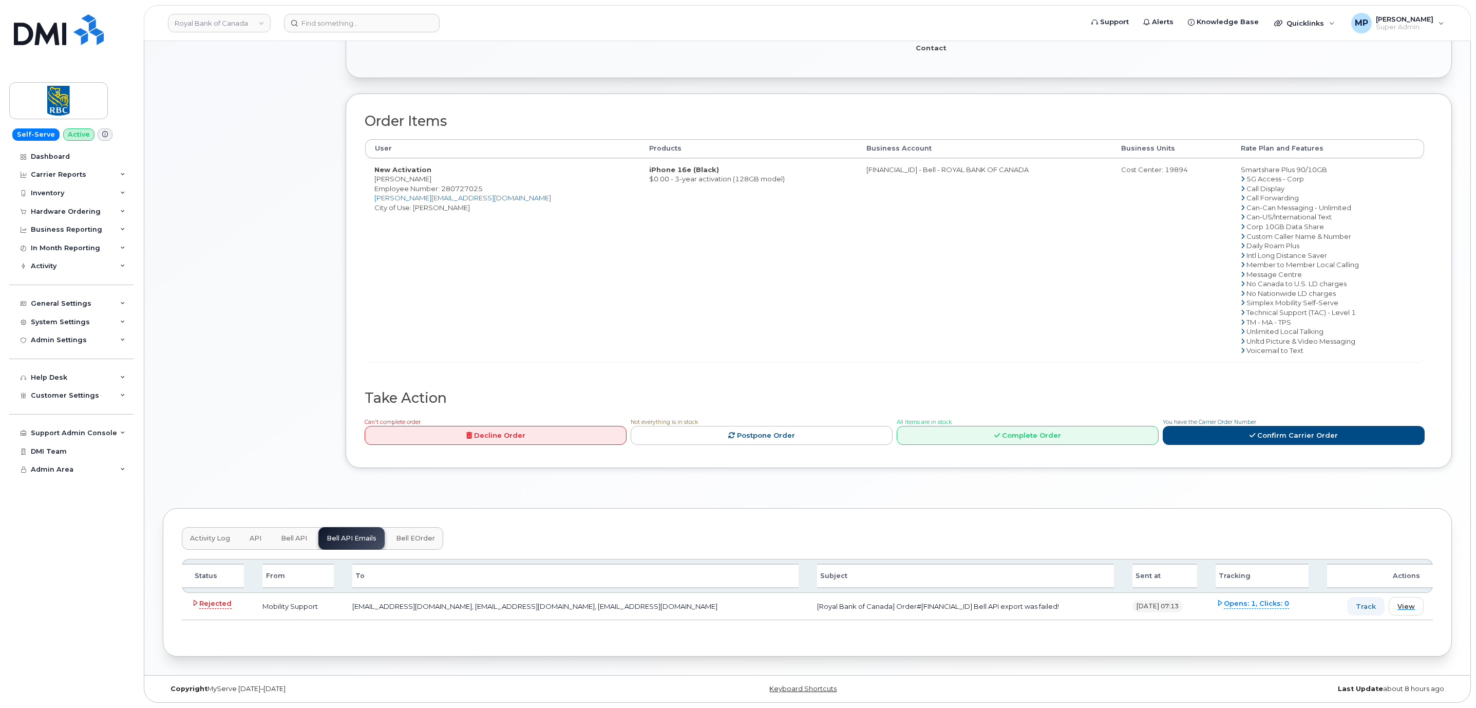
click at [893, 604] on td "[Royal Bank of Canada] Order#299686 Bell API export was failed!" at bounding box center [965, 606] width 315 height 27
copy td "299686"
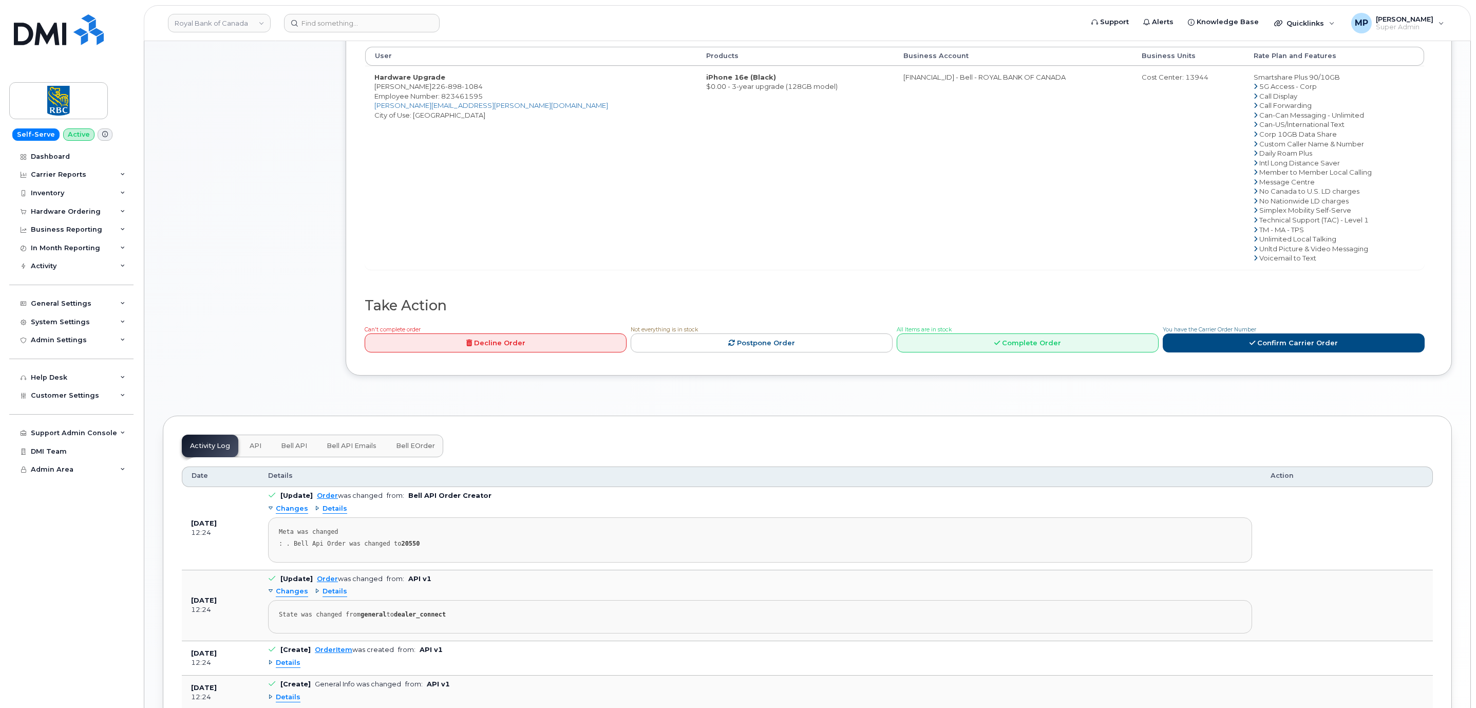
scroll to position [520, 0]
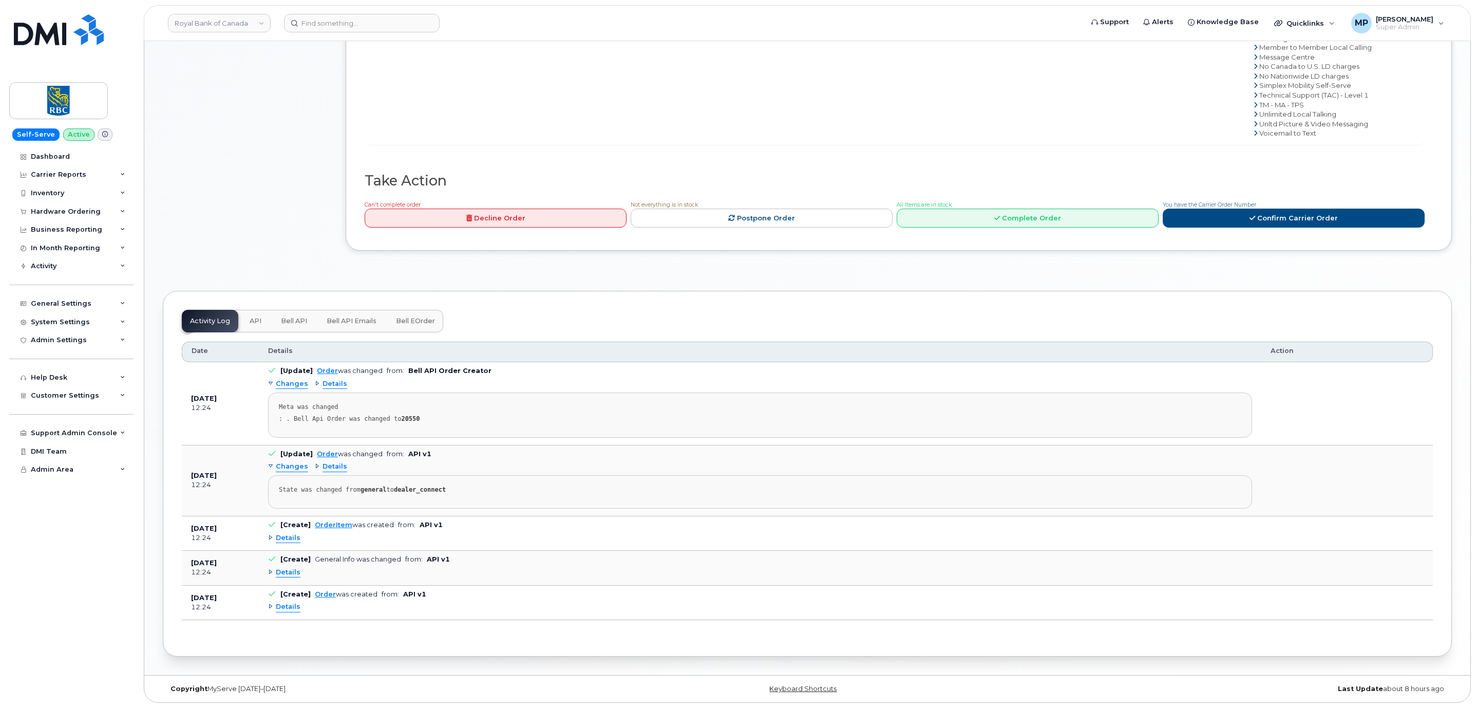
click at [291, 317] on span "Bell API" at bounding box center [294, 321] width 26 height 8
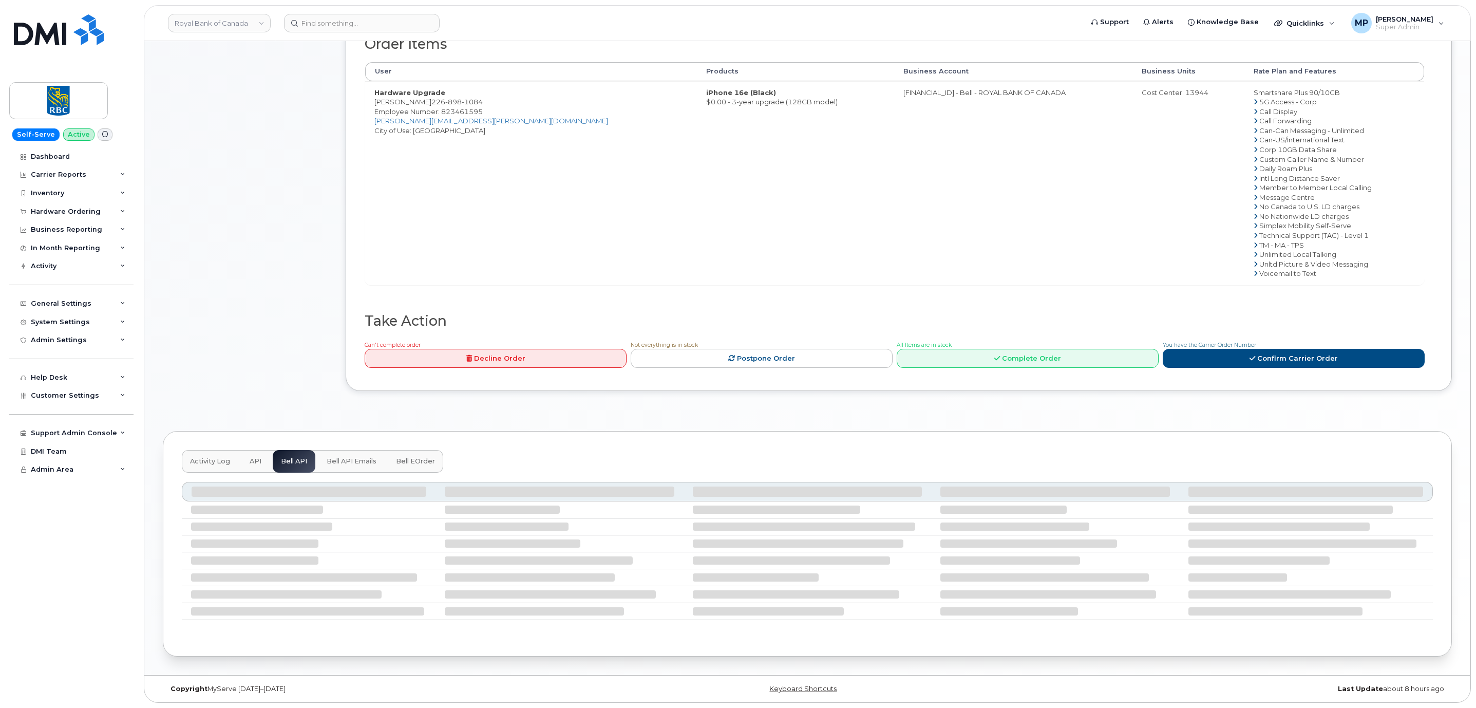
scroll to position [286, 0]
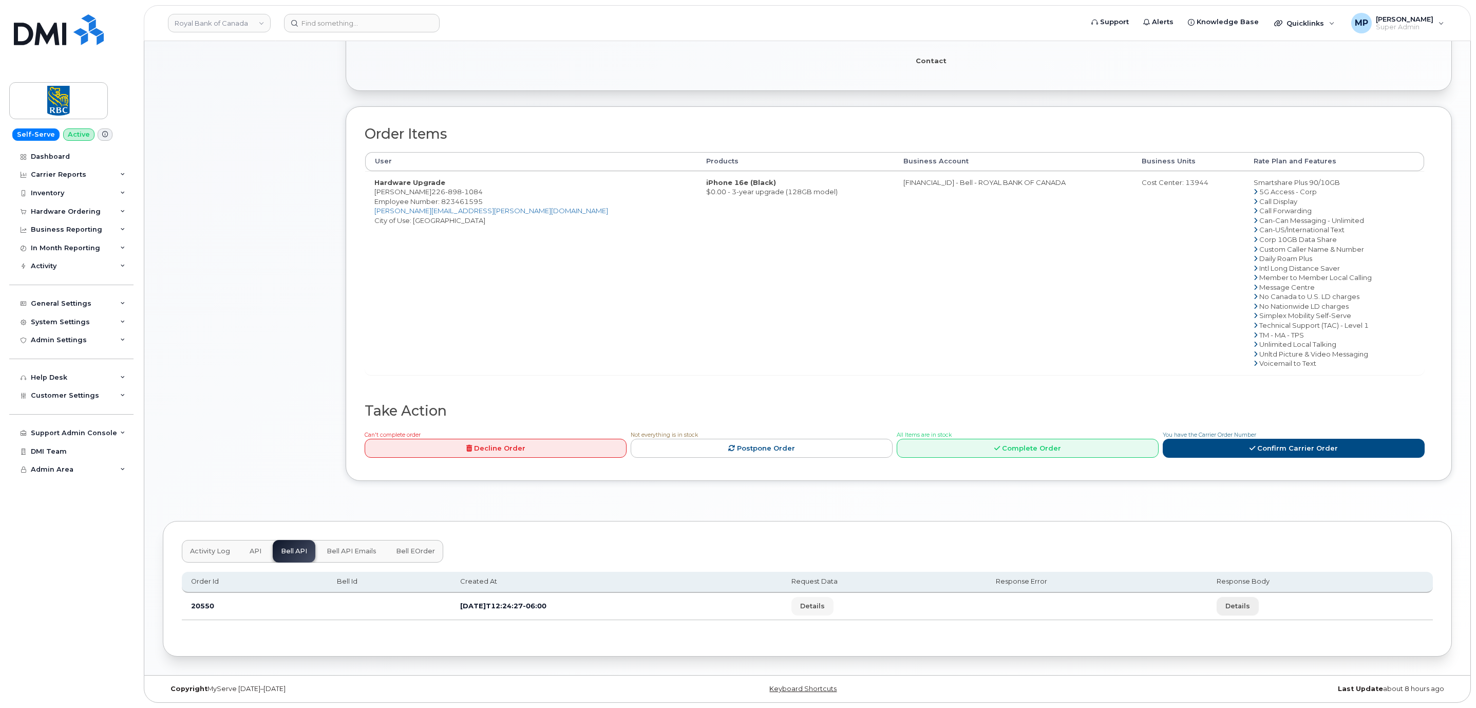
click at [1243, 604] on span "Details" at bounding box center [1237, 606] width 25 height 10
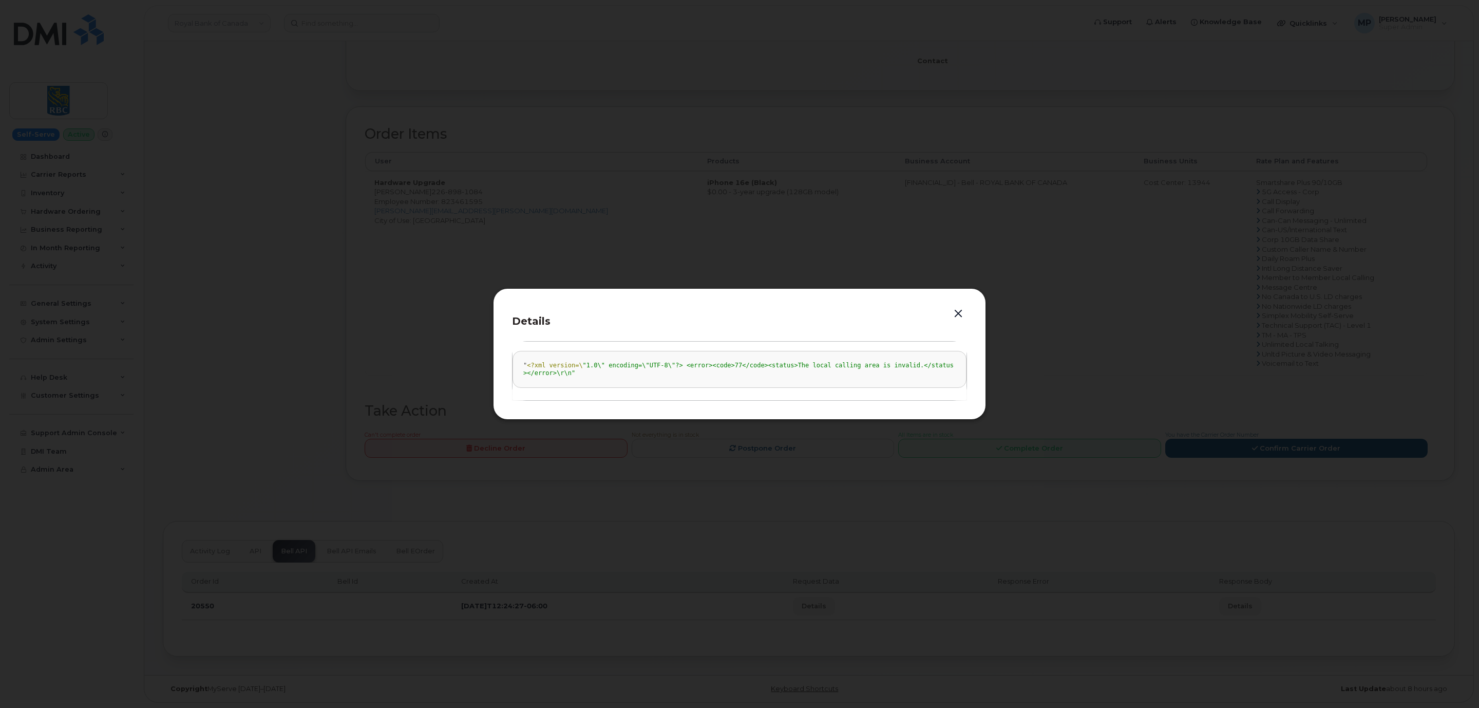
click at [960, 310] on button "button" at bounding box center [957, 314] width 15 height 14
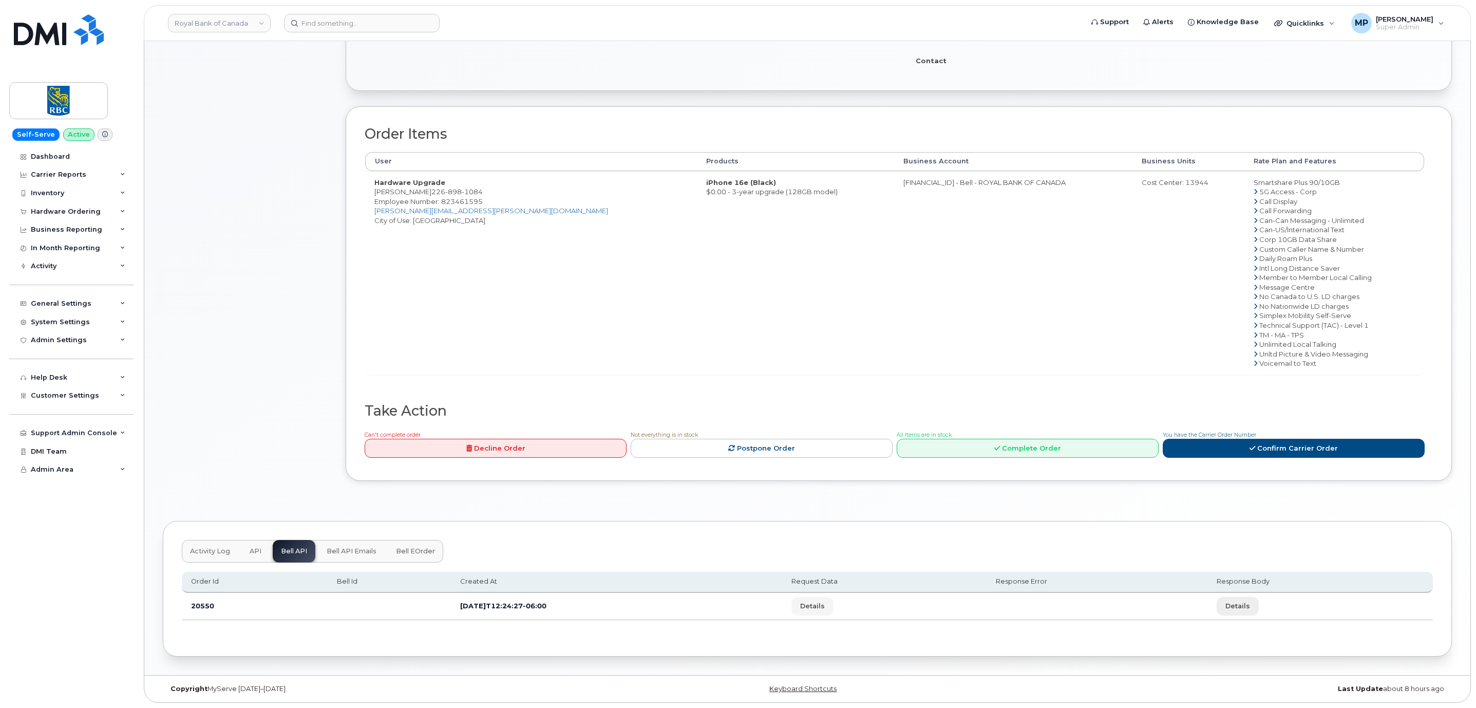
click at [1247, 601] on span "Details" at bounding box center [1237, 606] width 25 height 10
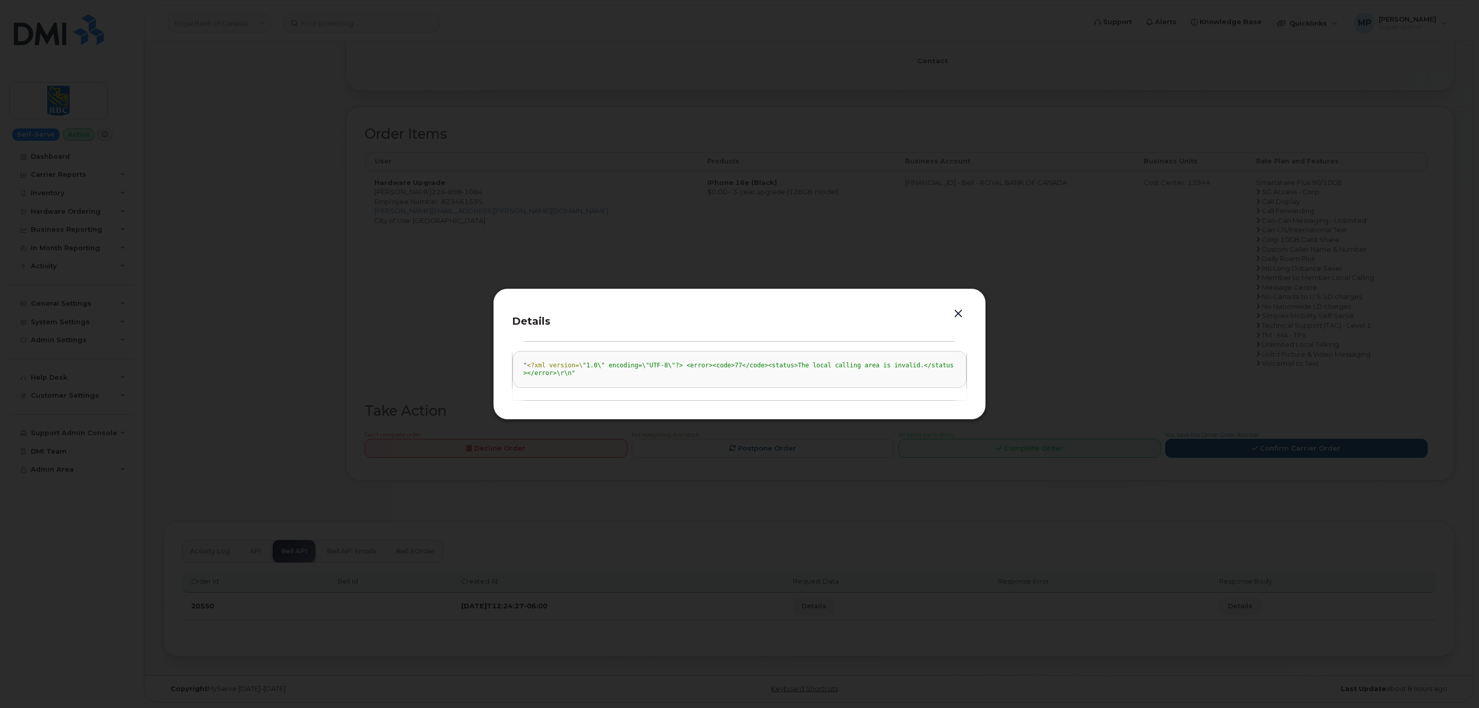
click at [957, 313] on button "button" at bounding box center [957, 314] width 15 height 14
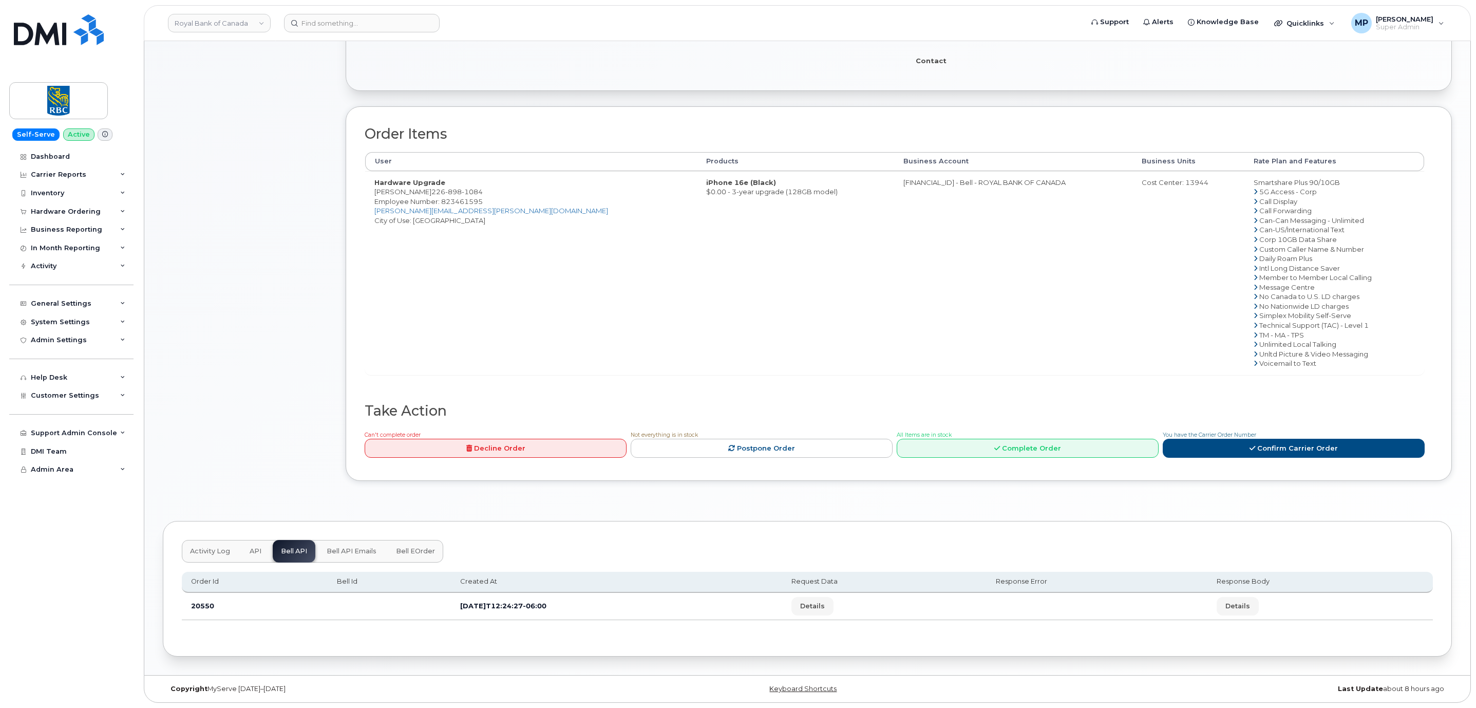
click at [350, 553] on button "Bell API Emails" at bounding box center [351, 551] width 66 height 23
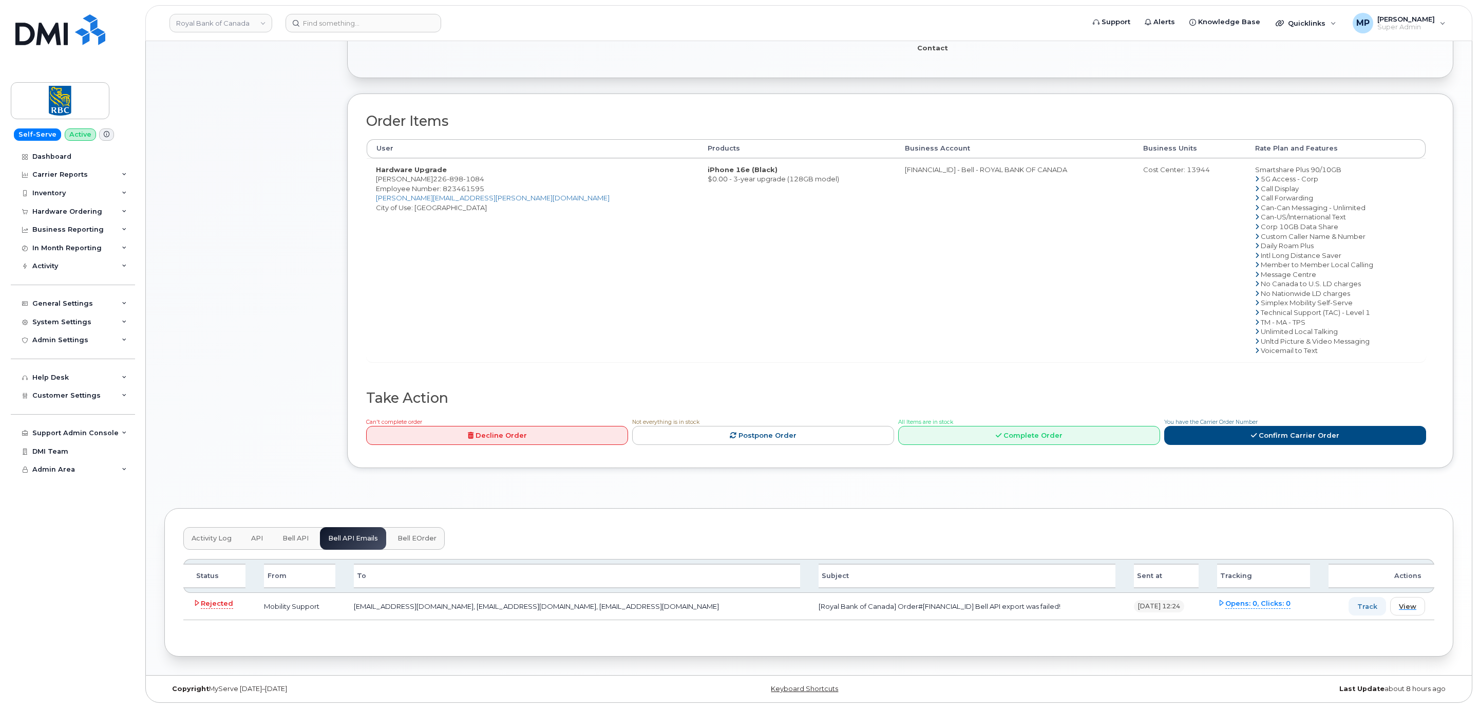
scroll to position [299, 0]
click at [1411, 606] on span "View" at bounding box center [1405, 606] width 17 height 10
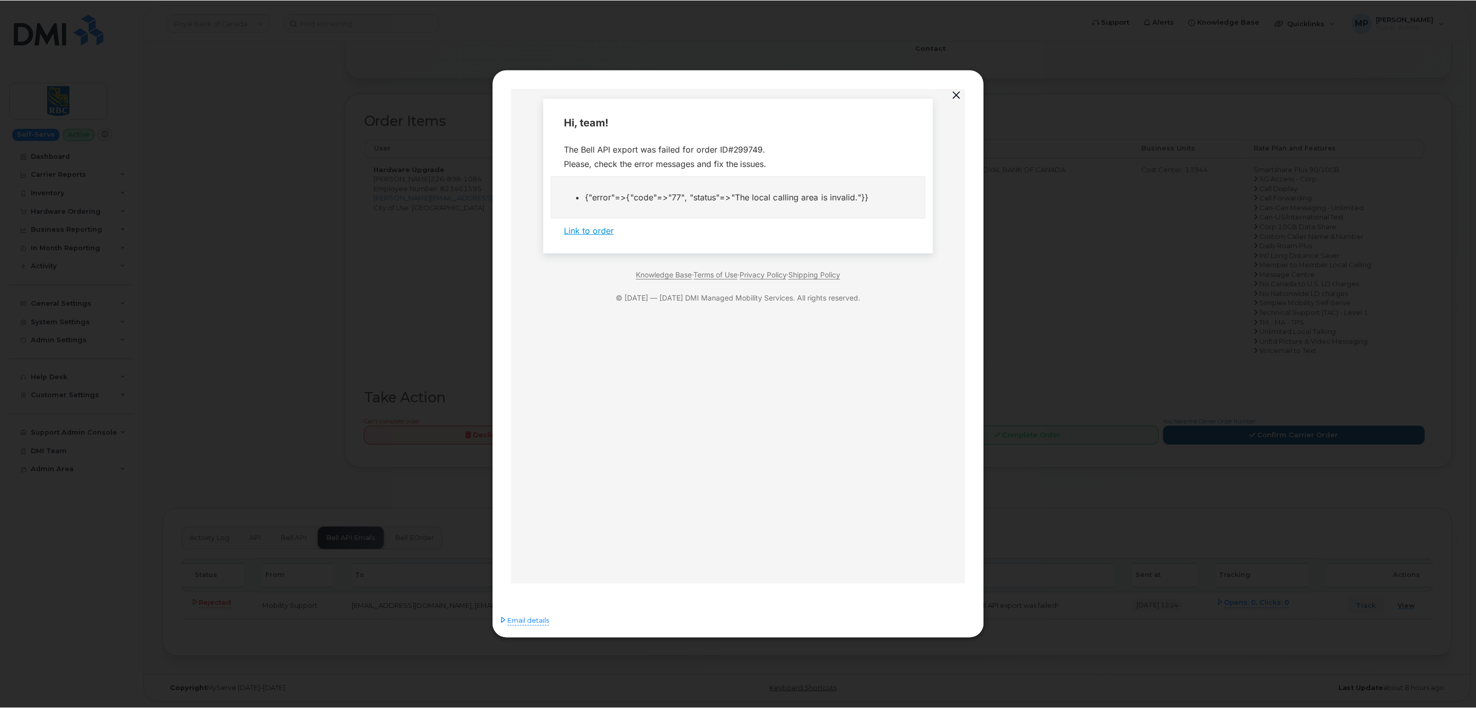
scroll to position [0, 0]
click at [956, 88] on button "button" at bounding box center [957, 95] width 15 height 14
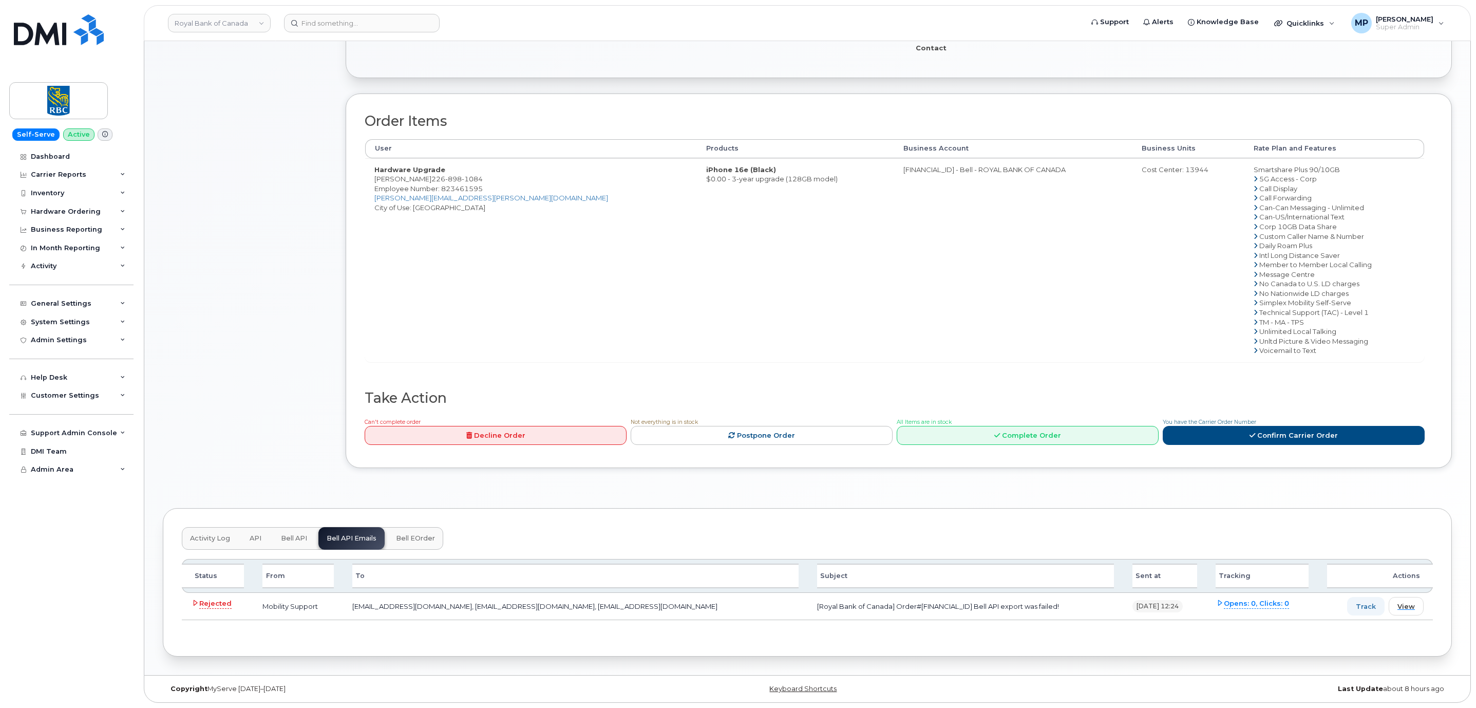
click at [895, 603] on td "[Royal Bank of Canada] Order#[FINANCIAL_ID] Bell API export was failed!" at bounding box center [965, 606] width 315 height 27
click at [896, 603] on td "[Royal Bank of Canada] Order#[FINANCIAL_ID] Bell API export was failed!" at bounding box center [965, 606] width 315 height 27
copy td "299749"
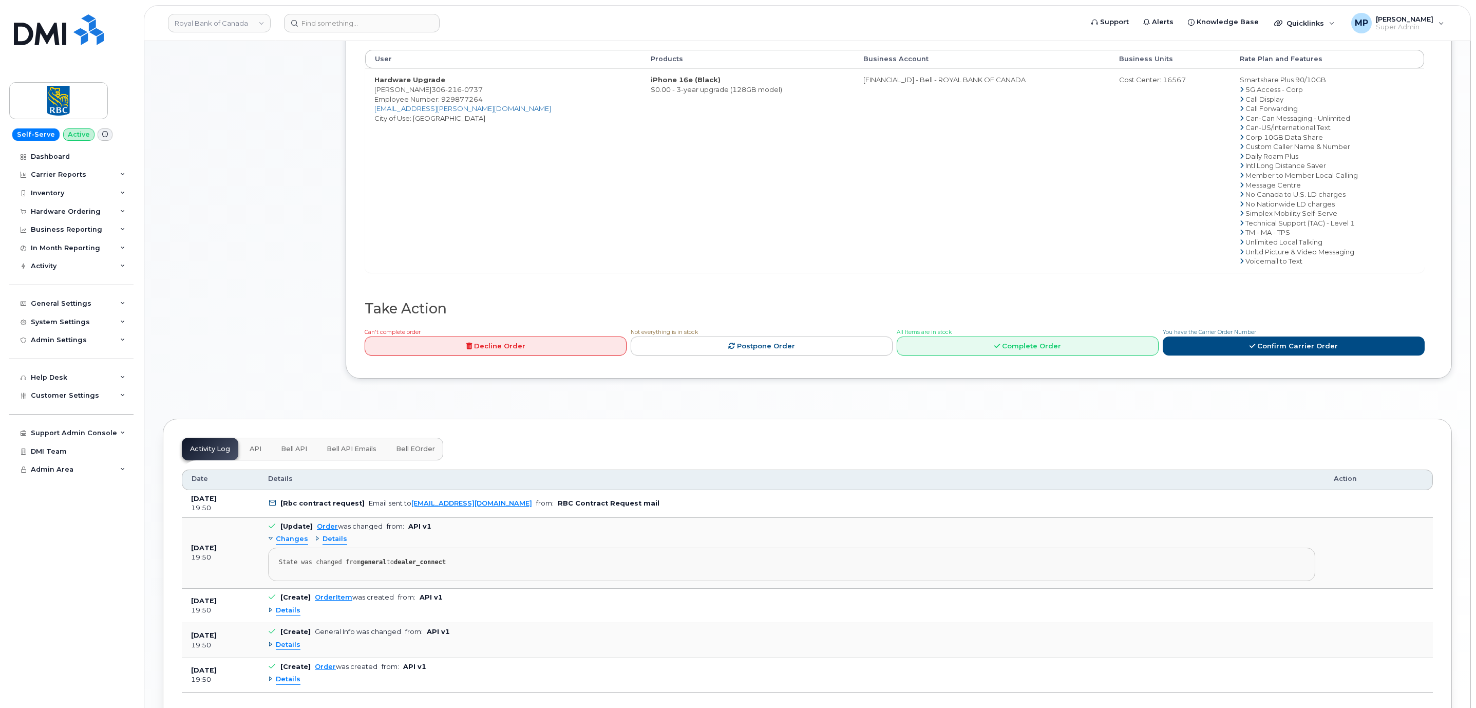
scroll to position [535, 0]
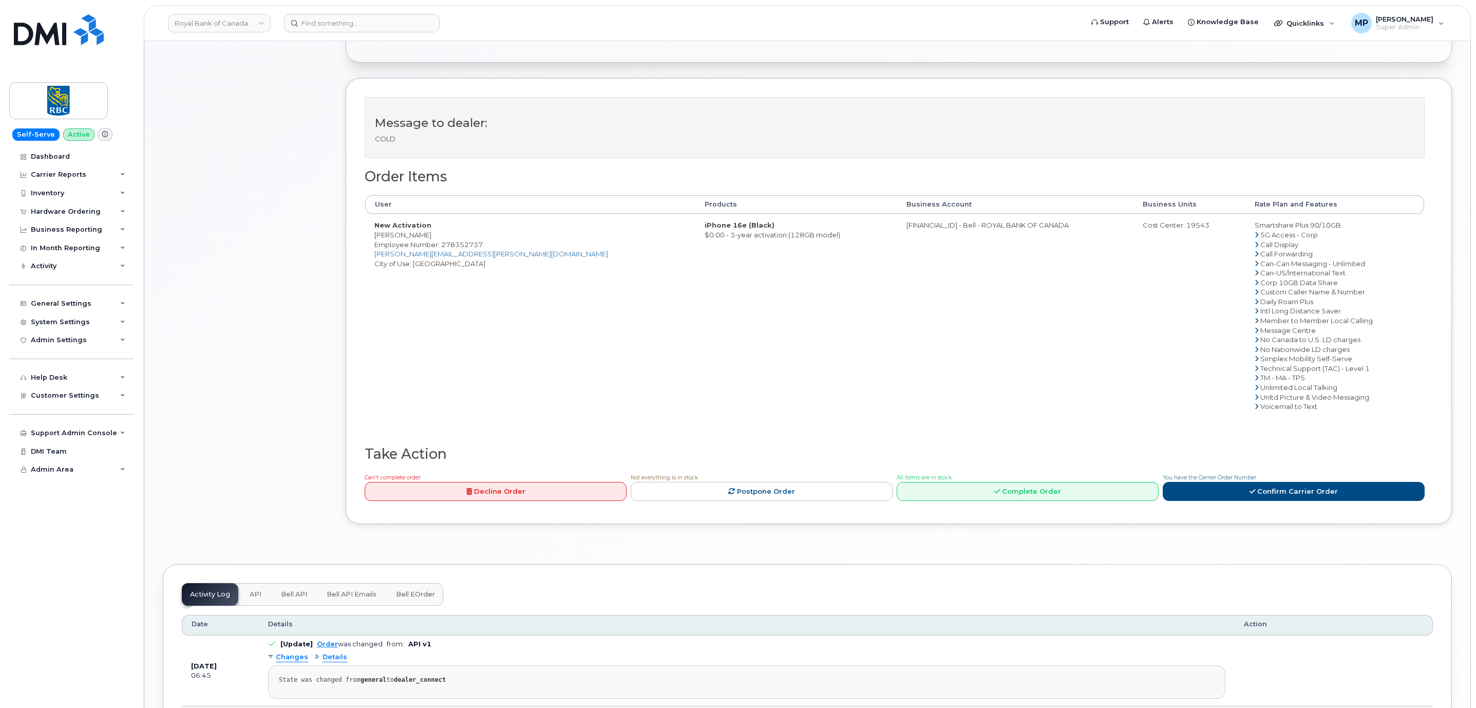
scroll to position [462, 0]
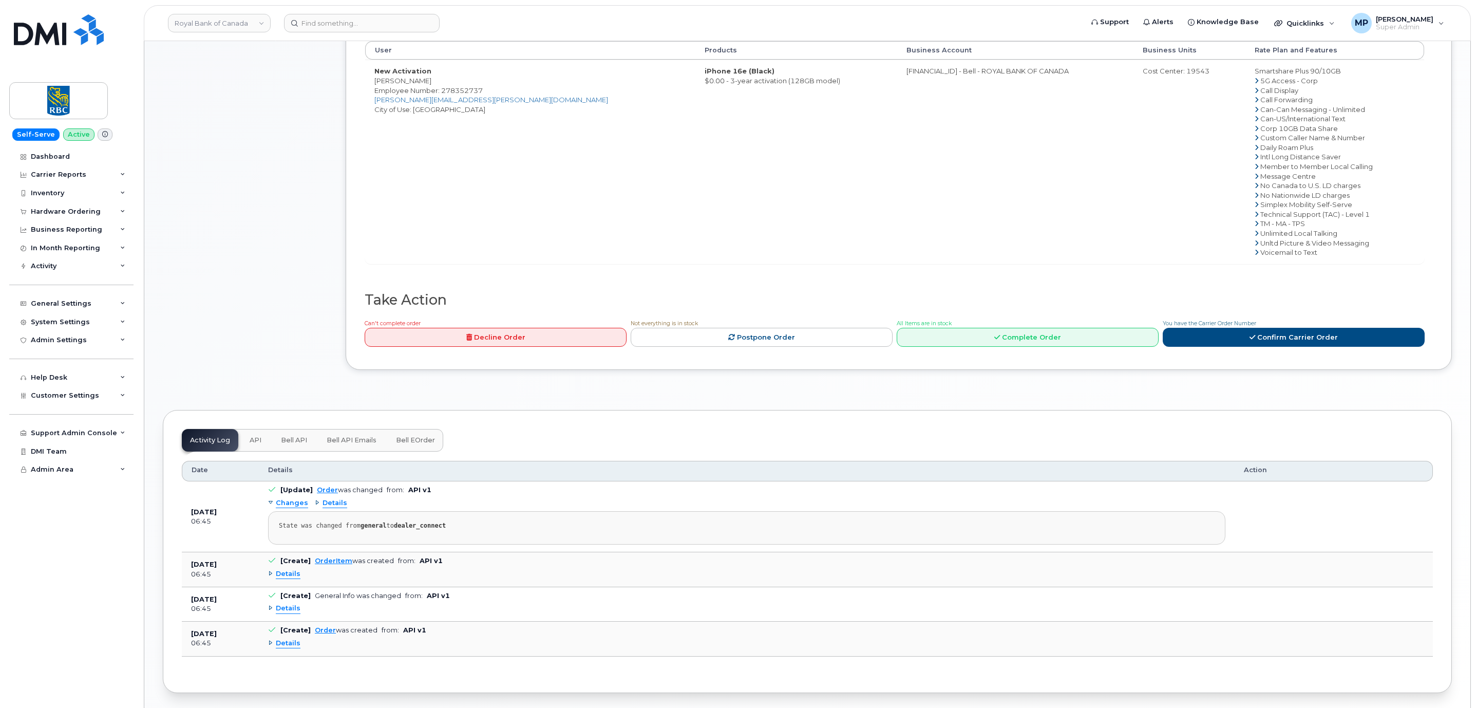
click at [299, 444] on span "Bell API" at bounding box center [294, 440] width 26 height 8
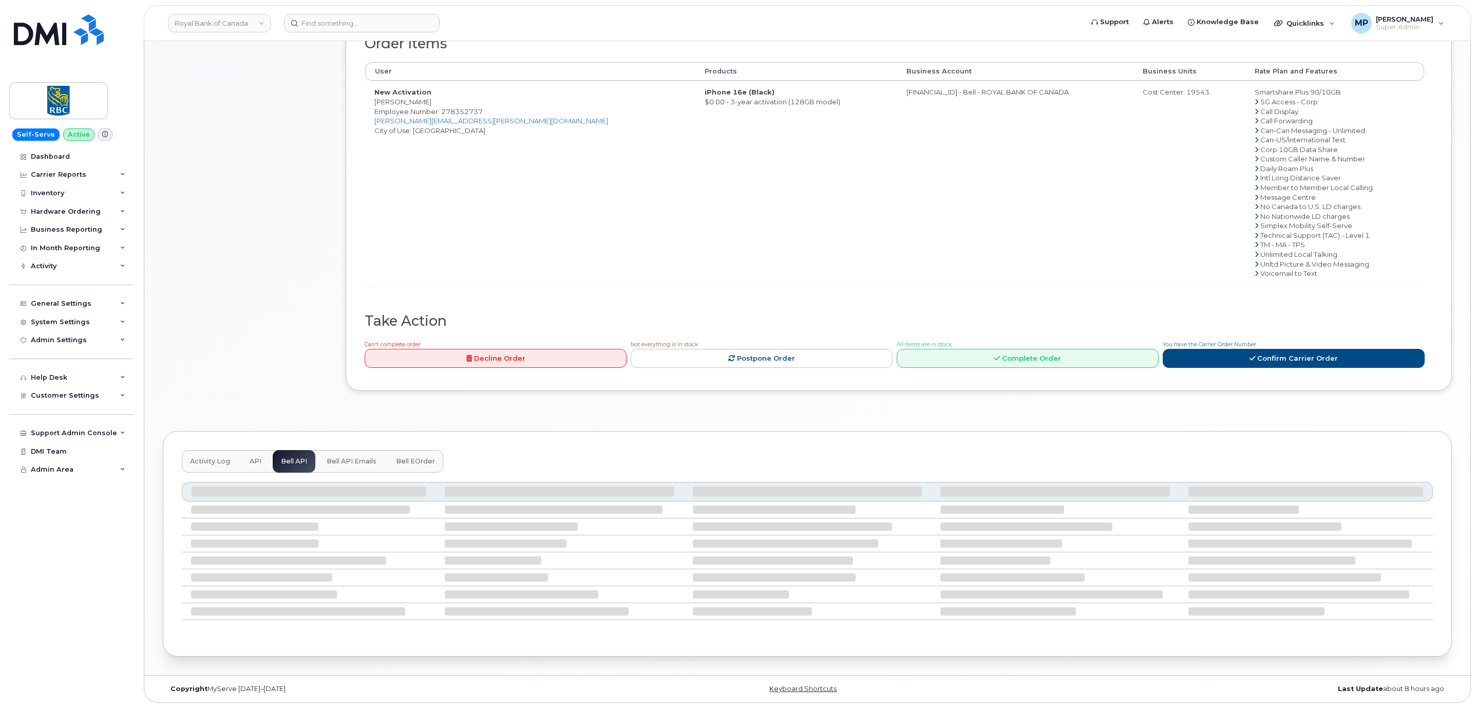
scroll to position [330, 0]
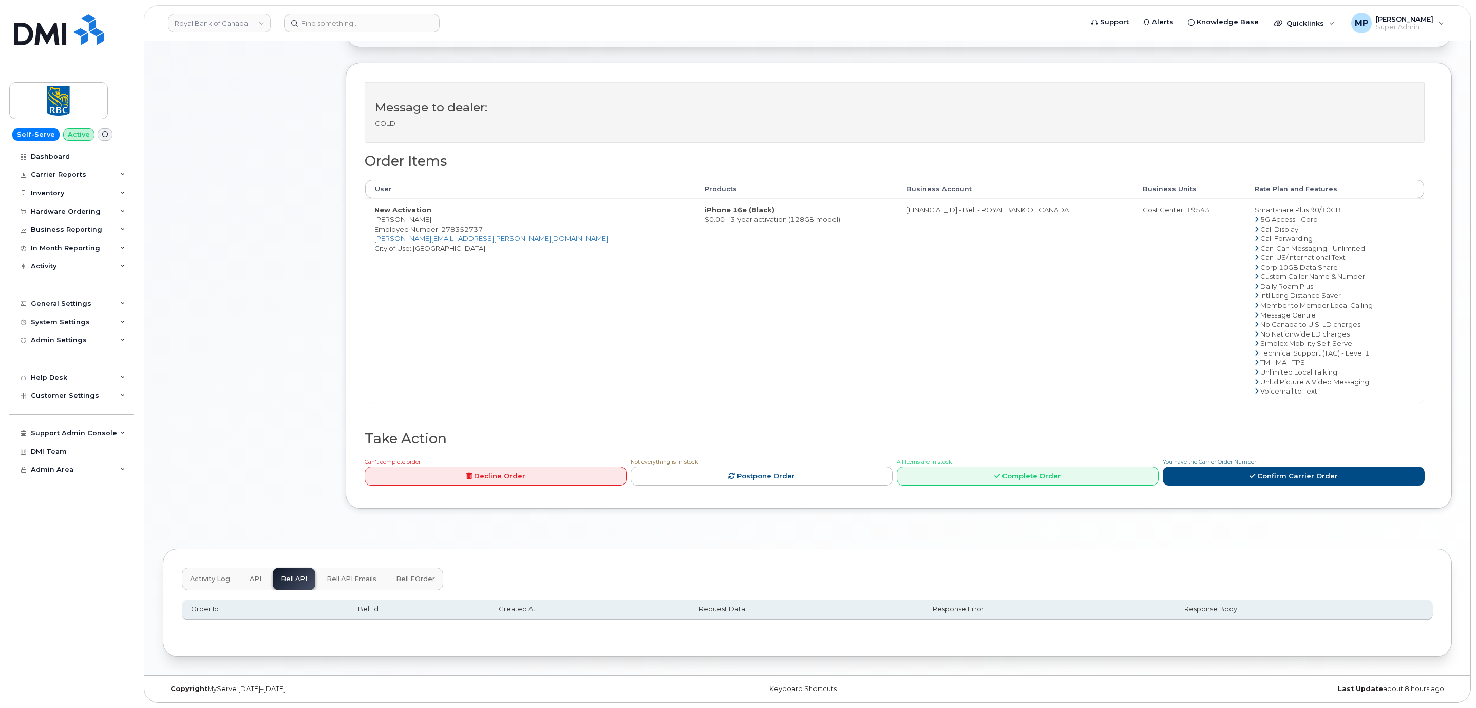
click at [349, 575] on span "Bell API Emails" at bounding box center [352, 579] width 50 height 8
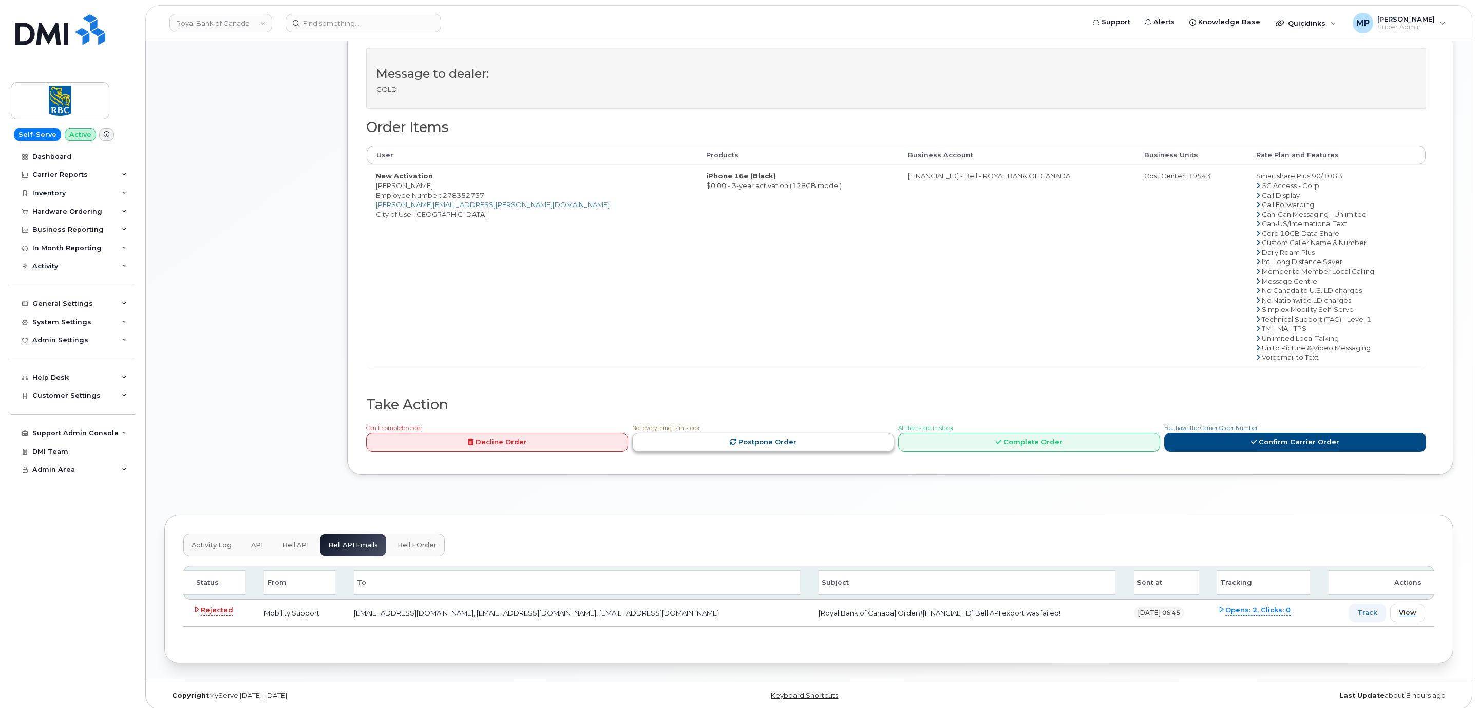
scroll to position [371, 0]
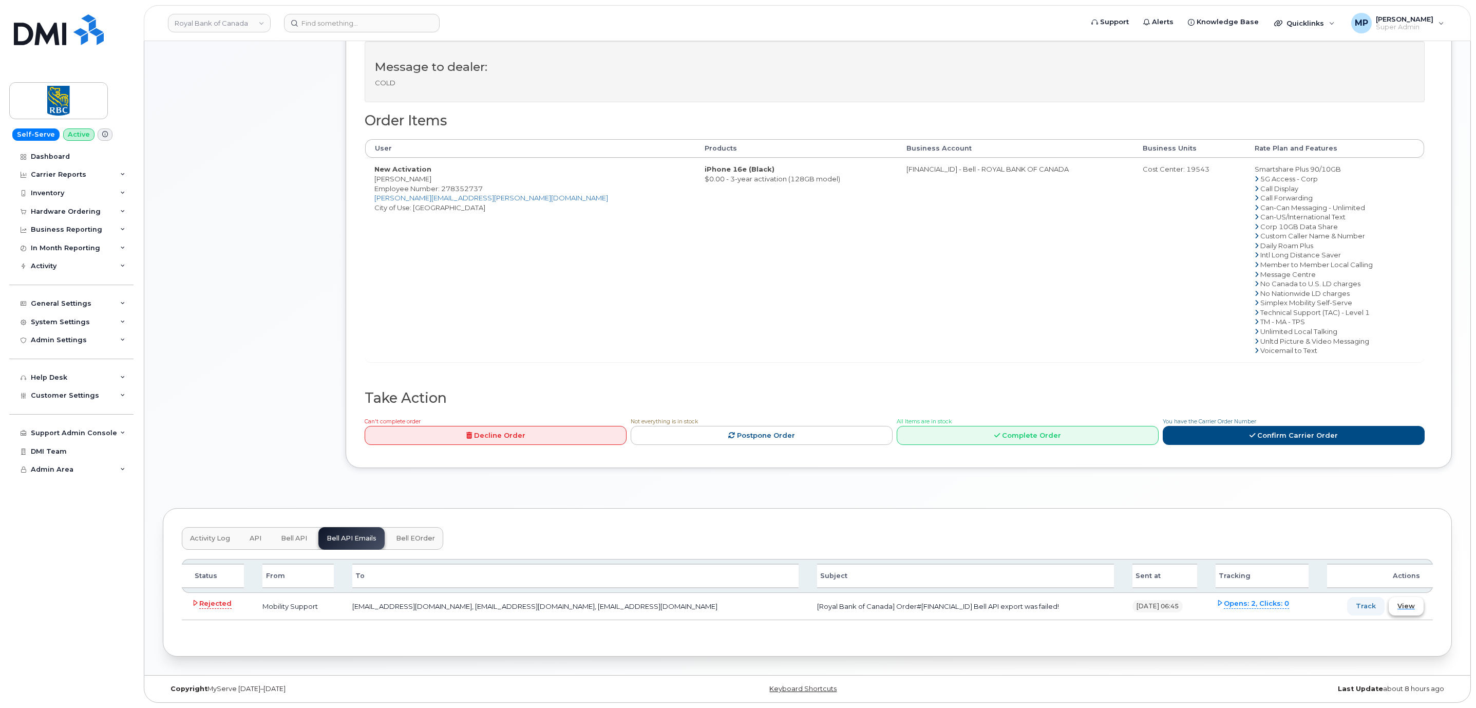
click at [1402, 605] on span "View" at bounding box center [1405, 606] width 17 height 10
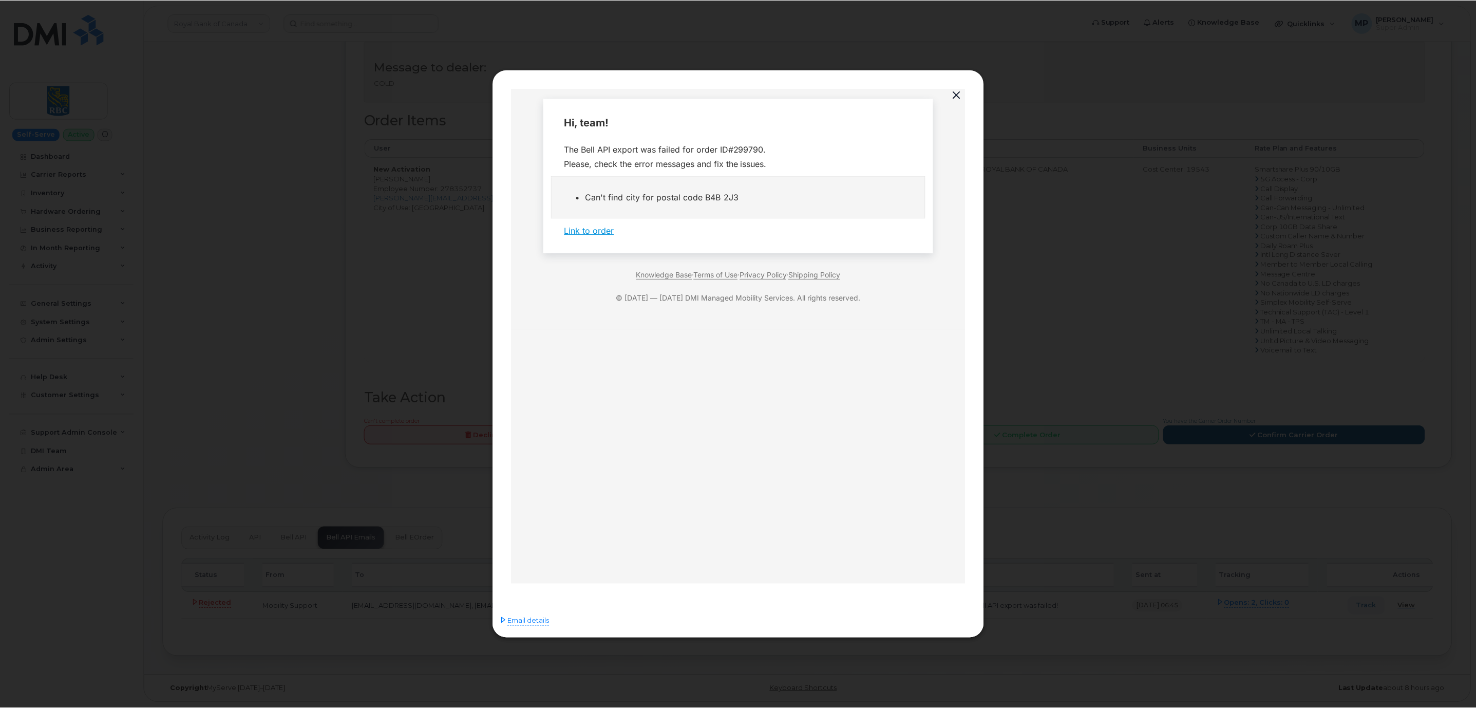
scroll to position [0, 0]
click at [959, 91] on button "button" at bounding box center [957, 95] width 15 height 14
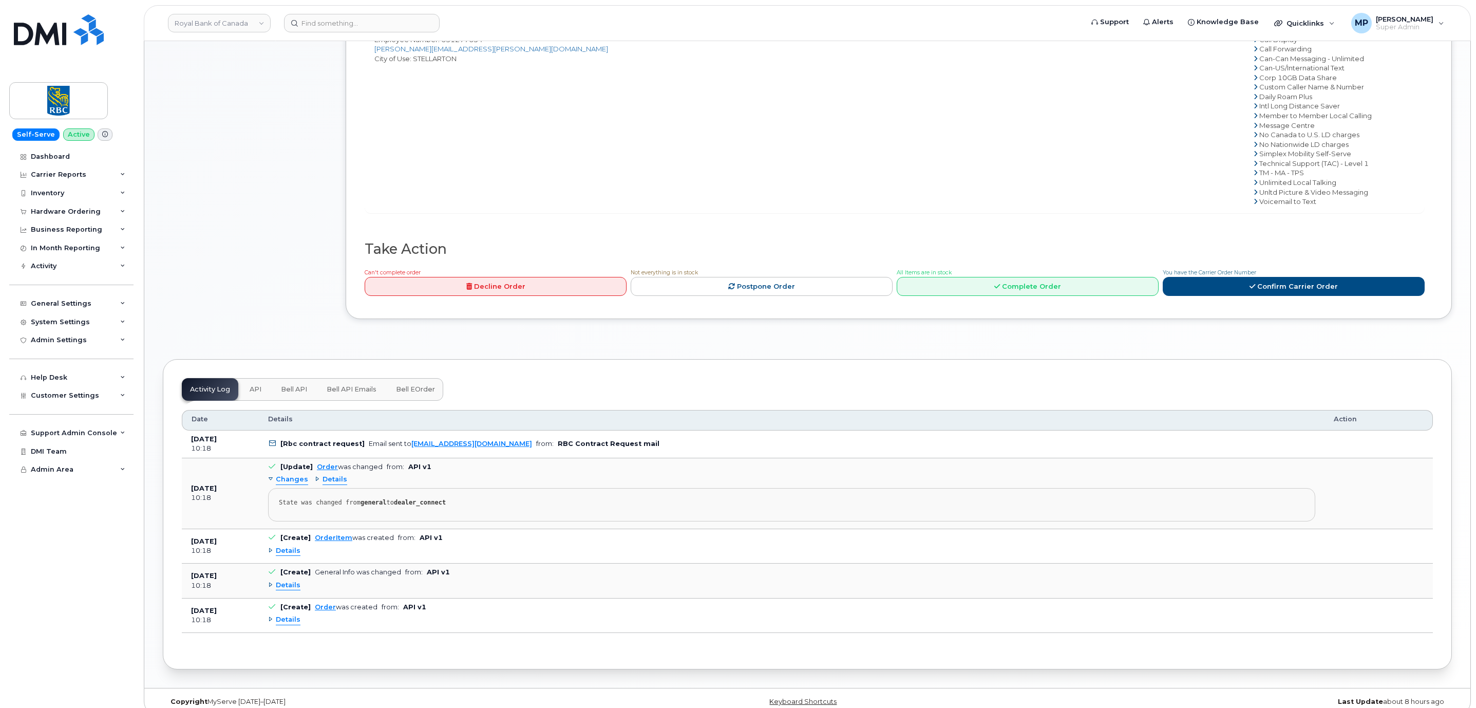
scroll to position [535, 0]
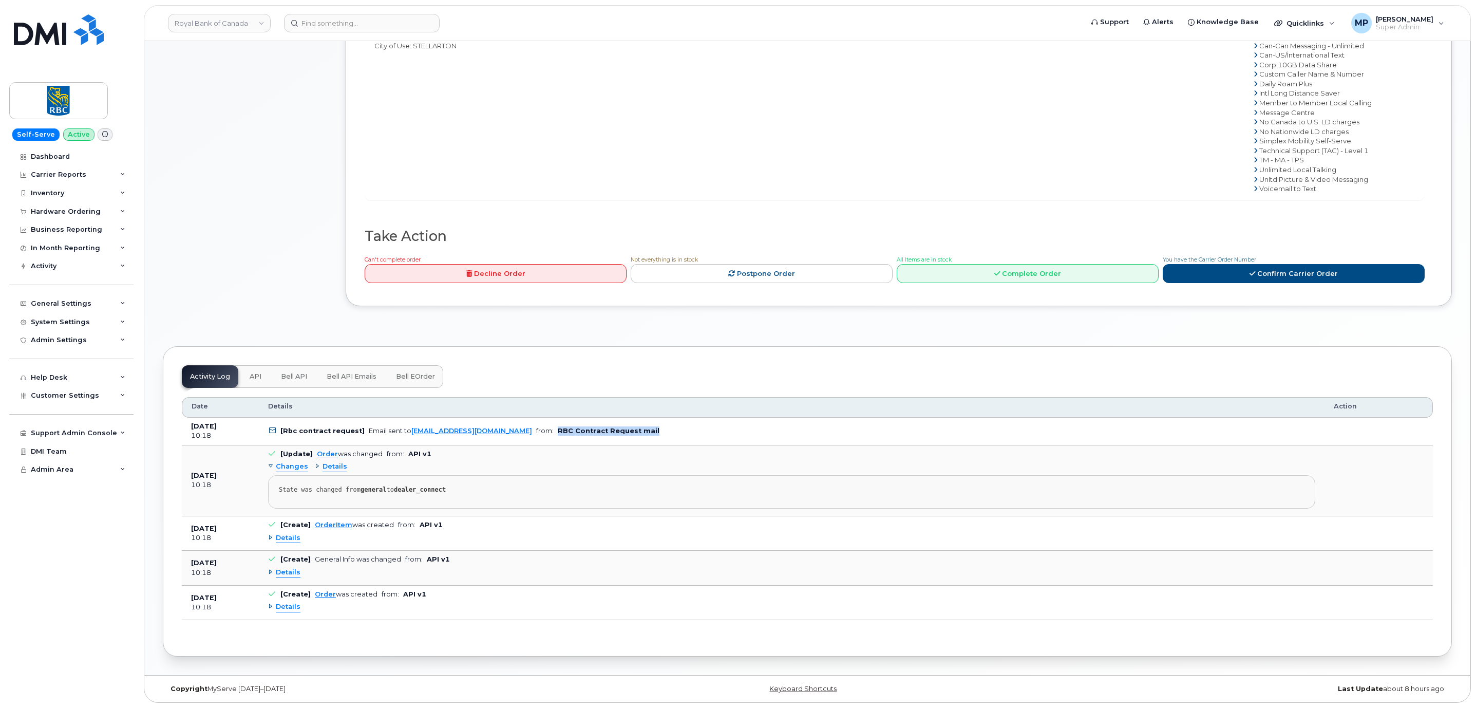
drag, startPoint x: 617, startPoint y: 427, endPoint x: 521, endPoint y: 434, distance: 96.3
click at [521, 434] on td "[Rbc contract request] Email sent to [EMAIL_ADDRESS][DOMAIN_NAME] from: RBC Con…" at bounding box center [791, 431] width 1065 height 28
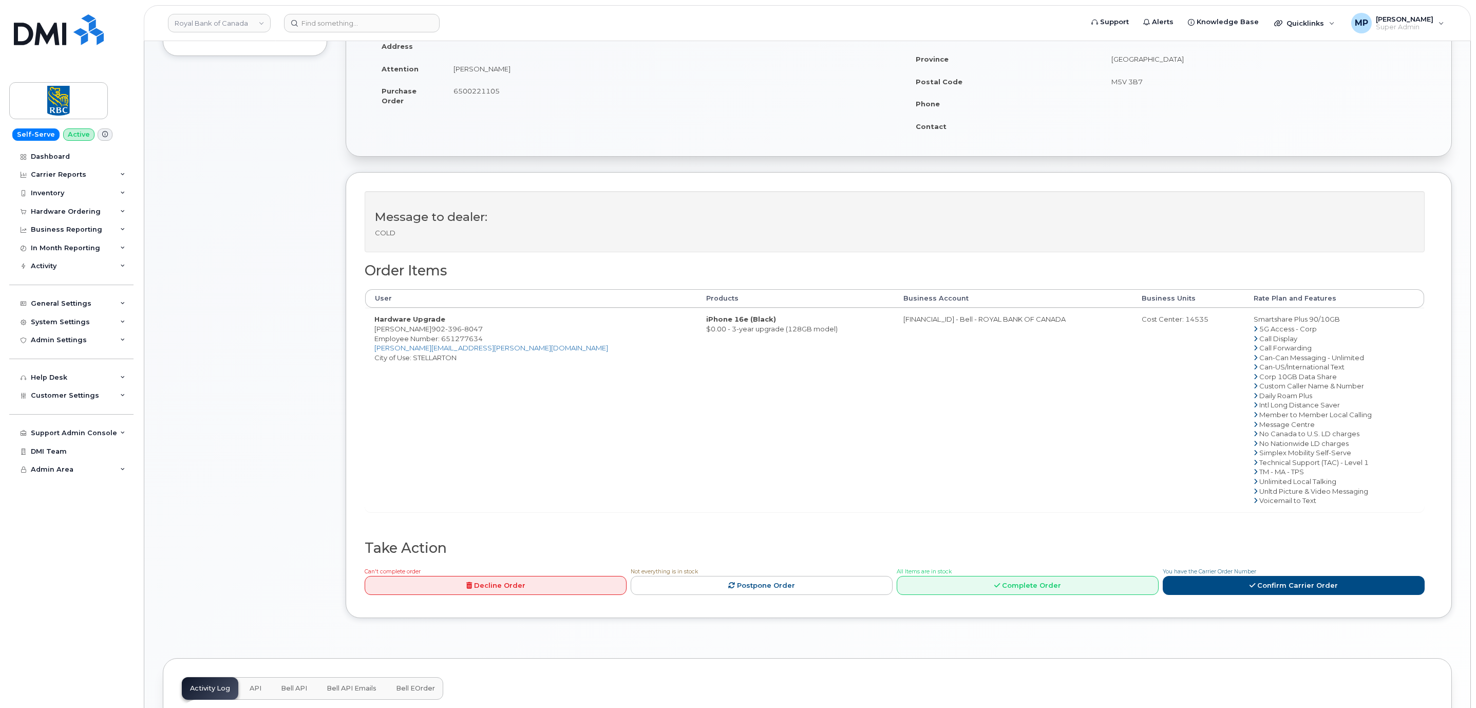
scroll to position [231, 0]
